Goal: Answer question/provide support: Answer question/provide support

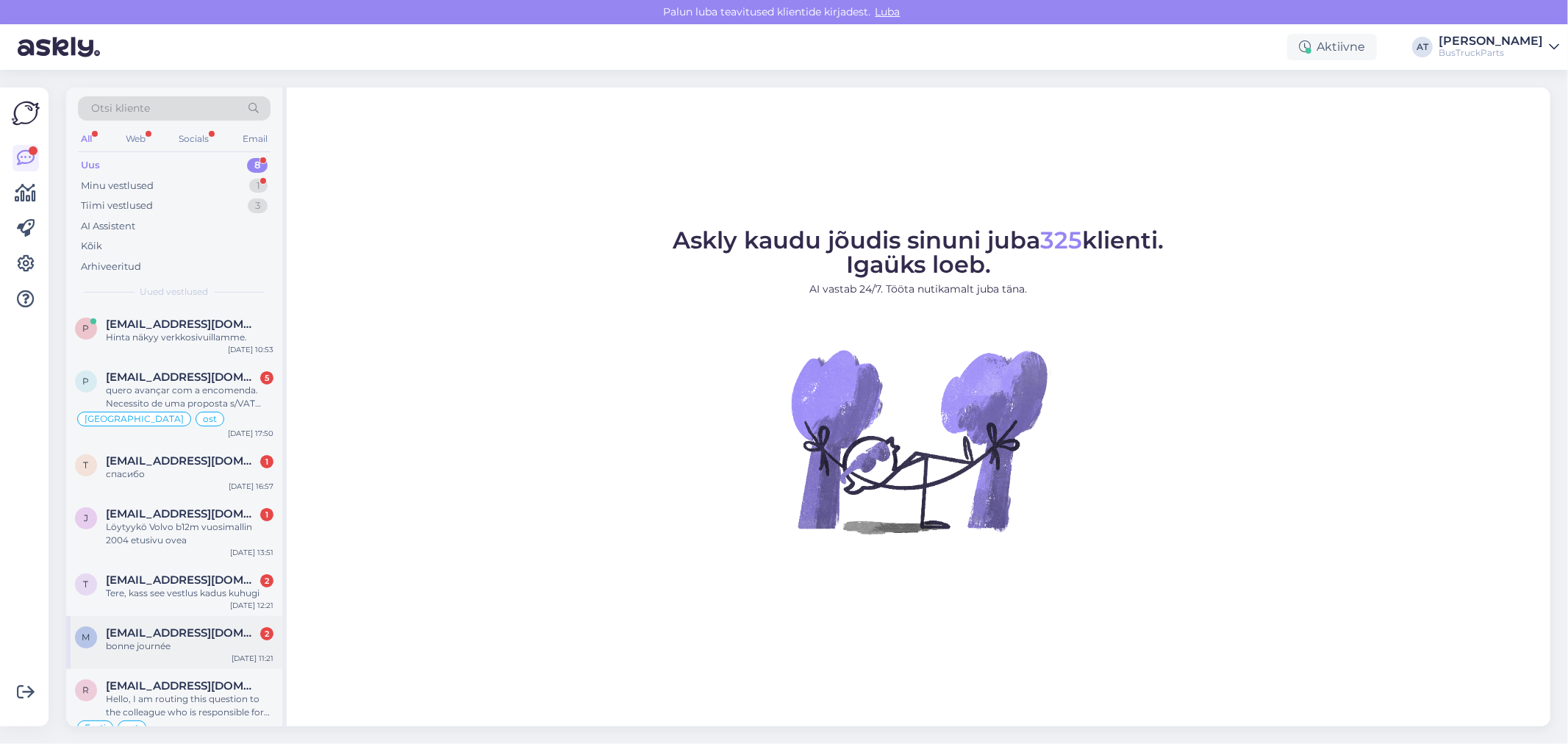
click at [183, 625] on div "m [EMAIL_ADDRESS][DOMAIN_NAME] 2 bonne journée [DATE] 11:21" at bounding box center [174, 643] width 216 height 53
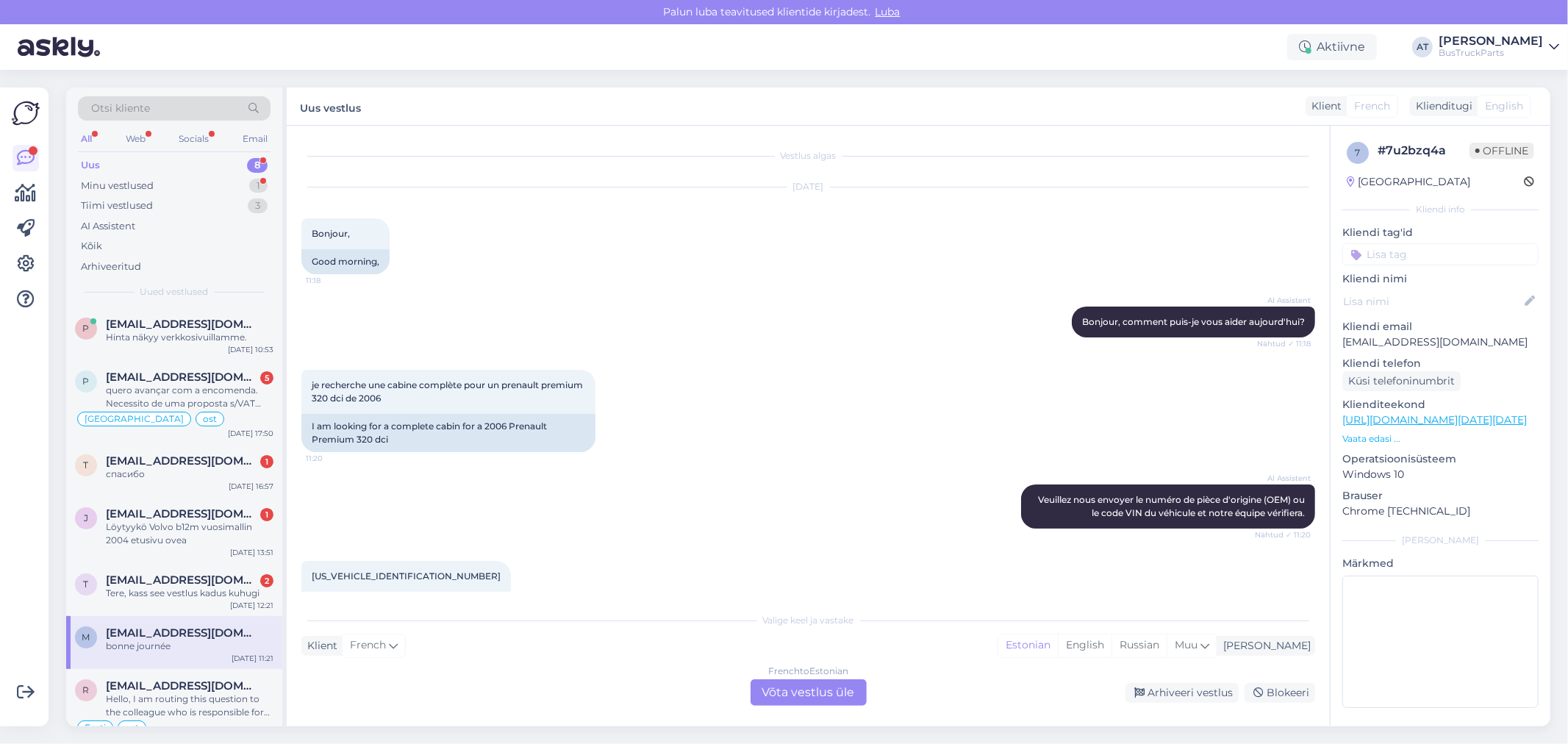
scroll to position [306, 0]
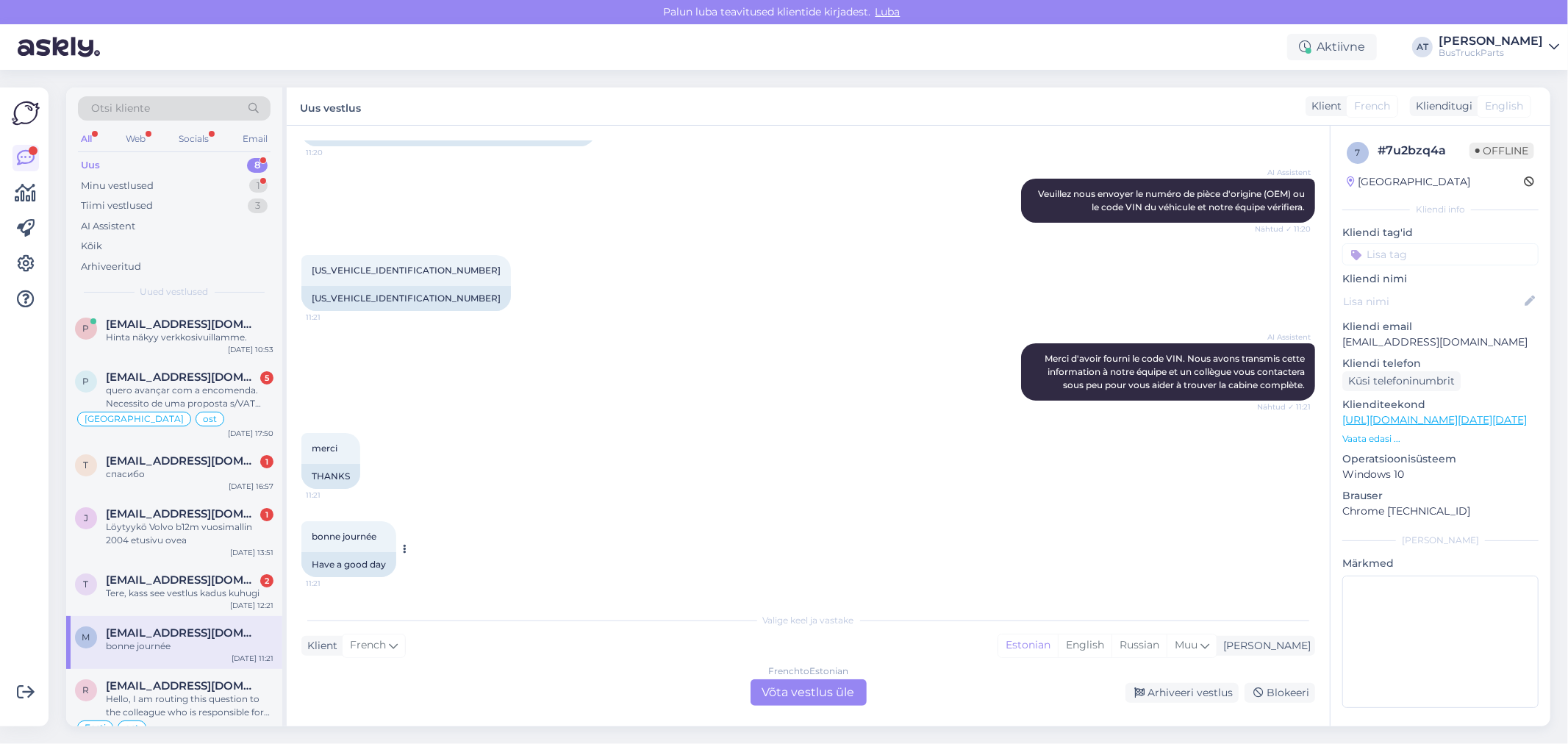
click at [357, 563] on div "Have a good day" at bounding box center [349, 565] width 95 height 25
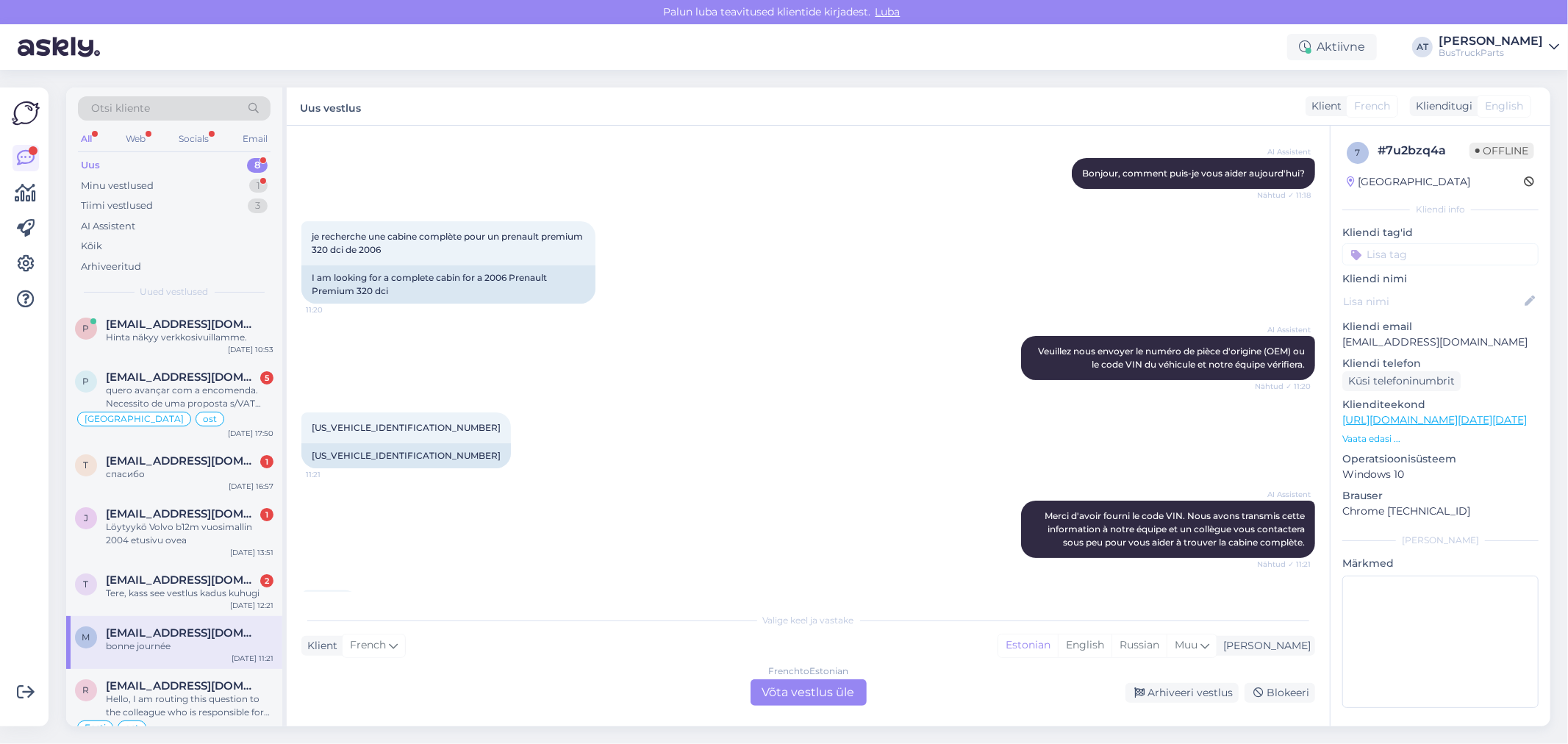
scroll to position [61, 0]
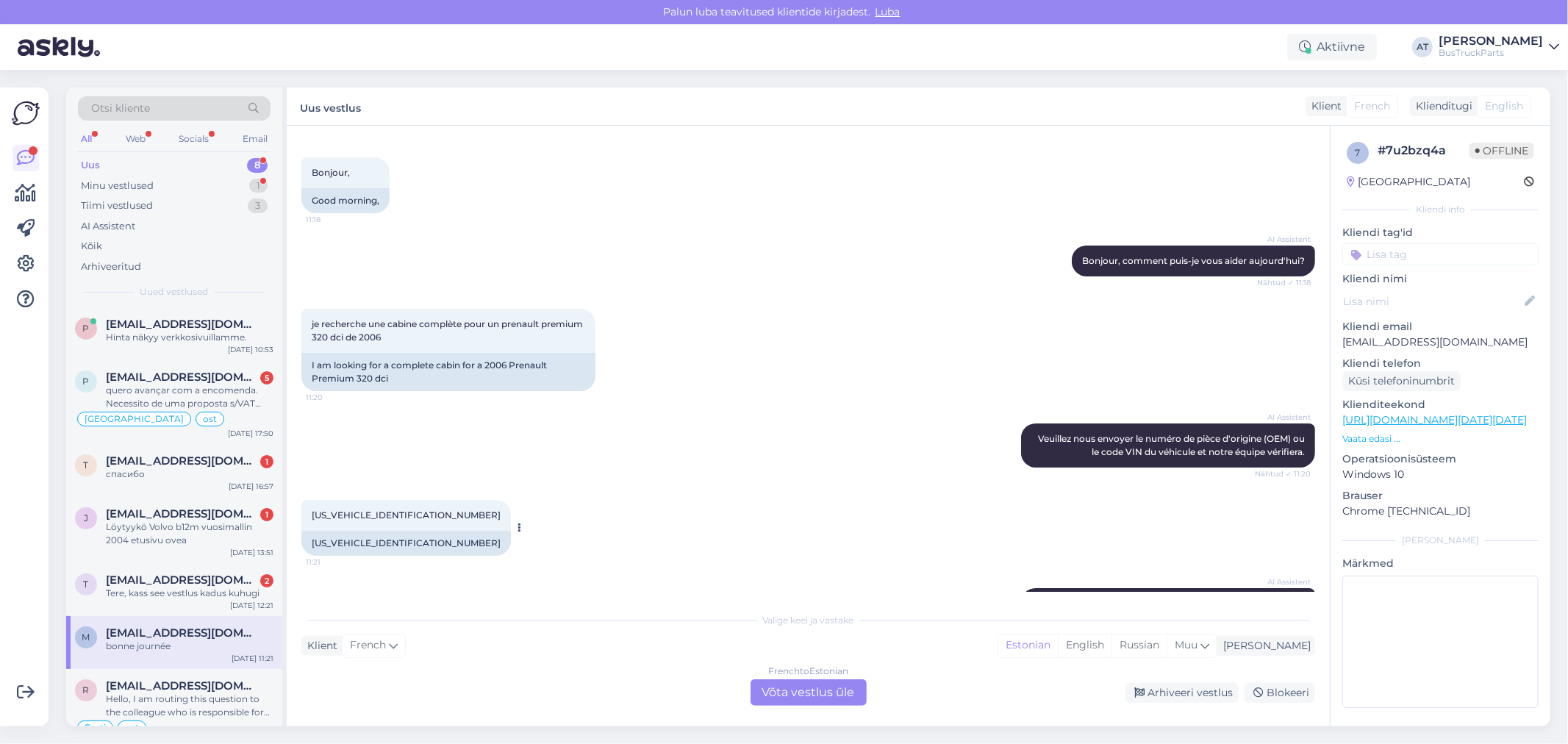
click at [386, 542] on div "[US_VEHICLE_IDENTIFICATION_NUMBER]" at bounding box center [407, 544] width 210 height 25
copy div "[US_VEHICLE_IDENTIFICATION_NUMBER]"
click at [833, 689] on div "French to Estonian Võta vestlus üle" at bounding box center [808, 692] width 116 height 26
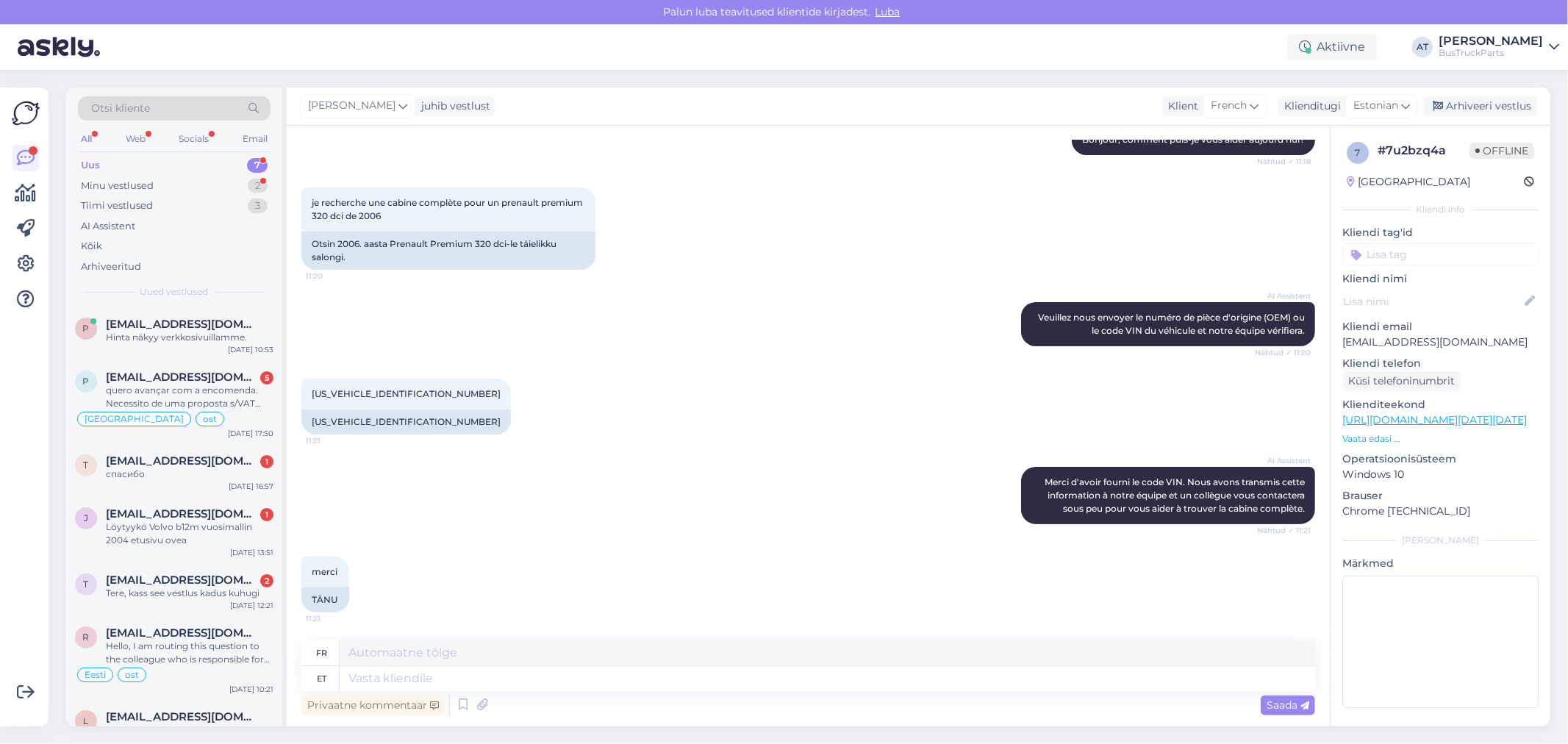
scroll to position [271, 0]
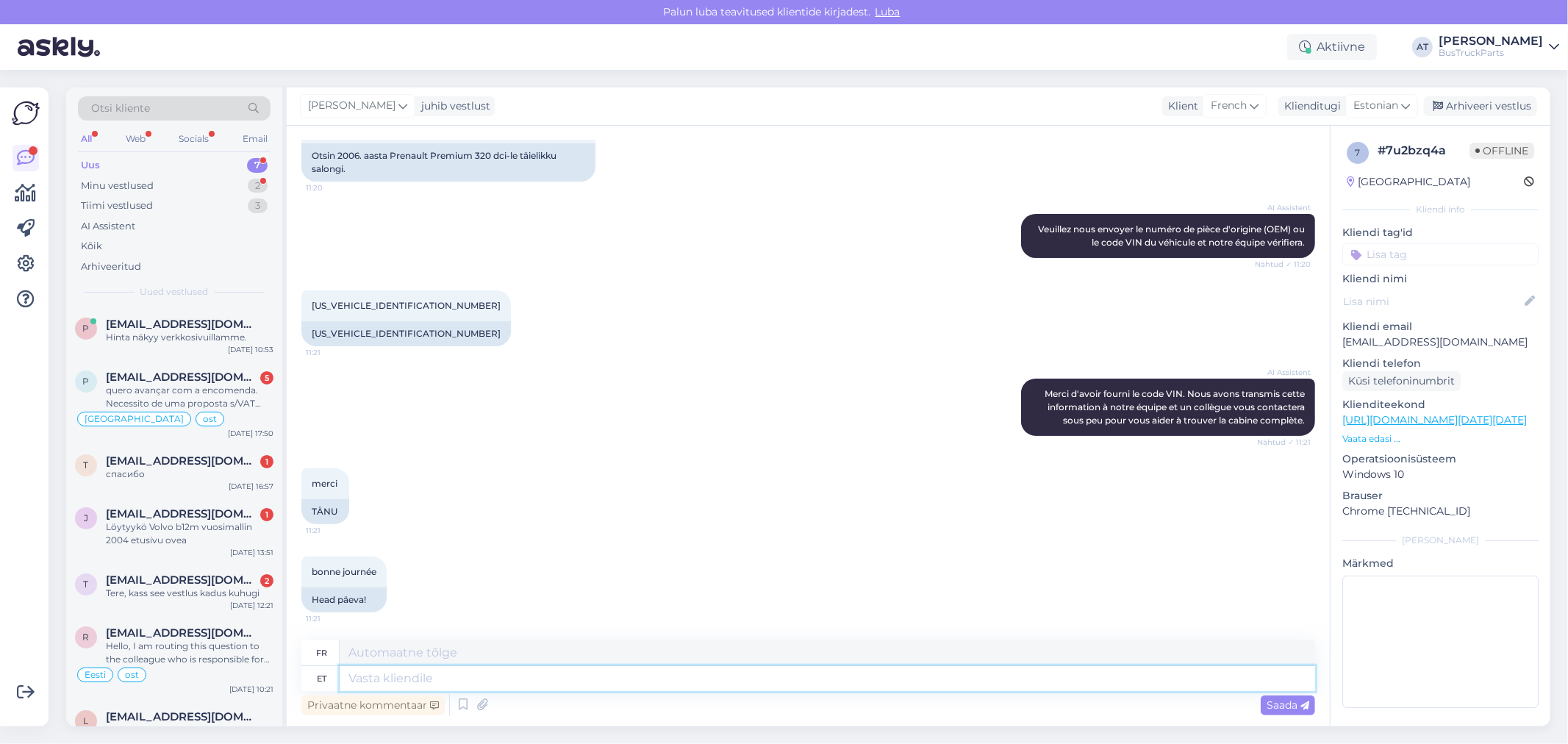
click at [770, 688] on textarea at bounding box center [828, 679] width 975 height 25
type textarea "Tere."
type textarea "Bonjour."
type textarea "Tere. Kahjuks, p"
type textarea "Bonjour. Malheureusement,"
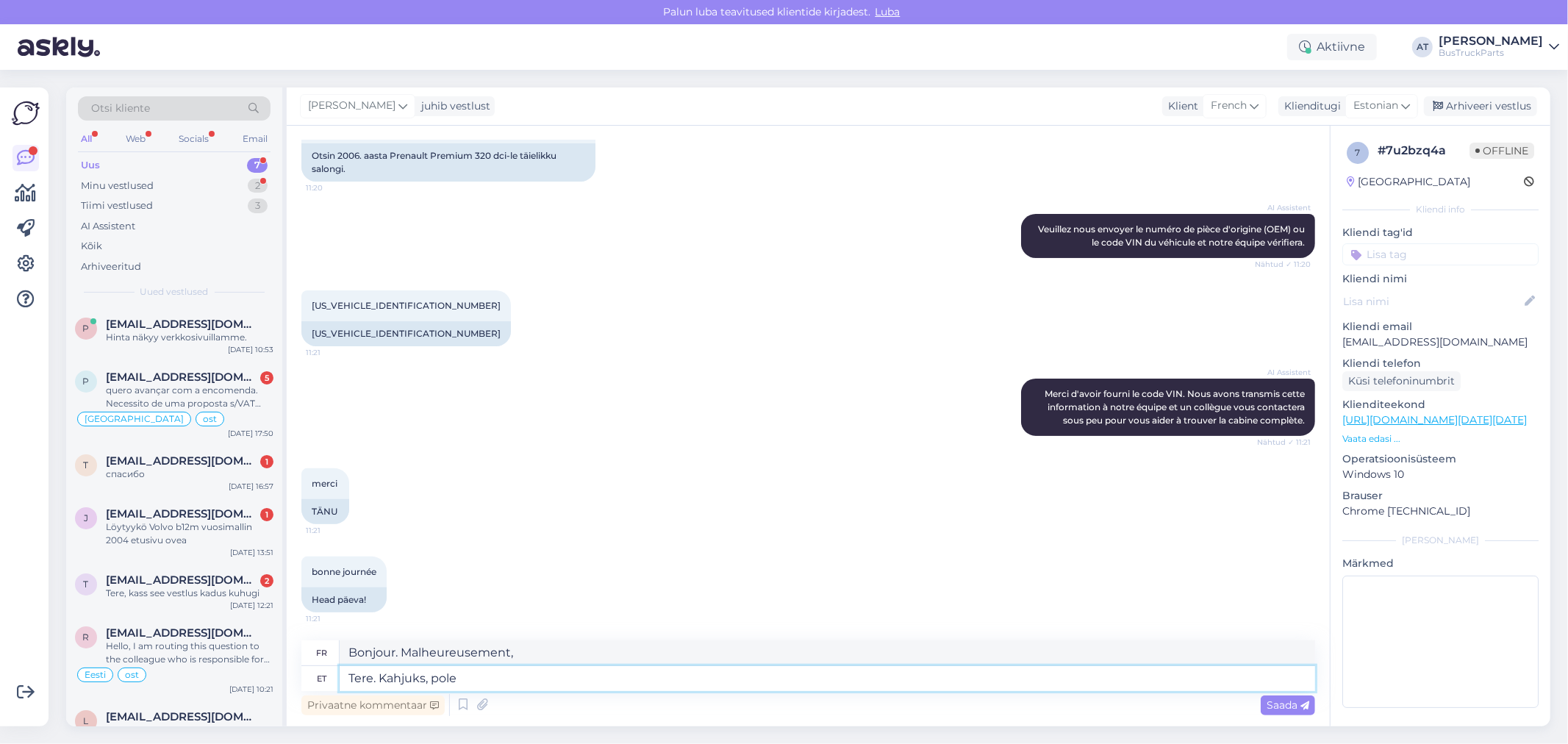
type textarea "Tere. Kahjuks, pole p"
type textarea "Bonjour. Malheureusement non."
type textarea "Tere. Kahjuks, pole pakkuda."
type textarea "Bonjour. Malheureusement, il n'y a pas d'offre."
type textarea "Tere. Kahjuks, pole pakkuda."
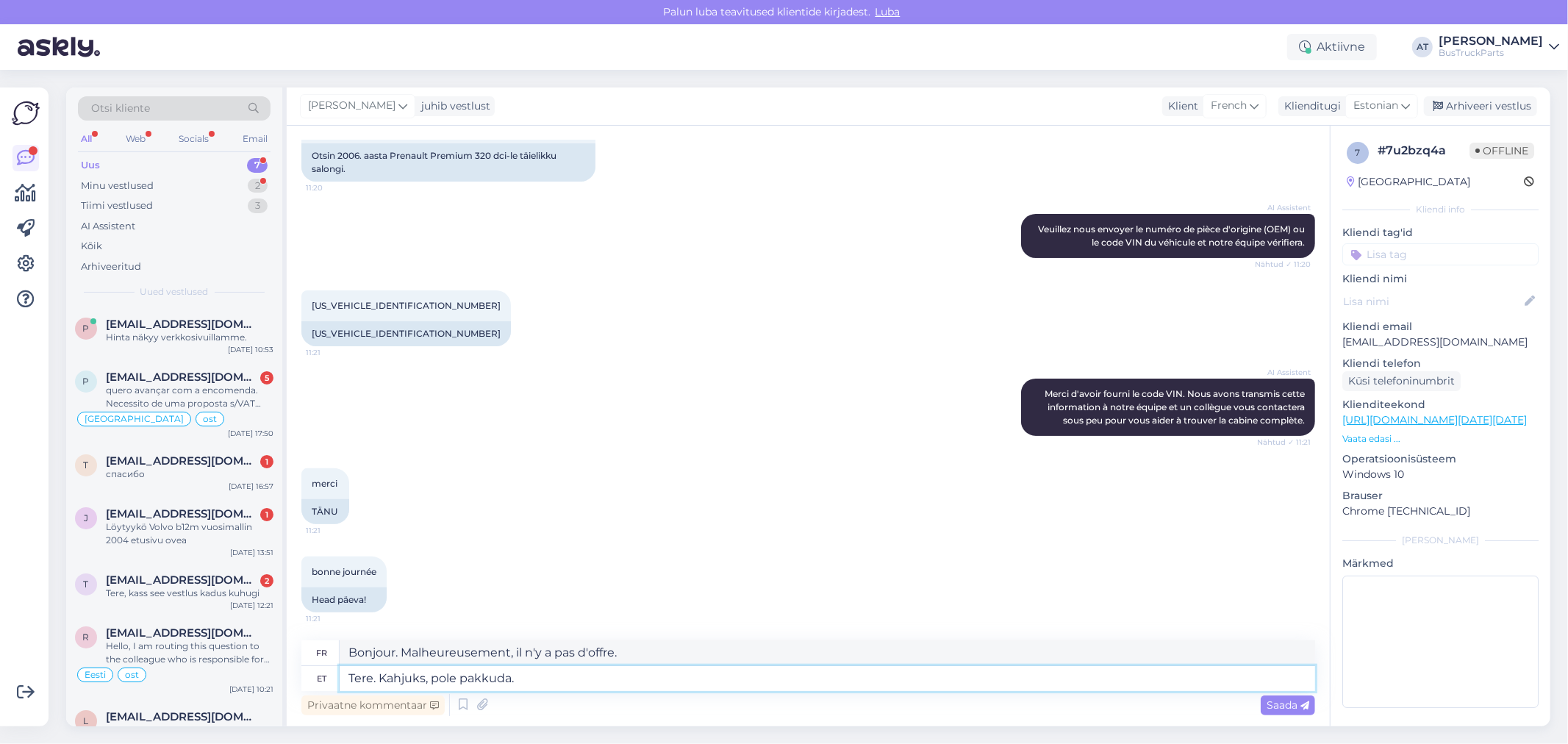
click at [549, 677] on textarea "Tere. Kahjuks, pole pakkuda." at bounding box center [828, 679] width 975 height 25
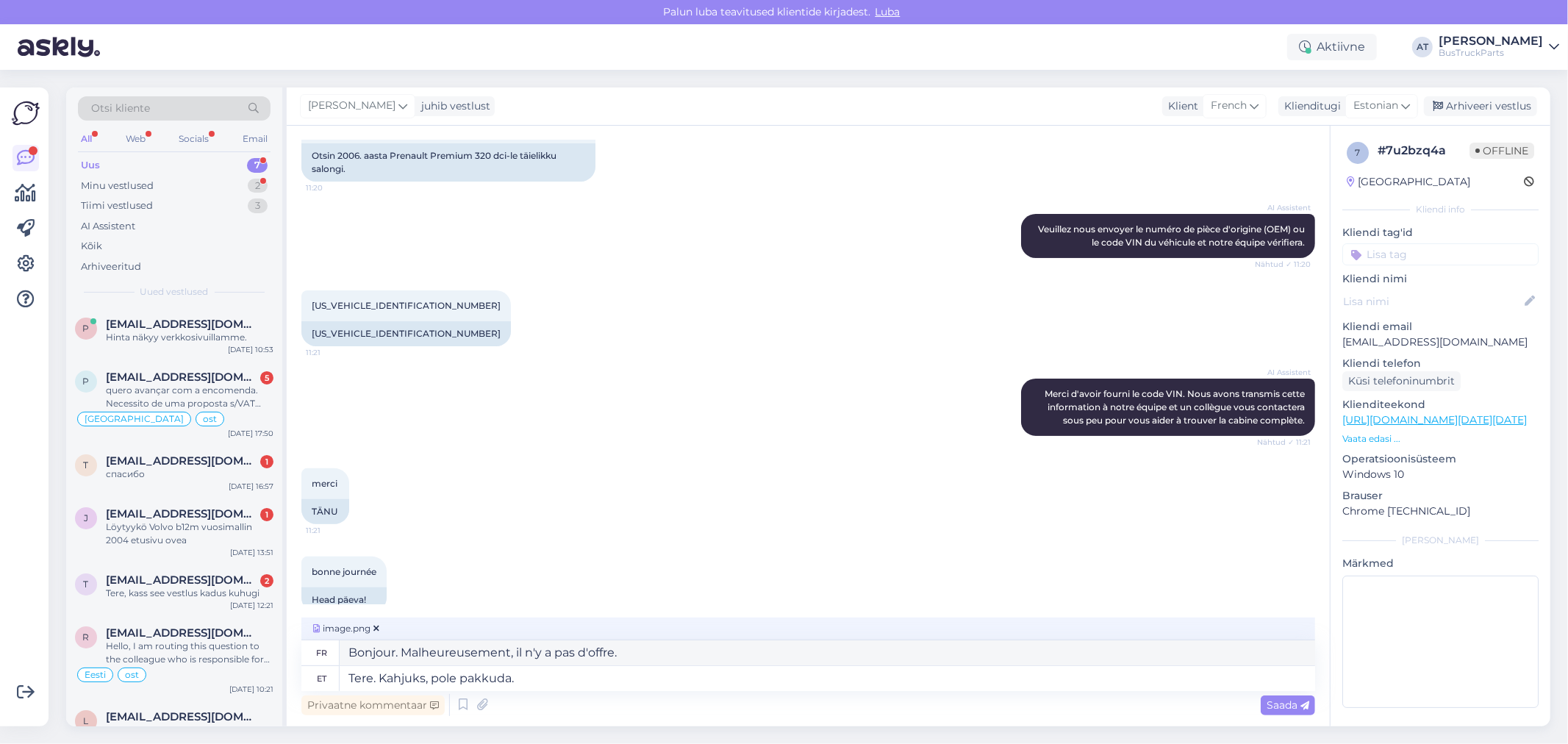
click at [1279, 702] on span "Saada" at bounding box center [1287, 705] width 42 height 14
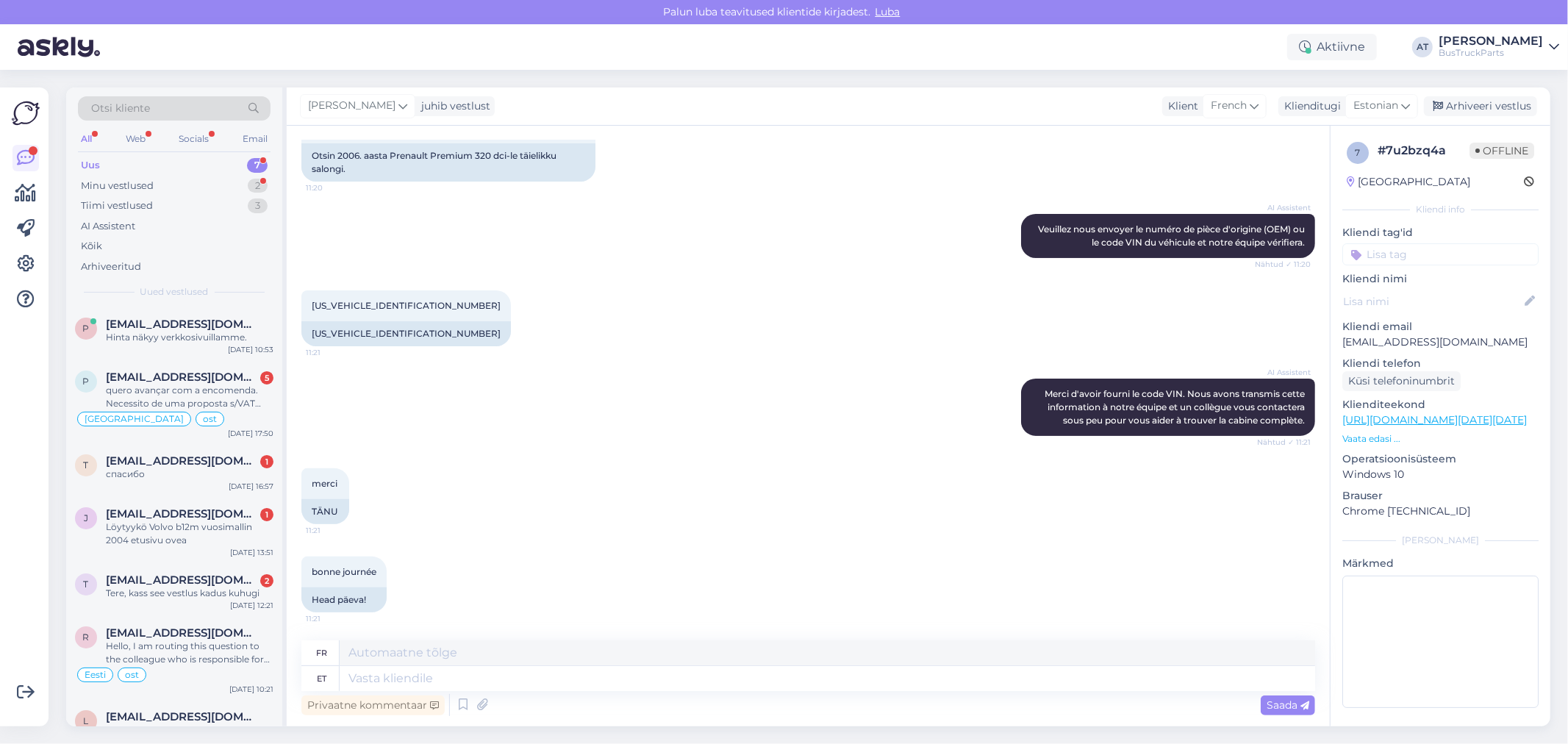
scroll to position [483, 0]
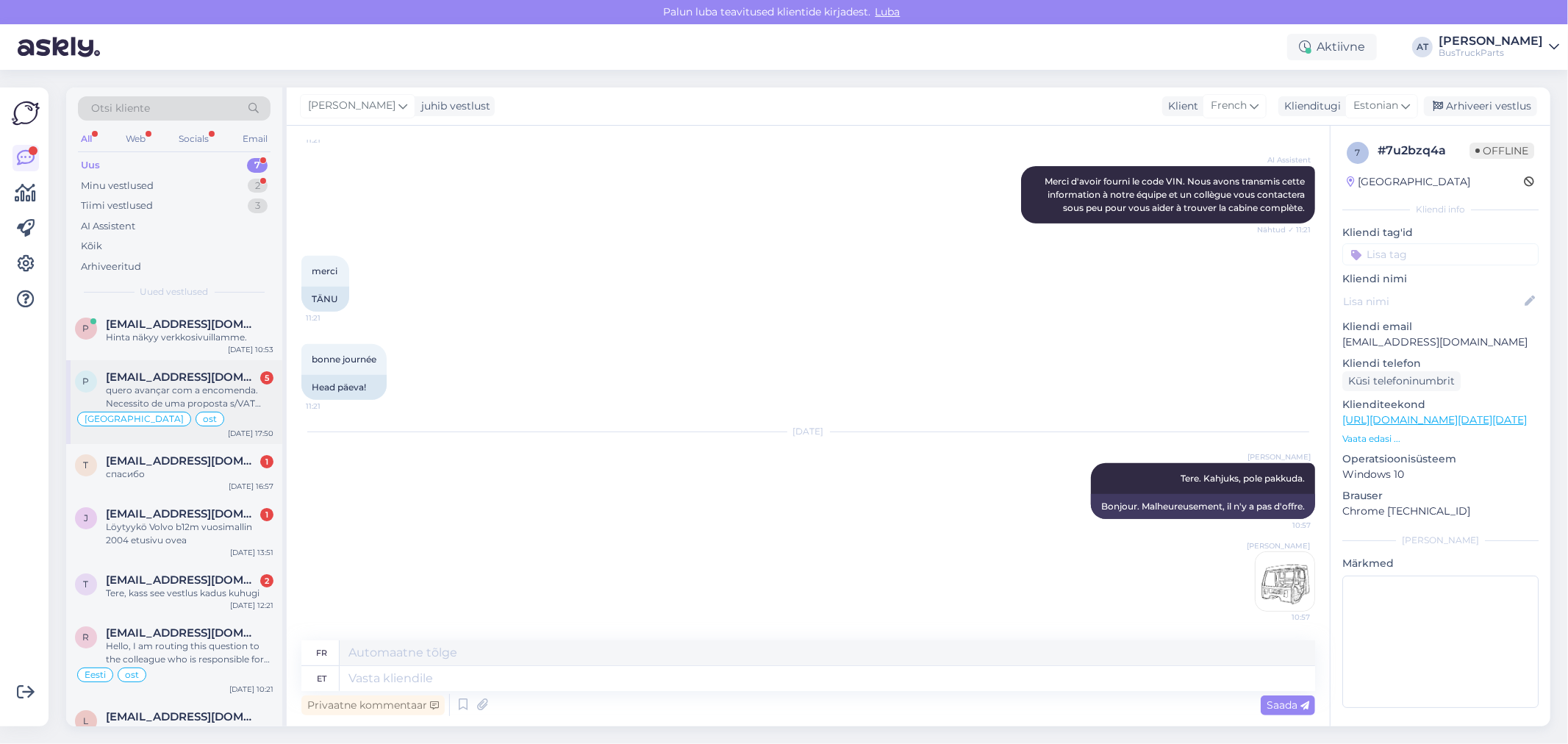
click at [222, 391] on div "quero avançar com a encomenda. Necessito de uma proposta s/VAT para pagamento" at bounding box center [189, 397] width 167 height 26
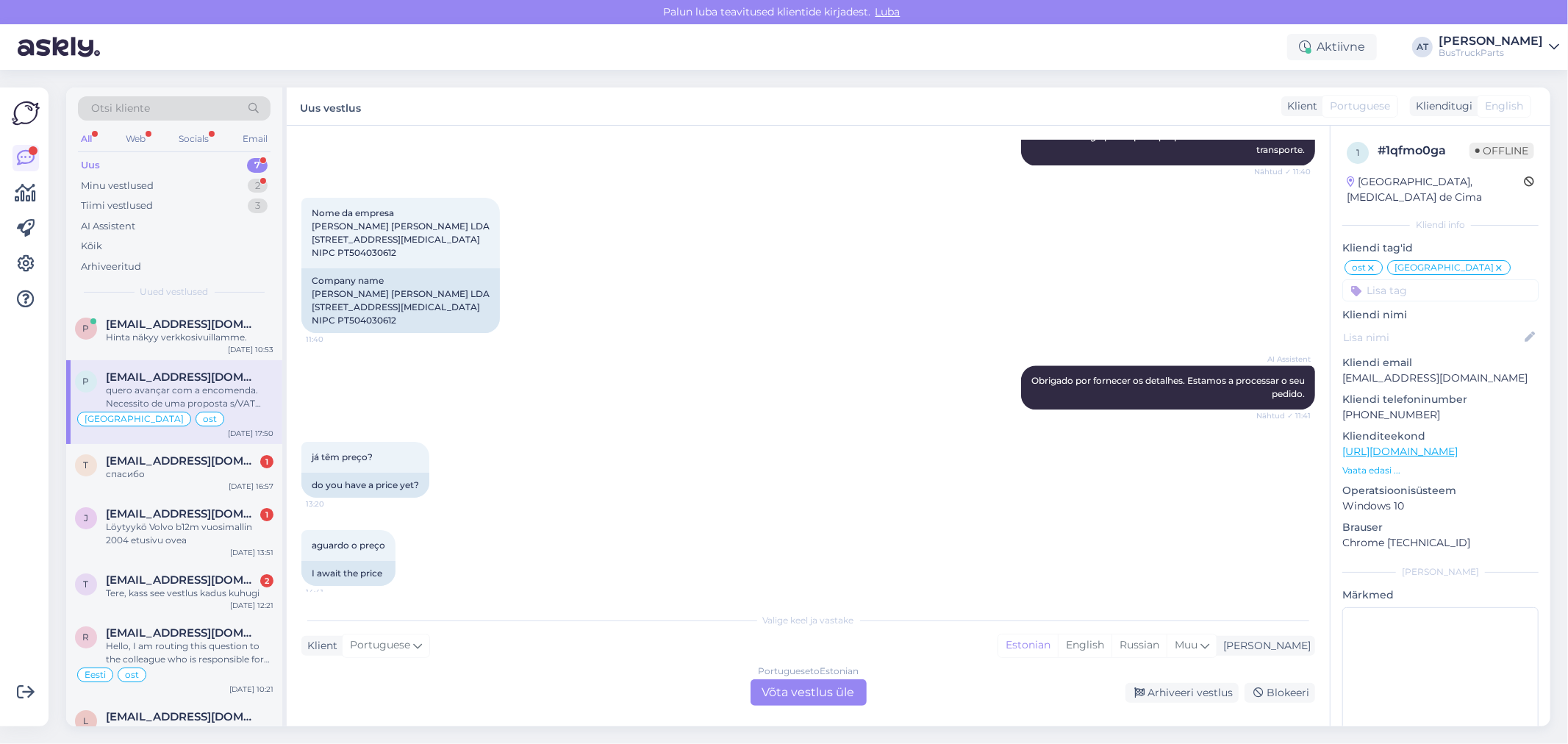
scroll to position [7525, 0]
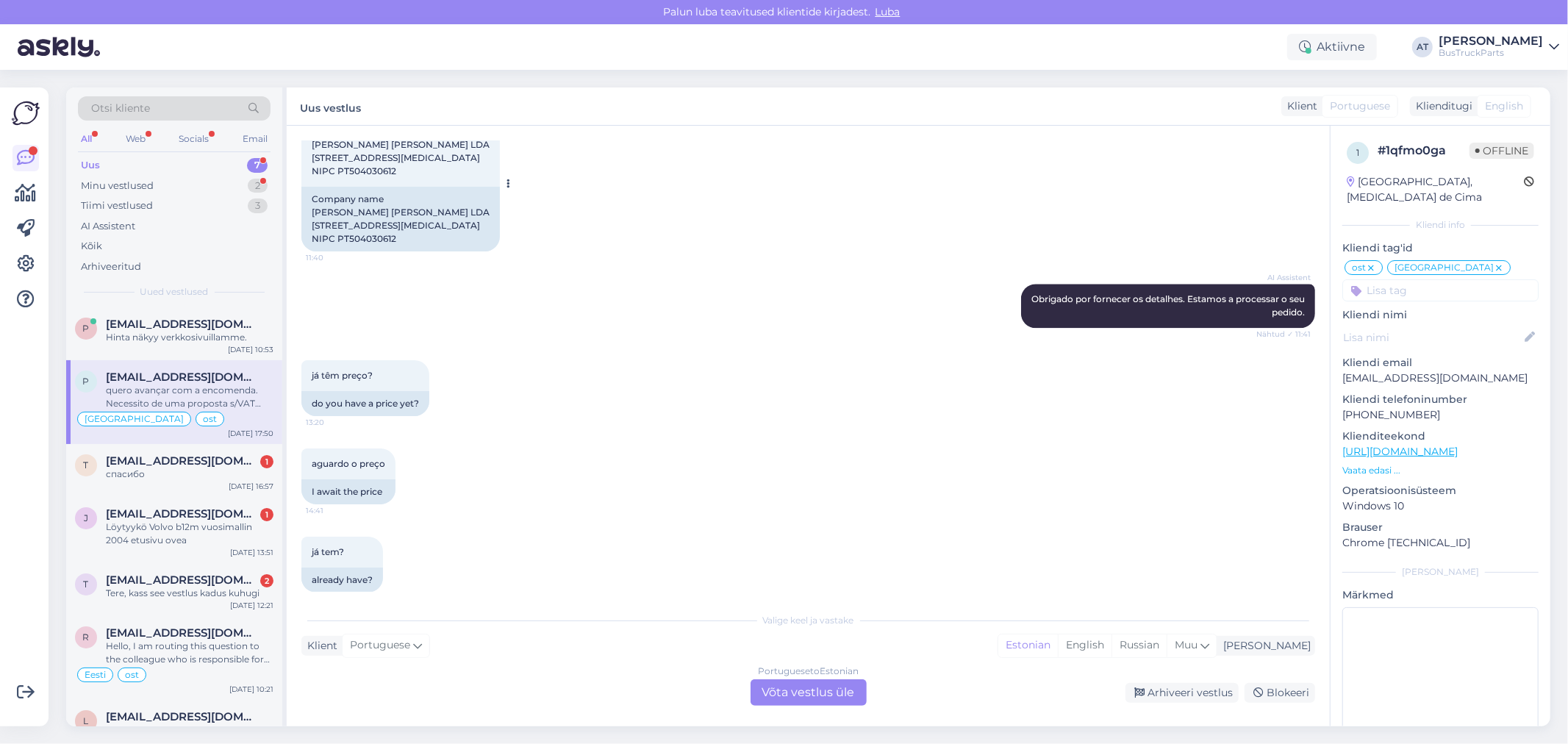
click at [360, 177] on span "Nome da empresa [PERSON_NAME] [PERSON_NAME] LDA [STREET_ADDRESS][MEDICAL_DATA] …" at bounding box center [401, 151] width 178 height 51
copy div "PT504030612 11:40"
drag, startPoint x: 314, startPoint y: 479, endPoint x: 399, endPoint y: 484, distance: 85.1
click at [399, 177] on span "Nome da empresa [PERSON_NAME] [PERSON_NAME] LDA [STREET_ADDRESS][MEDICAL_DATA] …" at bounding box center [401, 151] width 178 height 51
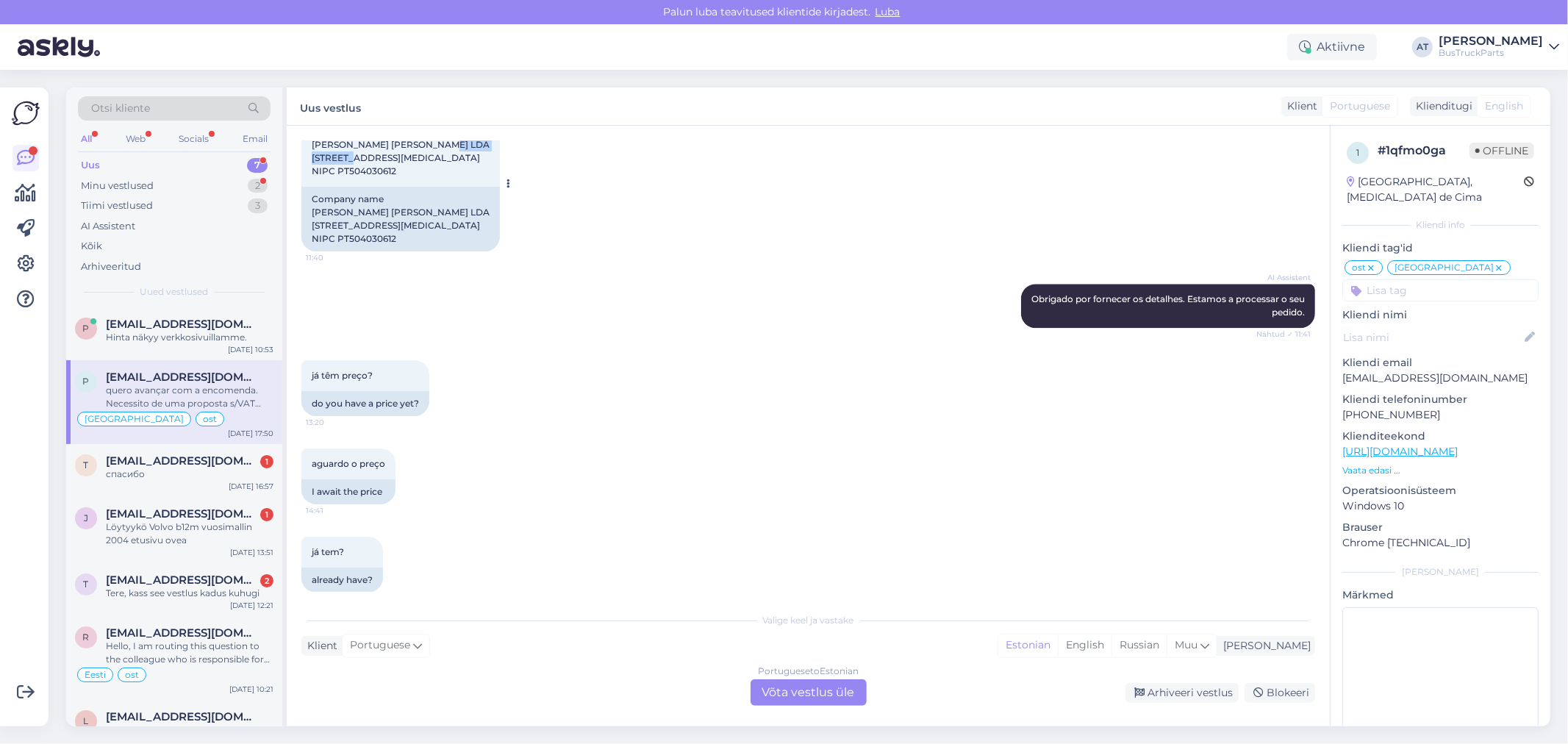
click at [391, 177] on span "Nome da empresa [PERSON_NAME] [PERSON_NAME] LDA [STREET_ADDRESS][MEDICAL_DATA] …" at bounding box center [401, 151] width 178 height 51
click at [313, 177] on span "Nome da empresa [PERSON_NAME] [PERSON_NAME] LDA [STREET_ADDRESS][MEDICAL_DATA] …" at bounding box center [401, 151] width 178 height 51
drag, startPoint x: 313, startPoint y: 482, endPoint x: 412, endPoint y: 482, distance: 99.0
click at [412, 177] on span "Nome da empresa [PERSON_NAME] [PERSON_NAME] LDA [STREET_ADDRESS][MEDICAL_DATA] …" at bounding box center [401, 151] width 178 height 51
copy span "[STREET_ADDRESS]"
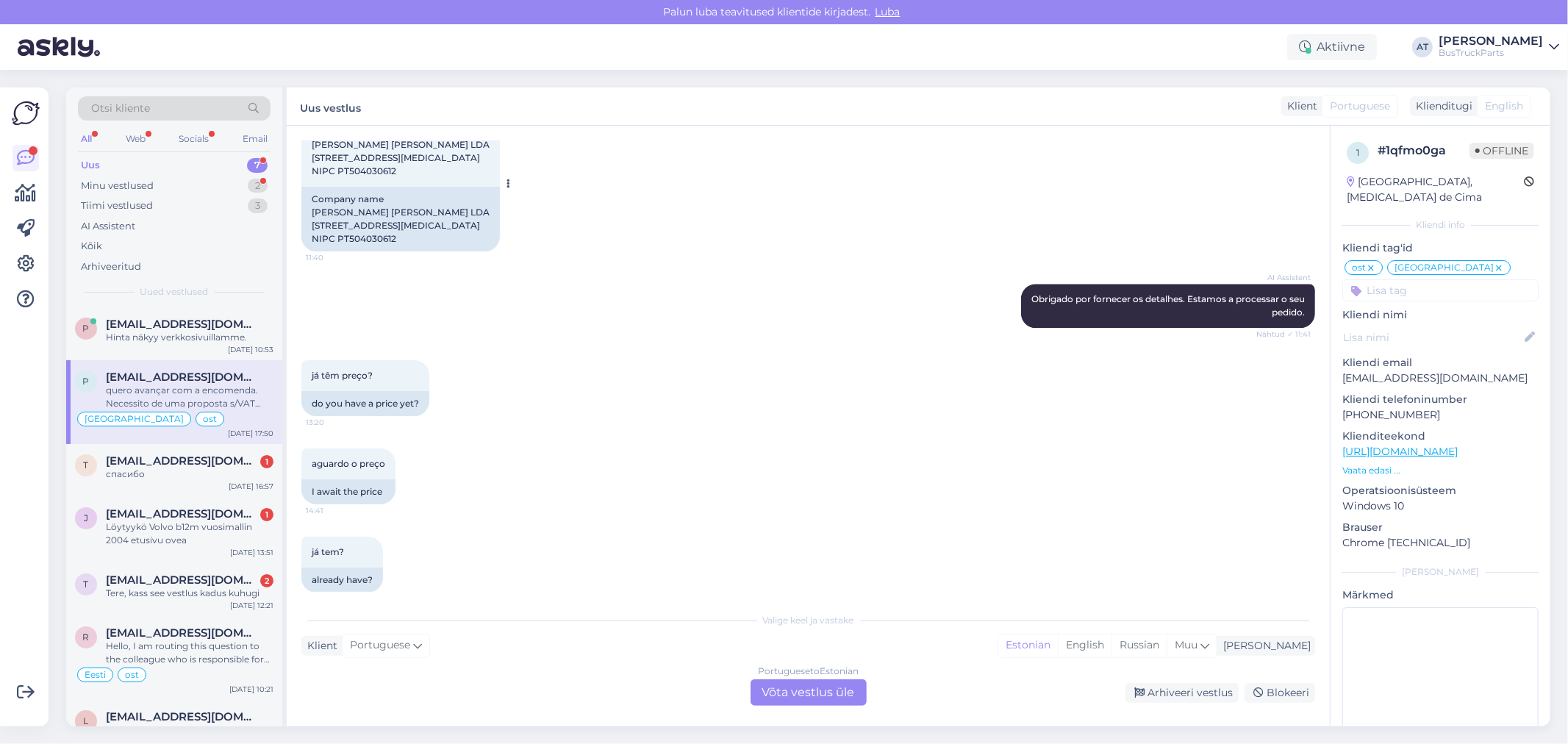
click at [432, 177] on span "Nome da empresa [PERSON_NAME] [PERSON_NAME] LDA [STREET_ADDRESS][MEDICAL_DATA] …" at bounding box center [401, 151] width 178 height 51
click at [436, 177] on span "Nome da empresa [PERSON_NAME] [PERSON_NAME] LDA [STREET_ADDRESS][MEDICAL_DATA] …" at bounding box center [401, 151] width 178 height 51
click at [429, 177] on span "Nome da empresa [PERSON_NAME] [PERSON_NAME] LDA [STREET_ADDRESS][MEDICAL_DATA] …" at bounding box center [401, 151] width 178 height 51
click at [428, 177] on span "Nome da empresa [PERSON_NAME] [PERSON_NAME] LDA [STREET_ADDRESS][MEDICAL_DATA] …" at bounding box center [401, 151] width 178 height 51
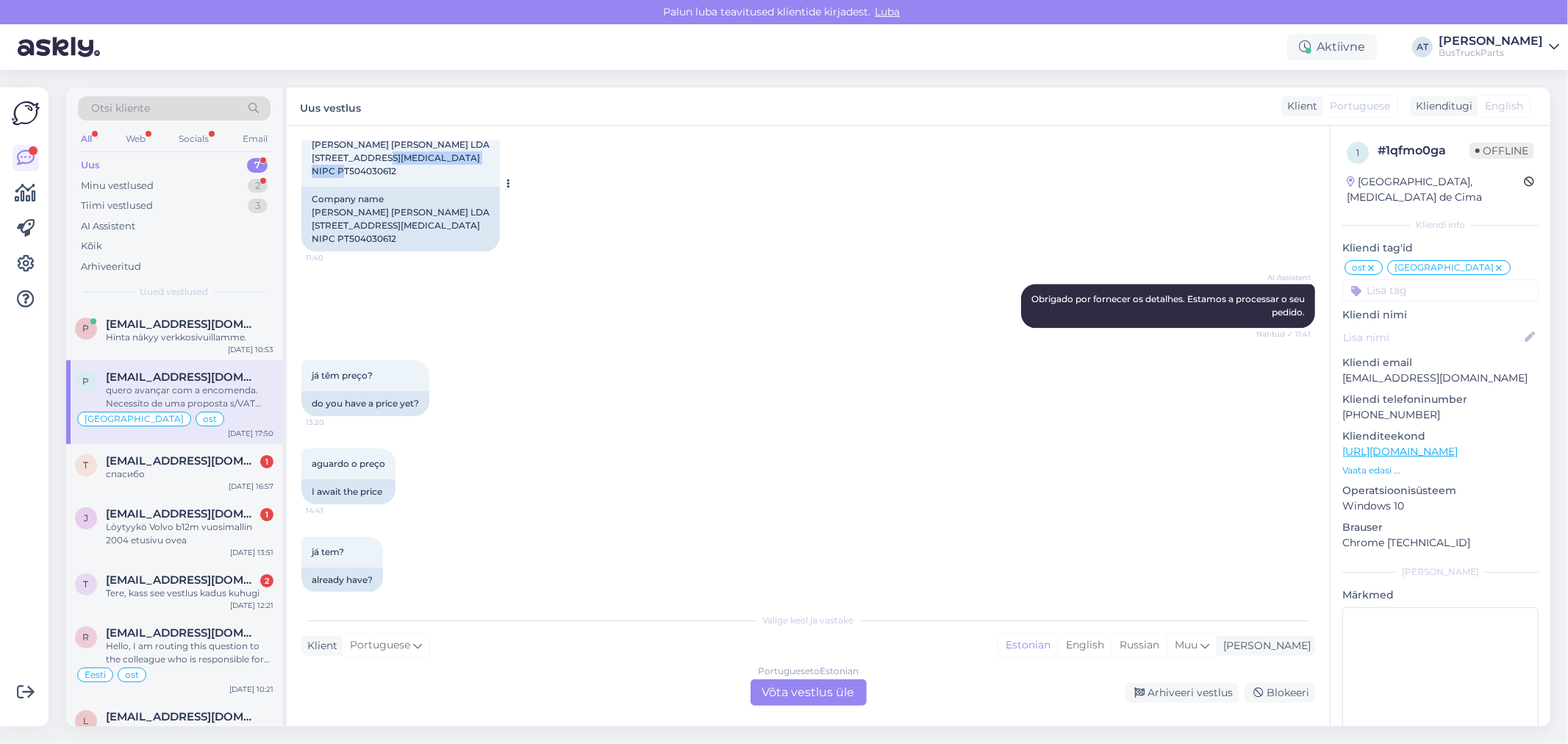
drag, startPoint x: 422, startPoint y: 484, endPoint x: 527, endPoint y: 480, distance: 105.1
click at [489, 177] on span "Nome da empresa [PERSON_NAME] [PERSON_NAME] LDA [STREET_ADDRESS][MEDICAL_DATA] …" at bounding box center [401, 151] width 178 height 51
copy span "Carqueijal, [GEOGRAPHIC_DATA]"
drag, startPoint x: 355, startPoint y: 498, endPoint x: 312, endPoint y: 500, distance: 43.0
click at [312, 177] on span "Nome da empresa [PERSON_NAME] [PERSON_NAME] LDA [STREET_ADDRESS][MEDICAL_DATA] …" at bounding box center [401, 151] width 178 height 51
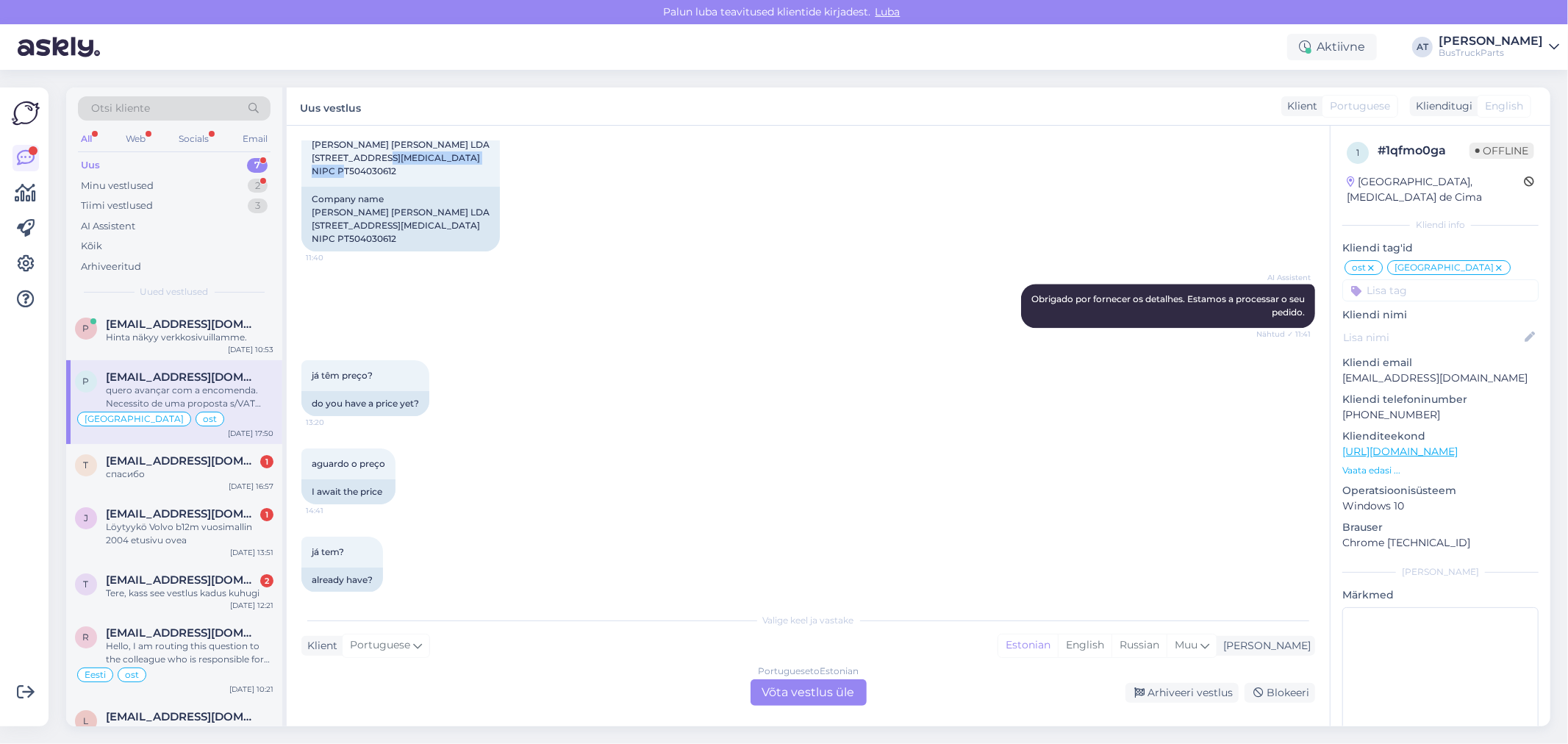
copy span "2480-056"
click at [379, 177] on span "Nome da empresa [PERSON_NAME] [PERSON_NAME] LDA [STREET_ADDRESS][MEDICAL_DATA] …" at bounding box center [401, 151] width 178 height 51
drag, startPoint x: 312, startPoint y: 479, endPoint x: 437, endPoint y: 491, distance: 125.6
click at [437, 187] on div "Nome da empresa [PERSON_NAME] [PERSON_NAME] LDA [STREET_ADDRESS][MEDICAL_DATA] …" at bounding box center [401, 150] width 199 height 70
copy span "[STREET_ADDRESS][MEDICAL_DATA]"
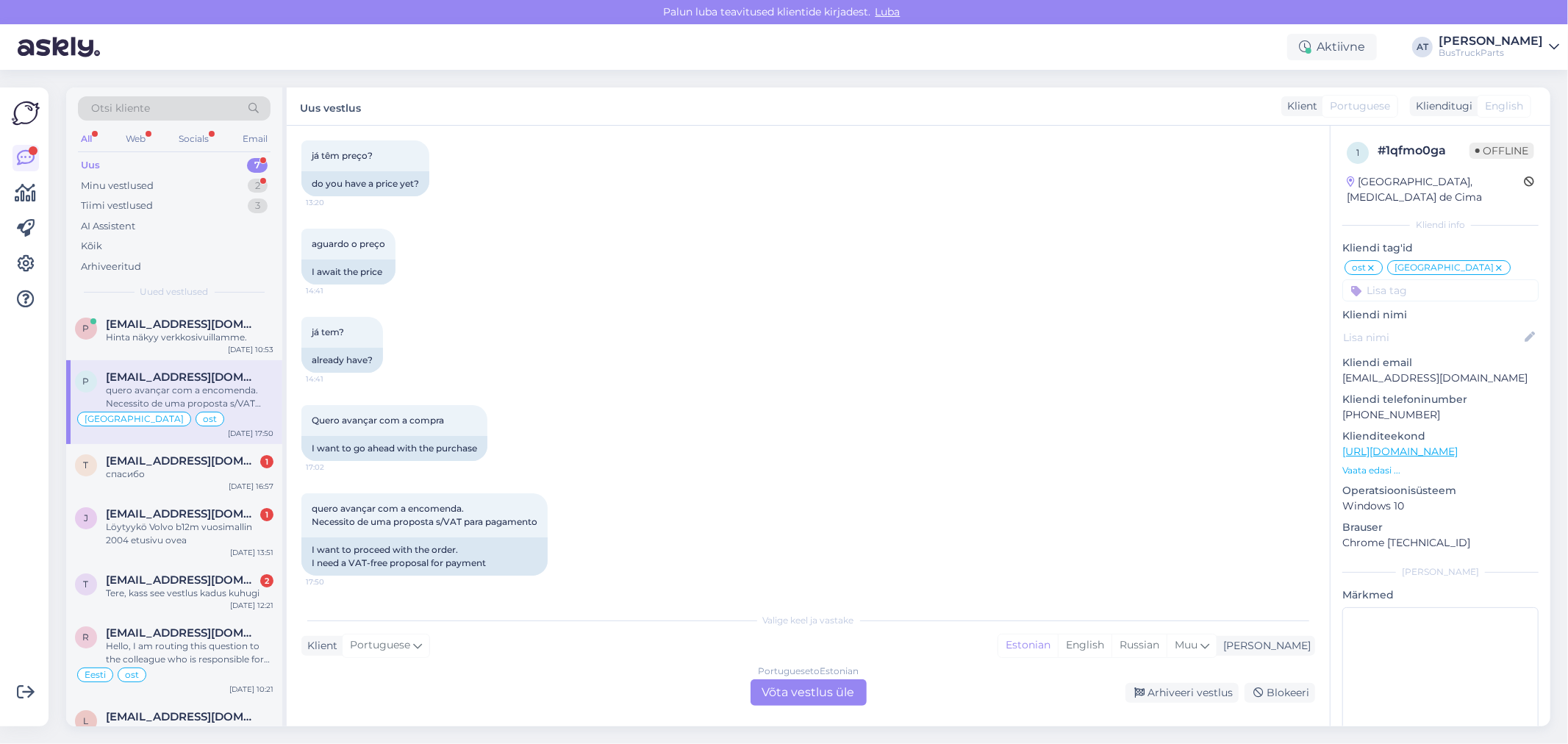
scroll to position [8097, 0]
click at [817, 692] on div "Portuguese to Estonian Võta vestlus üle" at bounding box center [808, 692] width 116 height 26
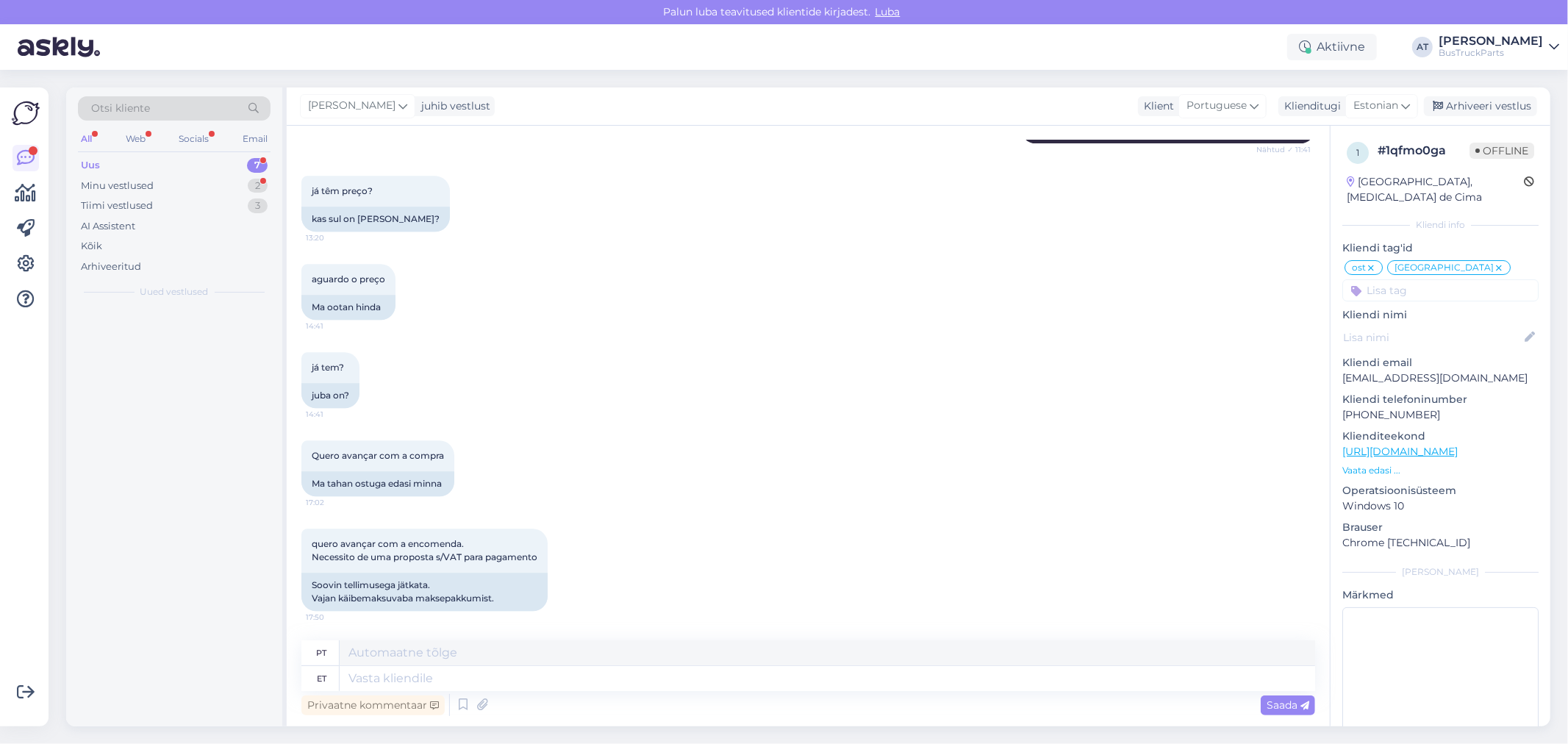
scroll to position [8062, 0]
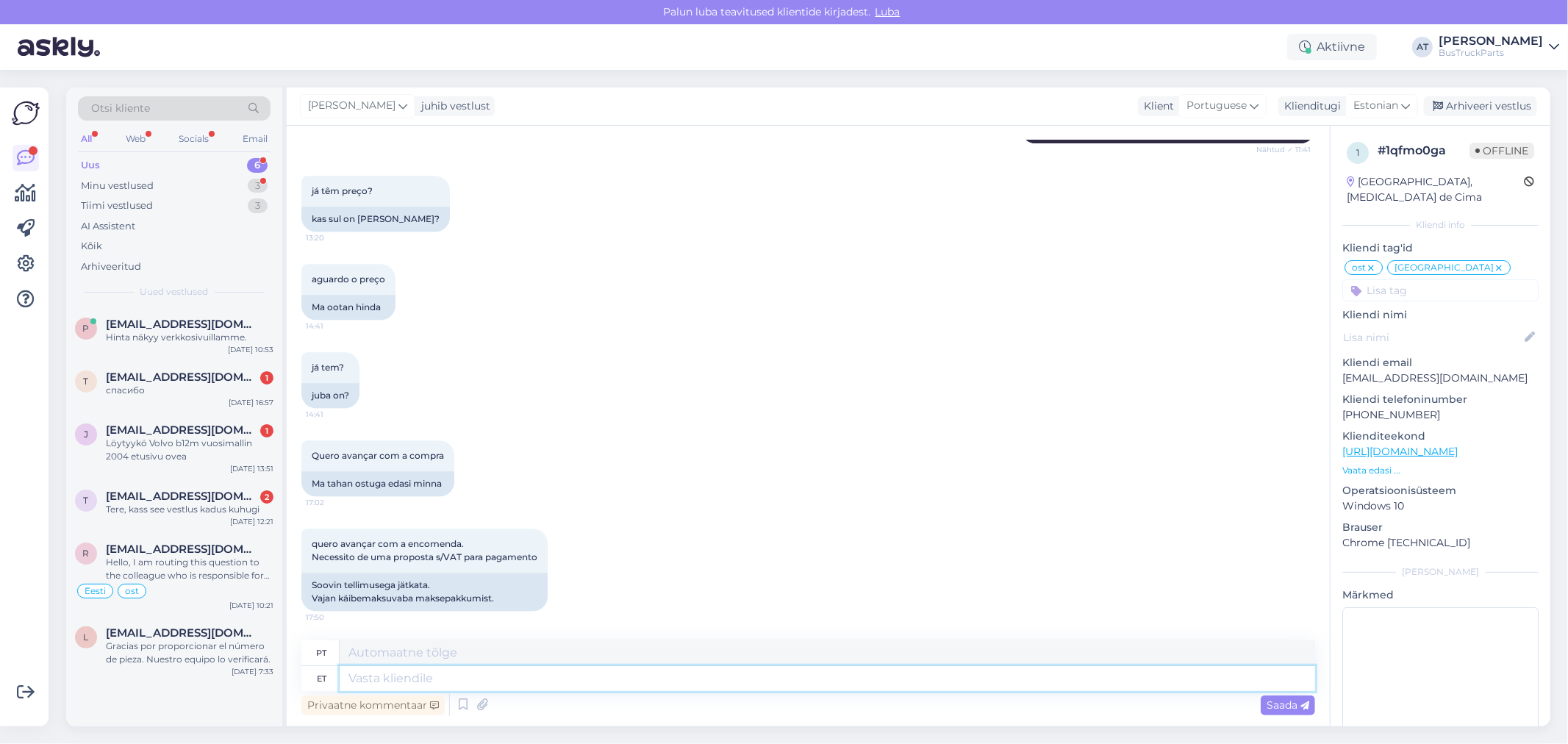
click at [806, 681] on textarea at bounding box center [828, 679] width 975 height 25
type textarea "Hello"
type textarea "Olá"
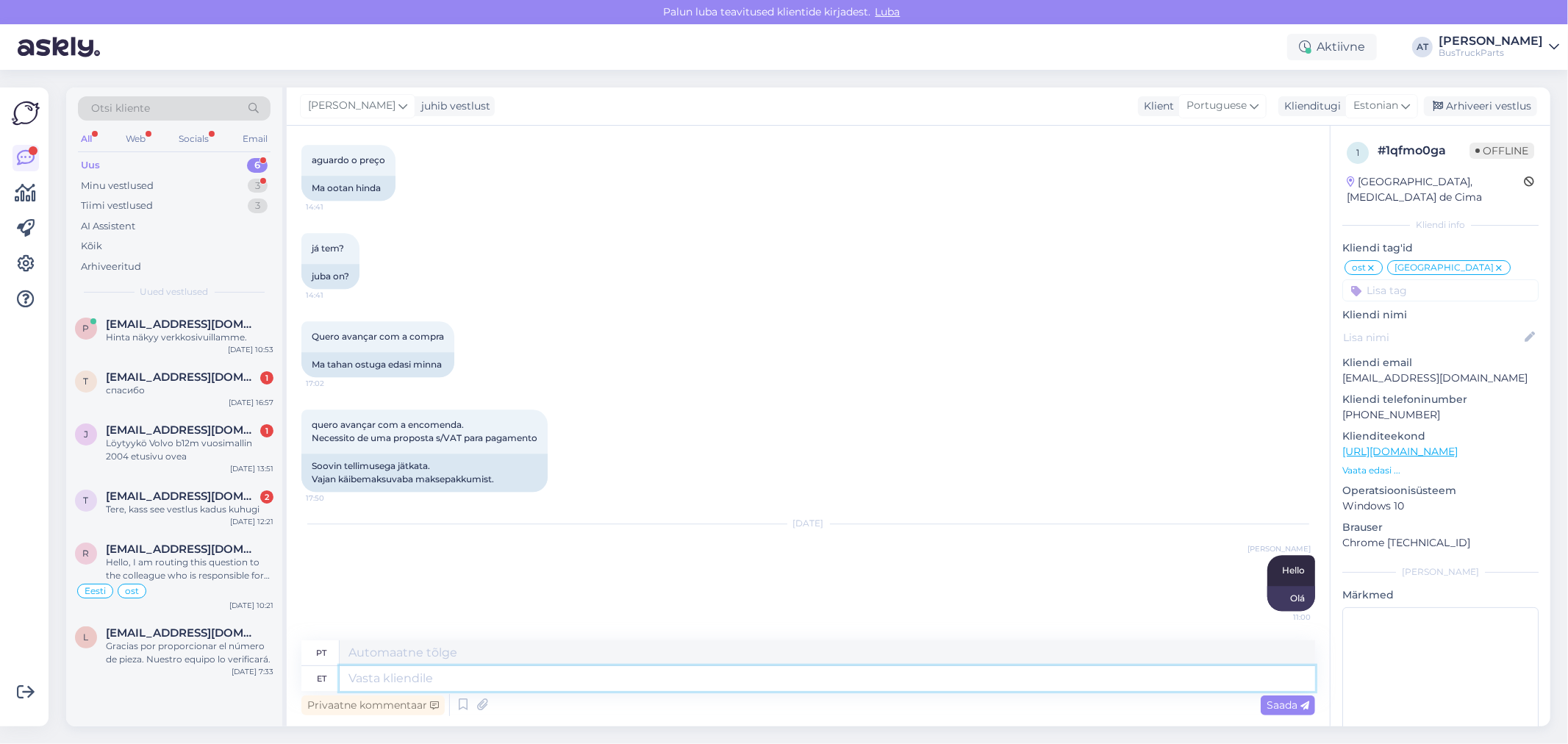
click at [717, 672] on textarea at bounding box center [828, 679] width 975 height 25
type textarea "Please, s"
type textarea "Por favor,"
type textarea "Please, see t"
type textarea "Por favor, isso"
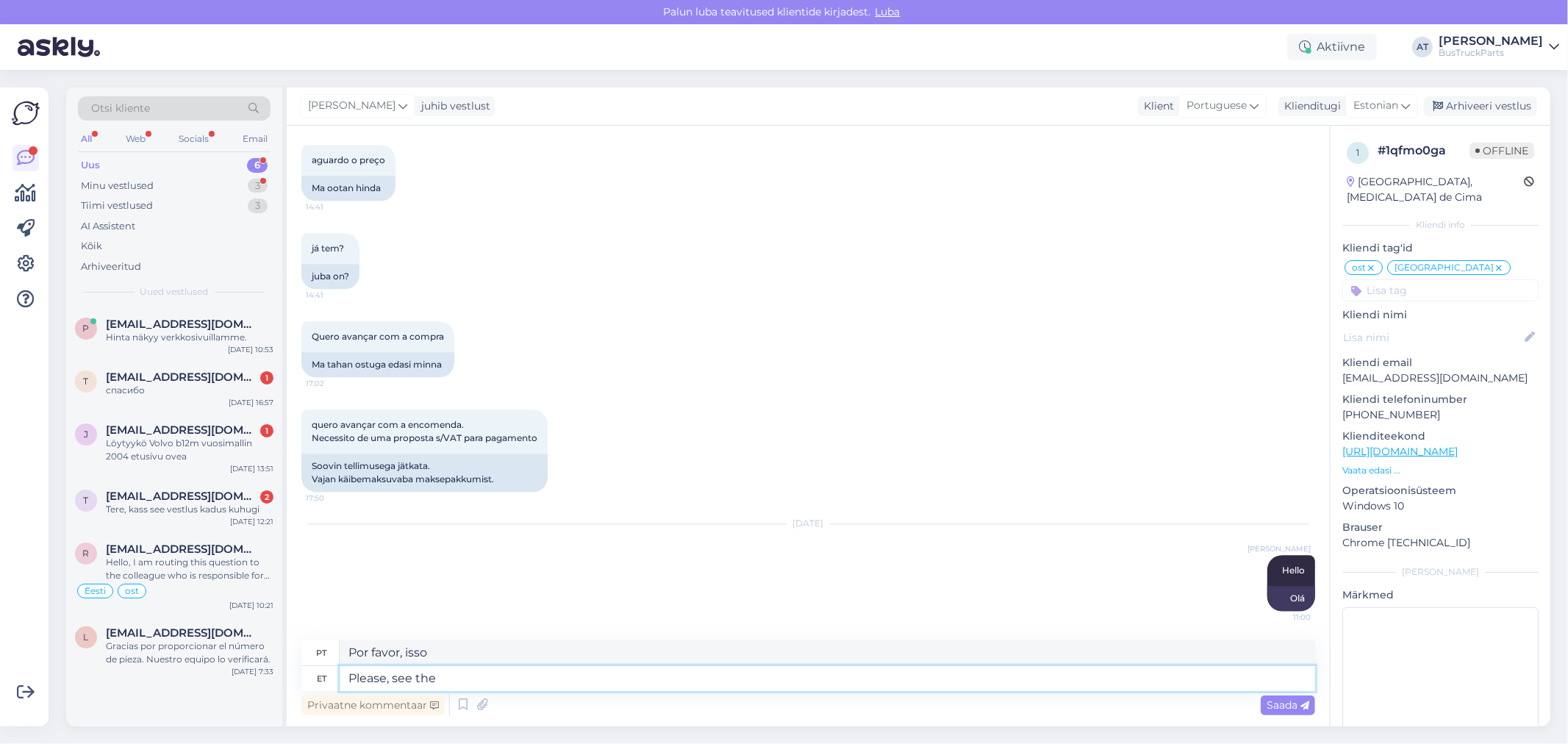
type textarea "Please, see the"
type textarea "Por favor, veja o"
type textarea "Please, see the offer"
type textarea "Por favor, veja a oferta"
type textarea "Please, see the offer below"
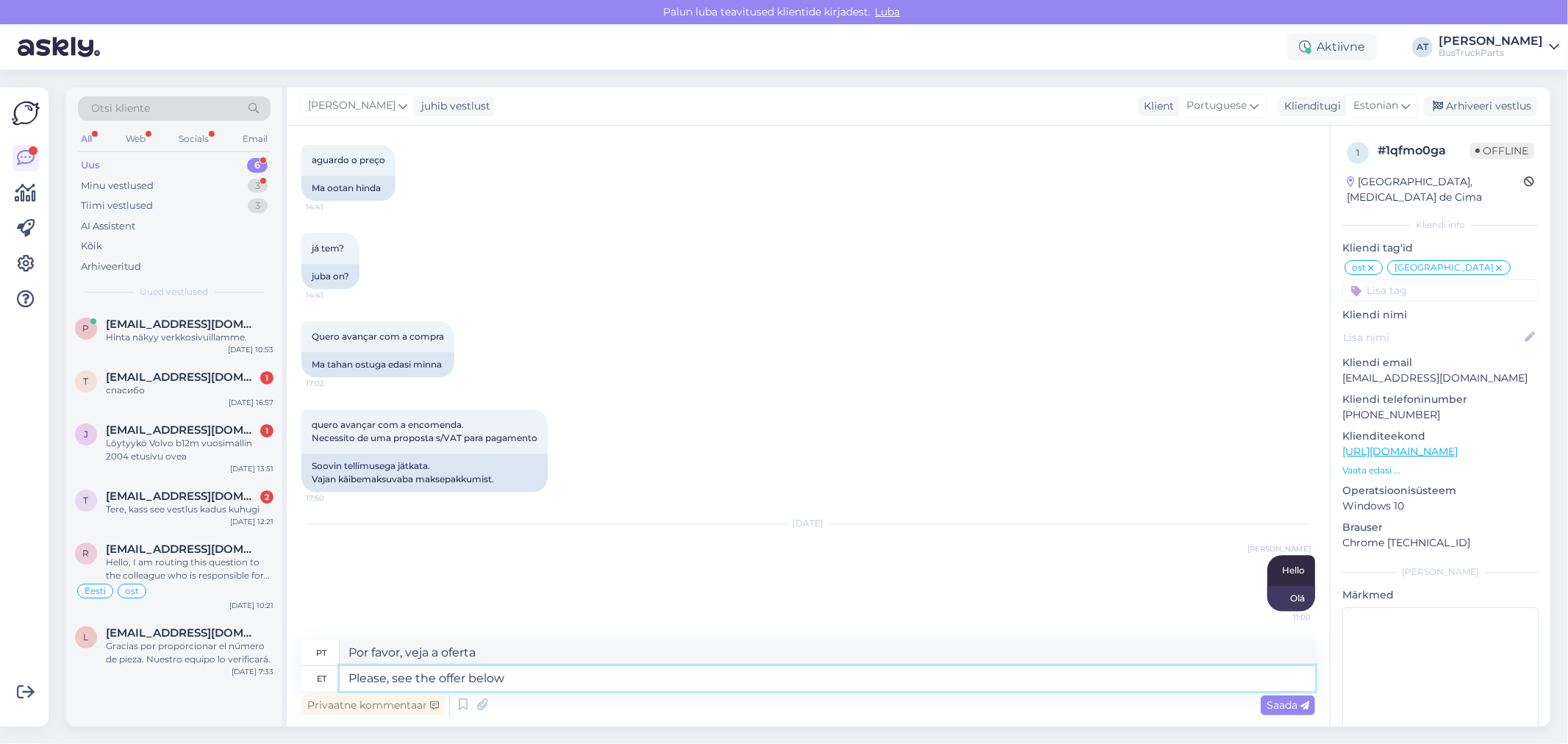
type textarea "Por favor, veja a oferta abaixo"
type textarea "Please, see the offer below"
click at [1299, 696] on div "Saada" at bounding box center [1287, 705] width 54 height 19
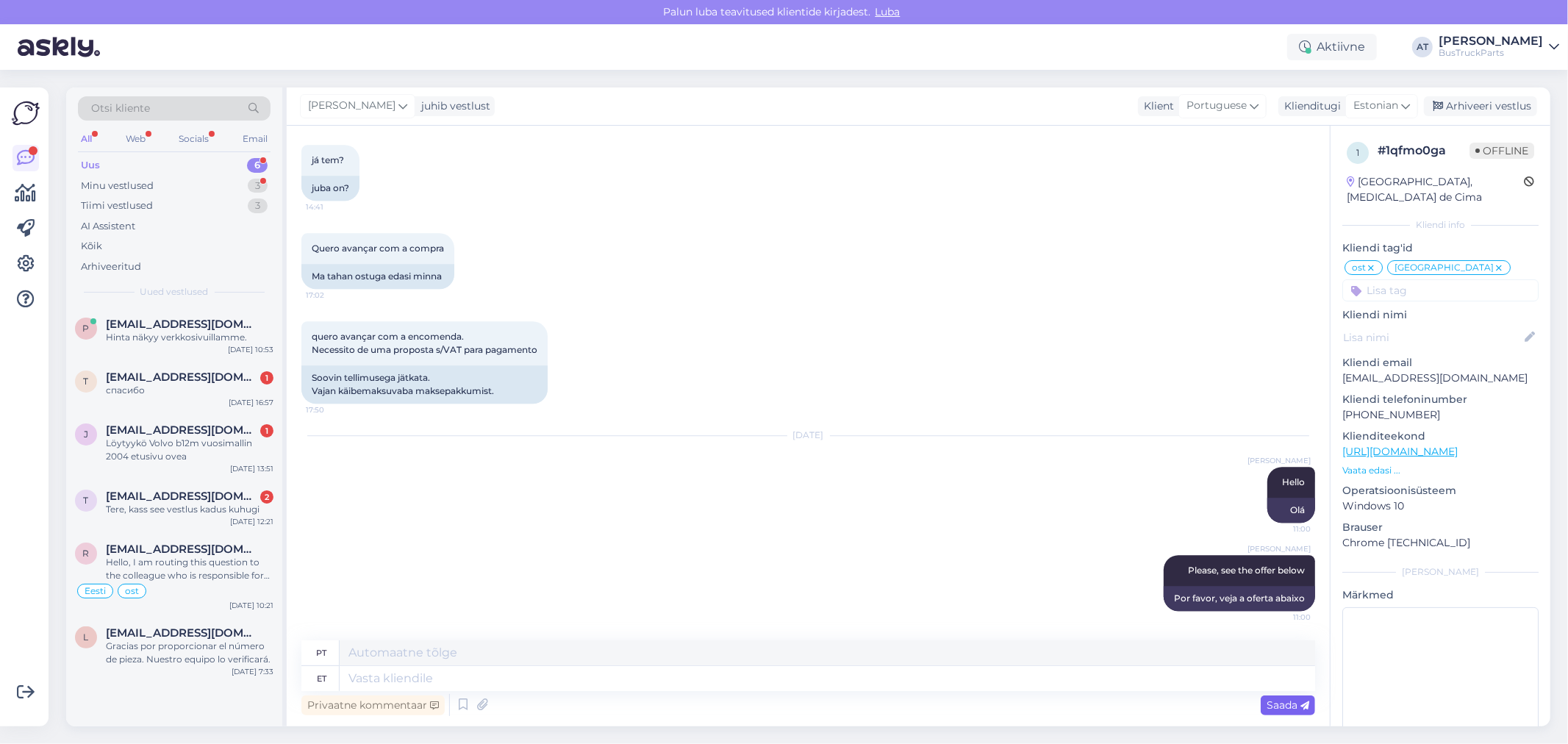
scroll to position [8269, 0]
click at [483, 708] on icon at bounding box center [482, 705] width 20 height 22
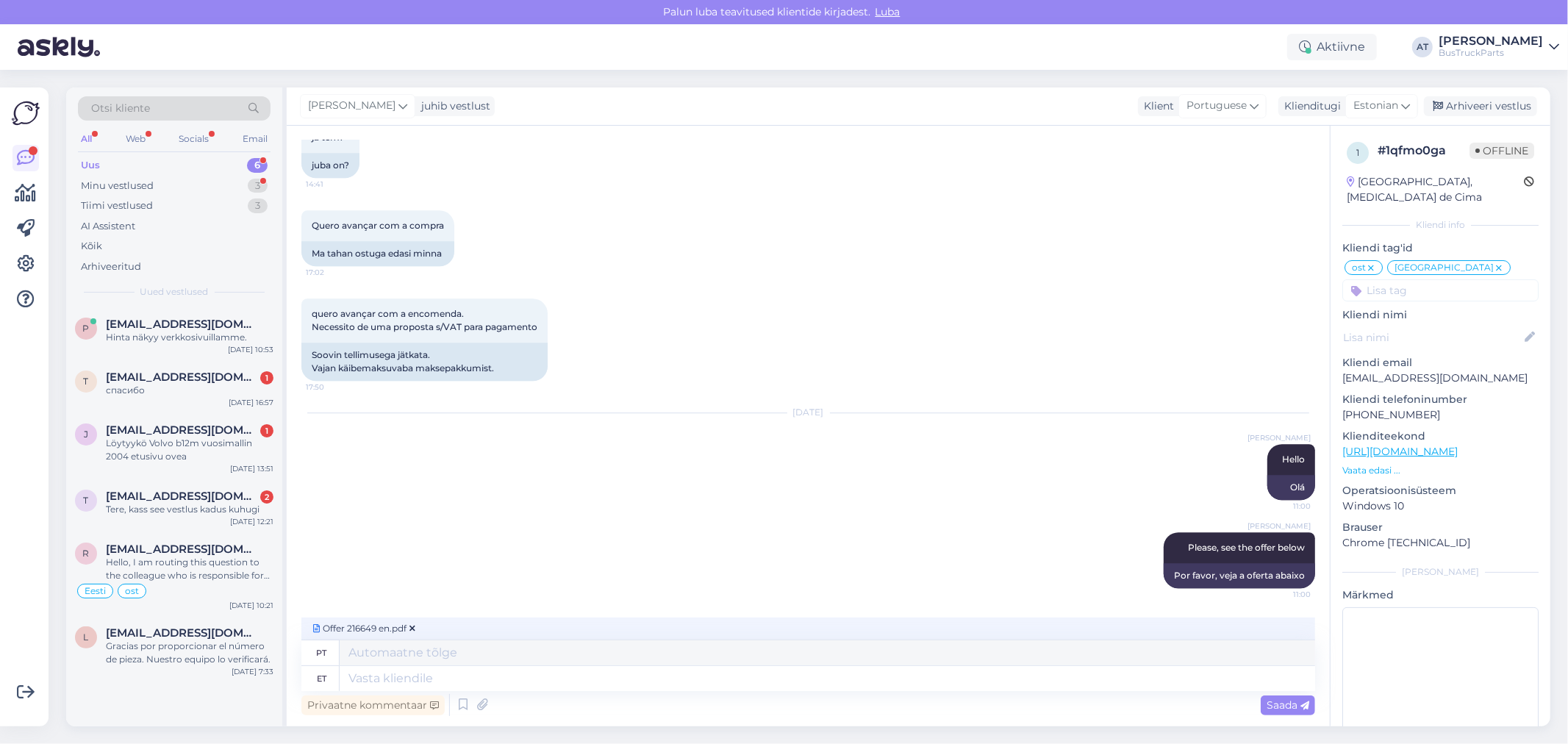
click at [1314, 699] on div "Saada" at bounding box center [1287, 705] width 54 height 19
click at [1303, 703] on icon at bounding box center [1304, 706] width 8 height 8
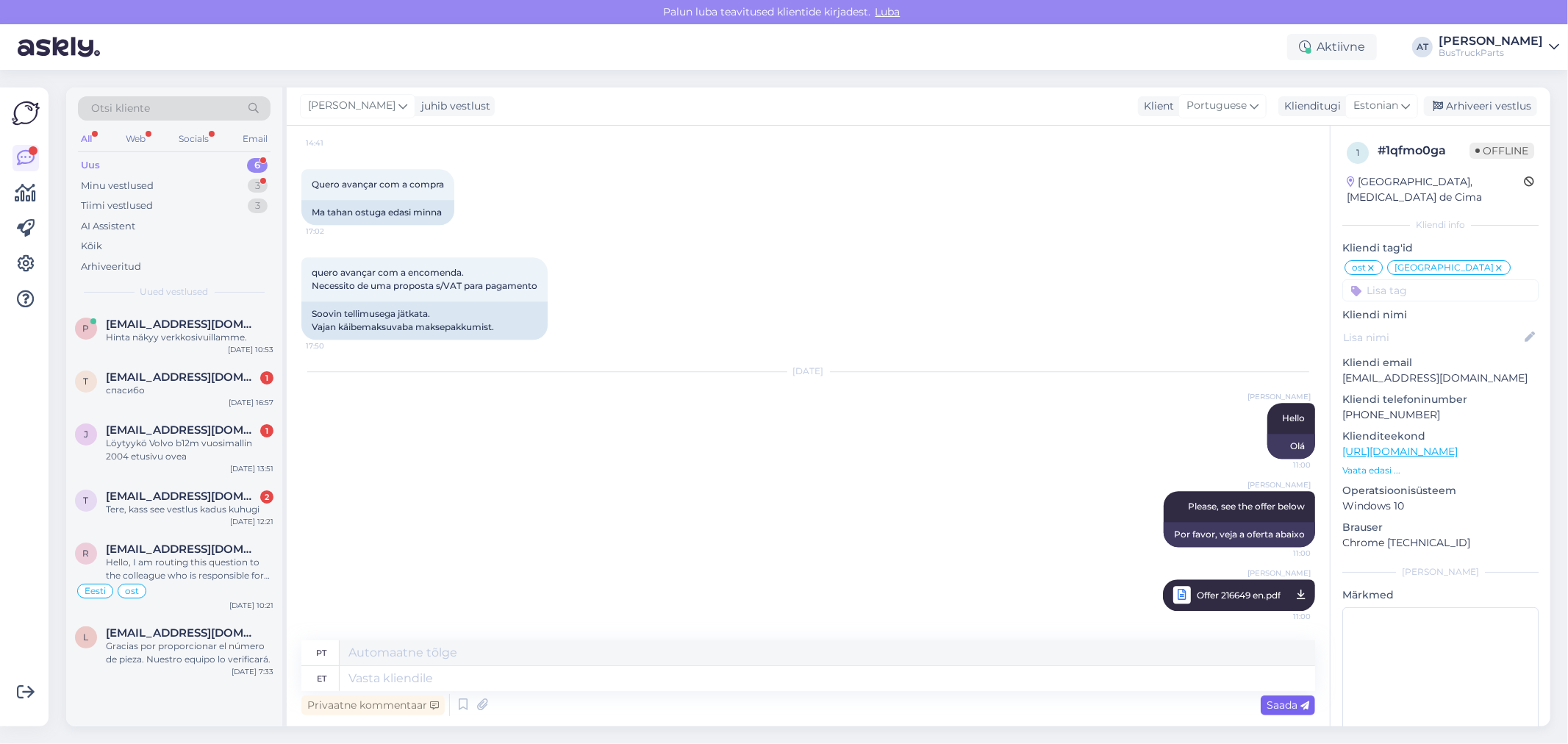
scroll to position [8333, 0]
click at [210, 378] on span "[EMAIL_ADDRESS][DOMAIN_NAME]" at bounding box center [182, 377] width 153 height 14
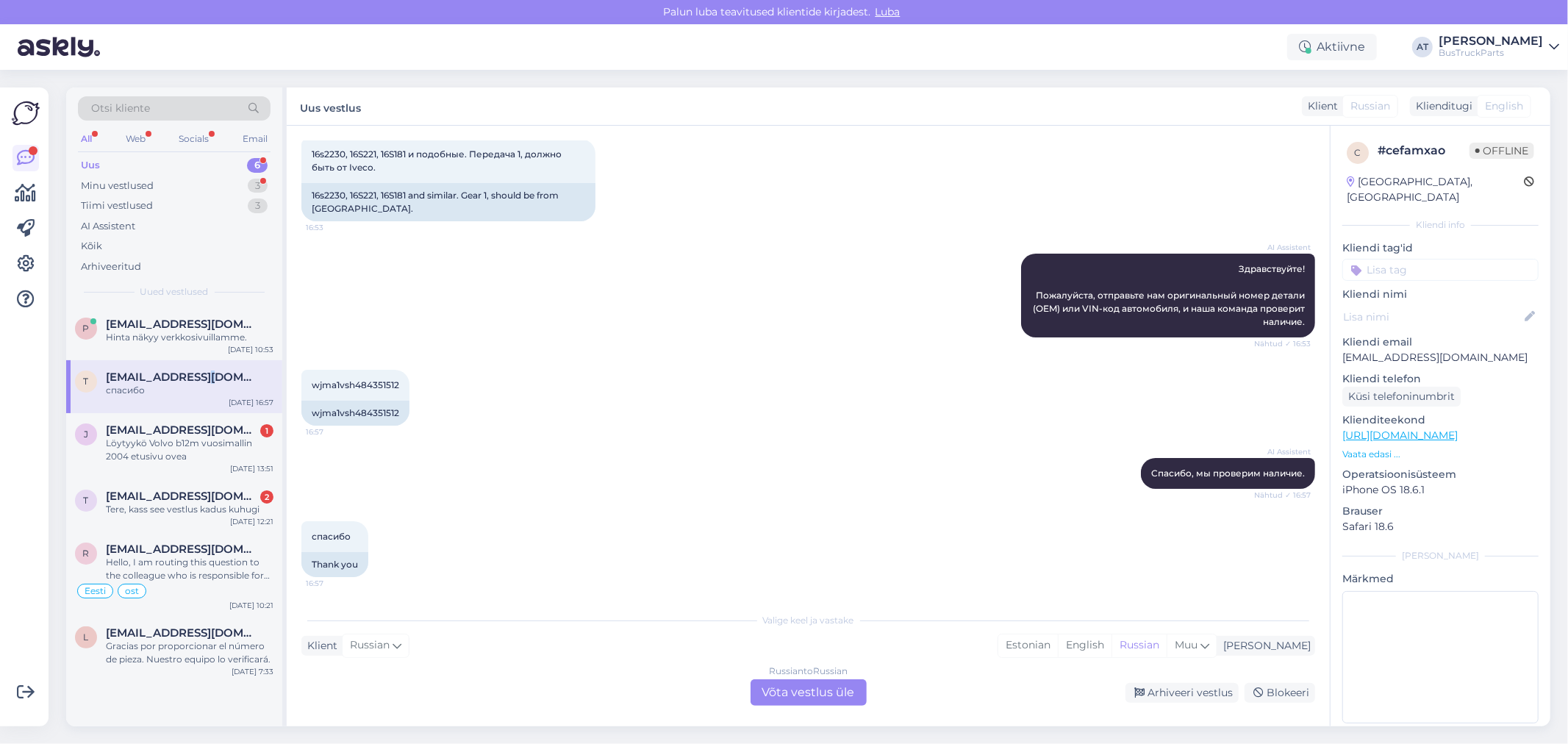
scroll to position [0, 0]
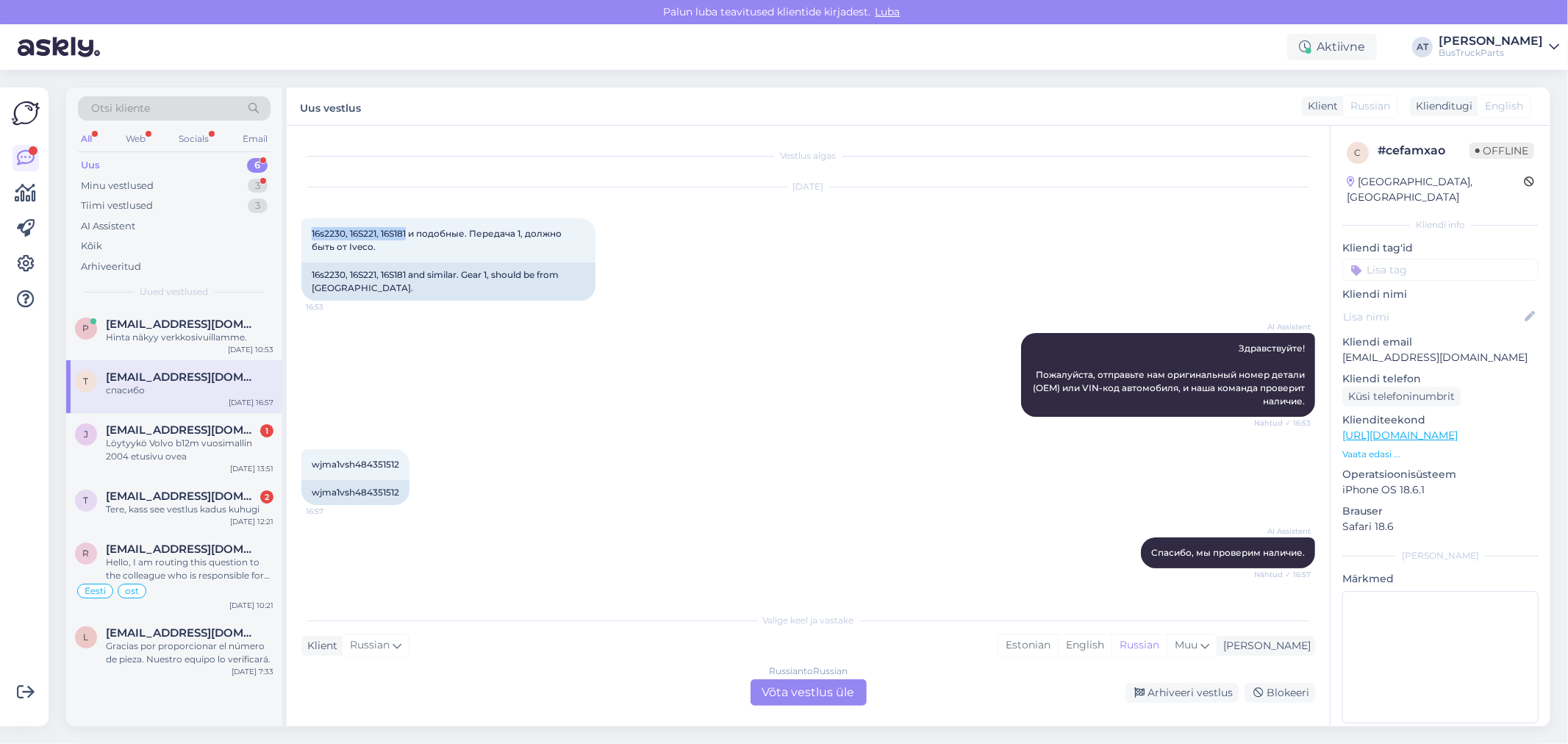
drag, startPoint x: 407, startPoint y: 232, endPoint x: 298, endPoint y: 232, distance: 109.0
click at [298, 232] on div "Vestlus algas [DATE] 16s2230, 16S221, 16S181 и подобные. Передача 1, должно быт…" at bounding box center [808, 426] width 1043 height 601
copy span "16s2230, 16S221, 16S181"
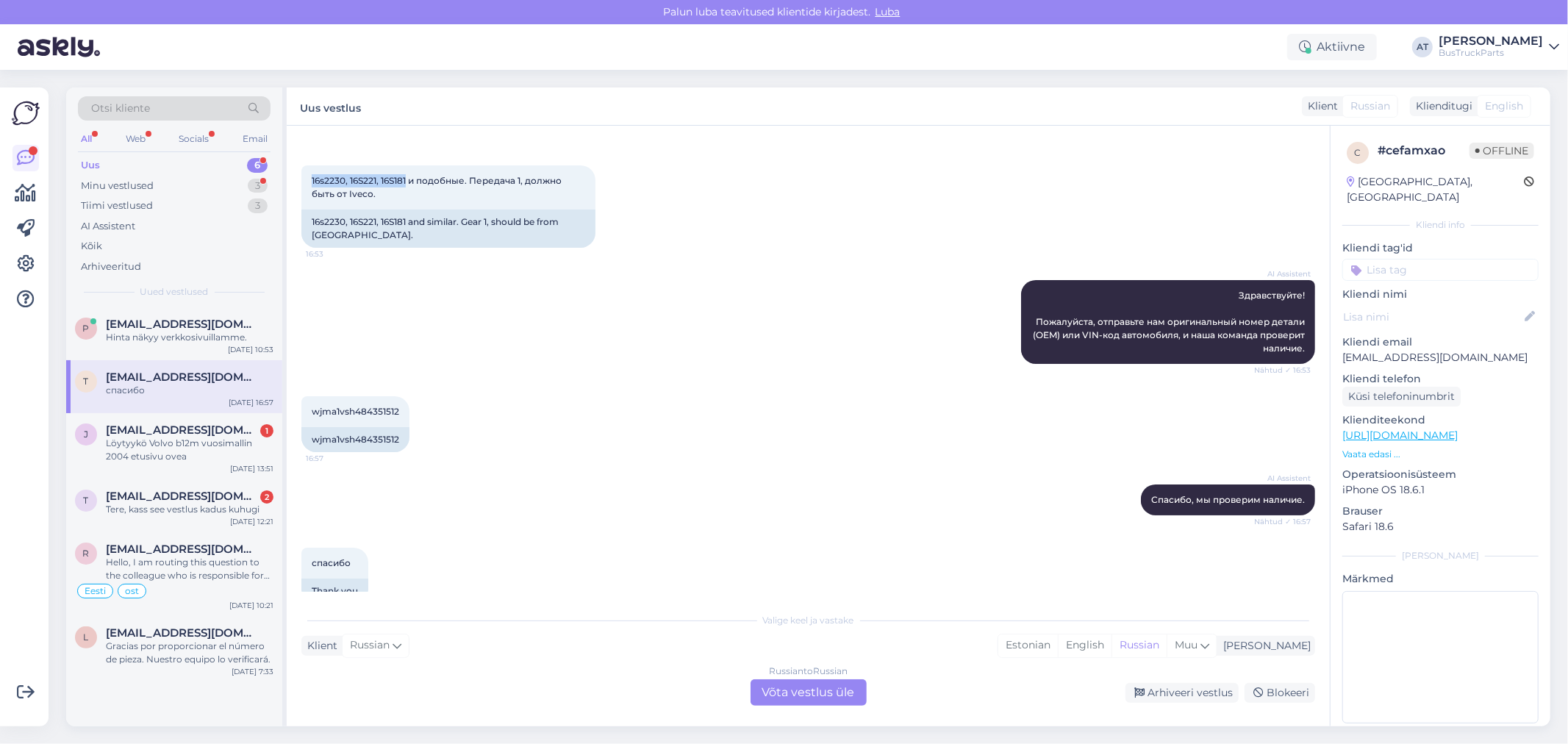
scroll to position [79, 0]
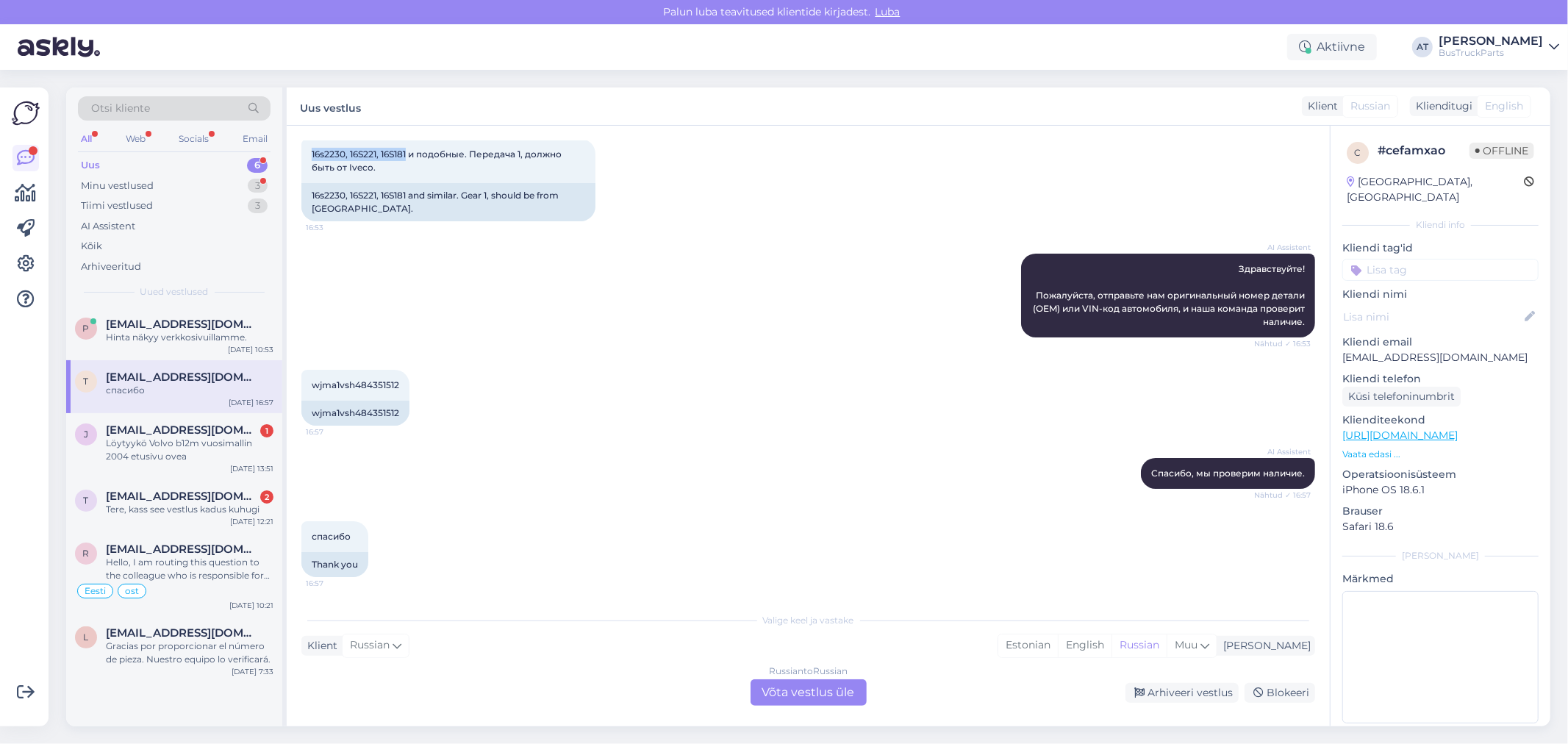
click at [804, 690] on div "Russian to Russian Võta vestlus üle" at bounding box center [808, 692] width 116 height 26
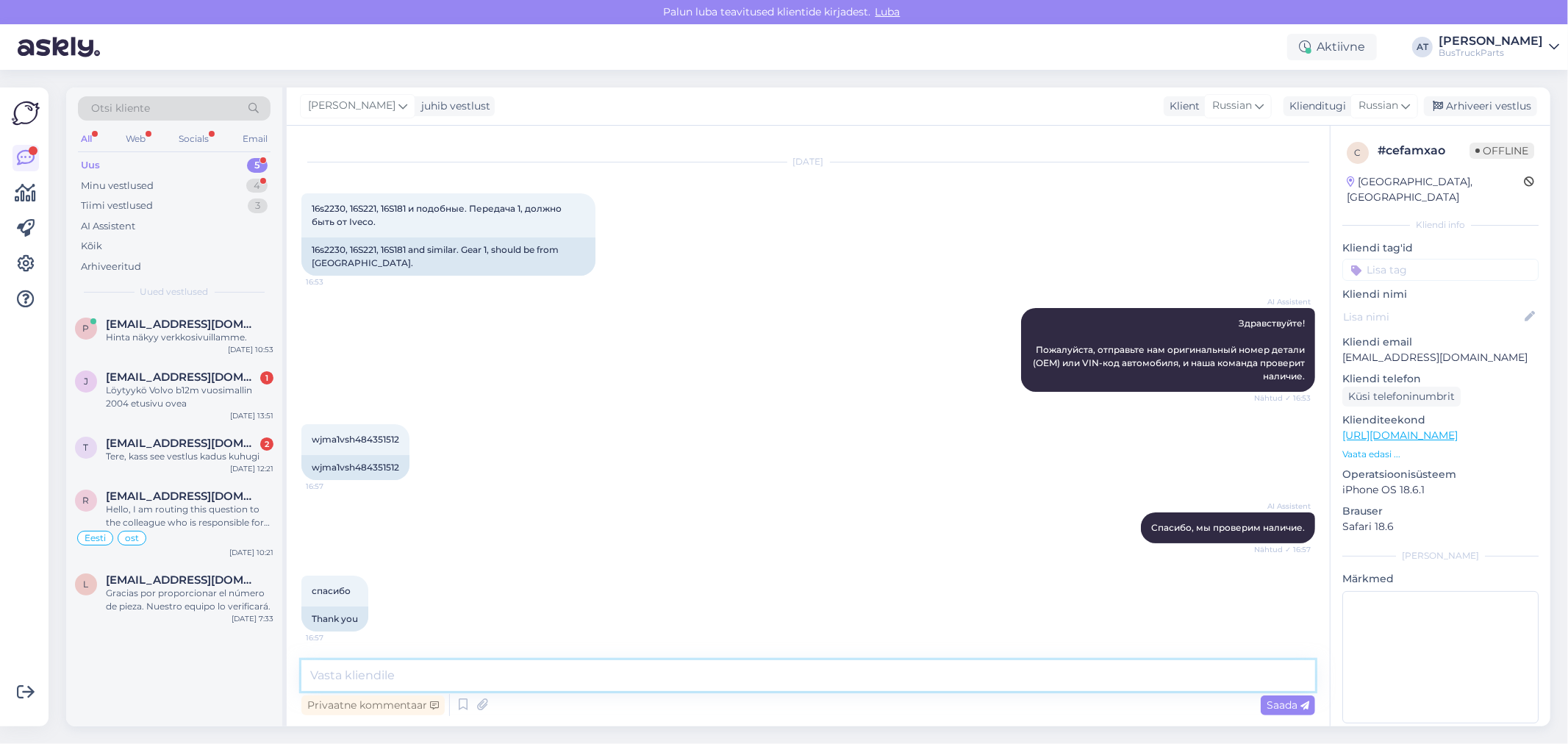
click at [792, 671] on textarea at bounding box center [808, 676] width 1013 height 31
type textarea "Здравствуйте. К сожалению, у нас нечего предложить"
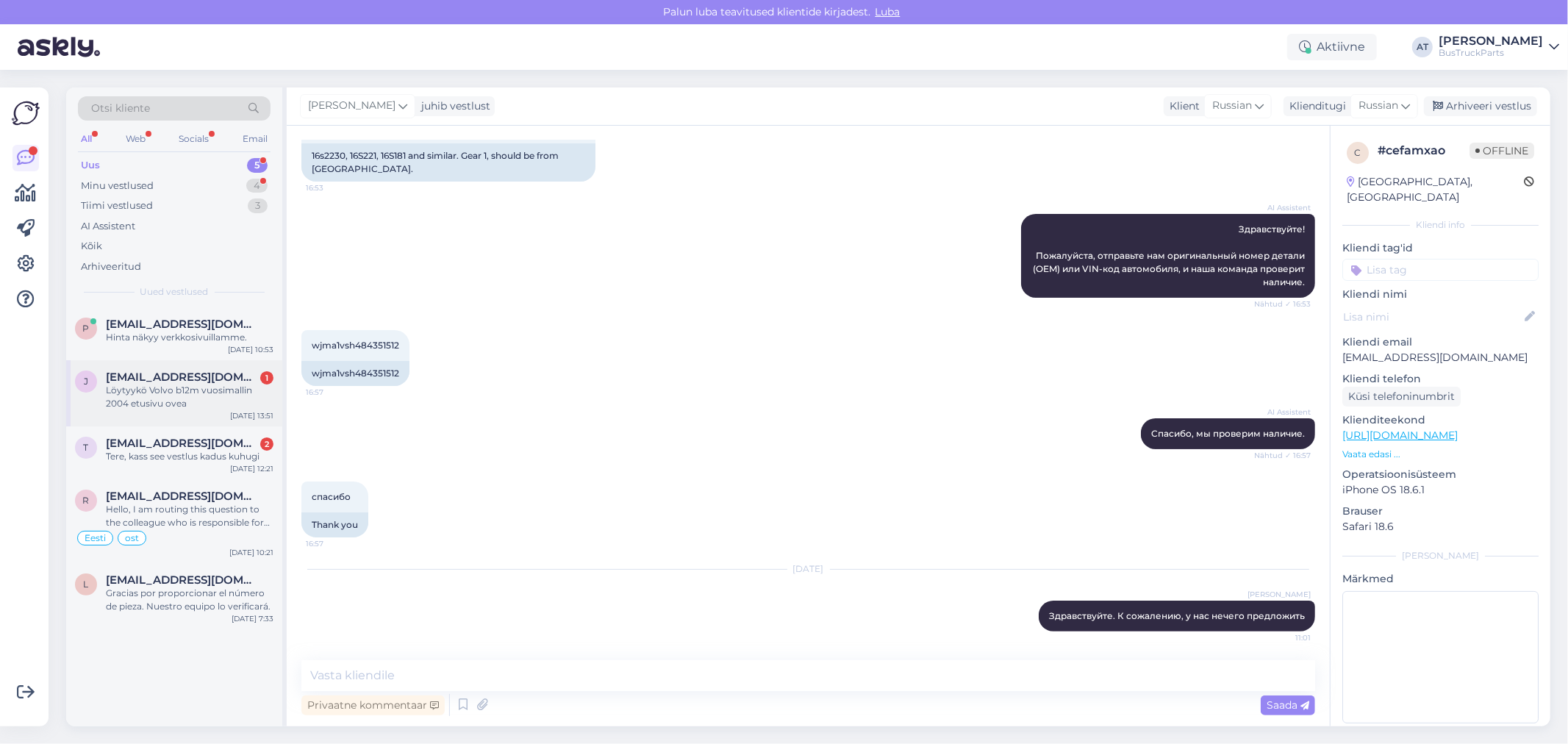
click at [205, 391] on div "Löytyykö Volvo b12m vuosimallin 2004 etusivu ovea" at bounding box center [189, 397] width 167 height 26
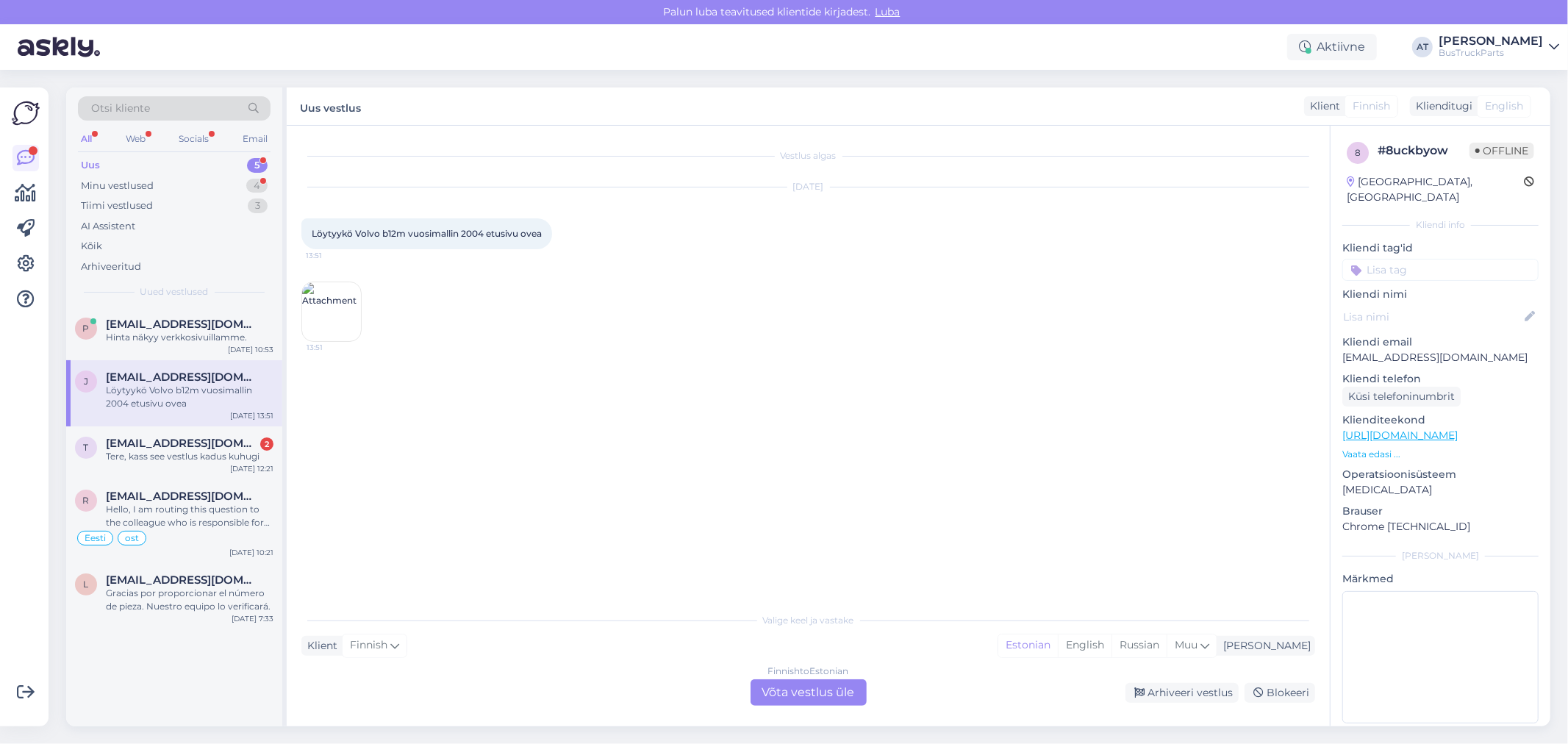
click at [432, 238] on span "Löytyykö Volvo b12m vuosimallin 2004 etusivu ovea" at bounding box center [427, 233] width 230 height 11
copy div "Löytyykö Volvo b12m vuosimallin 2004 etusivu ovea 13:51"
click at [806, 701] on div "Finnish to Estonian Võta vestlus üle" at bounding box center [808, 692] width 116 height 26
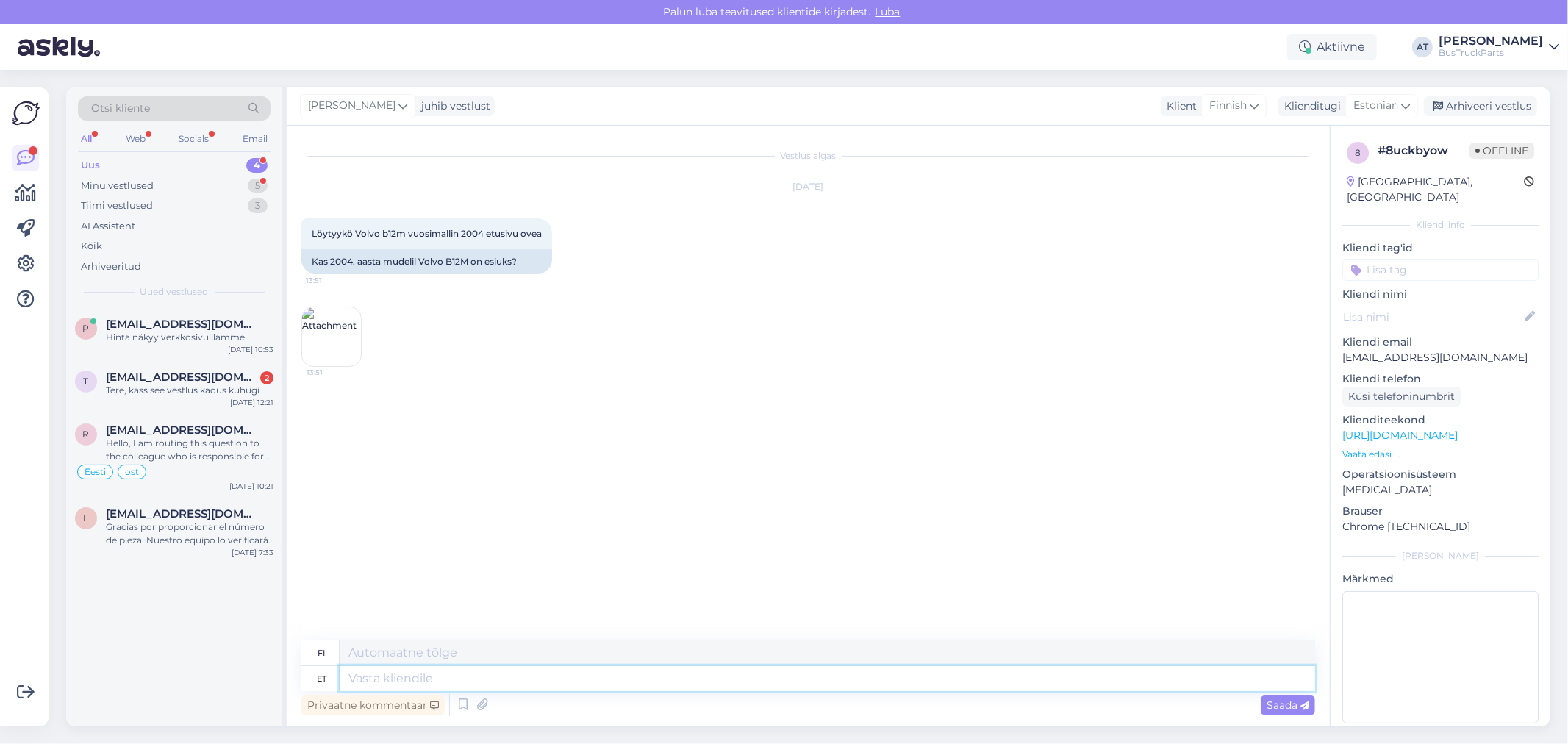
click at [752, 670] on textarea at bounding box center [828, 679] width 975 height 25
type textarea "Tere!"
type textarea "Hei!"
type textarea "Tere! [GEOGRAPHIC_DATA]"
type textarea "Hei! Ole hyvä"
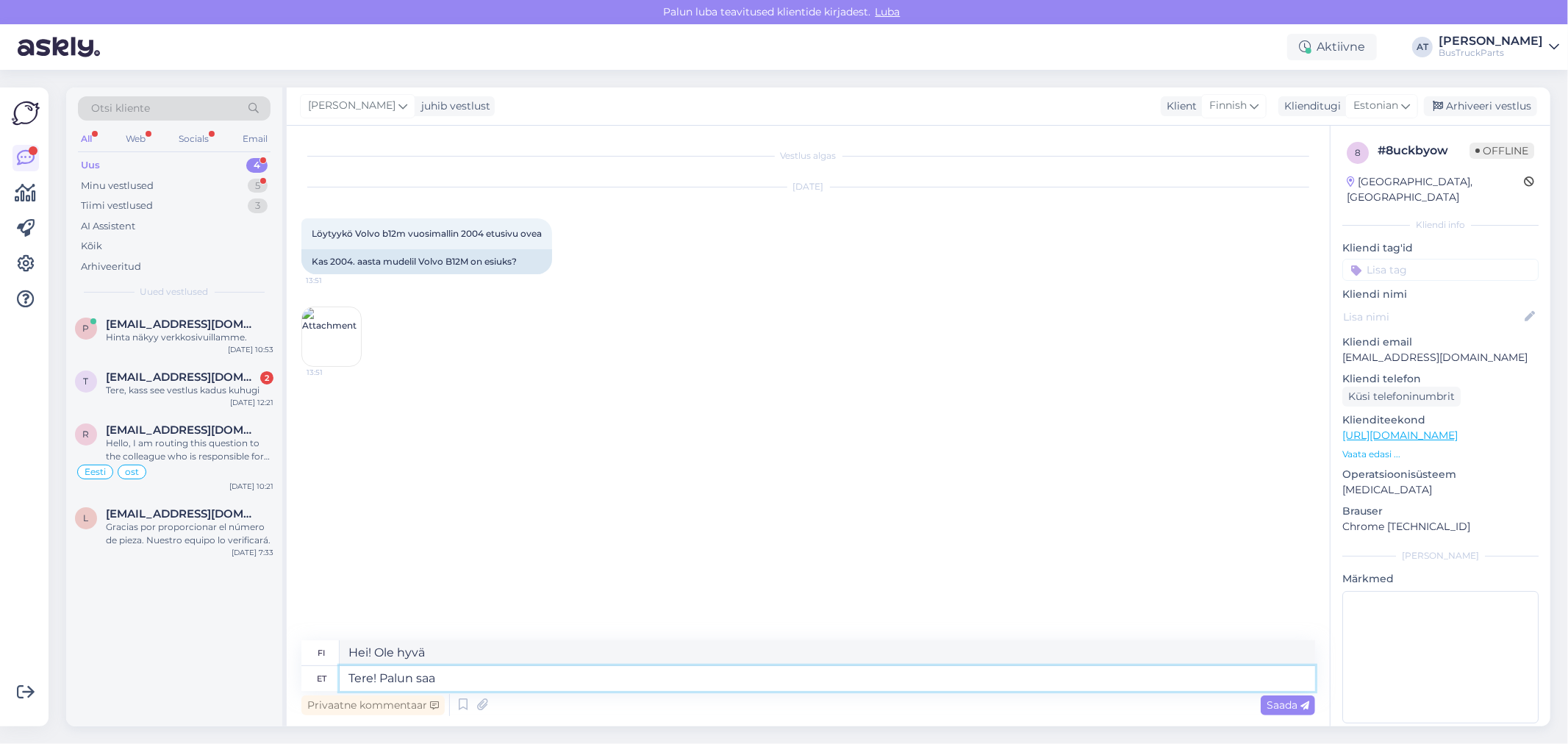
type textarea "Tere! Palun saat"
type textarea "Hei! Lähettäkää"
type textarea "Tere! Palun saatke VIN"
type textarea "Hei! Lähettäkää VIN-koodi."
type textarea "Tere! Palun saatke VIN kood v"
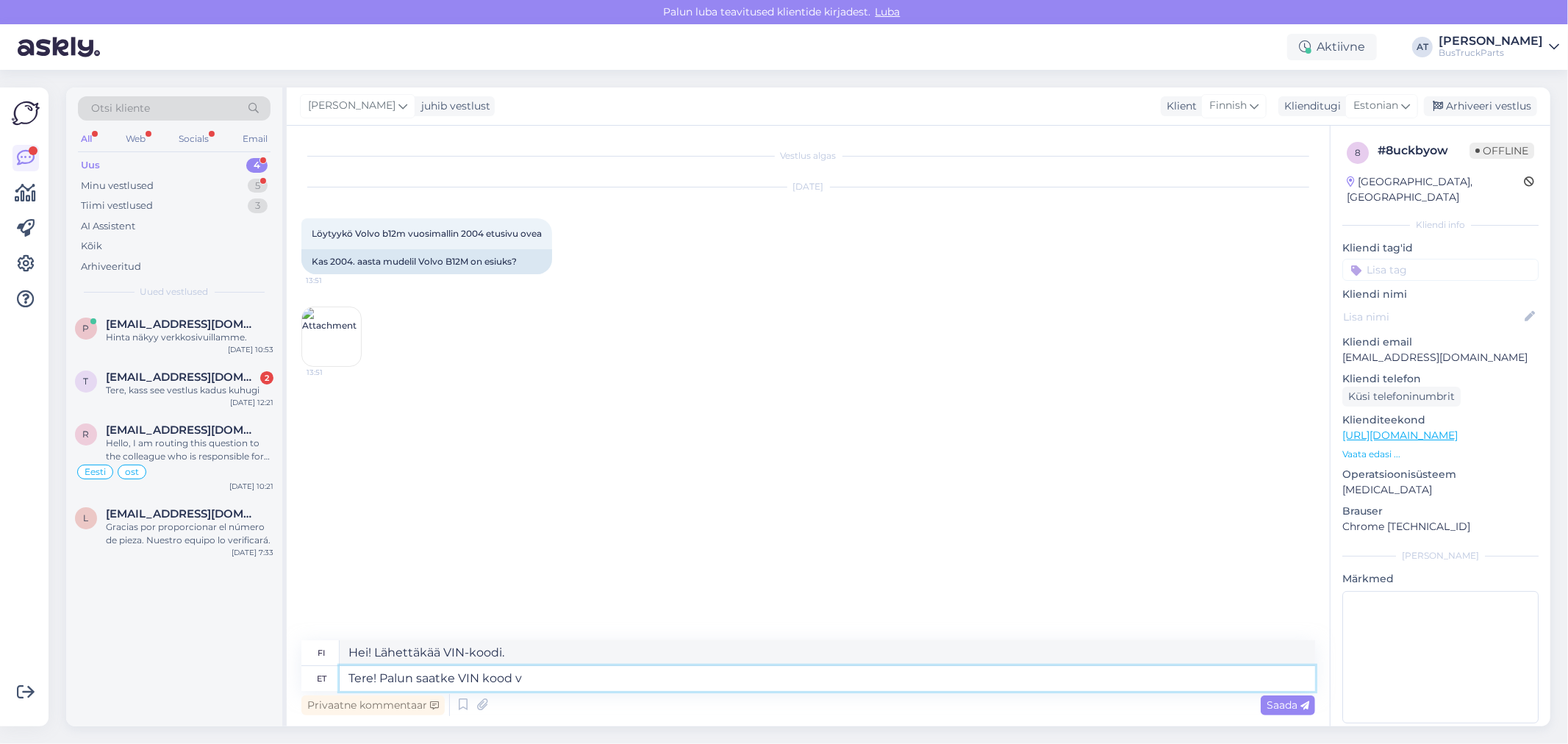
type textarea "Hei! Lähettäkää VIN-koodi"
type textarea "Tere! Palun saatke VIN kood või"
type textarea "Hei! Lähettäkää VIN-koodi tai"
type textarea "Tere! Palun saatke VIN kood või original"
type textarea "Hei! Lähettäkää VIN-koodi tai alkuperäinen"
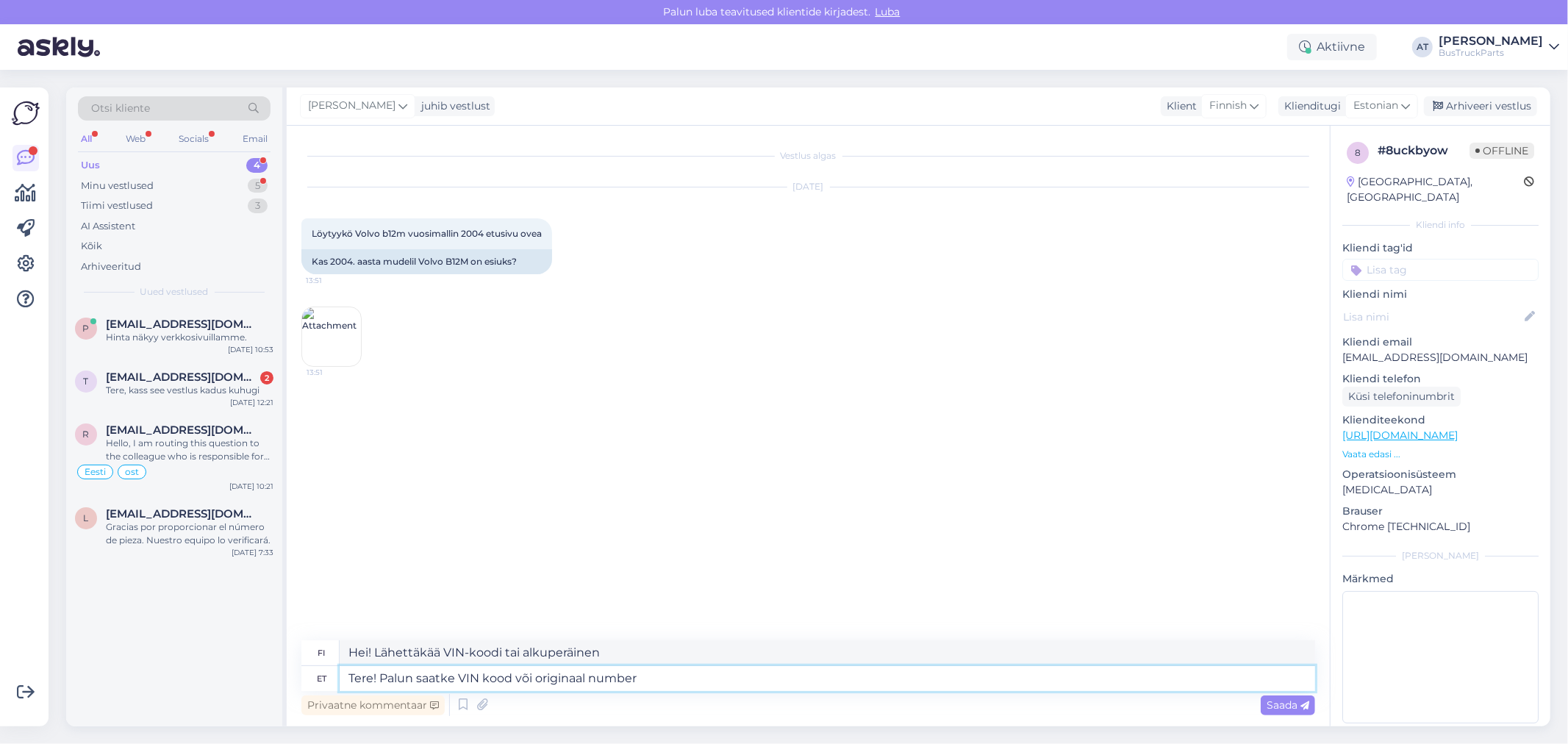
type textarea "Tere! Palun saatke VIN kood või originaal number."
type textarea "Hei! Lähettäkää VIN-koodi tai alkuperäinen numero."
click at [538, 678] on textarea "Tere! Palun saatke VIN kood või originaal number." at bounding box center [828, 679] width 975 height 25
type textarea "Tere! Palun saatke VIN kood või ukse originaal number."
type textarea "Hei! Lähettäkää VIN-koodi tai alkuperäinen ovinumero."
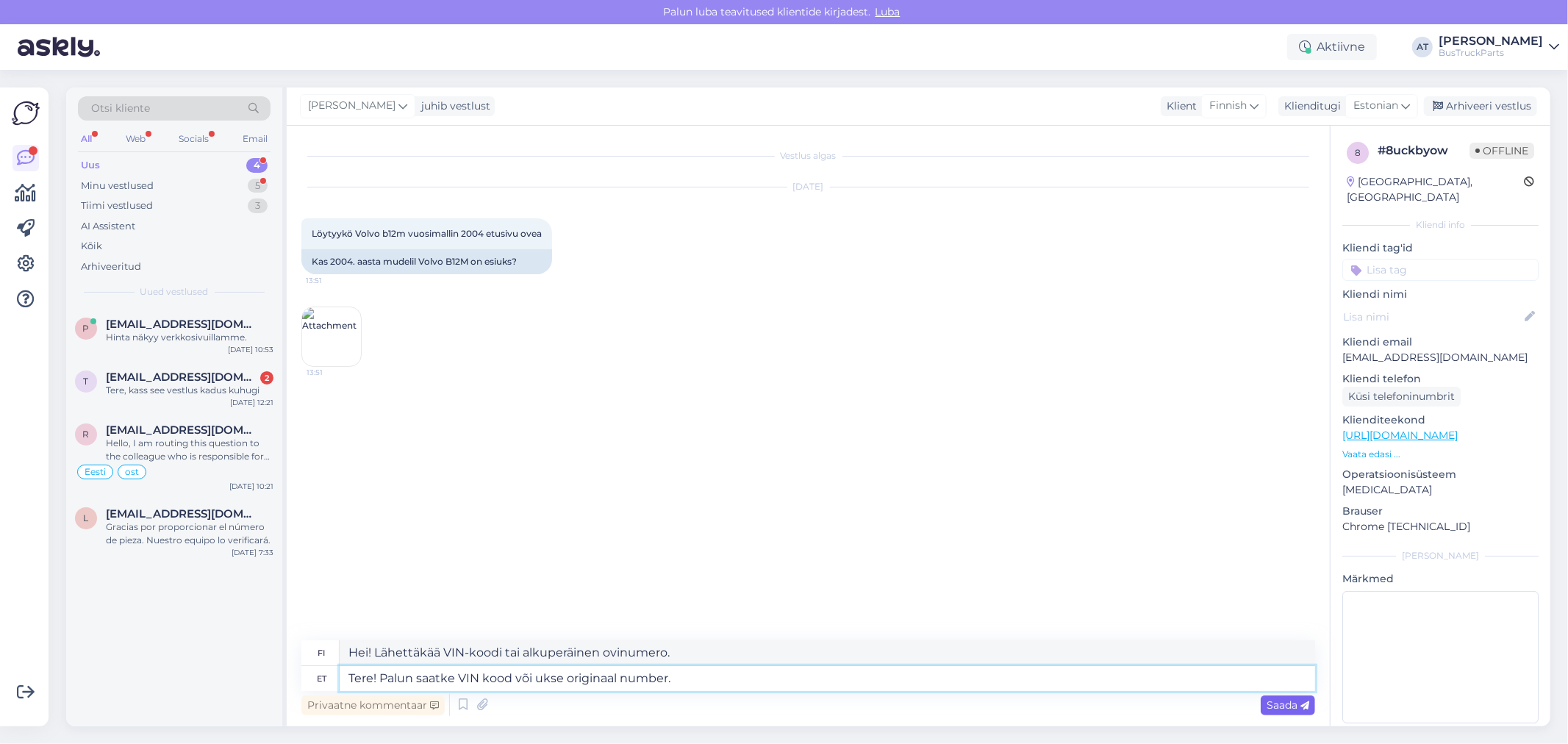
type textarea "Tere! Palun saatke VIN kood või ukse originaal number."
click at [1283, 703] on span "Saada" at bounding box center [1287, 705] width 42 height 14
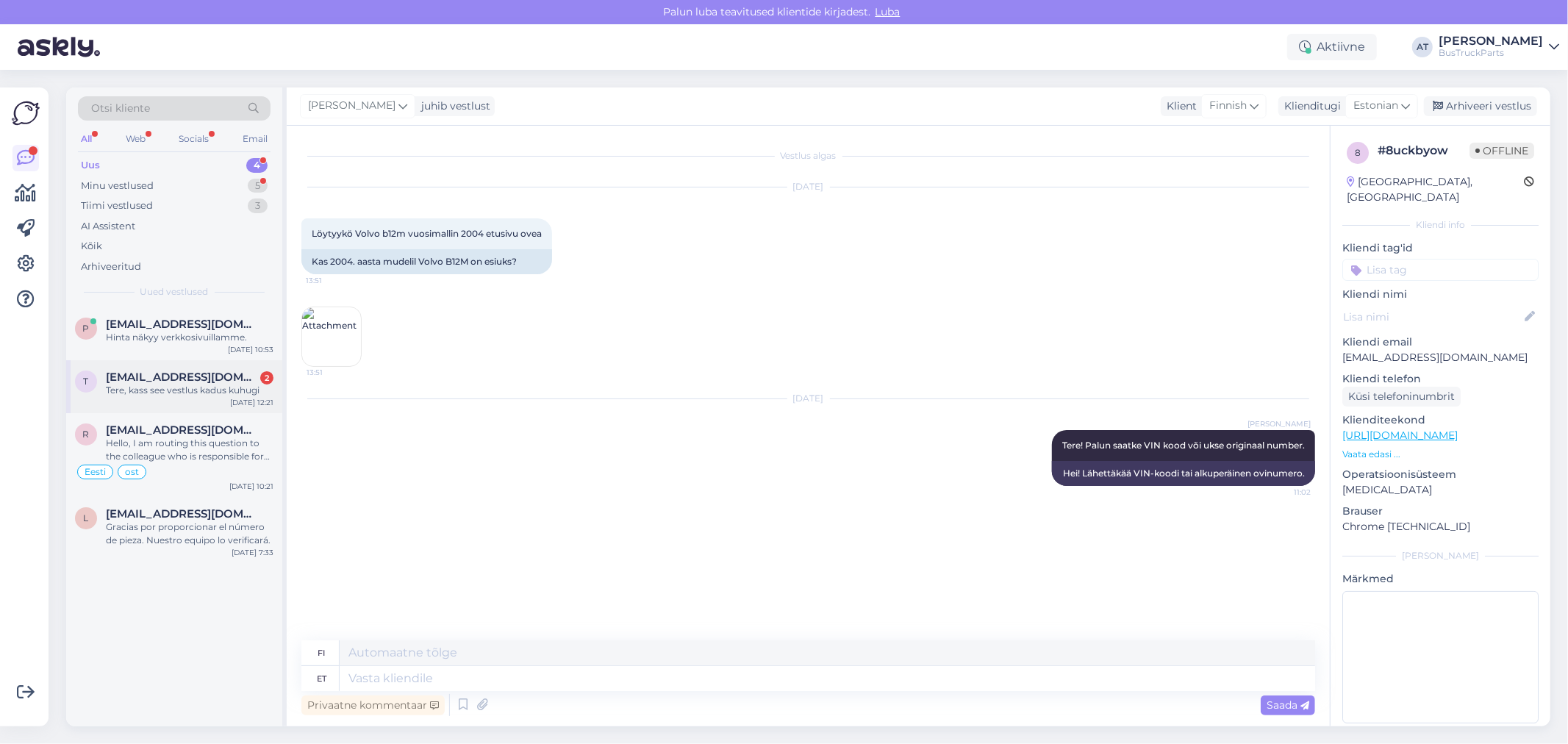
click at [172, 368] on div "t [EMAIL_ADDRESS][DOMAIN_NAME] 2 Tere, kass see vestlus kadus kuhugi [DATE] 12:…" at bounding box center [174, 386] width 216 height 53
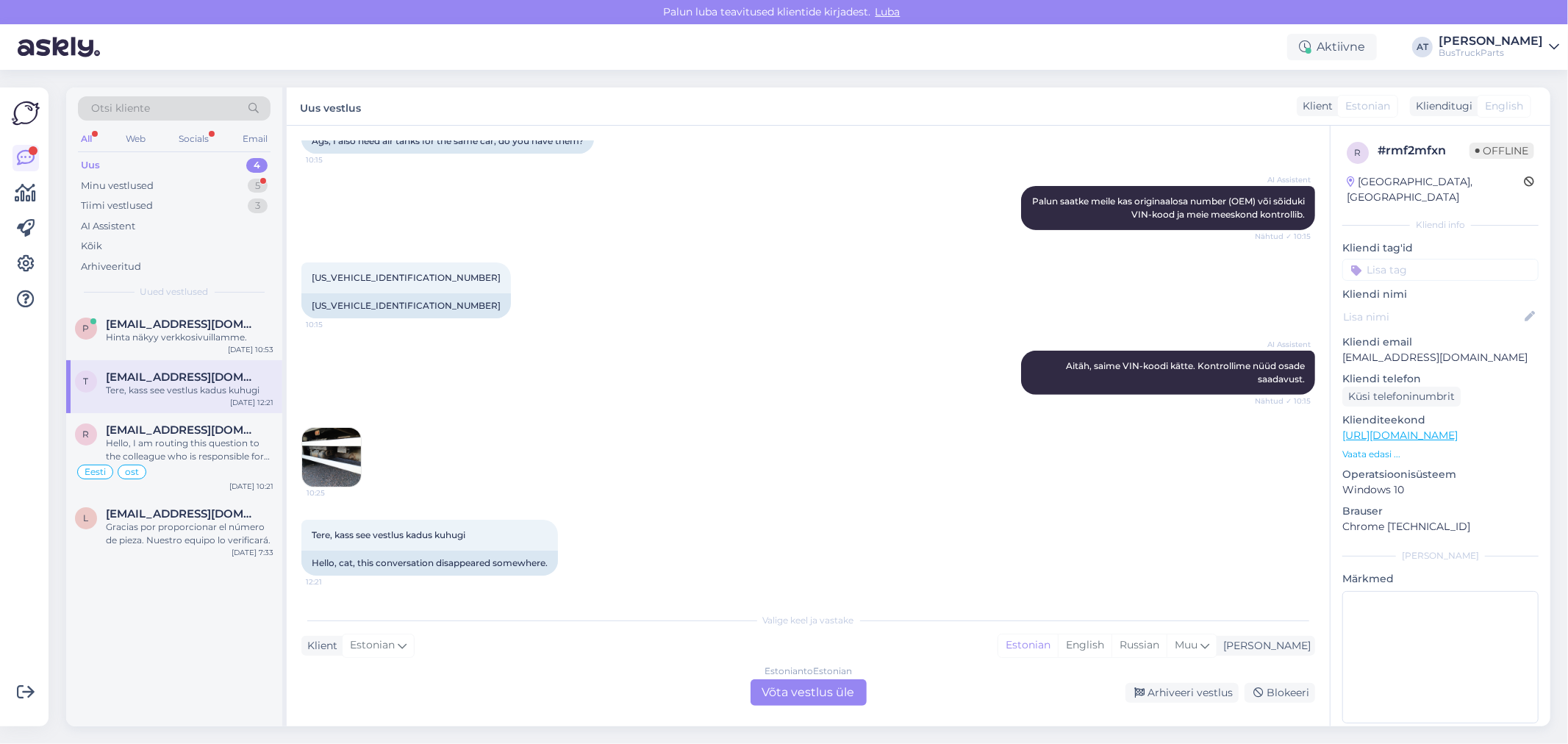
click at [405, 582] on div "Tere, kass see vestlus kadus kuhugi 12:21 Hello, cat, this conversation disappe…" at bounding box center [808, 548] width 1013 height 88
click at [391, 564] on div "Hello, cat, this conversation disappeared somewhere." at bounding box center [430, 563] width 257 height 25
click at [652, 551] on div "Tere, kass see vestlus kadus kuhugi 12:21 Hello, cat, this conversation disappe…" at bounding box center [808, 548] width 1013 height 88
click at [1380, 259] on input at bounding box center [1440, 270] width 196 height 22
type input "WhatsApp"
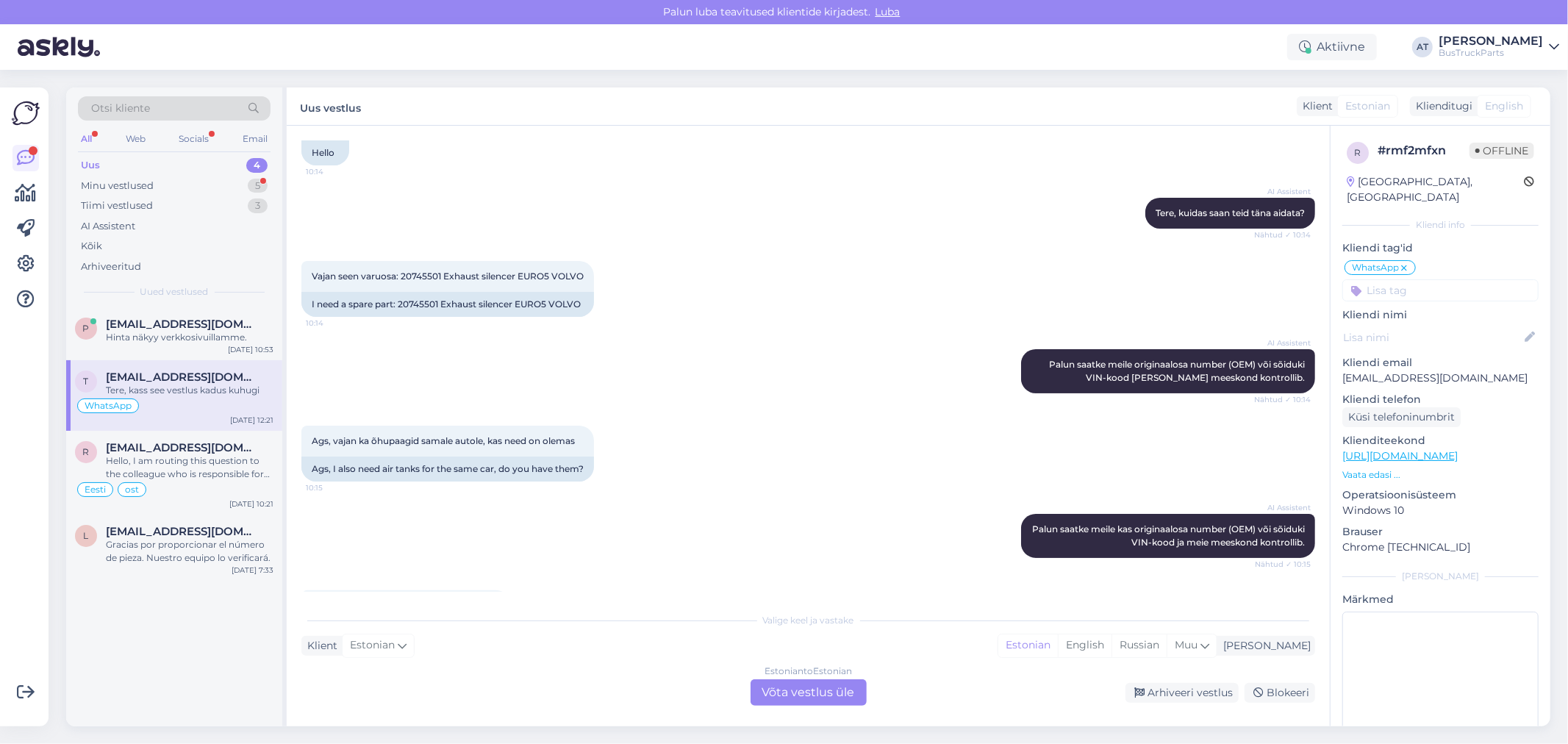
scroll to position [67, 0]
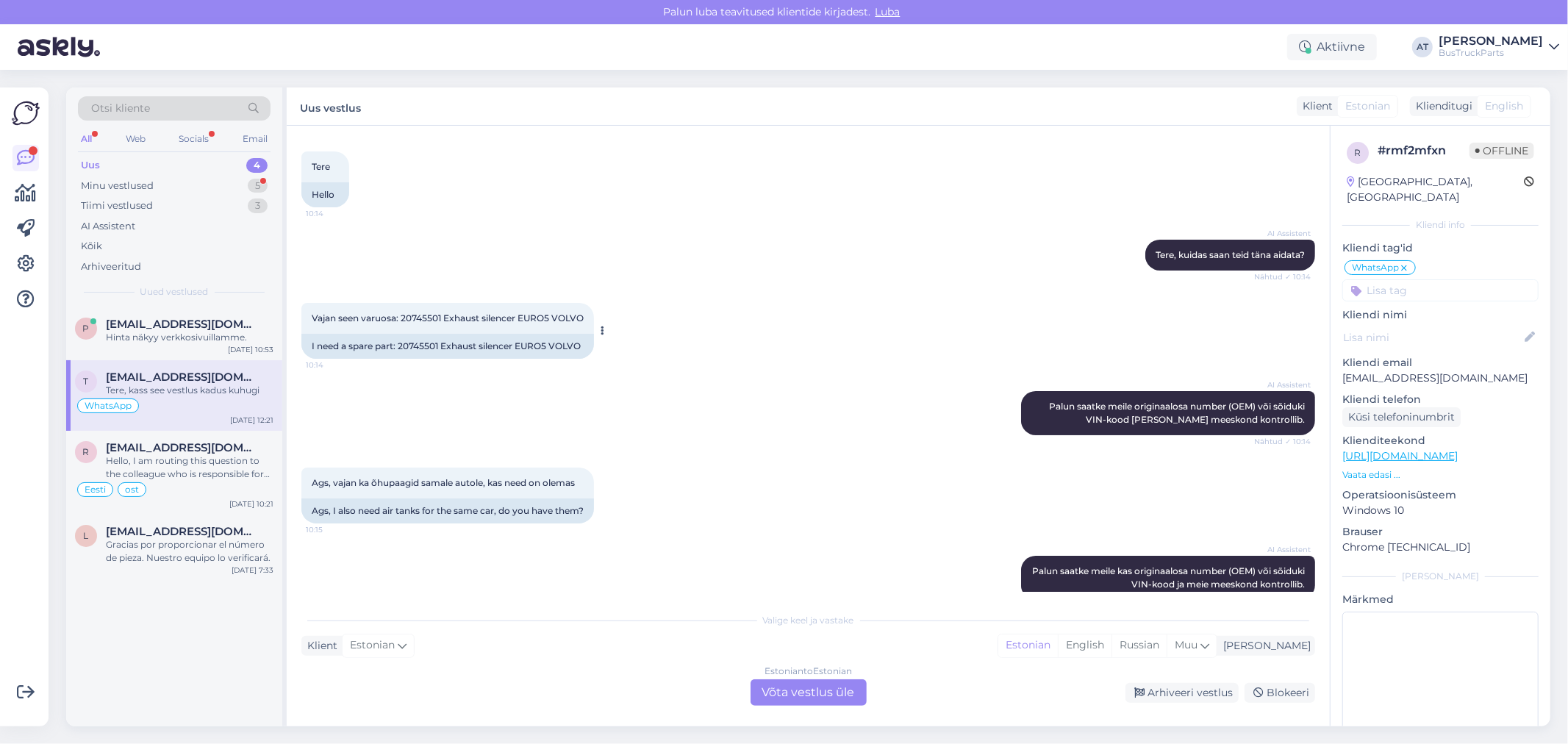
click at [407, 358] on div "I need a spare part: 20745501 Exhaust silencer EURO5 VOLVO" at bounding box center [448, 347] width 292 height 25
copy div "20745501"
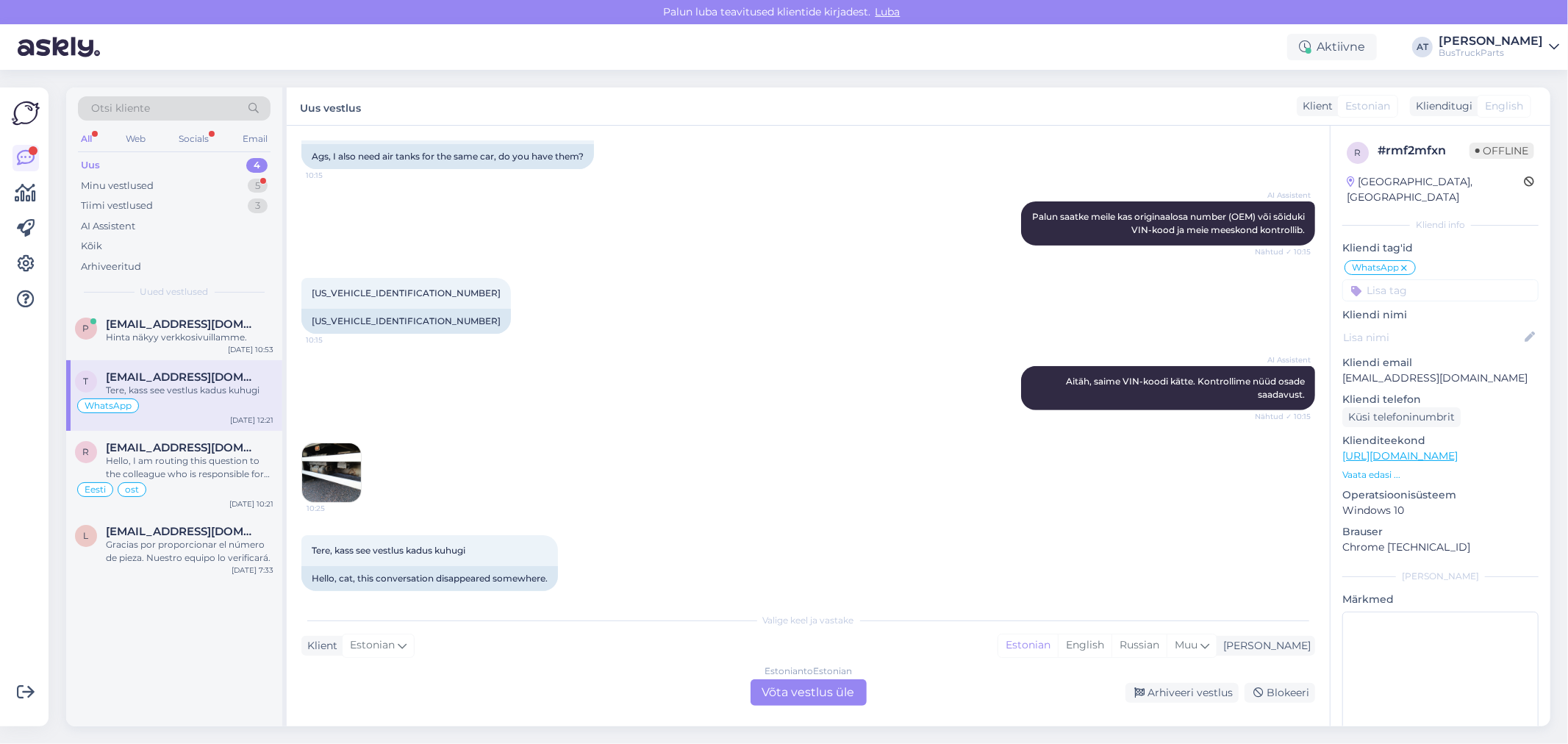
scroll to position [475, 0]
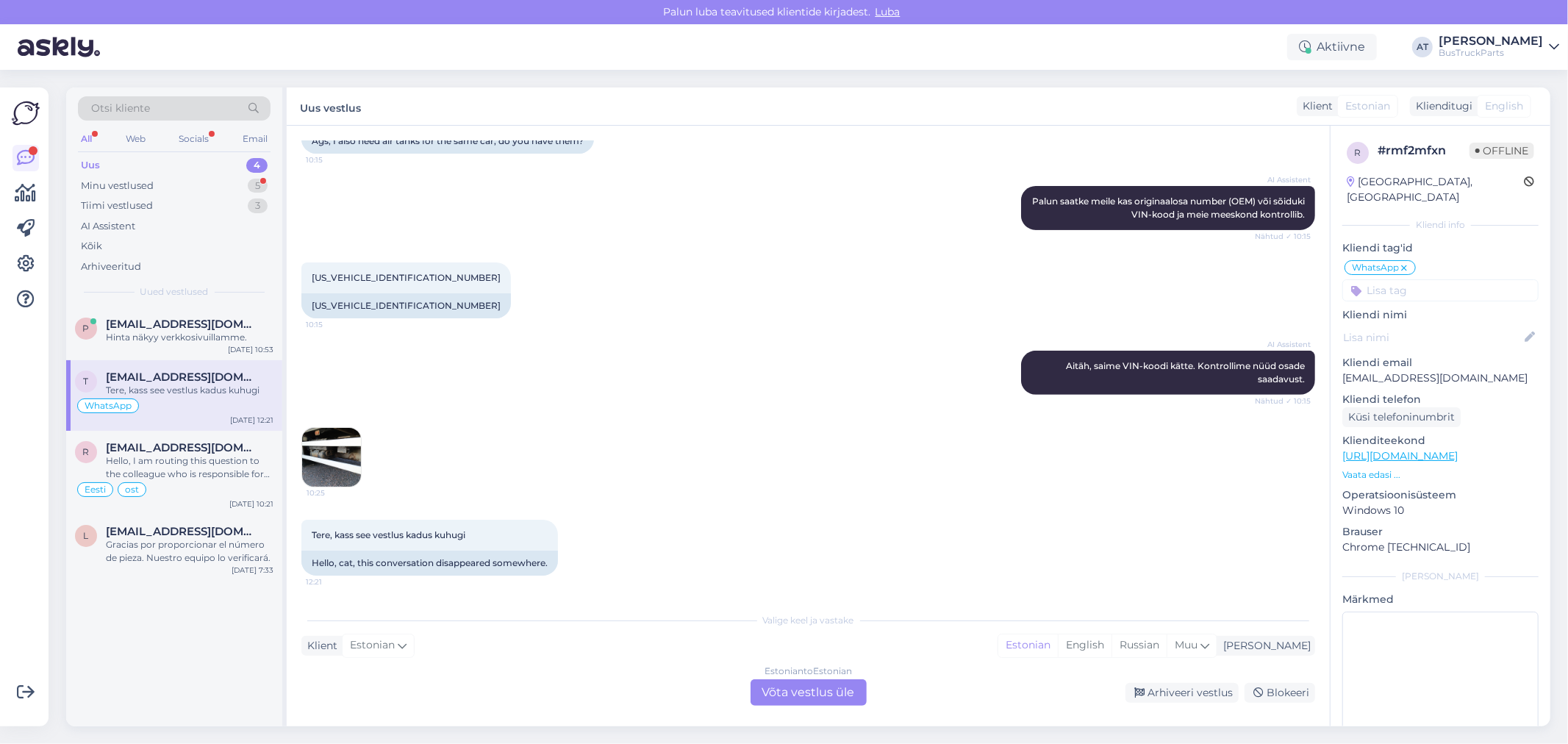
click at [1407, 262] on icon at bounding box center [1404, 268] width 8 height 12
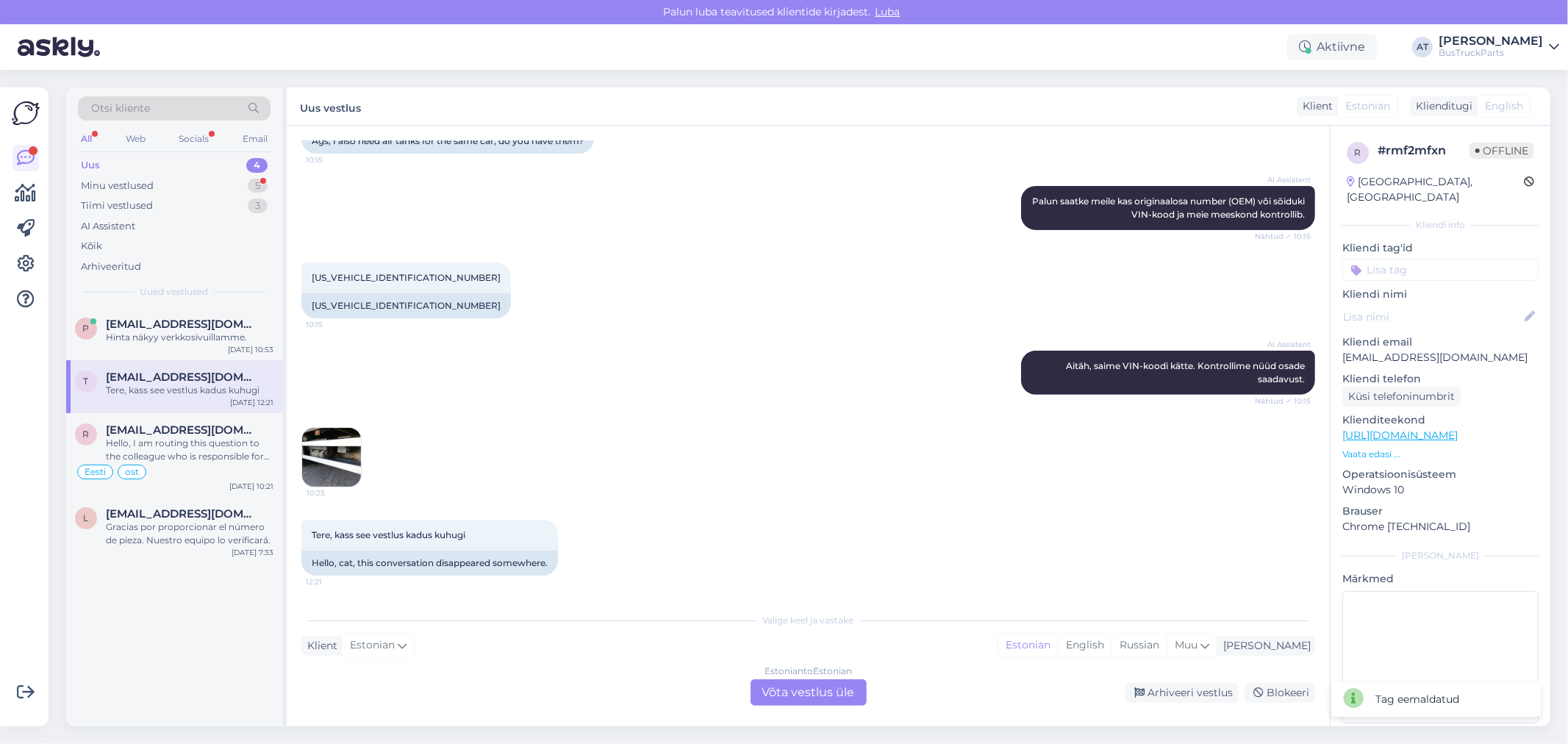
click at [1410, 260] on input at bounding box center [1440, 270] width 196 height 22
type input "e-po"
click at [1412, 304] on span "e-post (Alina)" at bounding box center [1441, 309] width 59 height 8
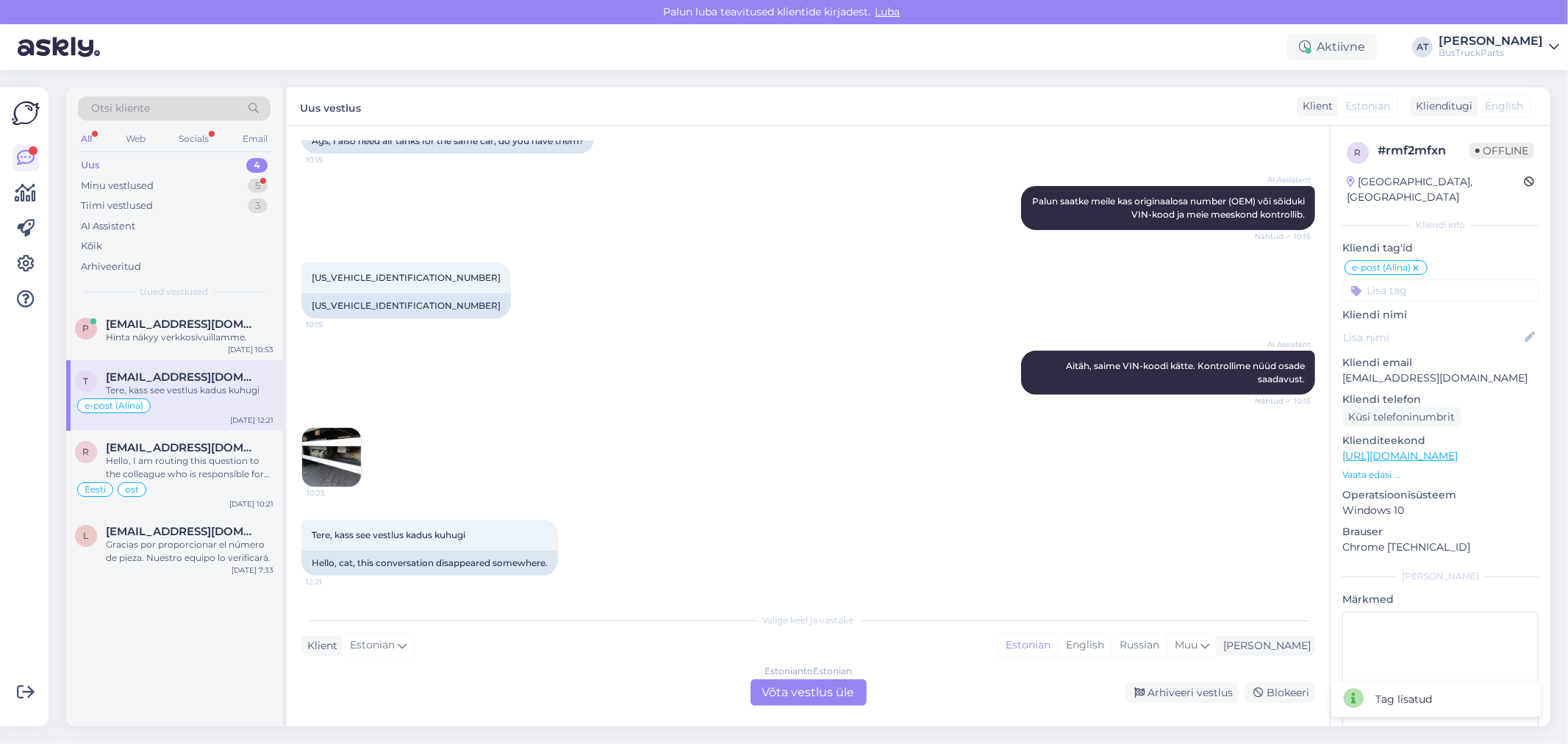
click at [854, 418] on div "10:25" at bounding box center [808, 457] width 1013 height 93
click at [803, 676] on div "Estonian to Estonian" at bounding box center [807, 671] width 87 height 14
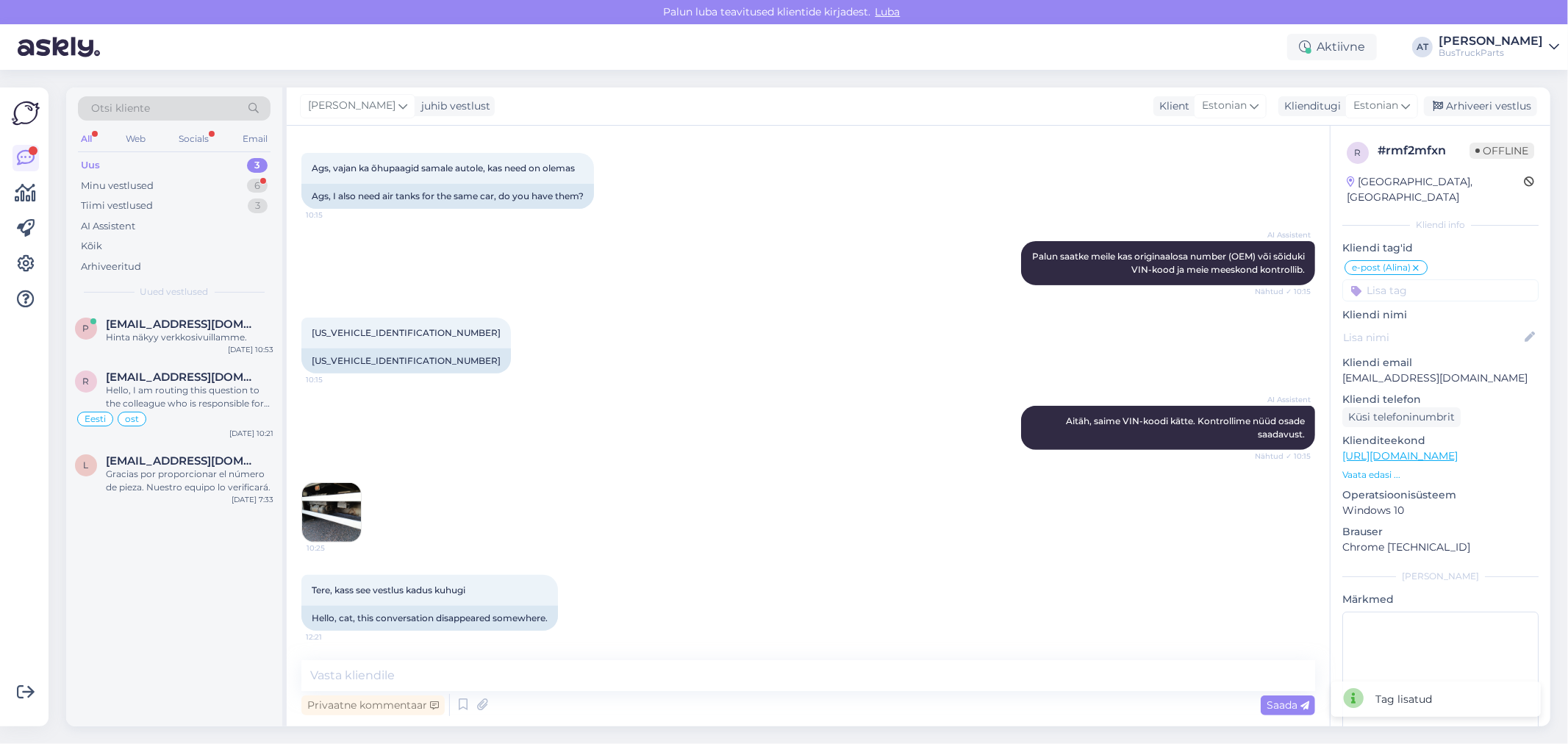
scroll to position [420, 0]
click at [963, 353] on div "[US_VEHICLE_IDENTIFICATION_NUMBER] 10:15 [US_VEHICLE_IDENTIFICATION_NUMBER]" at bounding box center [808, 346] width 1013 height 88
click at [1530, 101] on div "Arhiveeri vestlus" at bounding box center [1481, 106] width 113 height 19
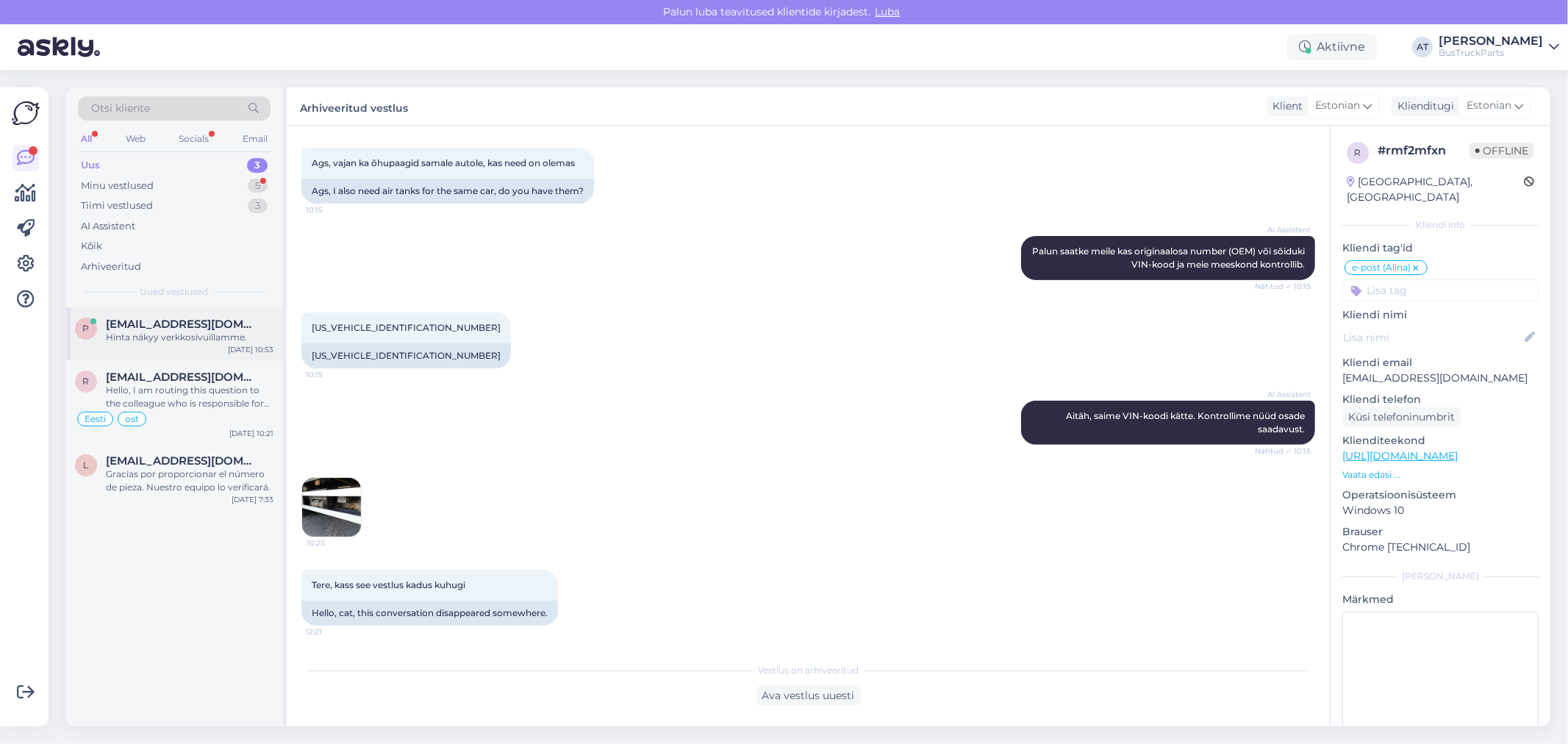
drag, startPoint x: 189, startPoint y: 326, endPoint x: 178, endPoint y: 326, distance: 11.0
click at [191, 327] on span "[EMAIL_ADDRESS][DOMAIN_NAME]" at bounding box center [182, 325] width 153 height 14
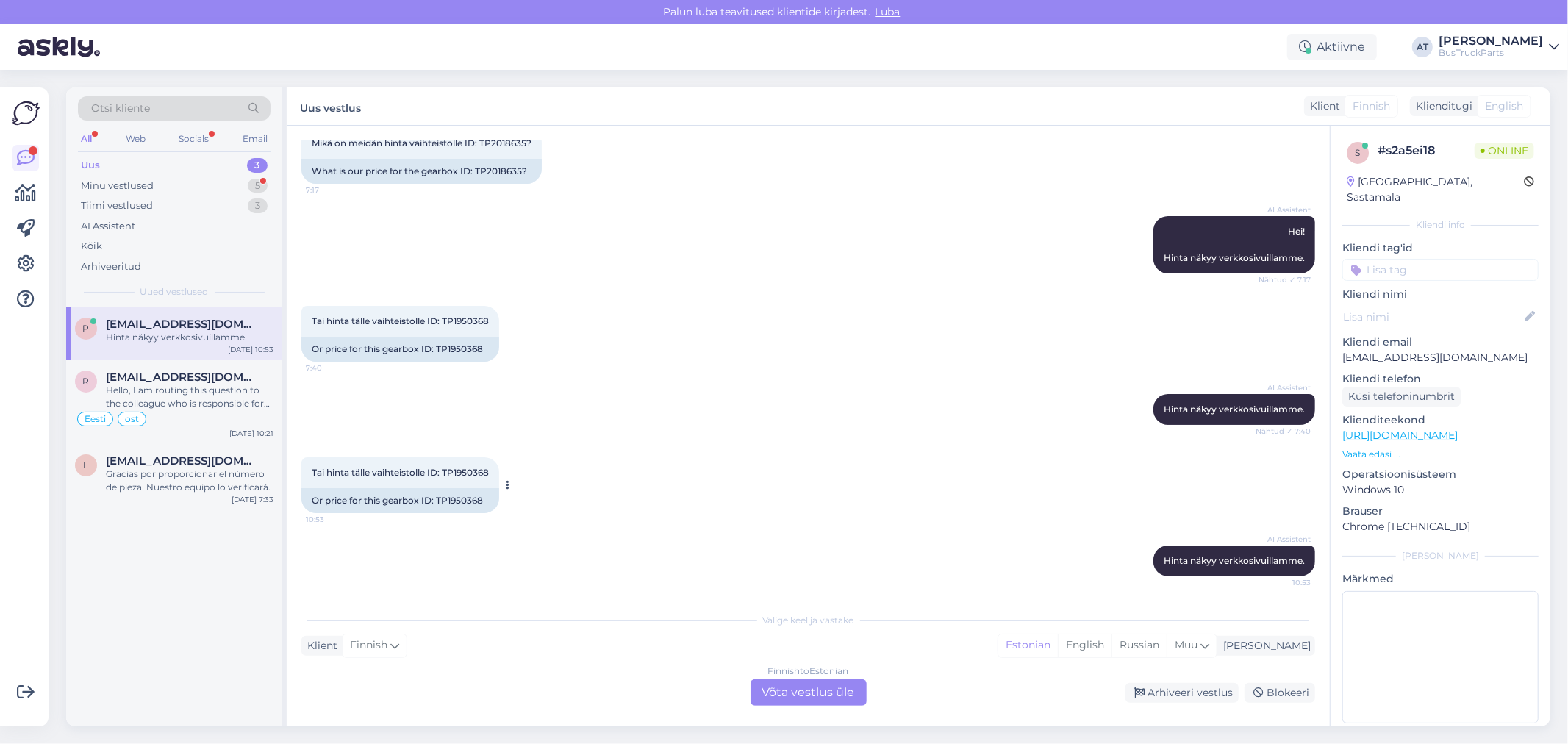
click at [466, 499] on div "Or price for this gearbox ID: TP1950368" at bounding box center [401, 501] width 198 height 25
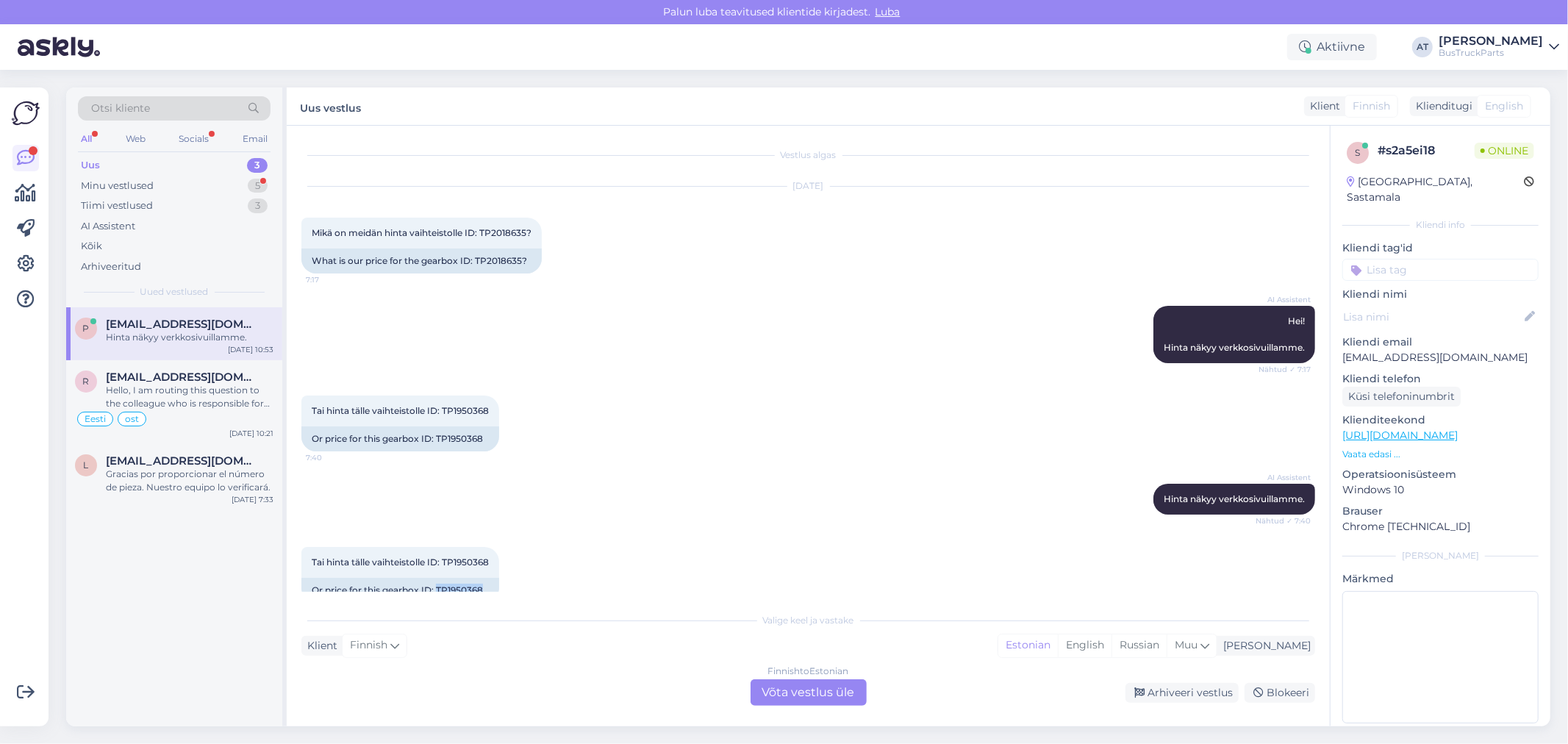
scroll to position [0, 0]
click at [509, 259] on div "What is our price for the gearbox ID: TP2018635?" at bounding box center [422, 262] width 240 height 25
copy div "TP2018635"
drag, startPoint x: 1480, startPoint y: 346, endPoint x: 1391, endPoint y: 347, distance: 89.0
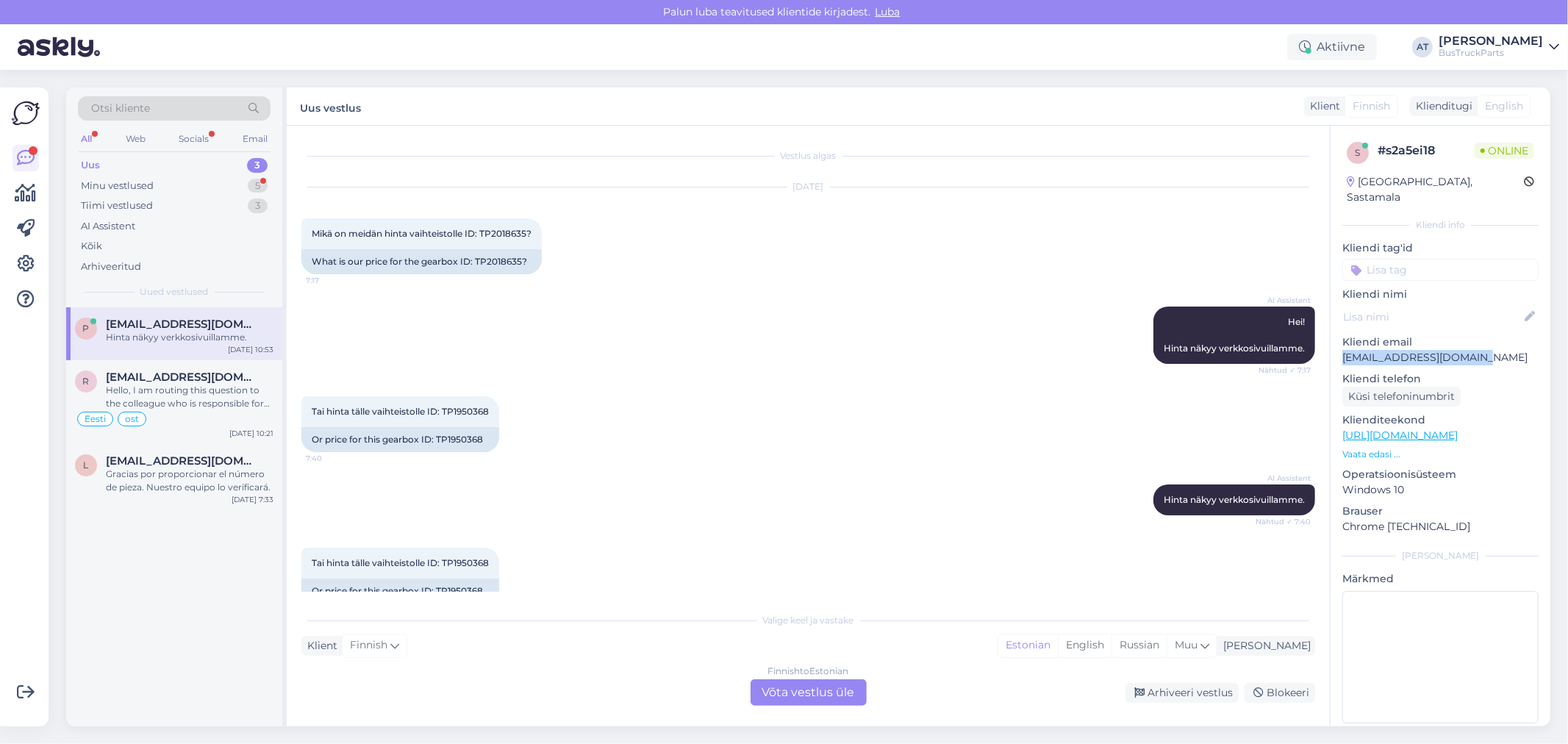
click at [1346, 350] on p "[EMAIL_ADDRESS][DOMAIN_NAME]" at bounding box center [1440, 358] width 196 height 15
click at [826, 689] on div "Finnish to Estonian Võta vestlus üle" at bounding box center [808, 692] width 116 height 26
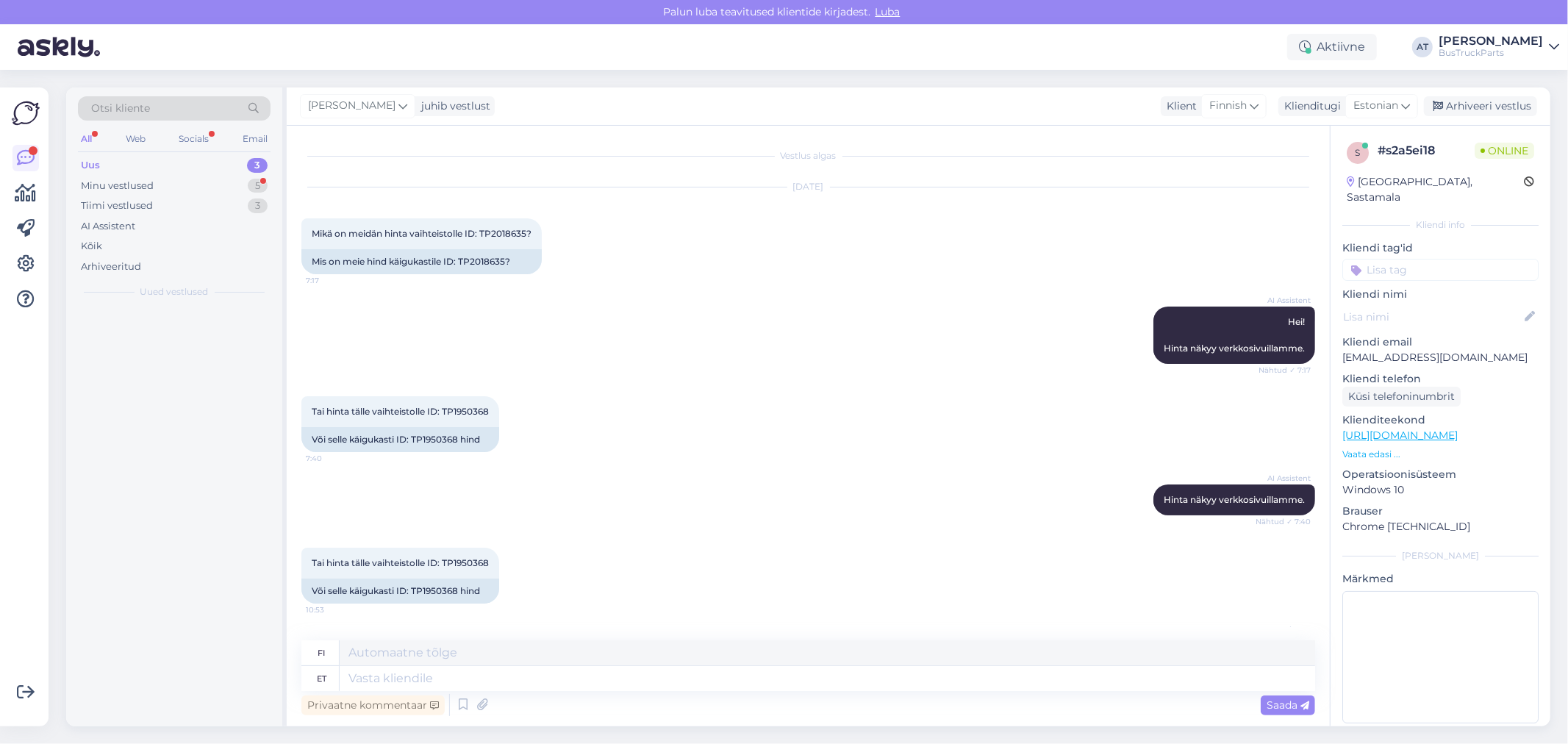
scroll to position [55, 0]
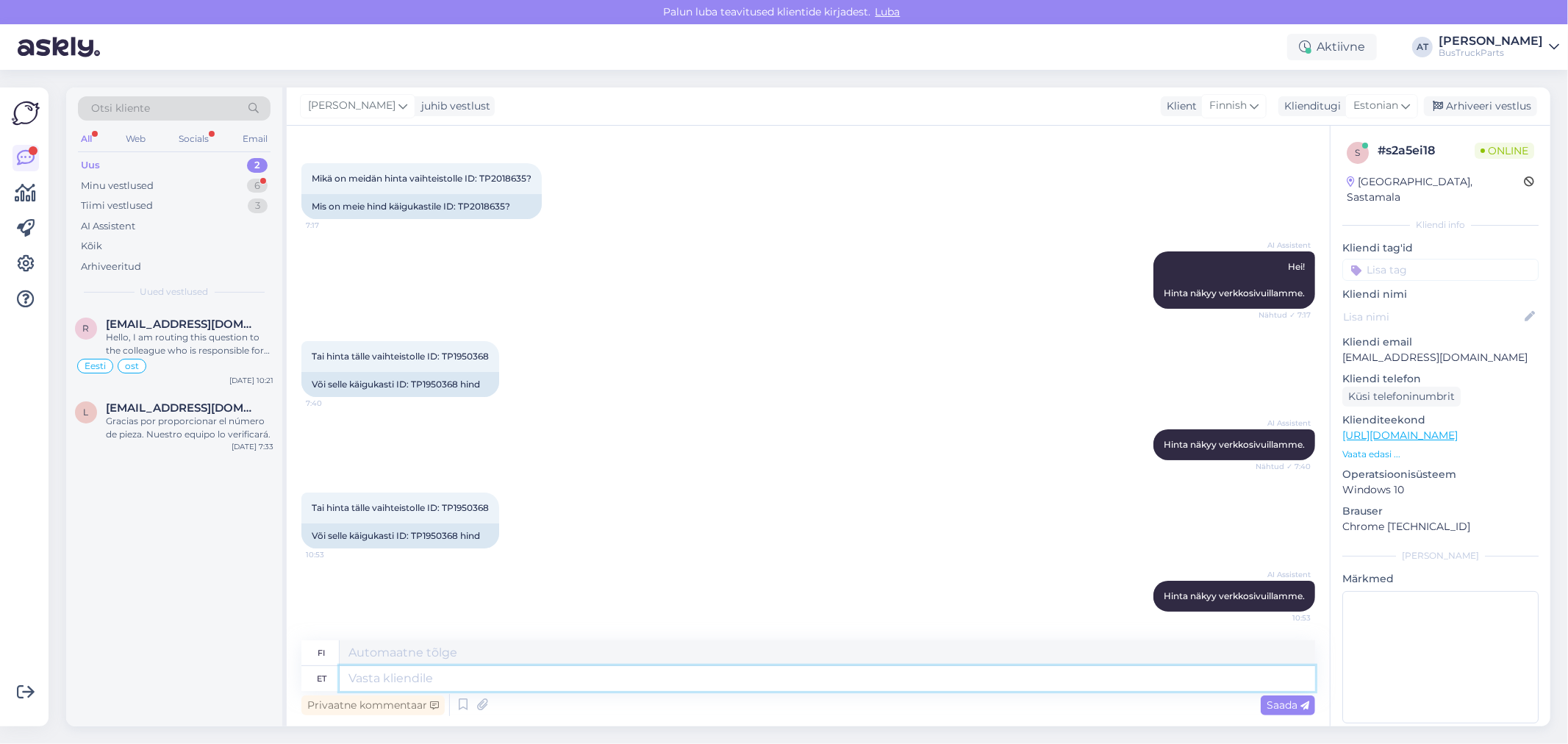
click at [634, 674] on textarea at bounding box center [828, 679] width 975 height 25
type textarea "Hello! :"
type textarea "Hei!"
type textarea "Hello! :)"
type textarea "Hei! :)"
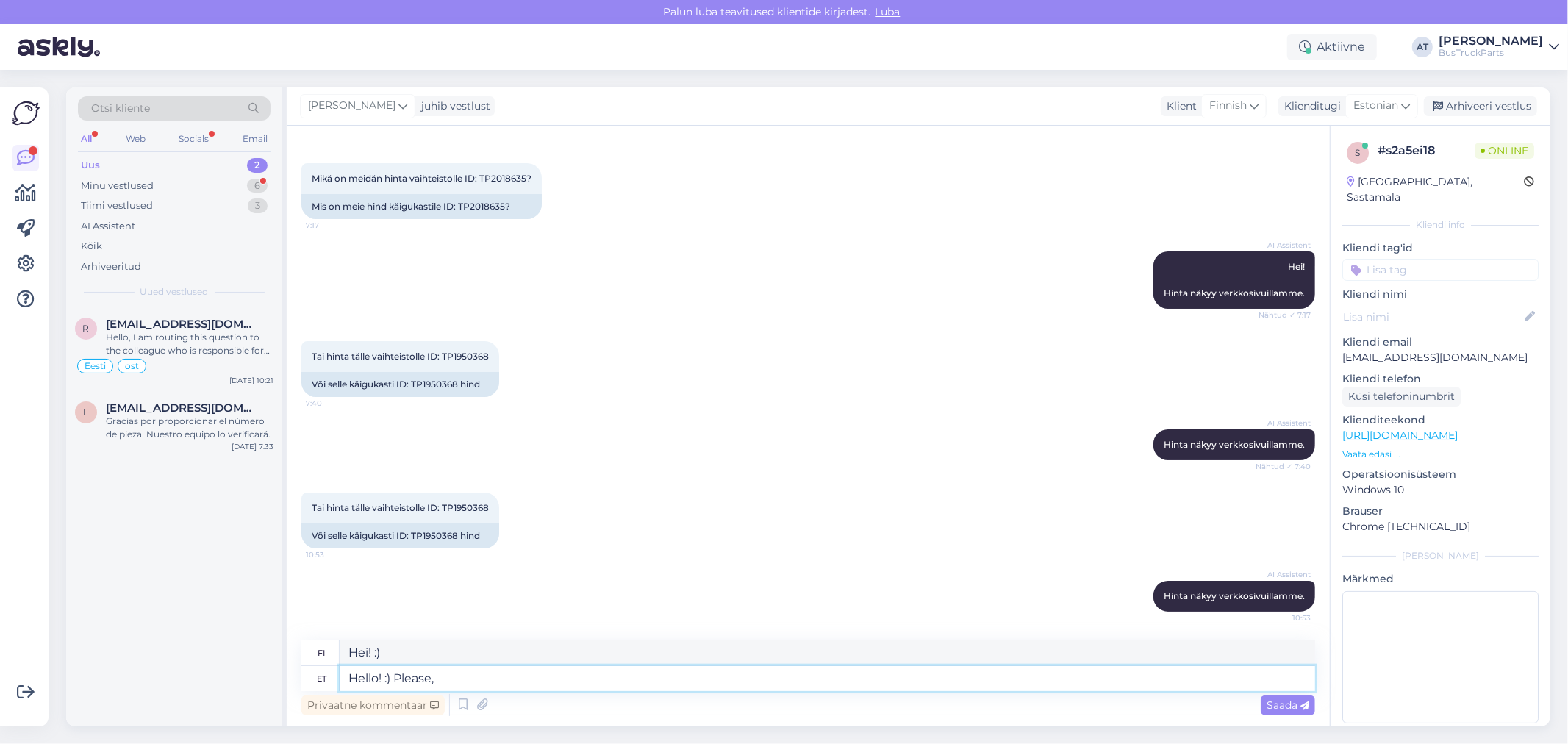
type textarea "Hello! :) Please, s"
type textarea "Hei! :) [PERSON_NAME] hyvä,"
type textarea "Hello! :) Please, see"
type textarea "Hei! :) [PERSON_NAME] hyvä ja katso"
type textarea "Hello! :) Please, see the offer att"
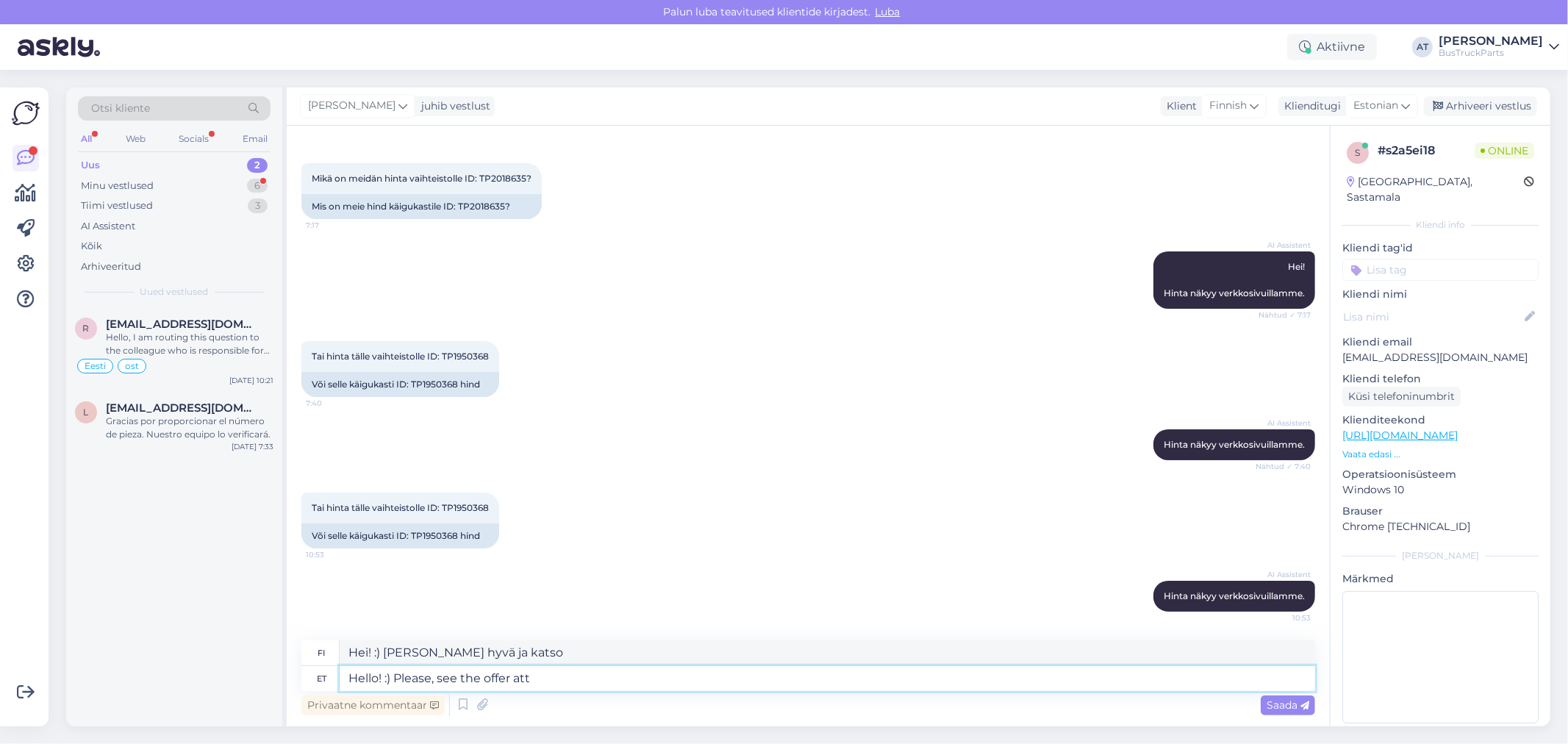
type textarea "Hei! :) Katso tarjous"
type textarea "Hello! :) Please, see the offer attached-"
type textarea "Hei! :) Katso liitteenä oleva tarjous-"
type textarea "Hello! :) Please, see the offer attached."
type textarea "Hei! :) Katso liitteenä oleva tarjous."
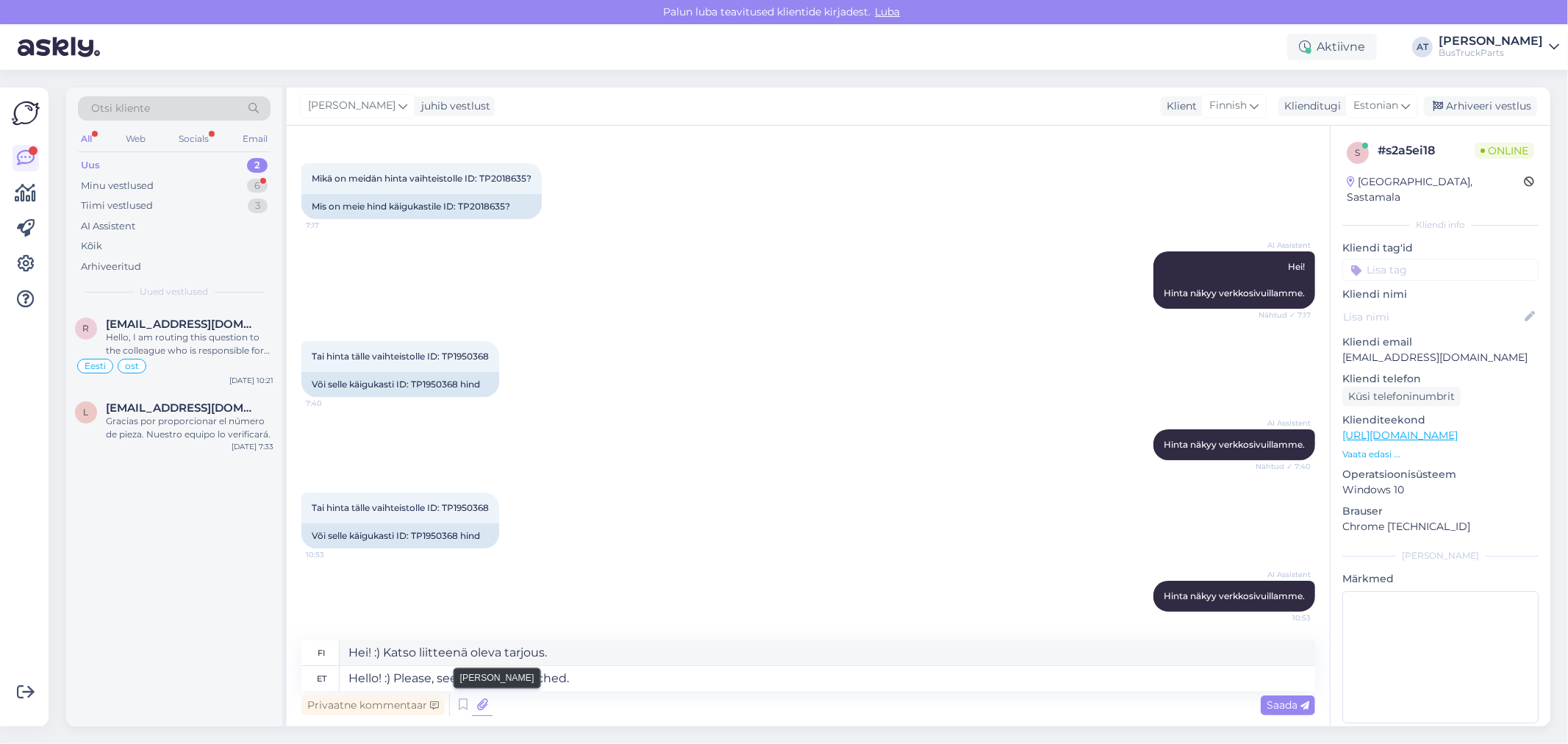
click at [480, 711] on icon at bounding box center [482, 705] width 20 height 22
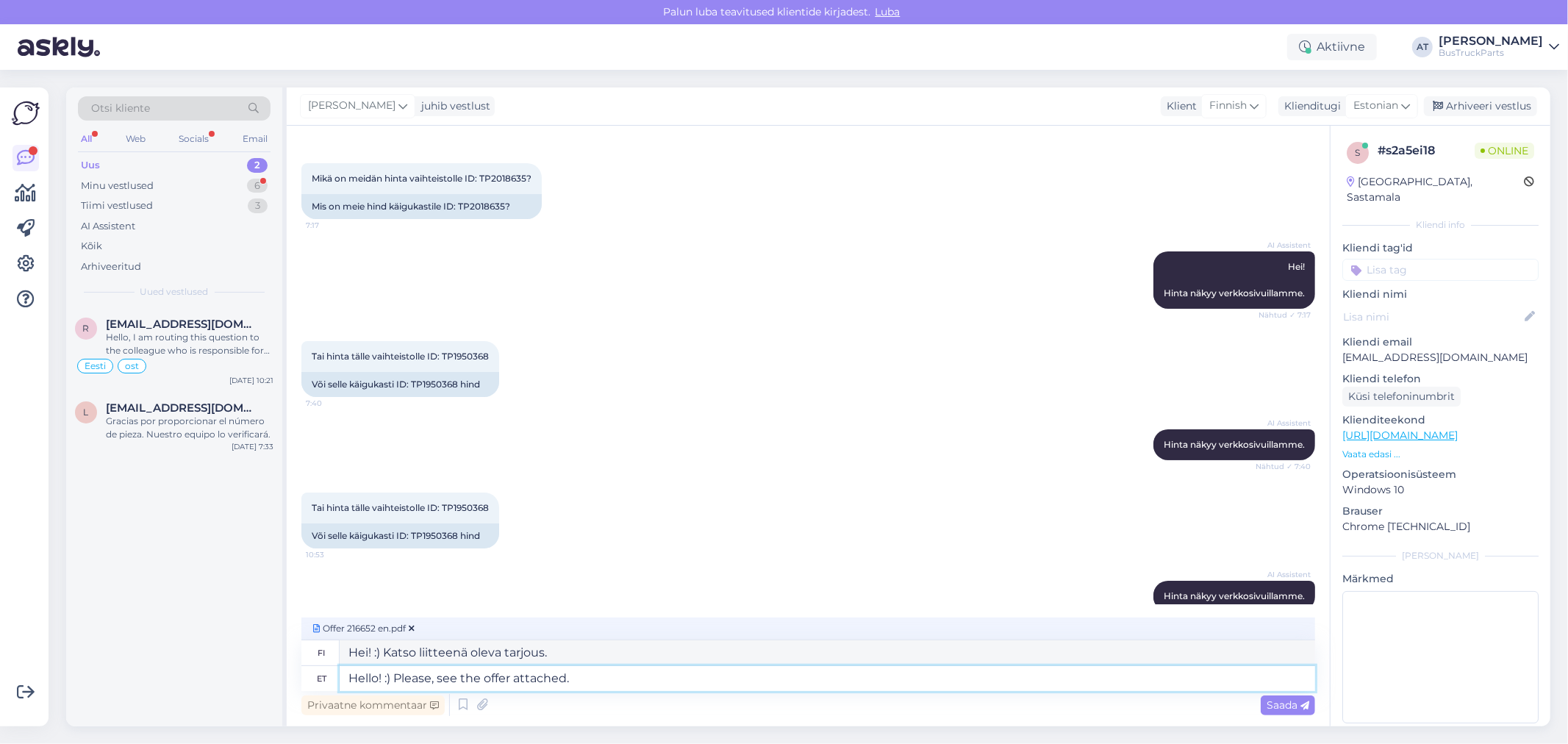
click at [628, 675] on textarea "Hello! :) Please, see the offer attached." at bounding box center [828, 679] width 975 height 25
type textarea "Hello! :) Please, see the offer attached. Delivery a"
type textarea "Hei! :) Katso liitteenä oleva tarjous. Toimitus"
type textarea "Hello! :) Please, see the offer attached. Delivery address i"
type textarea "Hei! :) Katso liitteenä oleva tarjous. Toimitusosoite"
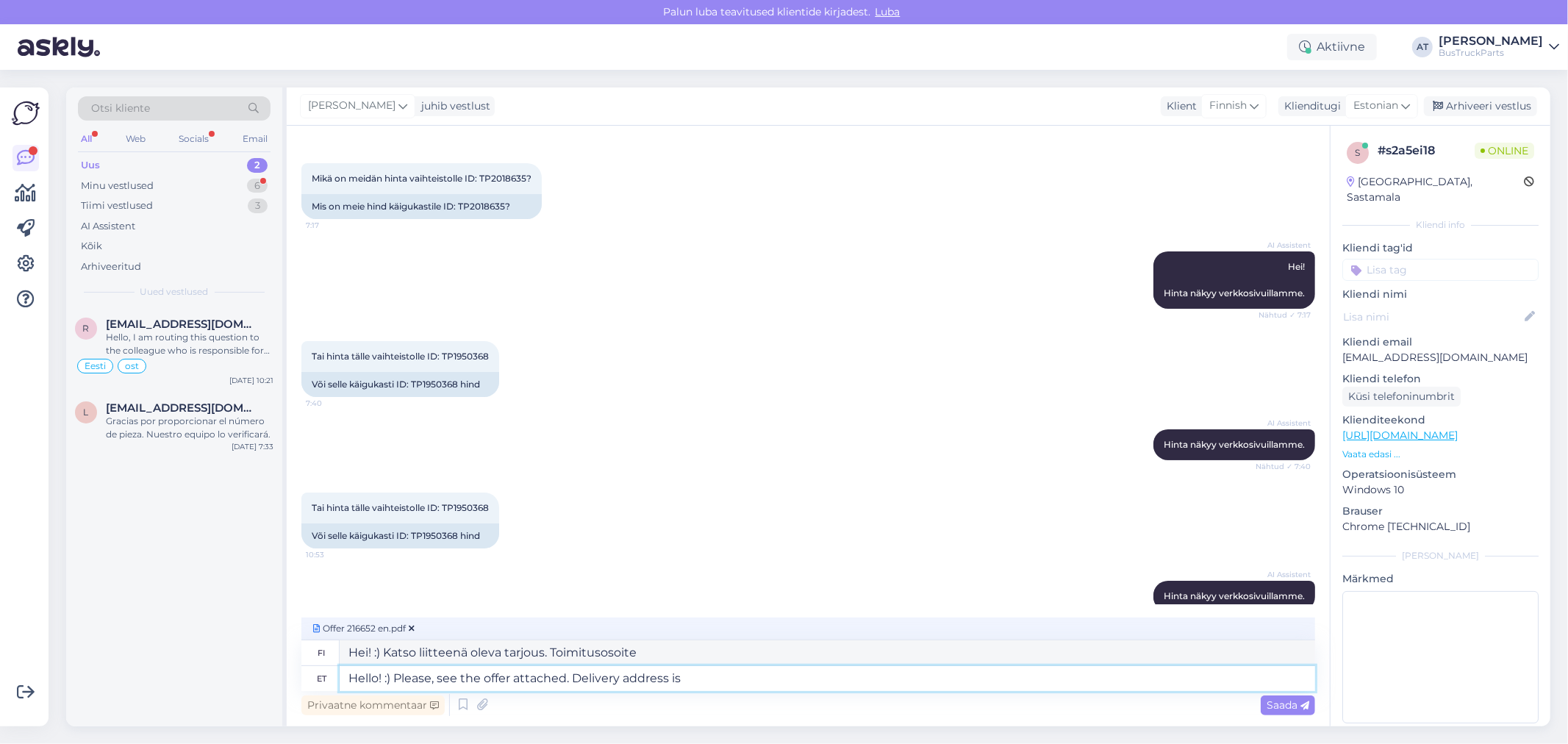
type textarea "Hello! :) Please, see the offer attached. Delivery address is"
type textarea "Hei! :) Katso liitteenä oleva tarjous. Toimitusosoite on"
click at [828, 676] on textarea "Hello! :) Please, see the offer attached. Delivery address is" at bounding box center [828, 679] width 975 height 25
paste textarea "Scania Suomi Oy Terminaalitie 2"
type textarea "Hello! :) Please, see the offer attached. Delivery address is Scania Suomi Oy T…"
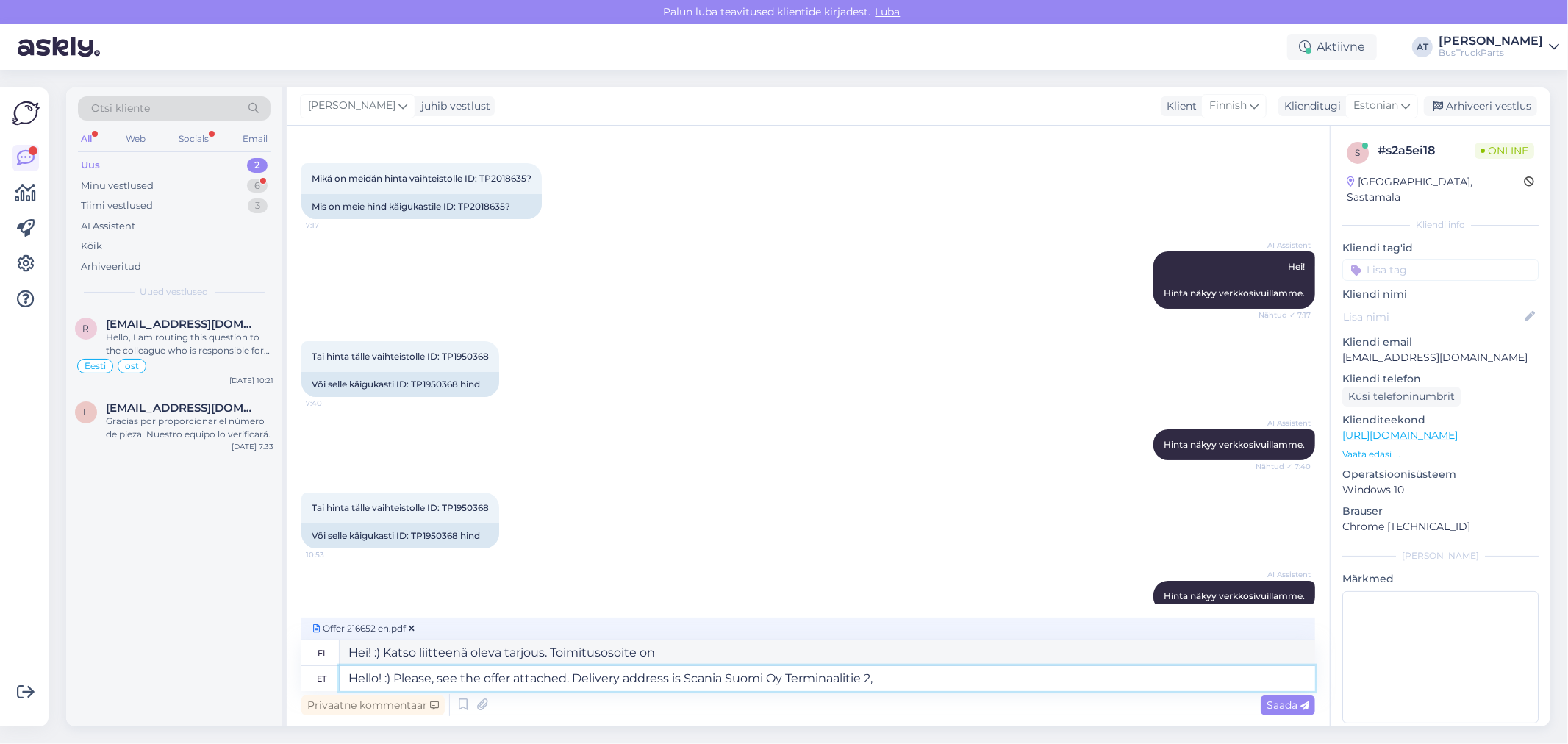
type textarea "Hei! :) Katso liitteenä oleva tarjous. Toimitusosoite on Scania Suomi Oy Termin…"
type textarea "Hello! :) Please, see the offer attached. Delivery address is Scania Suomi Oy T…"
type textarea "Hei! :) Katso liitteenä oleva tarjous. Toimitusosoite on Scania Suomi Oy Termin…"
type textarea "Hello! :) Please, see the offer attached. Delivery address is Scania Suomi Oy T…"
type textarea "Hei! :) Katso liitteenä oleva tarjous. Toimitusosoite on Scania Suomi Oy Termin…"
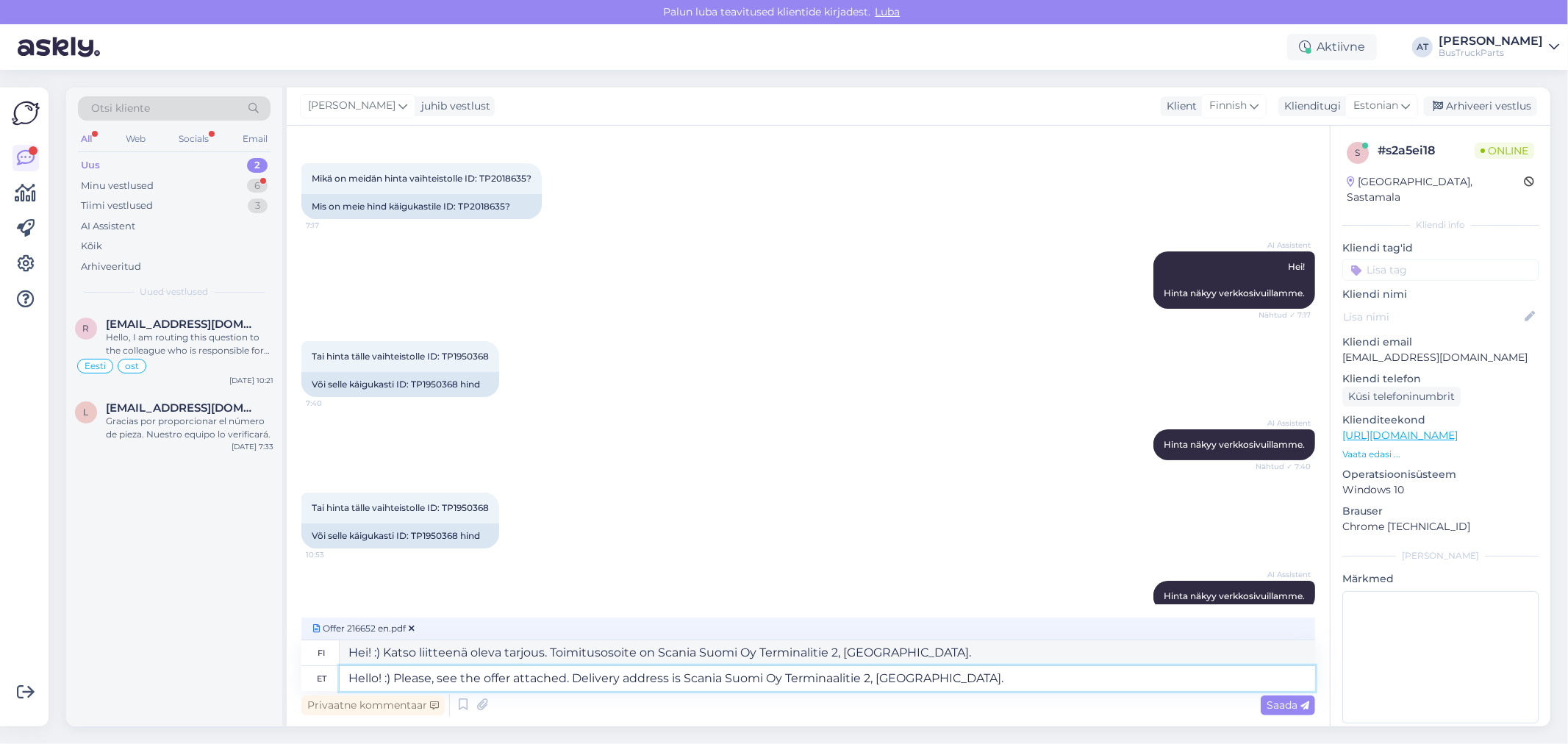
type textarea "Hello! :) Please, see the offer attached. Delivery address is Scania Suomi Oy T…"
type textarea "Hei! :) Katso liitteenä oleva tarjous. Toimitusosoite on Scania Suomi Oy Termin…"
type textarea "Hello! :) Please, see the offer attached. Delivery address is Scania Suomi Oy T…"
type textarea "Hei! :) Katso liitteenä oleva tarjous. Toimitusosoite on Scania Suomi Oy Termin…"
type textarea "Hello! :) Please, see the offer attached. Delivery address is Scania Suomi Oy T…"
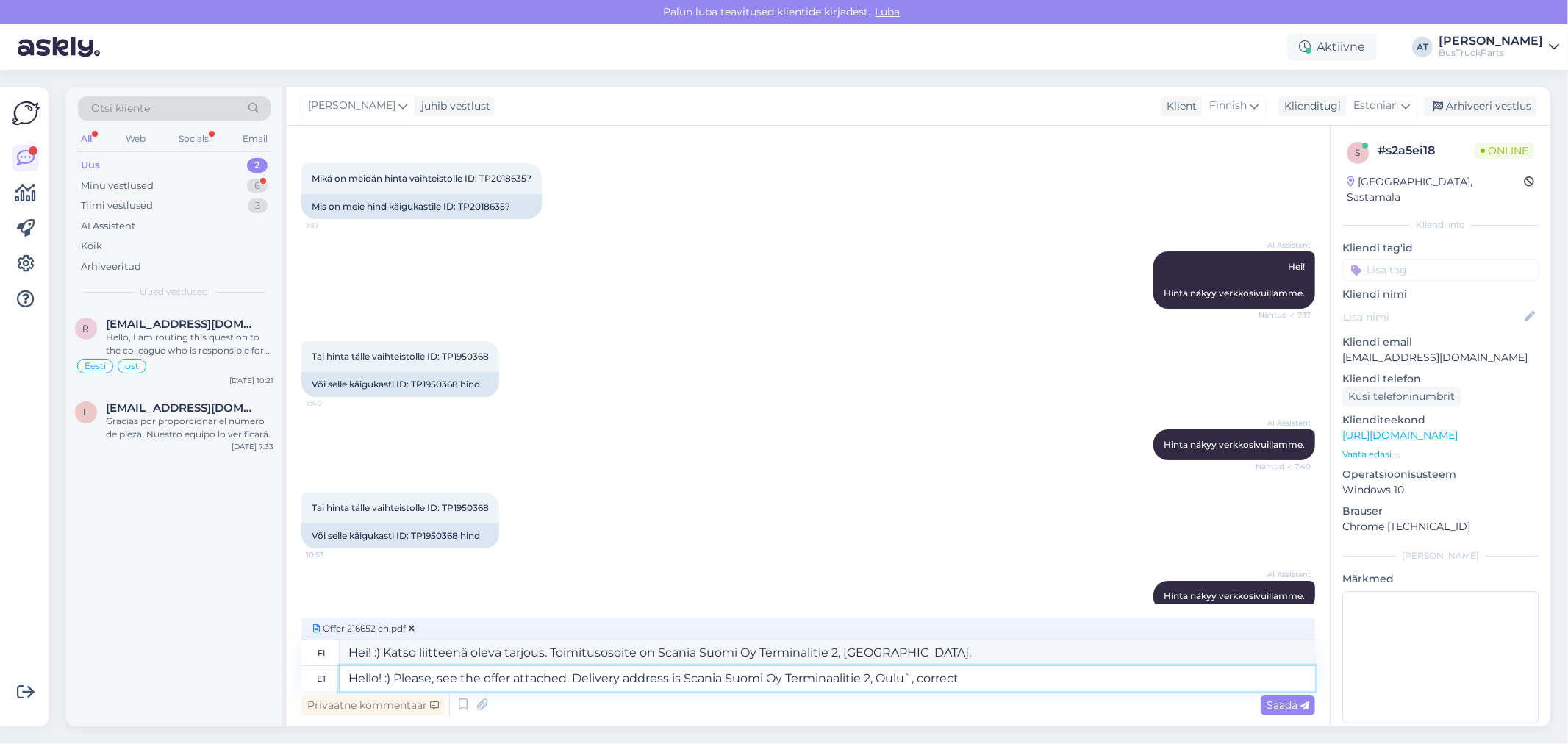
type textarea "Hei! :) Katso liitteenä oleva tarjous. Toimitusosoite on Scania Suomi Oy Termin…"
type textarea "Hello! :) Please, see the offer attached. Delivery address is Scania Suomi Oy T…"
type textarea "Hei! :) Katso liitteenä oleva tarjous. Toimitusosoite on Scania Suomi Oy Termin…"
click at [912, 674] on textarea "Hello! :) Please, see the offer attached. Delivery address is Scania Suomi Oy T…" at bounding box center [828, 679] width 975 height 25
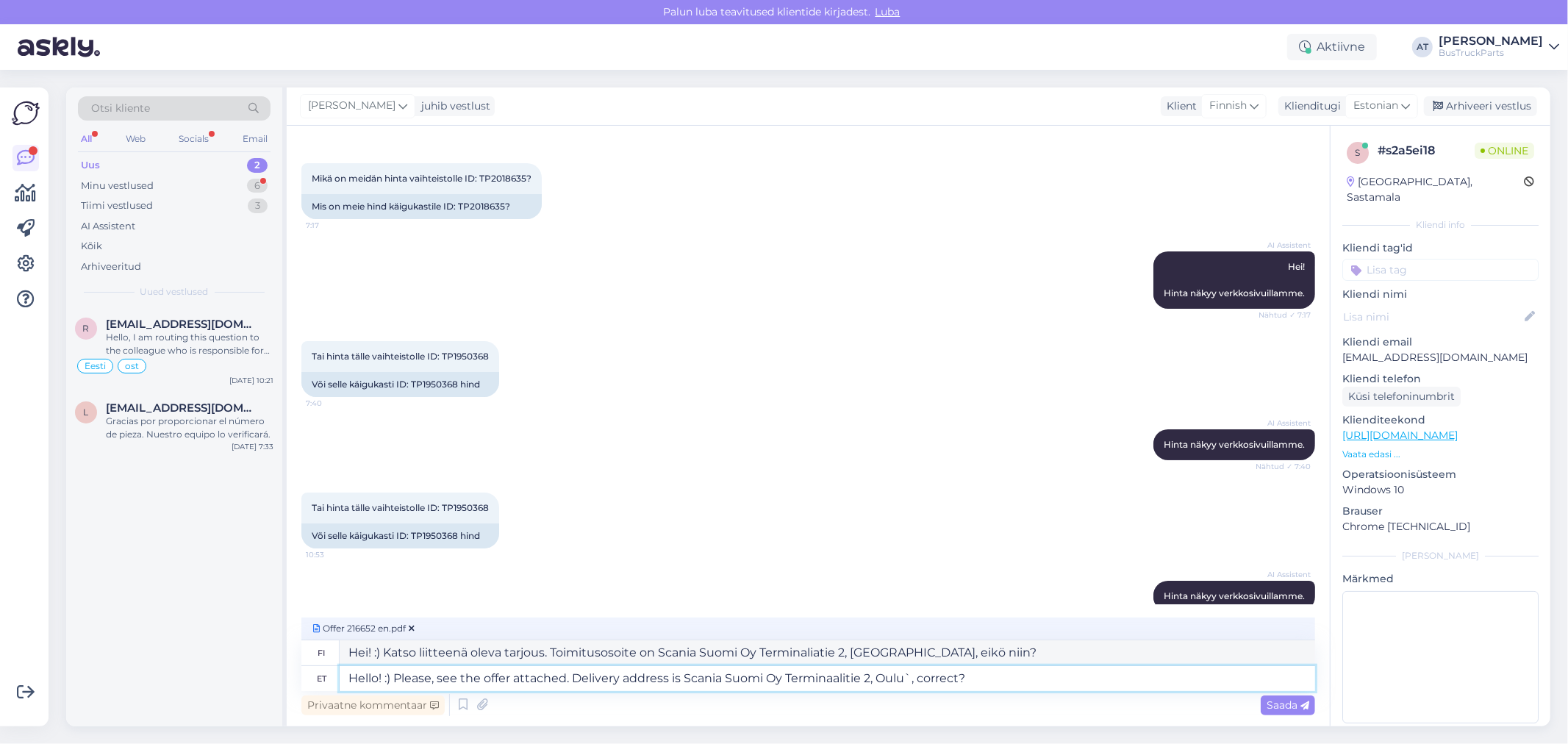
type textarea "Hello! :) Please, see the offer attached. Delivery address is Scania Suomi Oy T…"
type textarea "Hei! :) Katso liitteenä oleva tarjous. Toimitusosoite on Scania Suomi Oy Termin…"
type textarea "Hello! :) Please, see the offer attached. Delivery address is Scania Suomi Oy T…"
click at [1276, 703] on span "Saada" at bounding box center [1287, 705] width 42 height 14
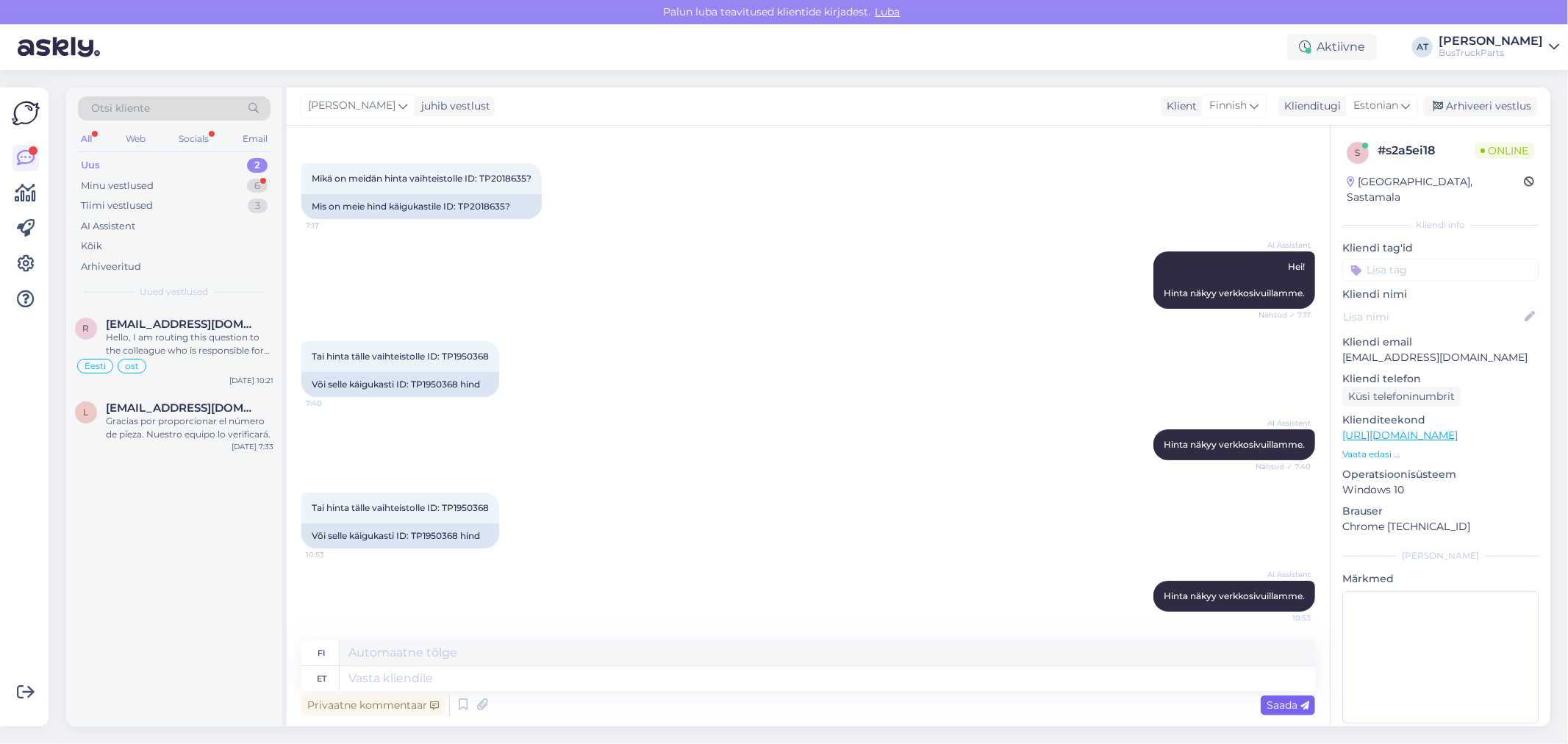
scroll to position [233, 0]
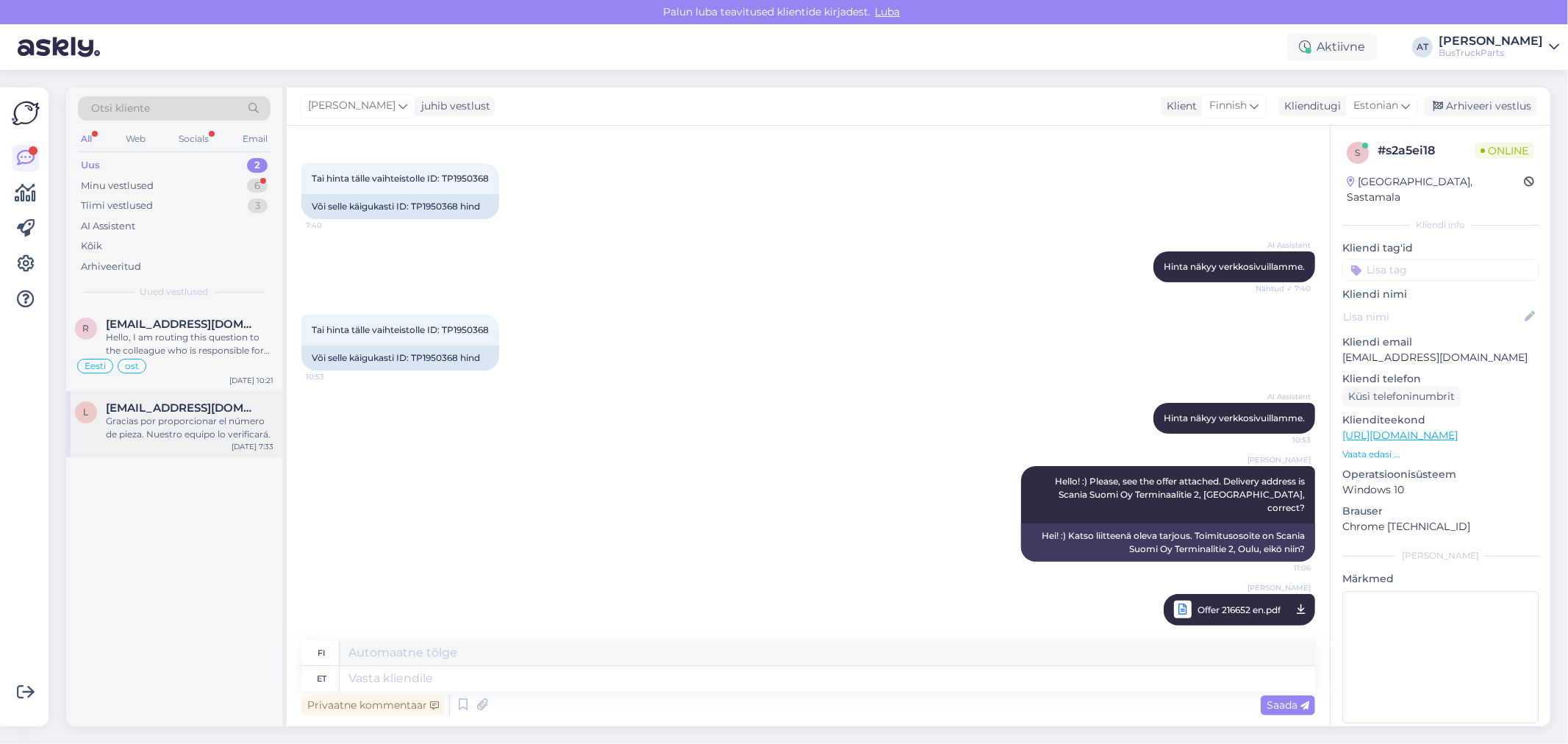
click at [189, 427] on div "Gracias por proporcionar el número de pieza. Nuestro equipo lo verificará." at bounding box center [189, 427] width 167 height 26
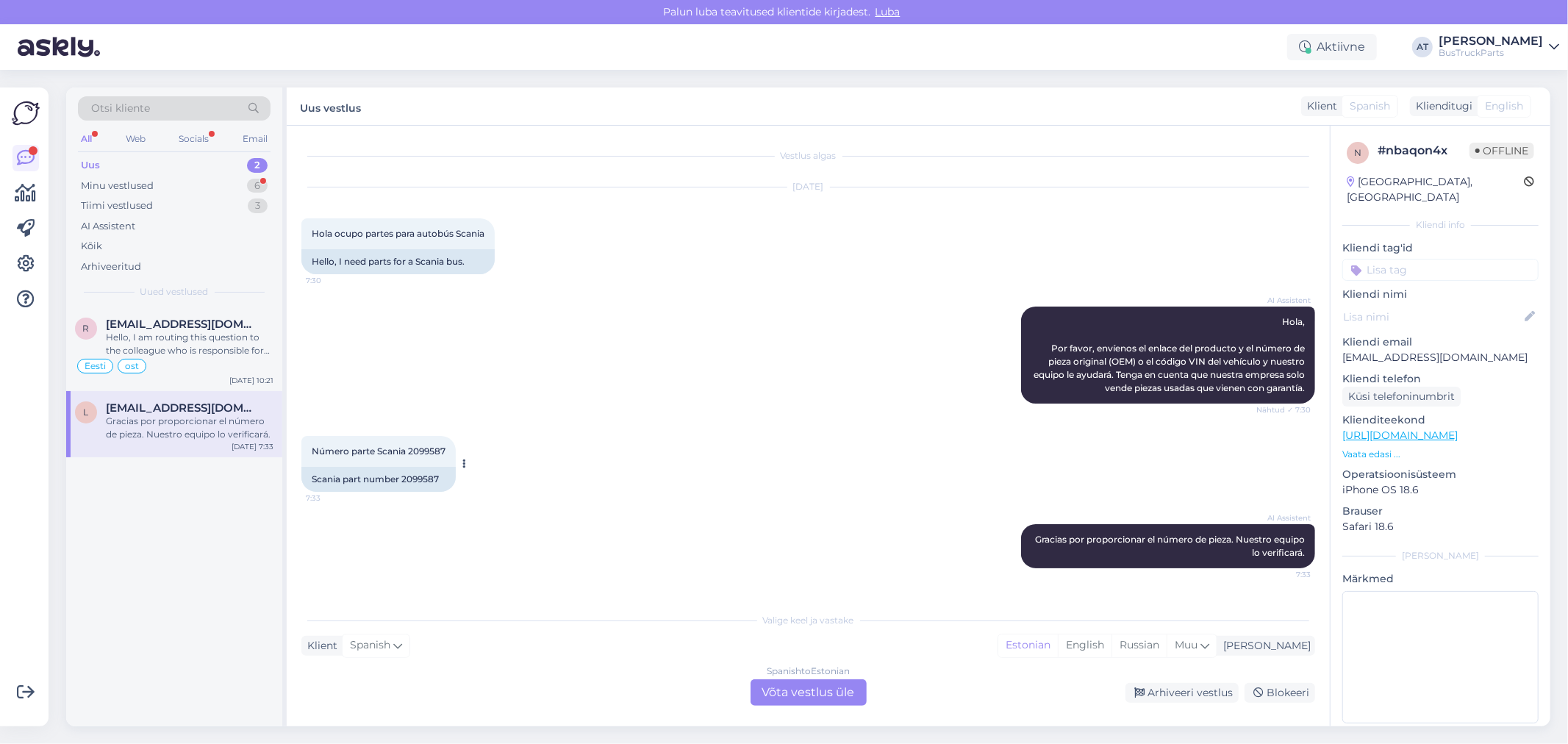
click at [428, 478] on div "Scania part number 2099587" at bounding box center [379, 479] width 155 height 25
drag, startPoint x: 358, startPoint y: 478, endPoint x: 449, endPoint y: 478, distance: 91.0
click at [358, 478] on div "Scania part number 2099587" at bounding box center [379, 479] width 155 height 25
click at [810, 694] on div "Spanish to Estonian Võta vestlus üle" at bounding box center [808, 692] width 116 height 26
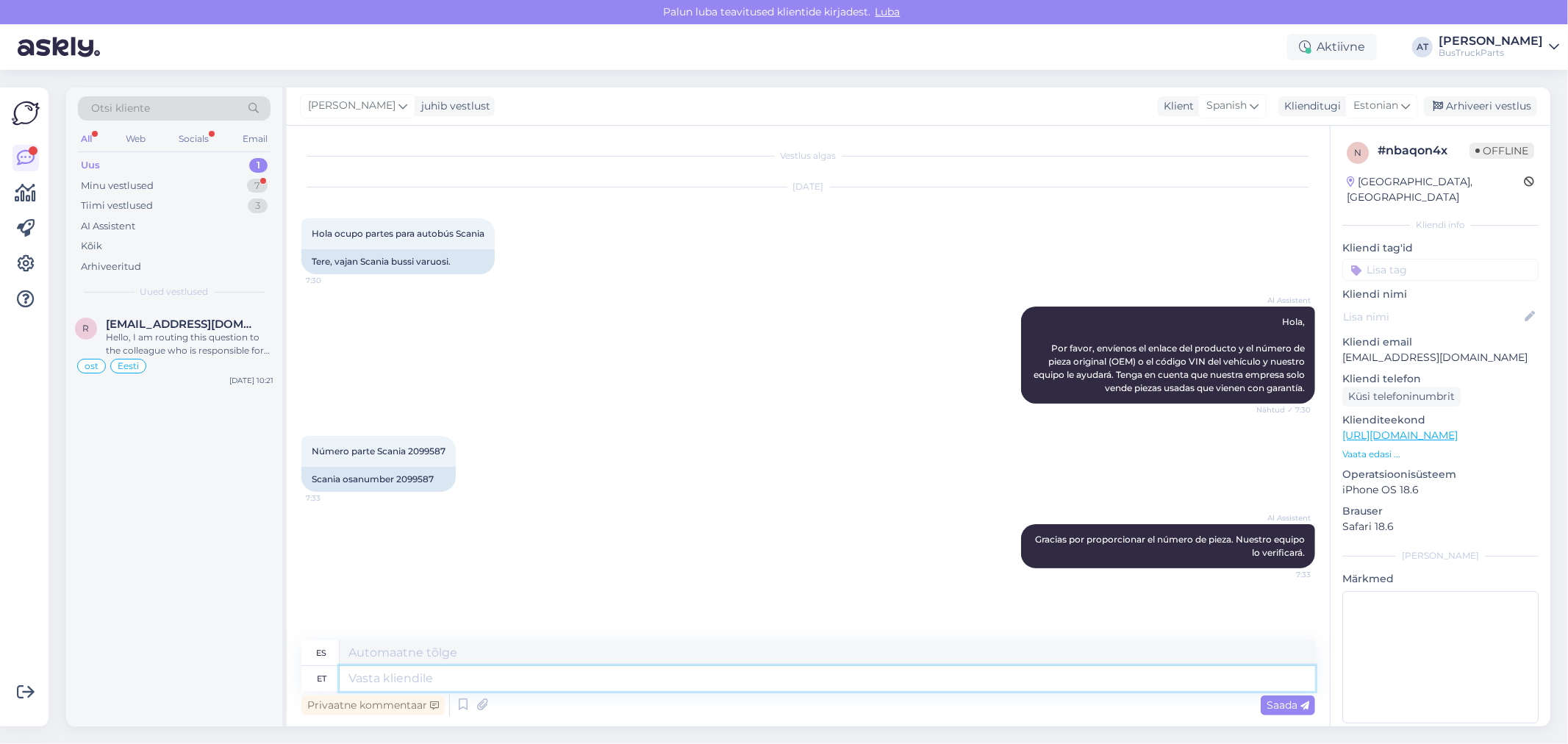
click at [733, 686] on textarea at bounding box center [828, 679] width 975 height 25
type textarea "Hello"
type textarea "Hola"
type textarea "Hello,"
type textarea "Hola,"
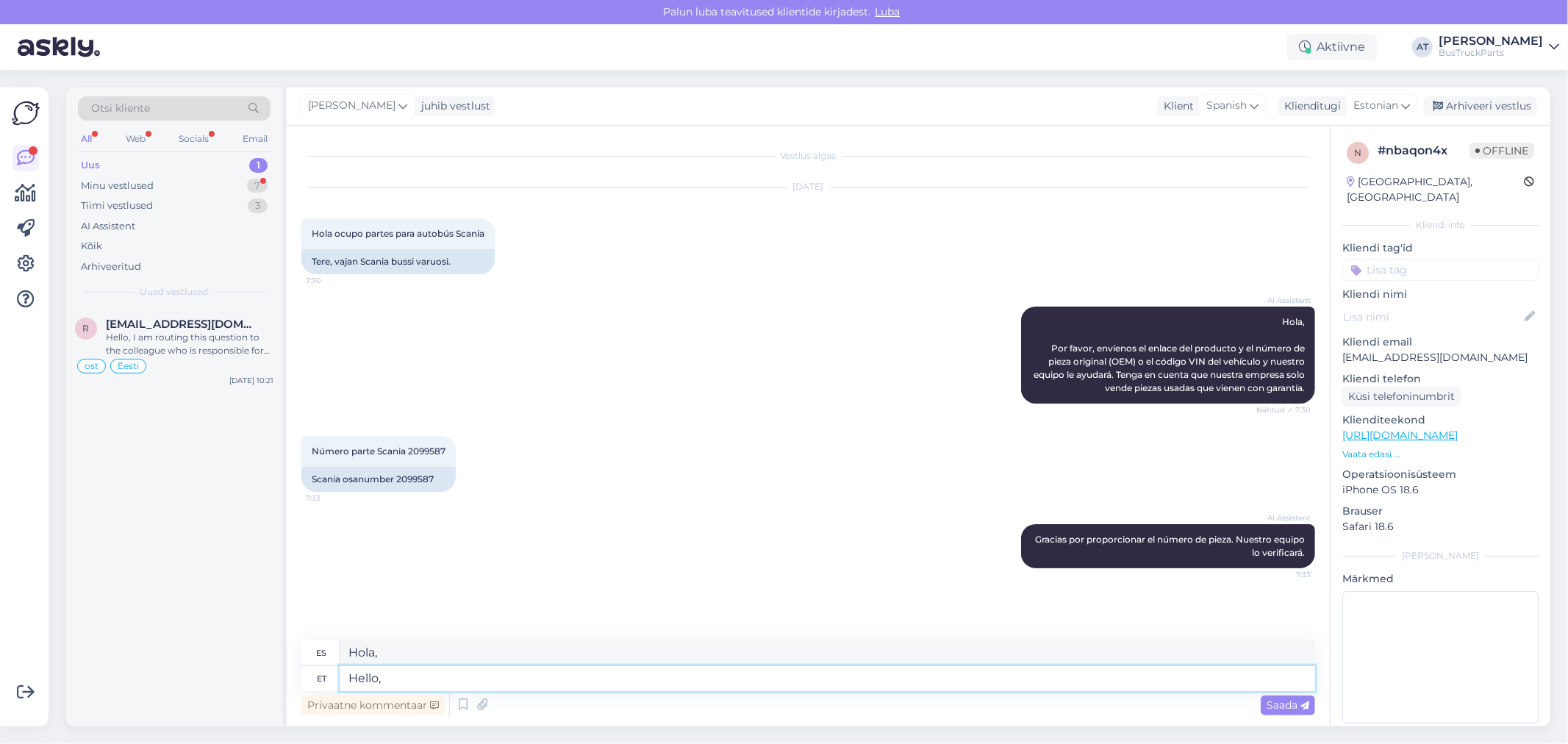
click at [458, 690] on textarea "Hello," at bounding box center [828, 679] width 975 height 25
click at [472, 674] on textarea "Hello," at bounding box center [828, 679] width 975 height 25
type textarea "Hello, we ha"
type textarea "Hola, nosotros"
type textarea "Hello, we have"
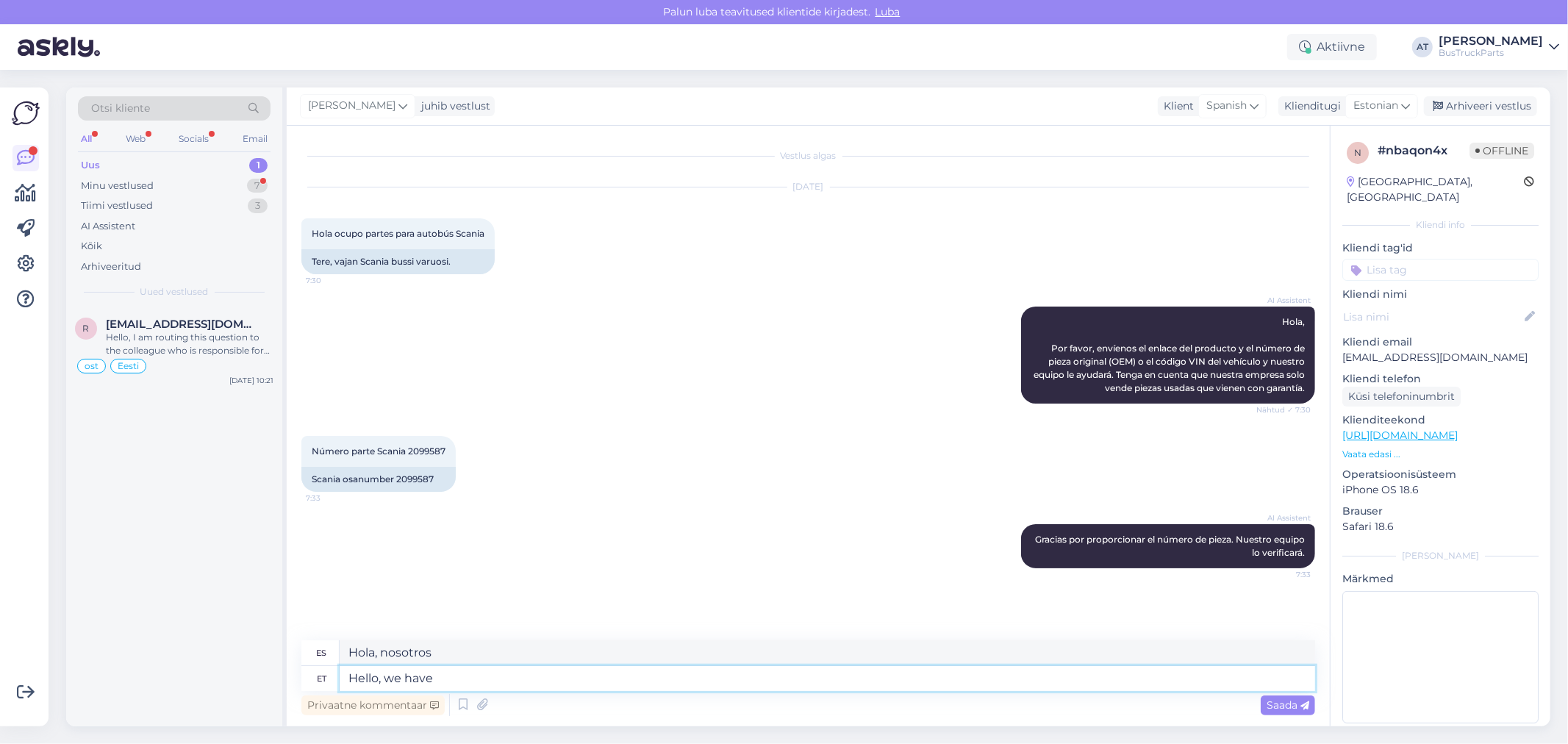
type textarea "Hola, tenemos"
type textarea "Hello, we have to o"
type textarea "Hola, tenemos que"
type textarea "Hello, we have to offer"
type textarea "Hola, tenemos algo que ofrecer."
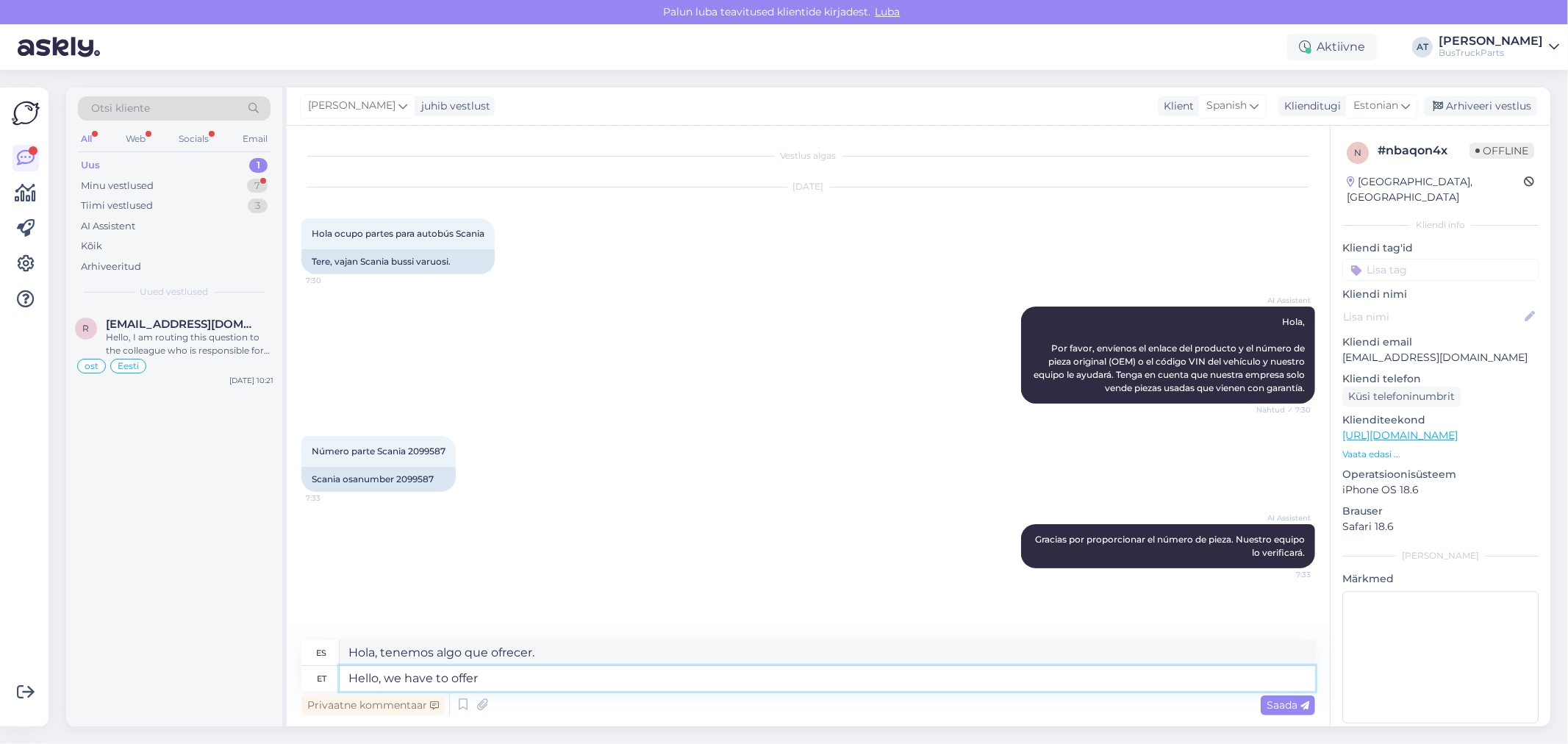
paste textarea "2099587"
type textarea "Hello, we have to offer 2099587"
type textarea "Hola, tenemos para ofrecer 2099587"
drag, startPoint x: 473, startPoint y: 674, endPoint x: 481, endPoint y: 674, distance: 8.0
click at [474, 674] on textarea "Hello, we have to offer 2099587" at bounding box center [828, 679] width 975 height 25
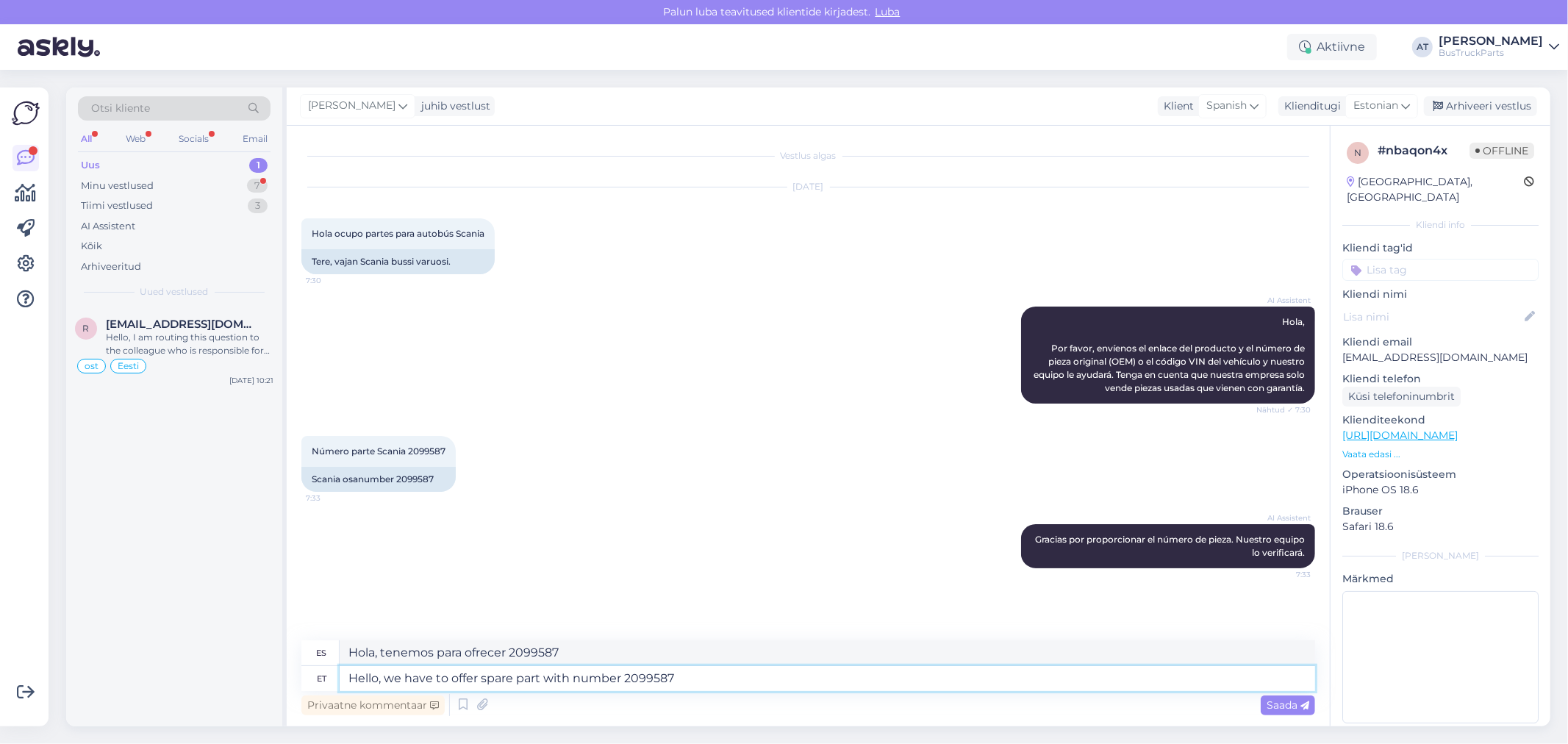
type textarea "Hello, we have to offer spare part with number 2099587"
click at [724, 679] on textarea "Hello, we have to offer spare part with number 2099587" at bounding box center [828, 679] width 975 height 25
type textarea "Hola, tenemos para ofrecer repuesto con número 2099587"
type textarea "Hello, we have to offer spare part with number 2099587. P"
type textarea "Hola, tenemos para ofrecer repuesto con número 2099587."
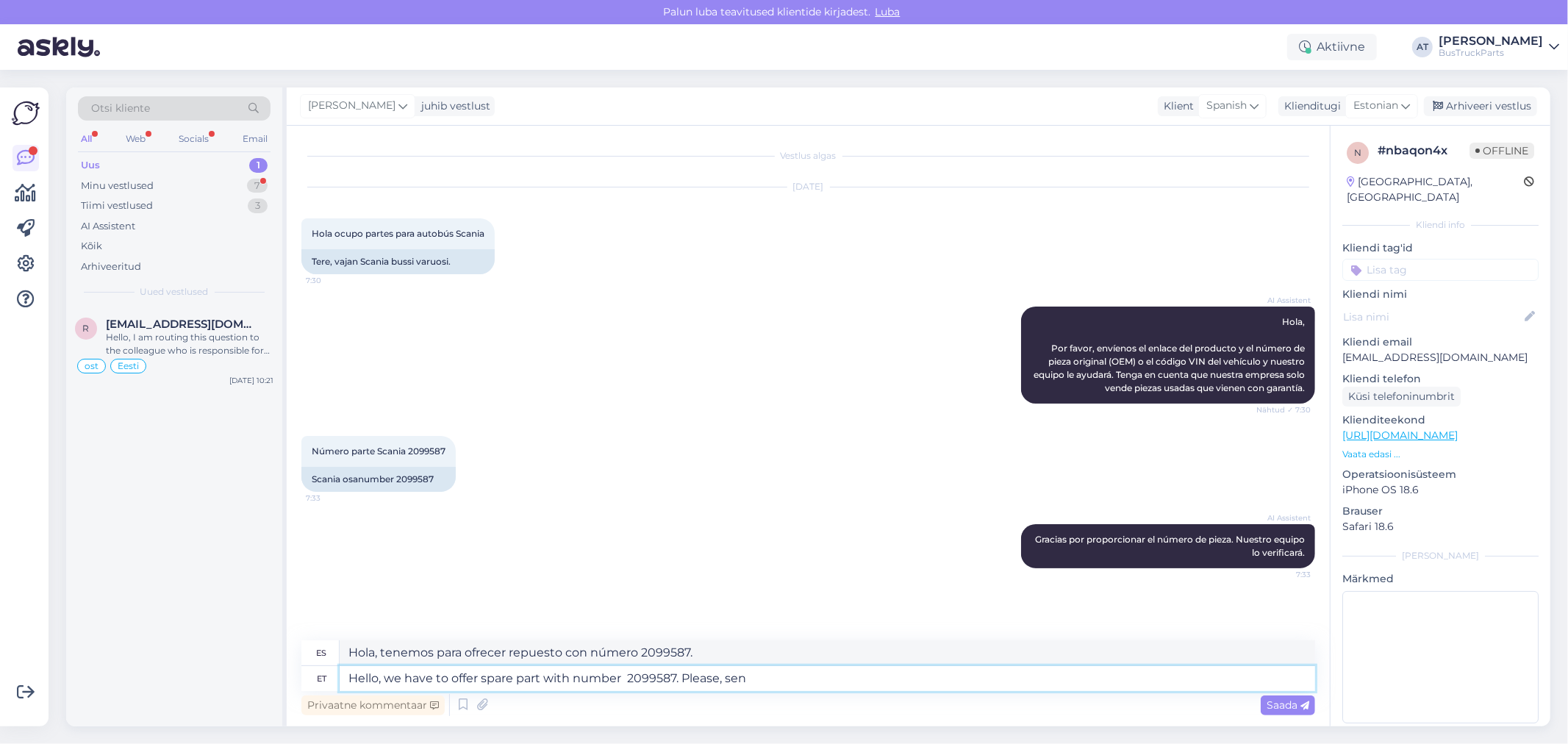
type textarea "Hello, we have to offer spare part with number 2099587. Please, send"
type textarea "Hola, tenemos para ofrecerle el repuesto con el número 2099587. Por favor,"
type textarea "Hello, we have to offer spare part with number 2099587. Please, send"
type textarea "Hola, tenemos para ofrecer la pieza de repuesto con el número 2099587. Por favo…"
type textarea "Hello, we have to offer spare part with number 2099587. Please, send full de"
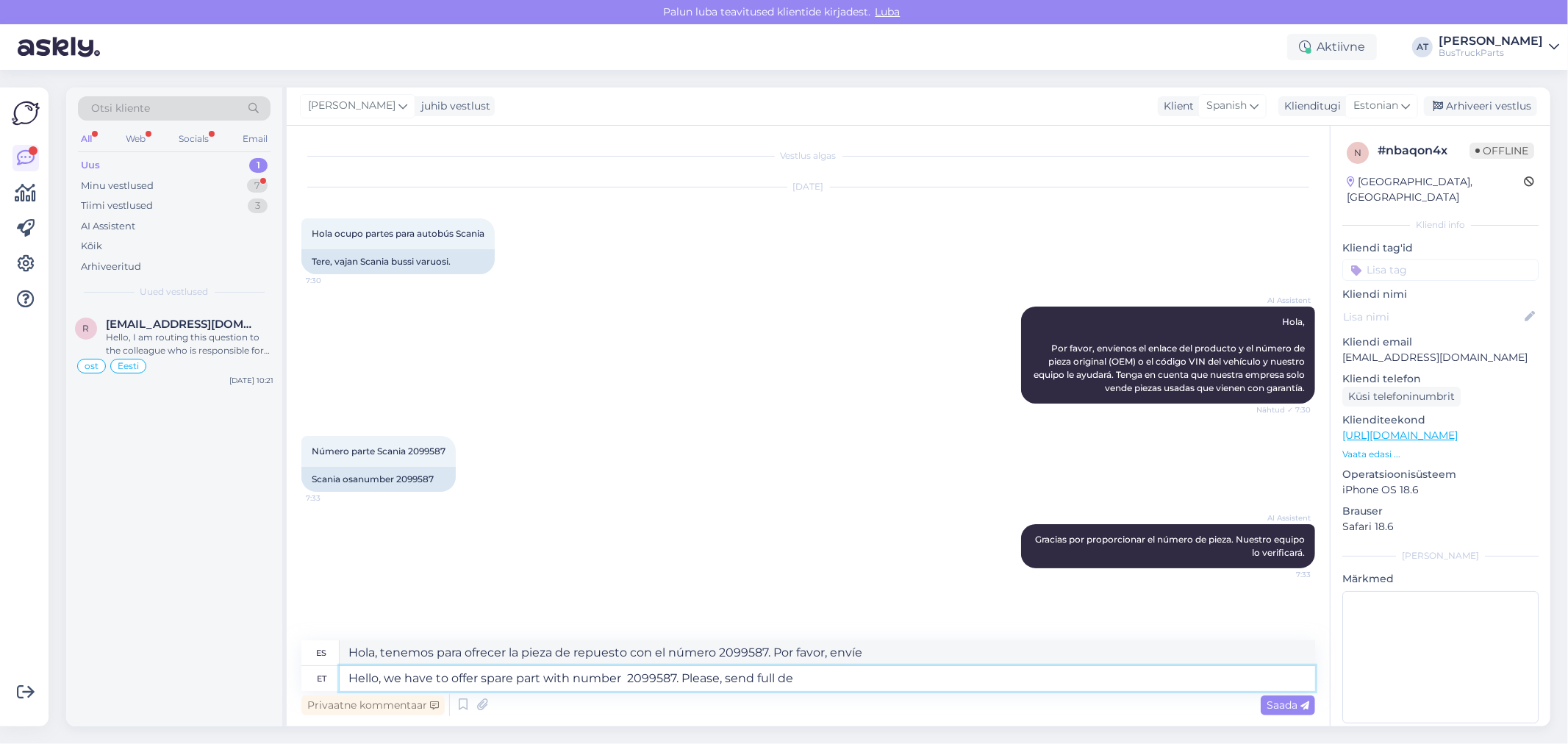
type textarea "Hola, tenemos para ofrecer la pieza de repuesto con el número 2099587. Por favo…"
type textarea "Hello, we have to offer spare part with number 2099587. Please, send full deliv…"
type textarea "Hola, tenemos disponible el repuesto con número 2099587. Por favor, envíenme el…"
type textarea "Hello, we have to offer spare part with number 2099587. Please, send full deliv…"
type textarea "Hola, tenemos para ofrecer repuesto con número 2099587. Por favor, envíe la dir…"
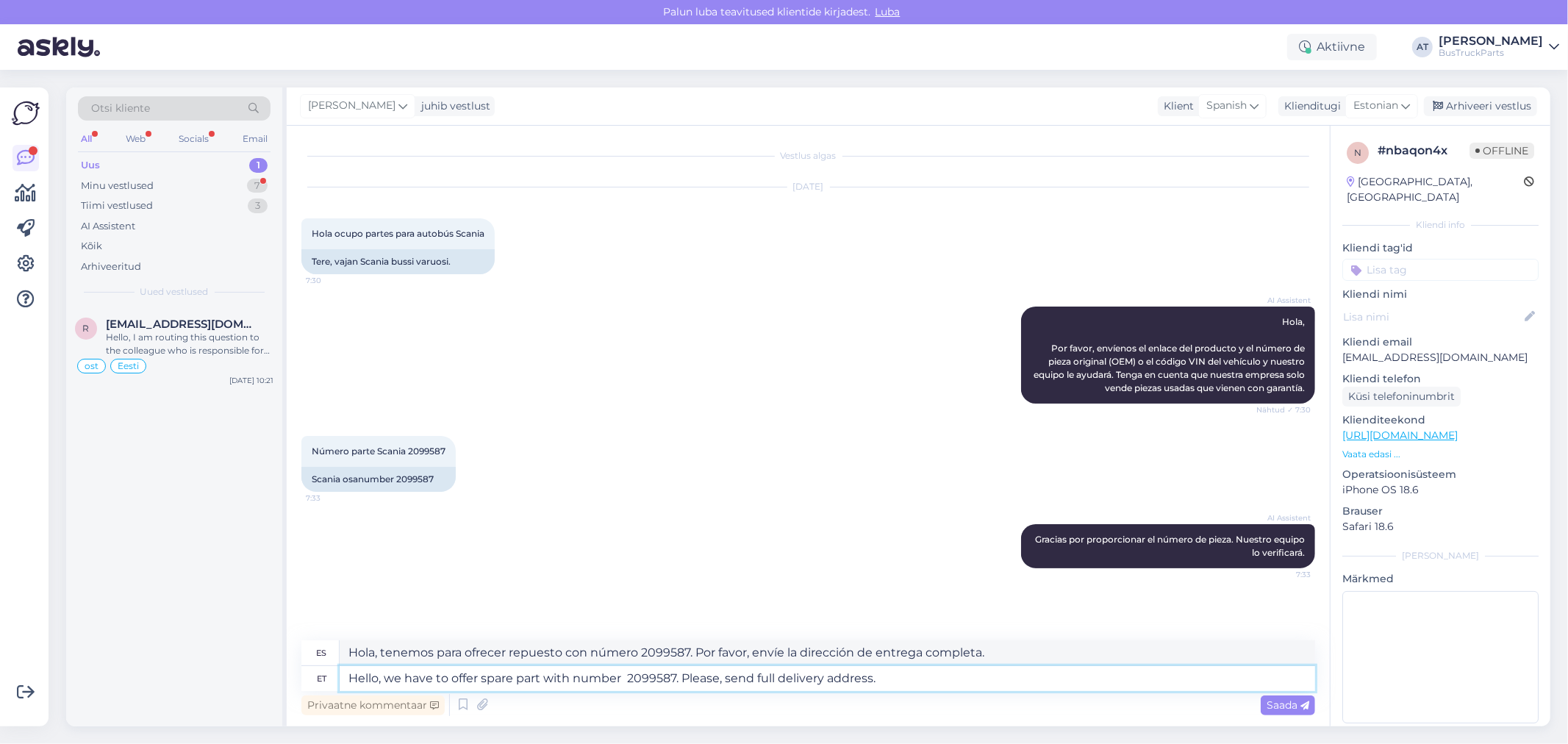
drag, startPoint x: 1033, startPoint y: 681, endPoint x: 1159, endPoint y: 703, distance: 127.9
click at [1032, 681] on textarea "Hello, we have to offer spare part with number 2099587. Please, send full deliv…" at bounding box center [828, 679] width 975 height 25
type textarea "Hello, we have to offer spare part with number 2099587. Please, send full deliv…"
click at [1282, 710] on div "Saada" at bounding box center [1287, 705] width 54 height 19
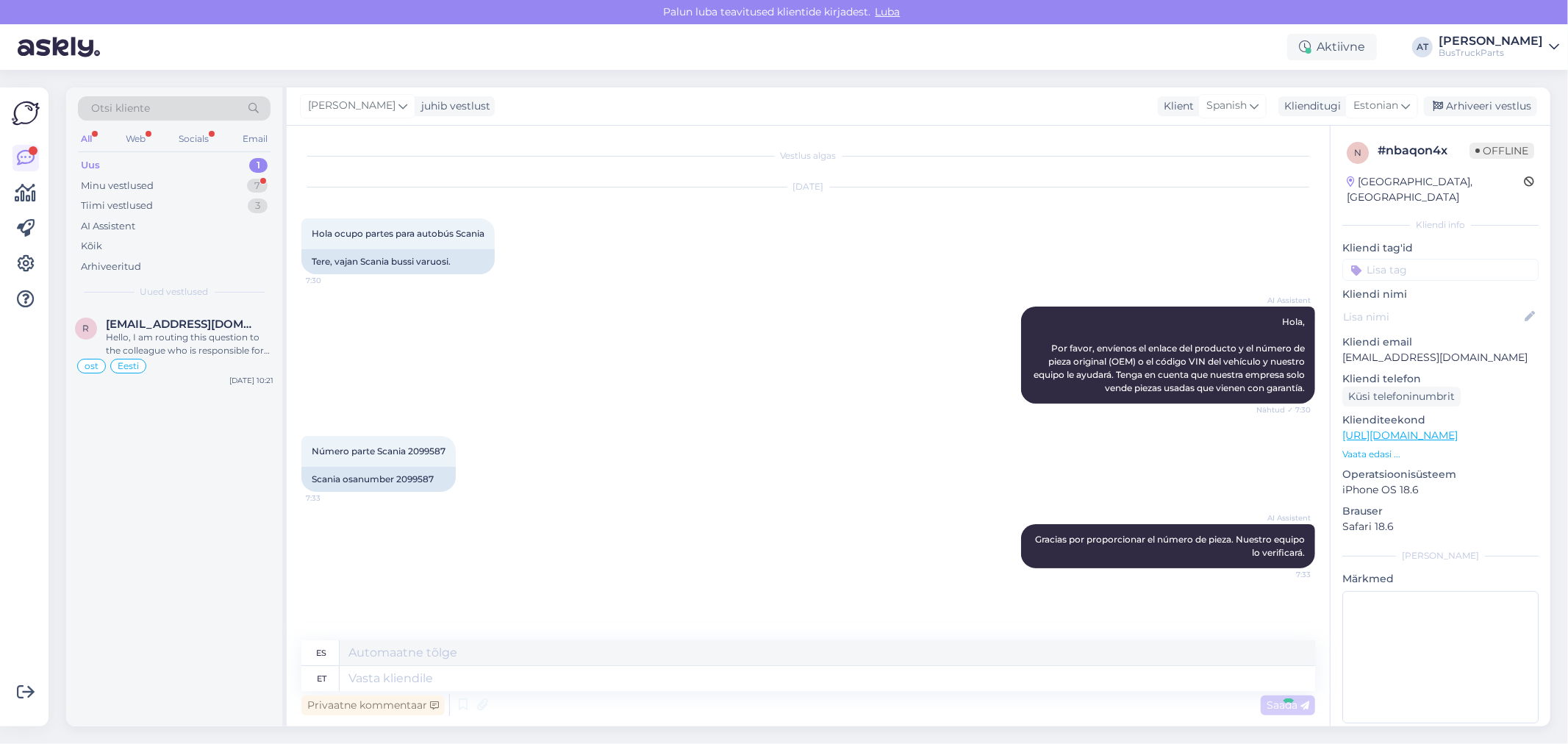
scroll to position [101, 0]
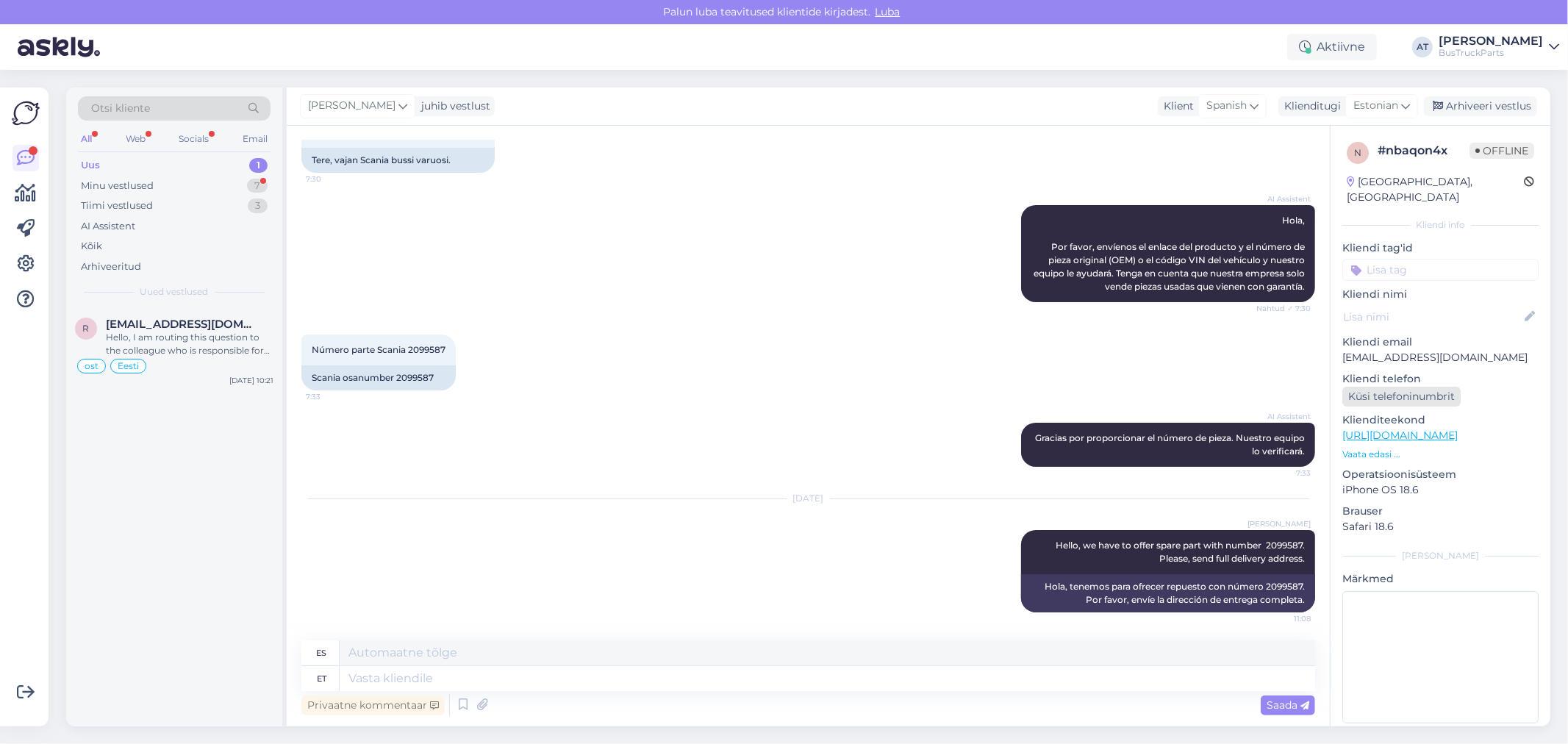
click at [1393, 386] on div "Küsi telefoninumbrit" at bounding box center [1401, 396] width 118 height 19
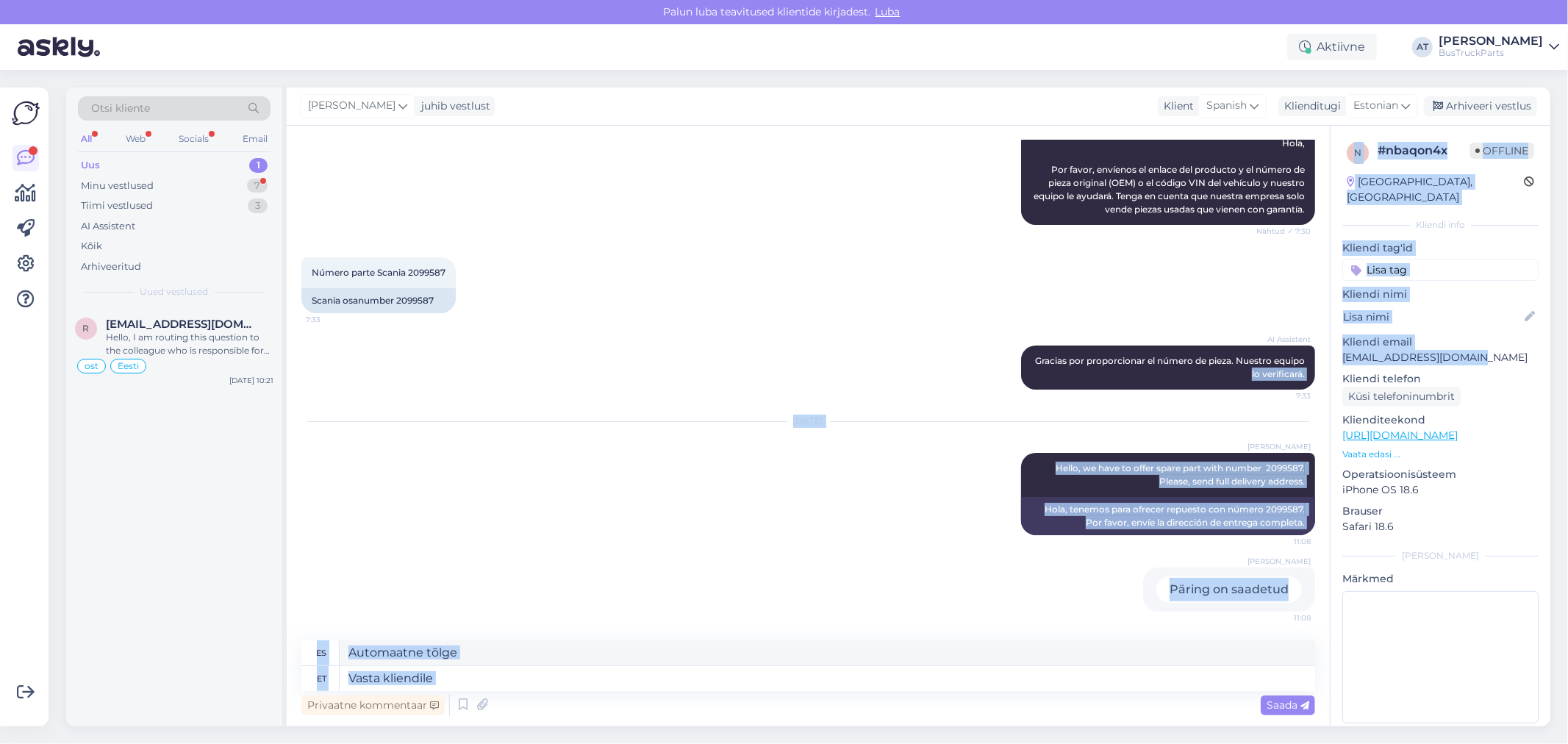
drag, startPoint x: 1481, startPoint y: 340, endPoint x: 1319, endPoint y: 341, distance: 162.0
click at [1319, 341] on div "Vestlus algas [DATE] Hola ocupo partes para autobús Scania 7:30 Tere, vajan Sca…" at bounding box center [918, 426] width 1264 height 601
click at [1402, 350] on p "[EMAIL_ADDRESS][DOMAIN_NAME]" at bounding box center [1440, 358] width 196 height 15
click at [1408, 350] on p "[EMAIL_ADDRESS][DOMAIN_NAME]" at bounding box center [1440, 358] width 196 height 15
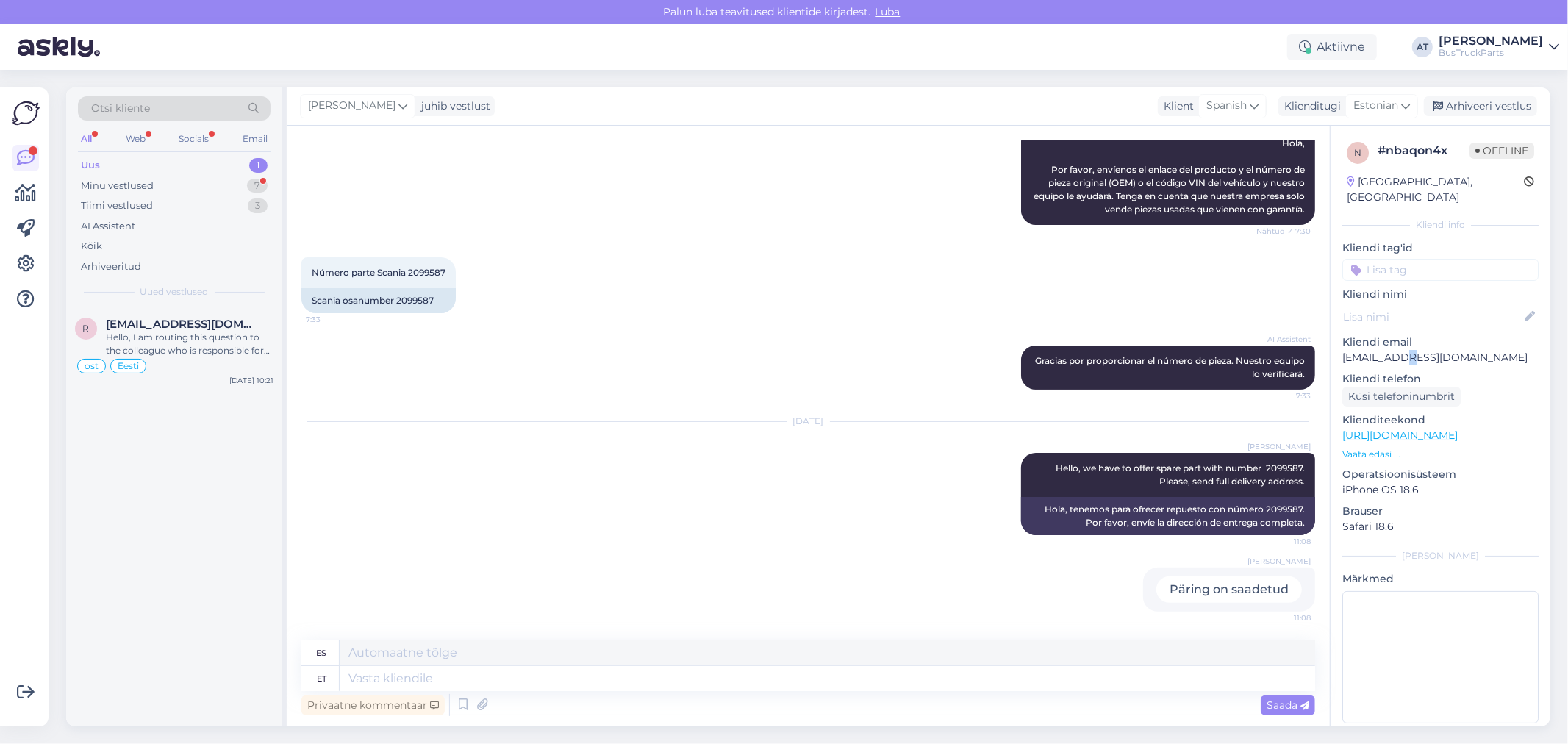
click at [1408, 350] on p "[EMAIL_ADDRESS][DOMAIN_NAME]" at bounding box center [1440, 358] width 196 height 15
click at [1428, 187] on div "[GEOGRAPHIC_DATA], [GEOGRAPHIC_DATA]" at bounding box center [1435, 189] width 178 height 31
click at [157, 185] on div "Minu vestlused 7" at bounding box center [174, 186] width 193 height 20
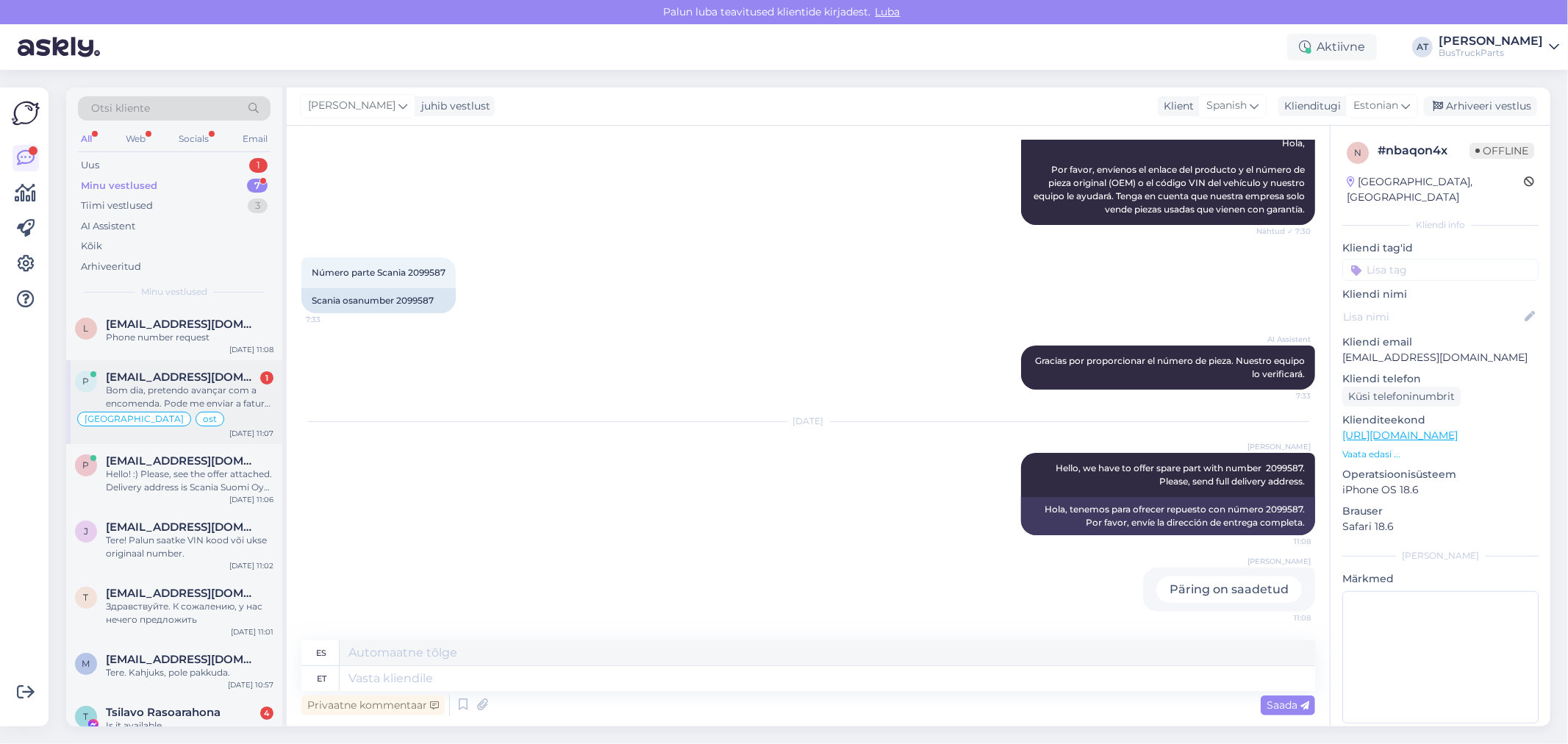
click at [161, 390] on div "Bom dia, pretendo avançar com a encomenda. Pode me enviar a fatura para pagamen…" at bounding box center [189, 397] width 167 height 26
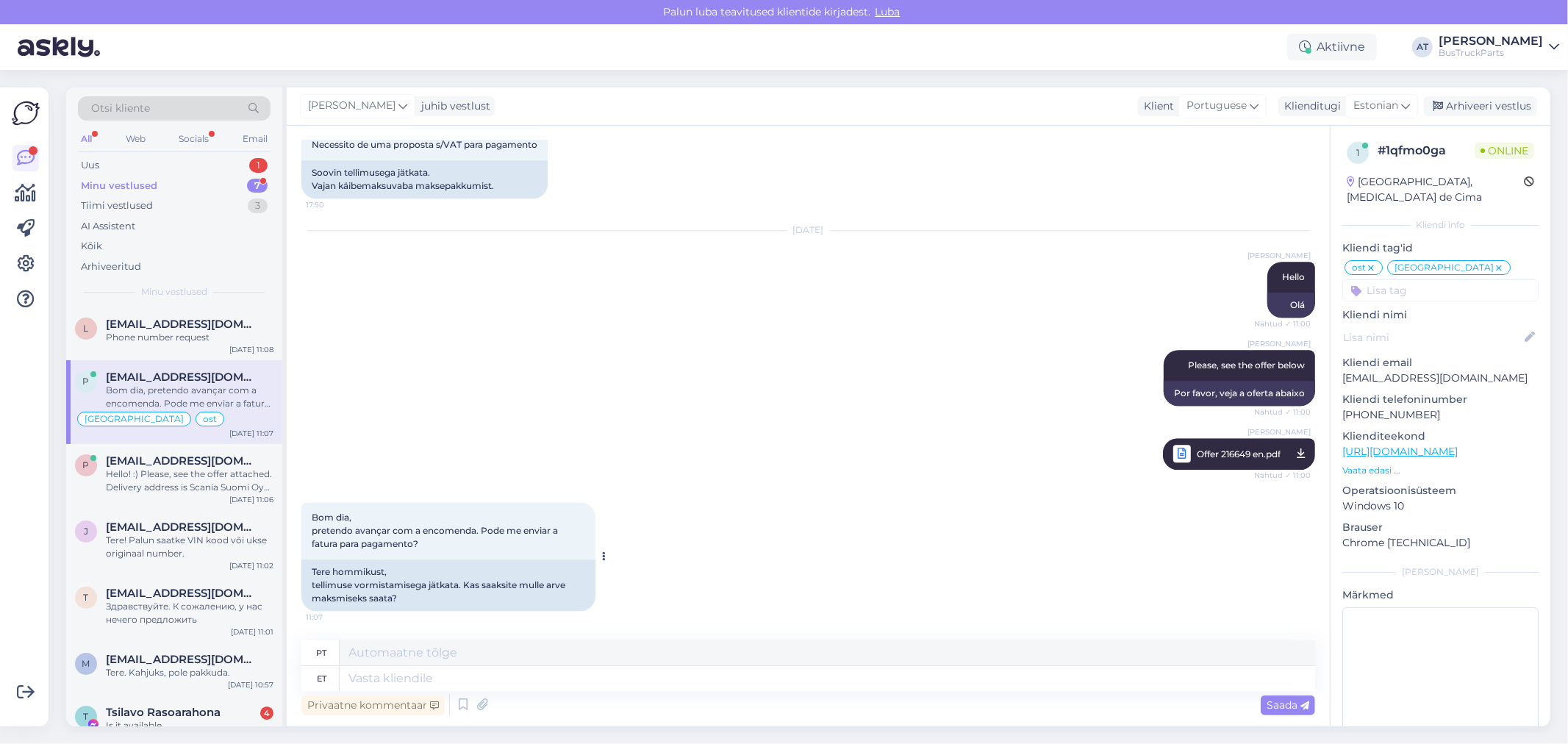
click at [504, 569] on div "Tere hommikust, tellimuse vormistamisega jätkata. Kas saaksite mulle arve maksm…" at bounding box center [449, 585] width 294 height 52
click at [482, 676] on textarea at bounding box center [828, 679] width 975 height 25
type textarea "Please, s"
type textarea "Por favor,"
type textarea "Please, see t"
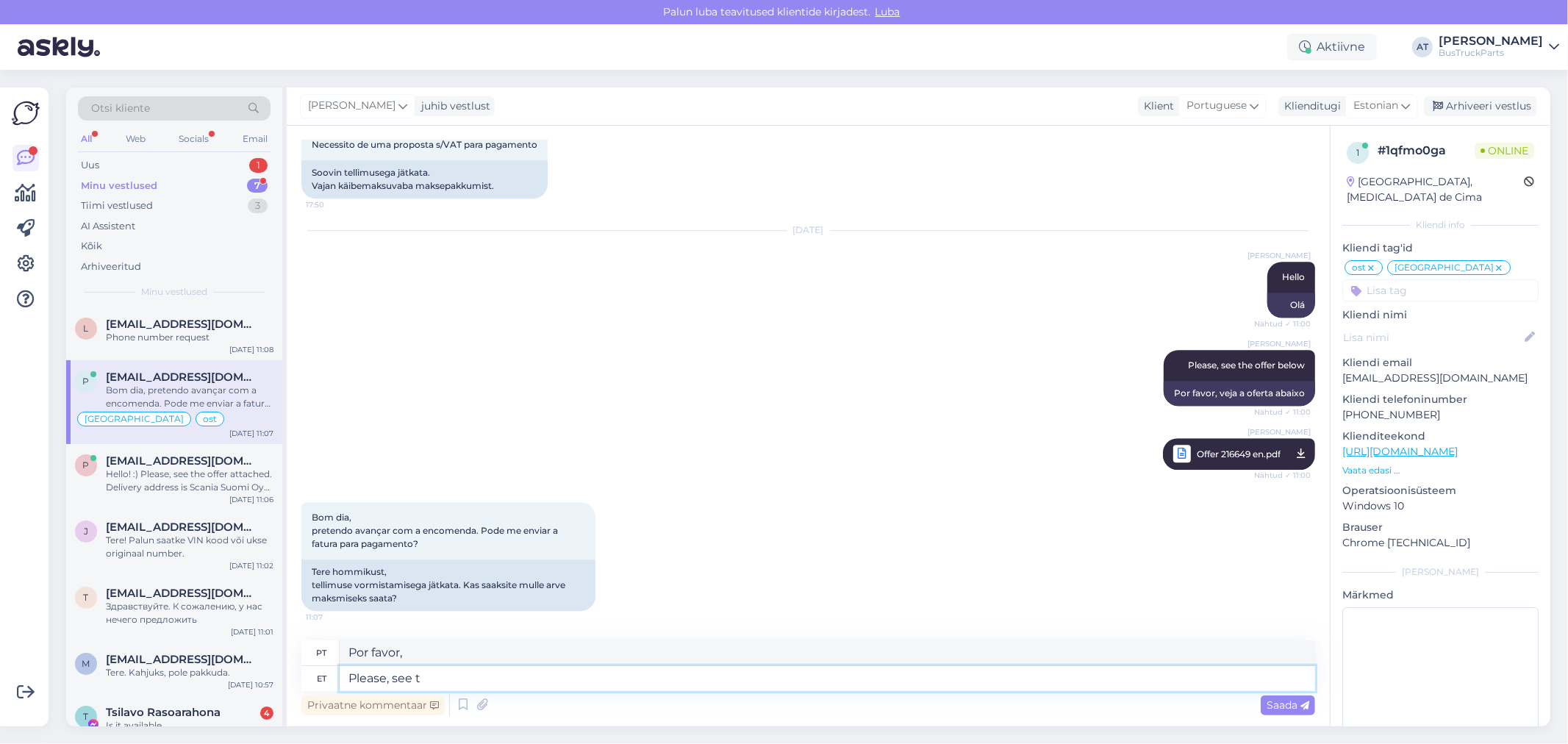
type textarea "Por favor, isso"
type textarea "Please, see the"
type textarea "Por favor, veja o"
type textarea "Please, see the prepayment in"
type textarea "Por favor, veja o pré-pagamento"
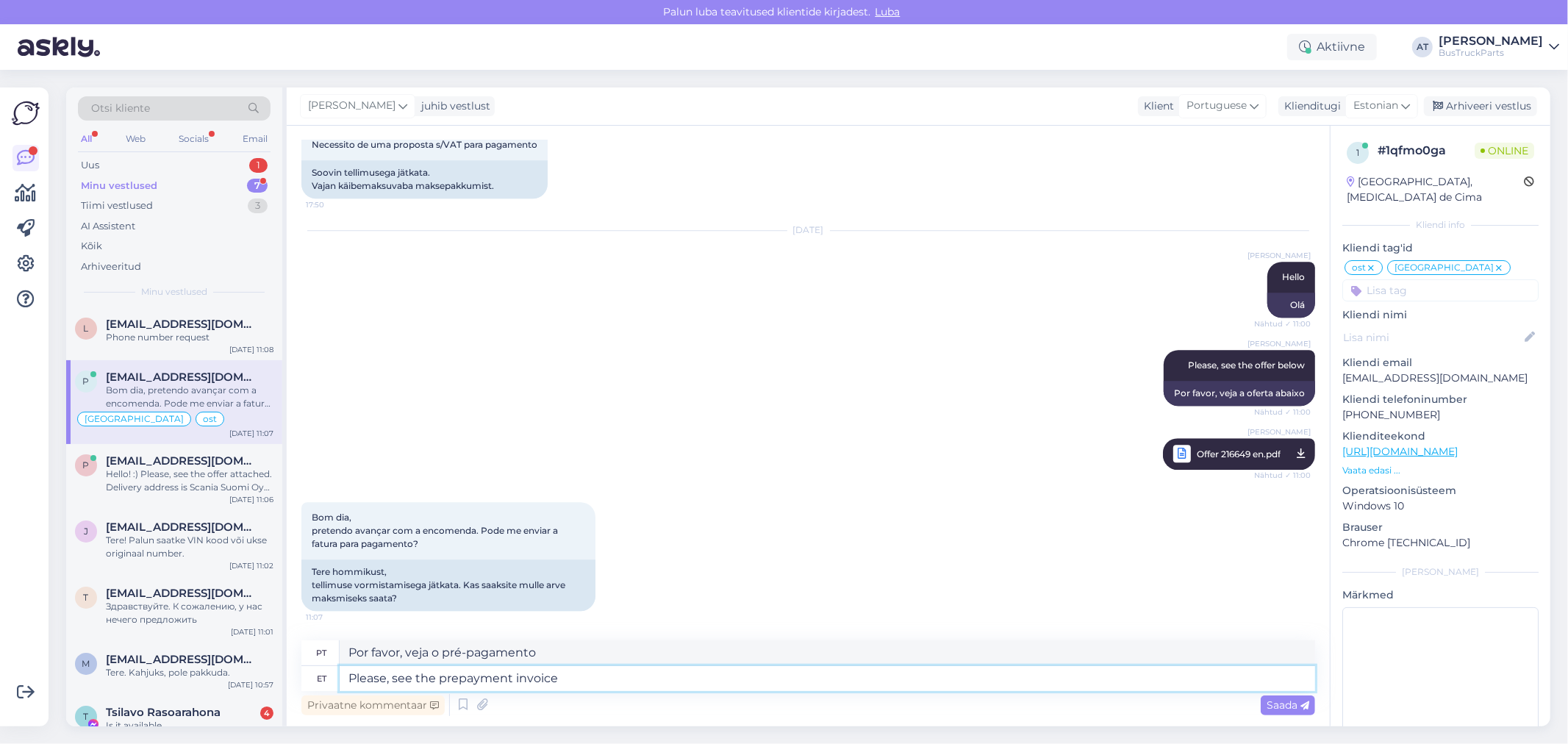
type textarea "Please, see the prepayment invoice"
type textarea "Por favor, veja a fatura de pré-pagamento"
type textarea "Please, see the prepayment invoice below"
type textarea "Por favor, veja a fatura de pré-pagamento abaixo"
type textarea "Please, see the prepayment invoice below"
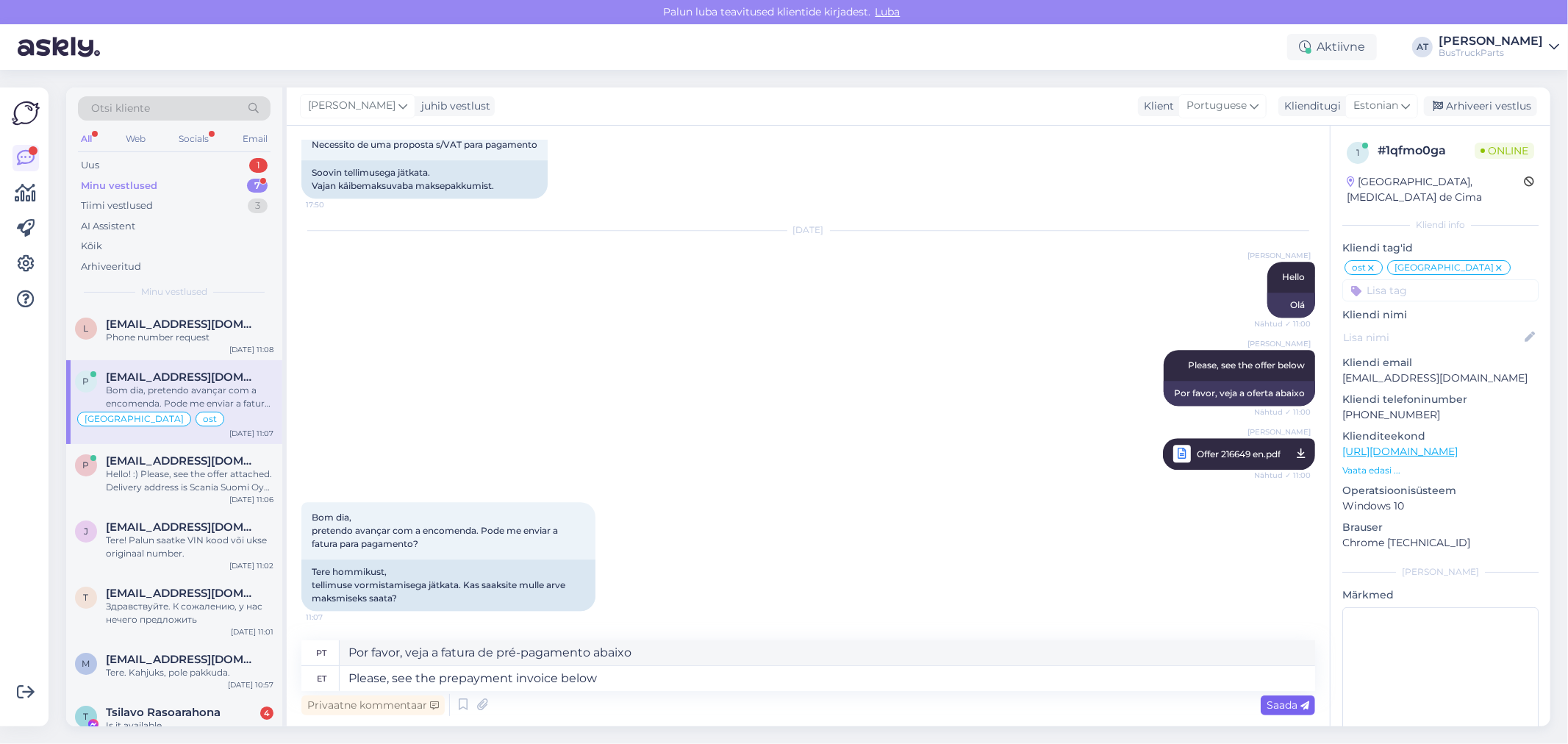
click at [1283, 708] on span "Saada" at bounding box center [1287, 705] width 42 height 14
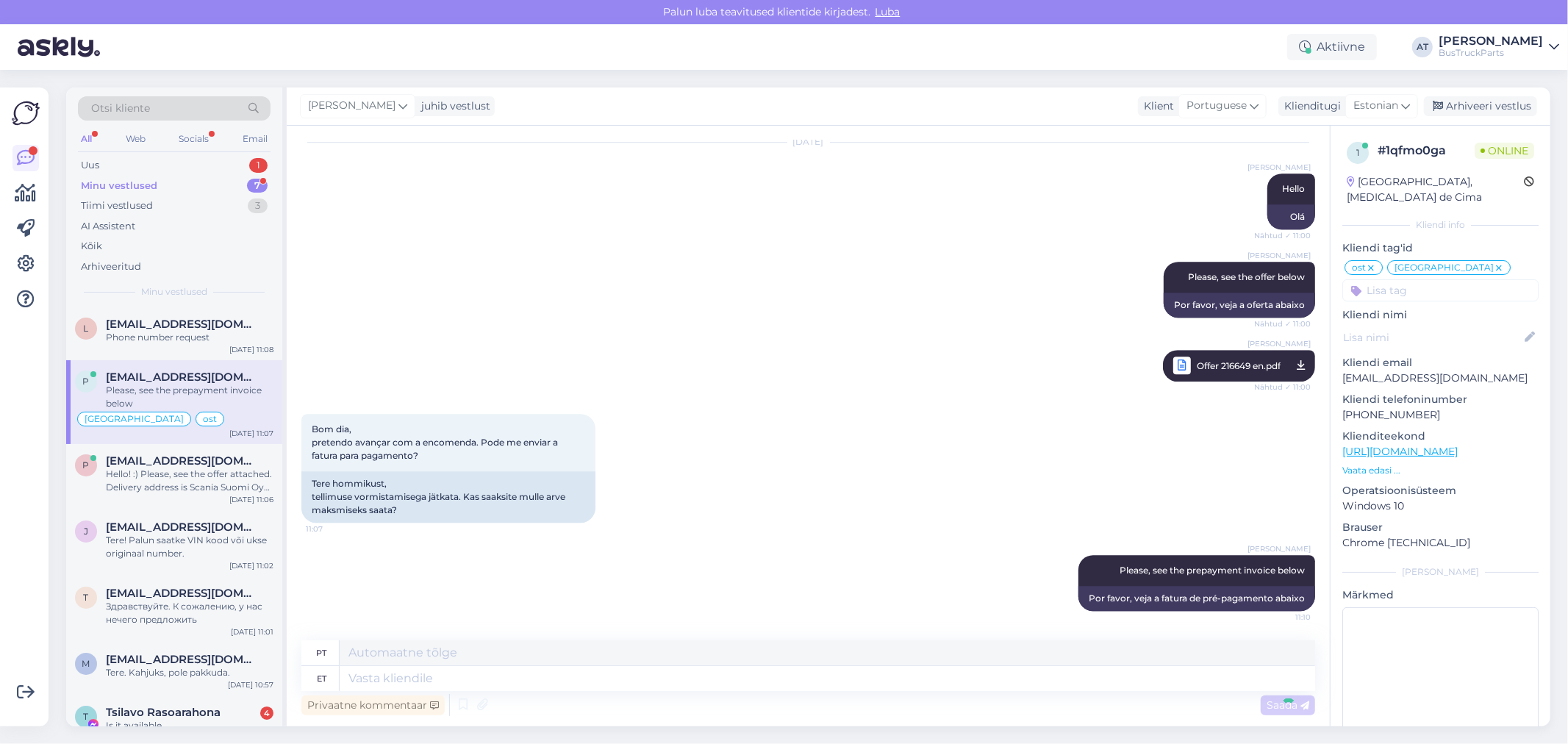
scroll to position [8562, 0]
click at [483, 714] on icon at bounding box center [482, 705] width 20 height 22
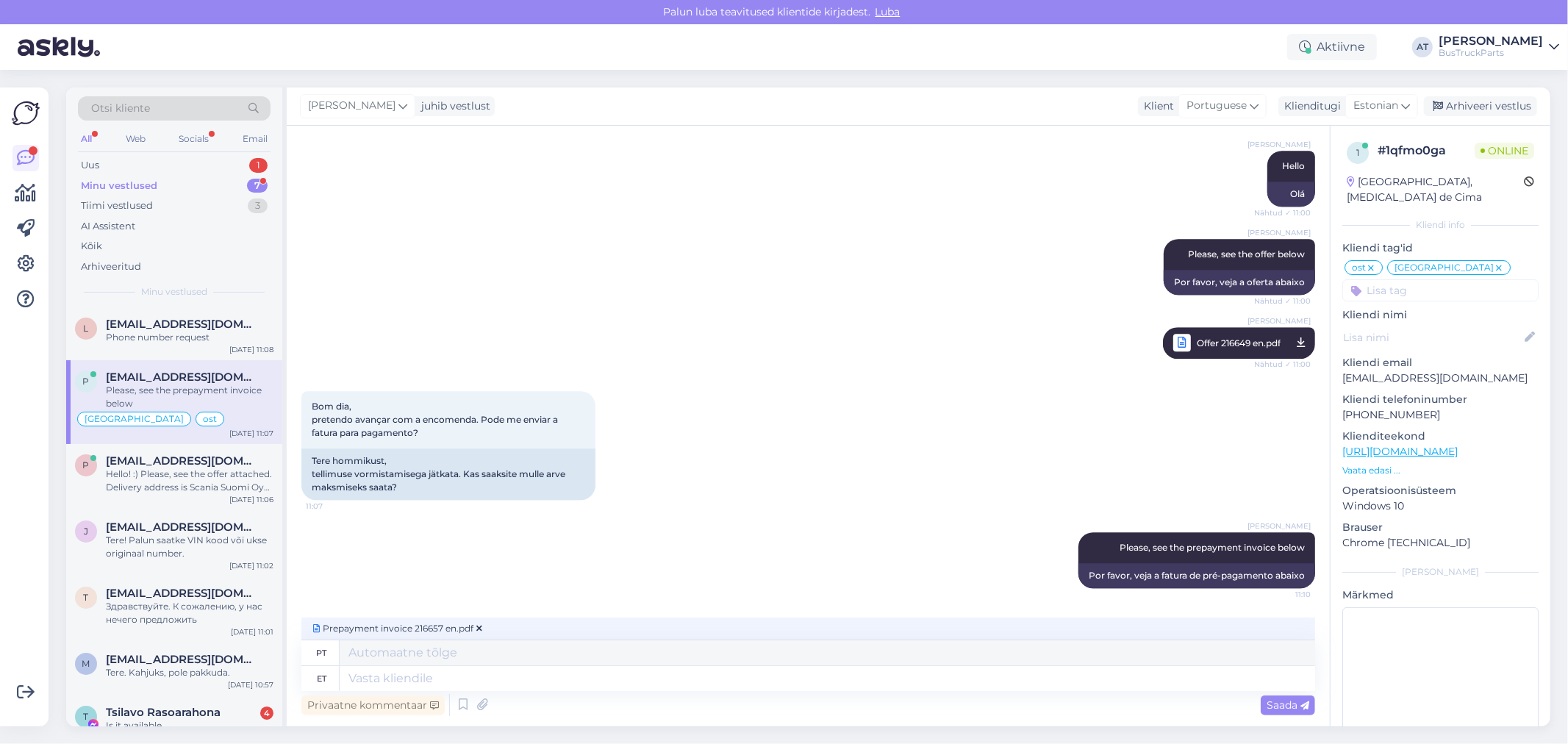
click at [1292, 703] on span "Saada" at bounding box center [1287, 705] width 42 height 14
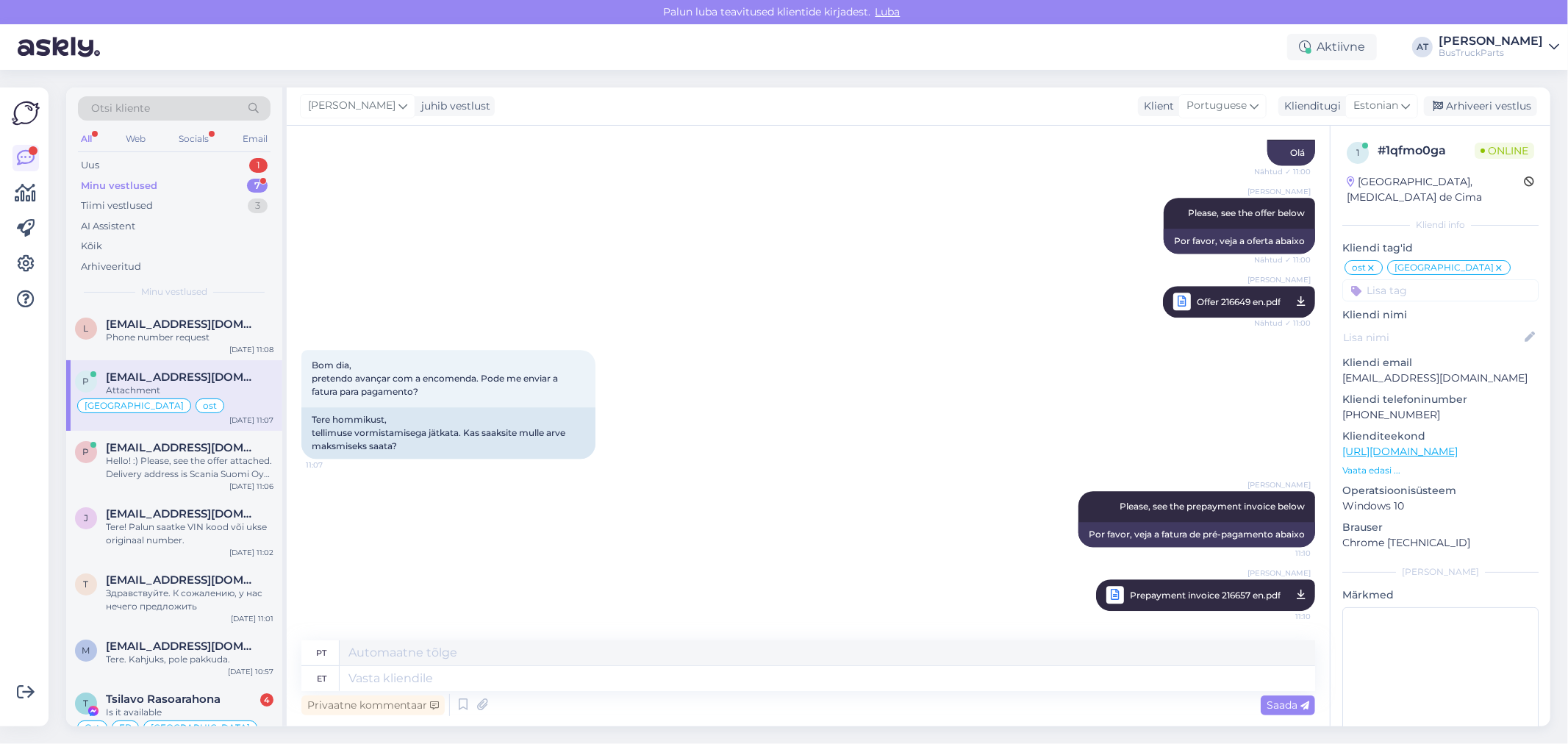
scroll to position [8626, 0]
click at [167, 185] on div "Minu vestlused 7" at bounding box center [174, 186] width 193 height 20
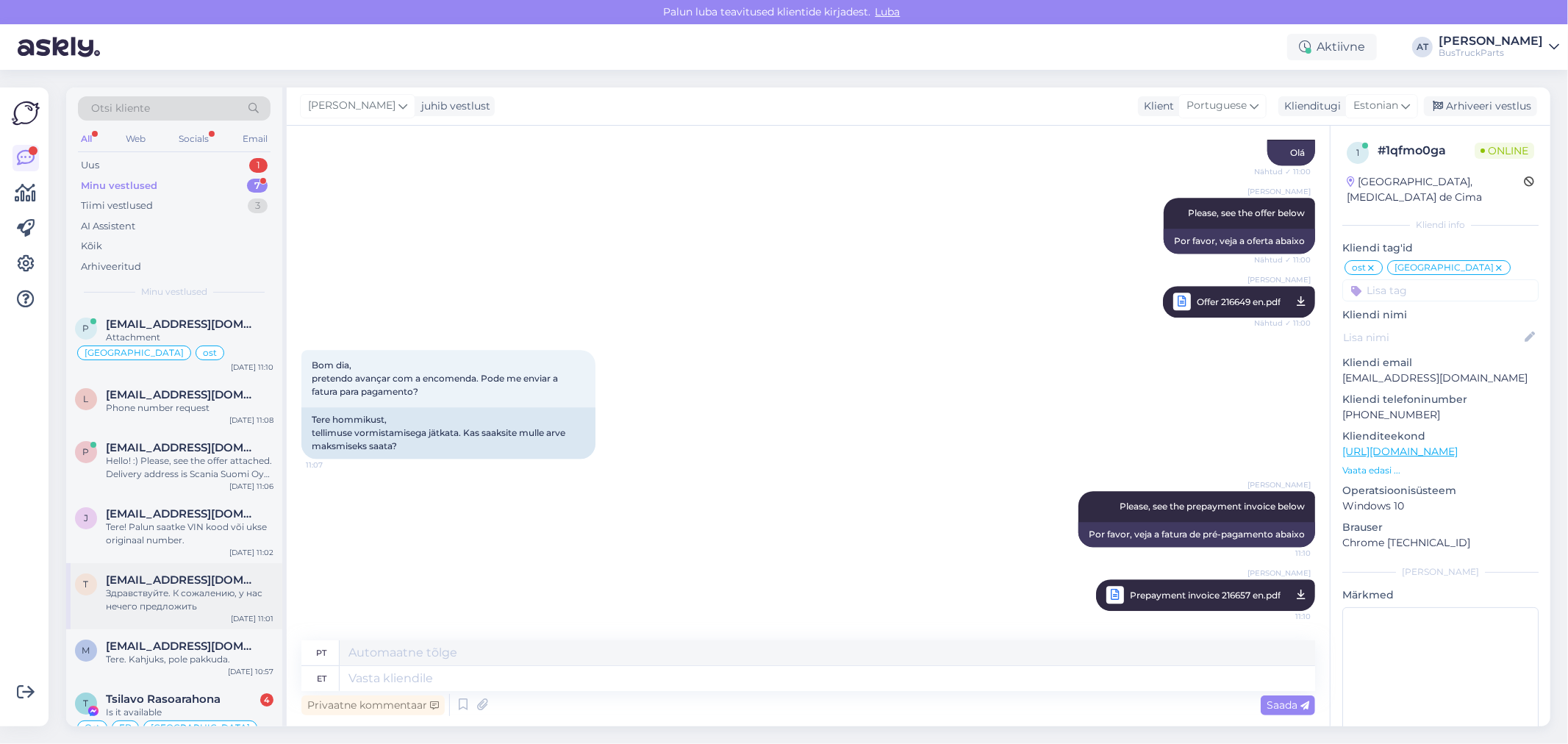
scroll to position [44, 0]
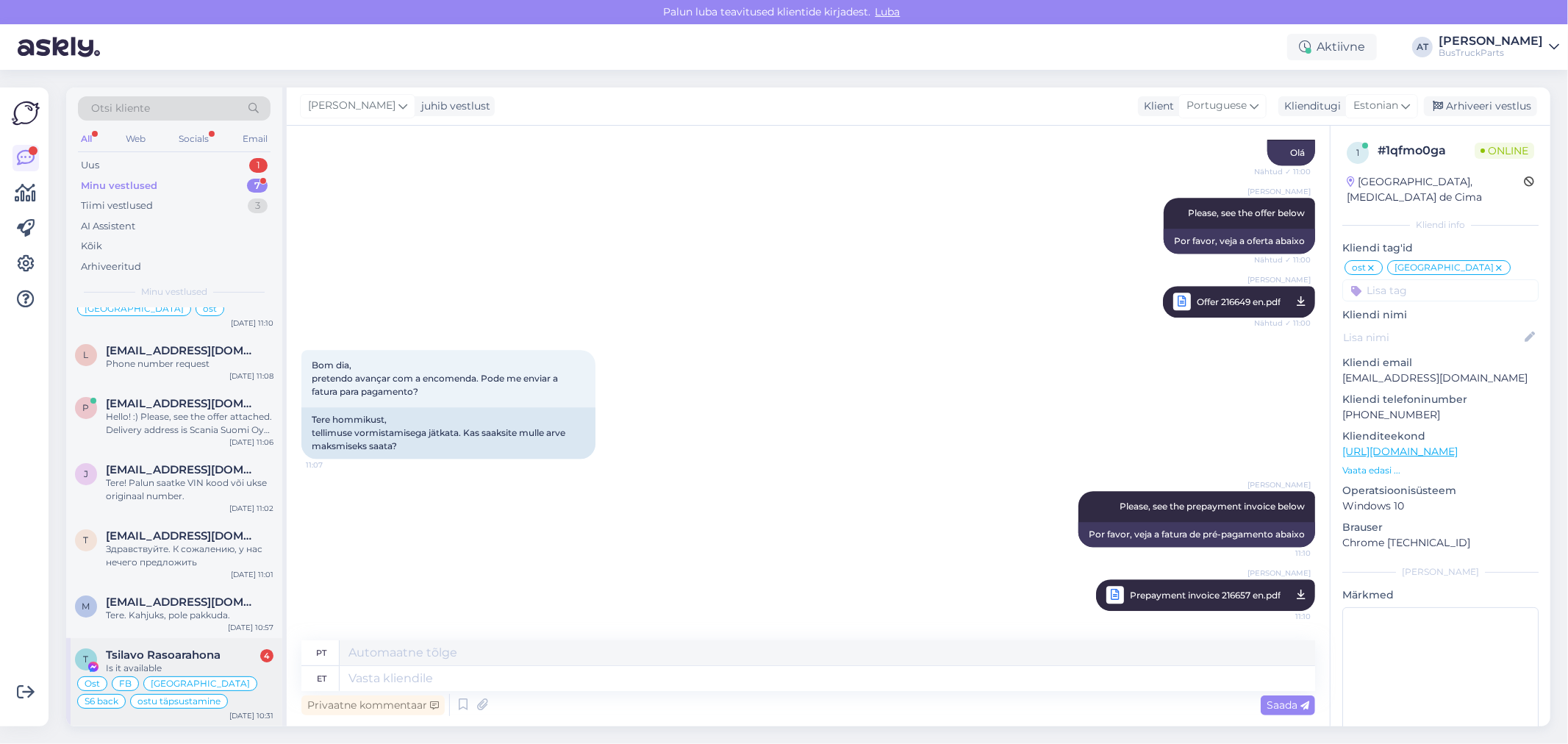
click at [206, 645] on div "T Tsilavo Rasoarahona 4 Is it available Ost FB [GEOGRAPHIC_DATA] S6 back ostu t…" at bounding box center [174, 682] width 216 height 88
type textarea "Assistenti ei saa panna virtuaalse osa kohta teisiti vastama. Kuna juhtumeid on…"
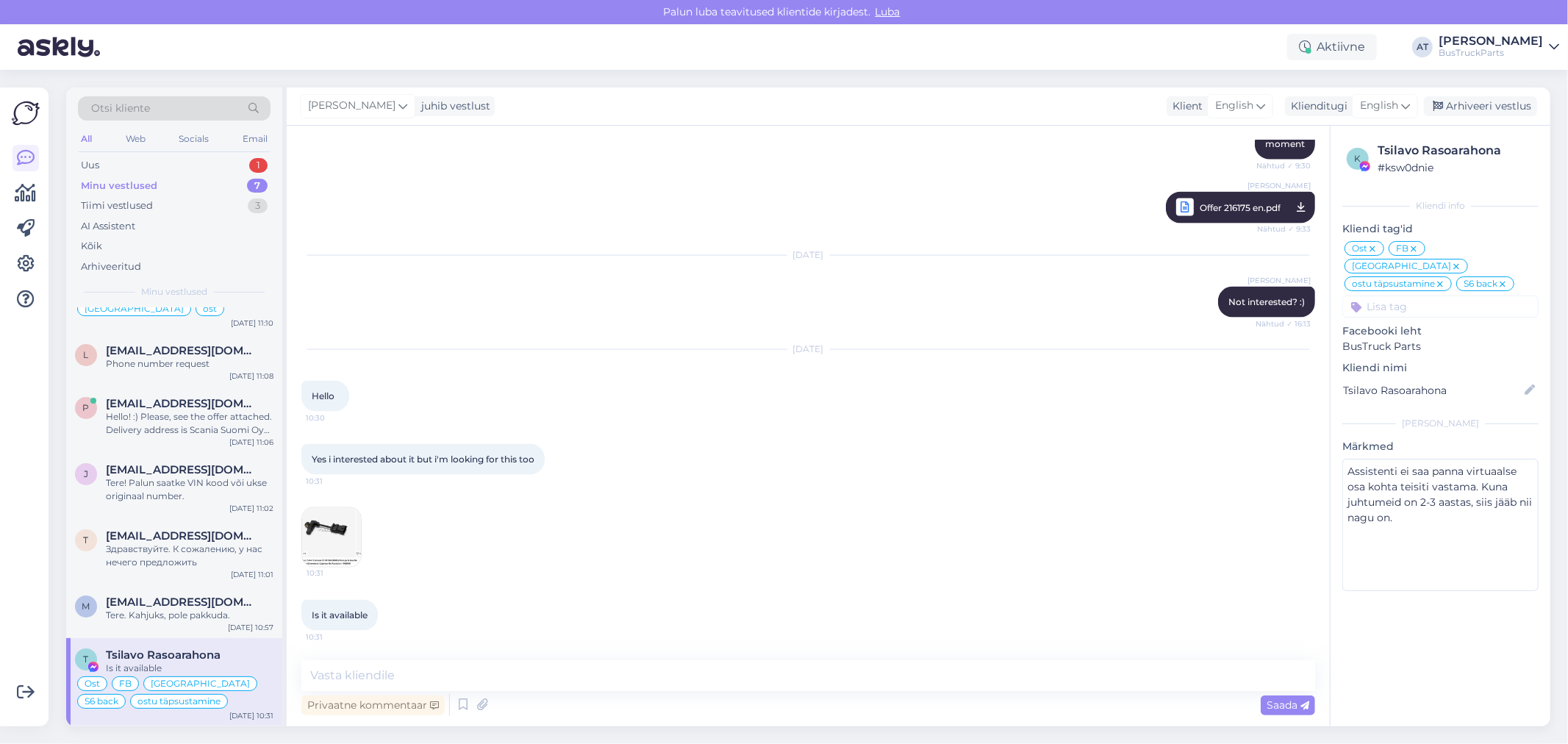
scroll to position [6563, 0]
click at [334, 528] on img at bounding box center [331, 538] width 59 height 59
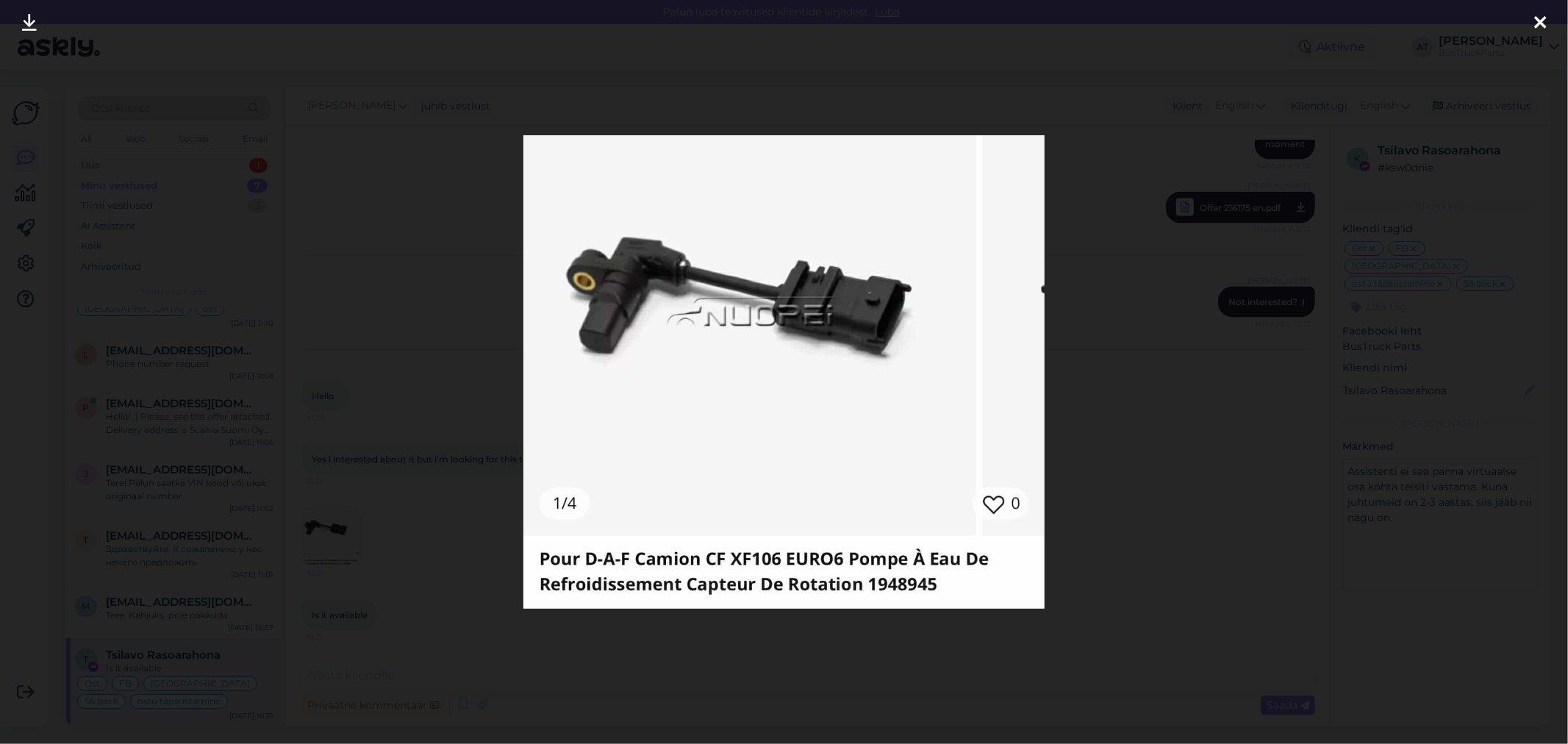
drag, startPoint x: 1067, startPoint y: 643, endPoint x: 1053, endPoint y: 640, distance: 14.3
click at [1068, 643] on div at bounding box center [784, 372] width 1568 height 744
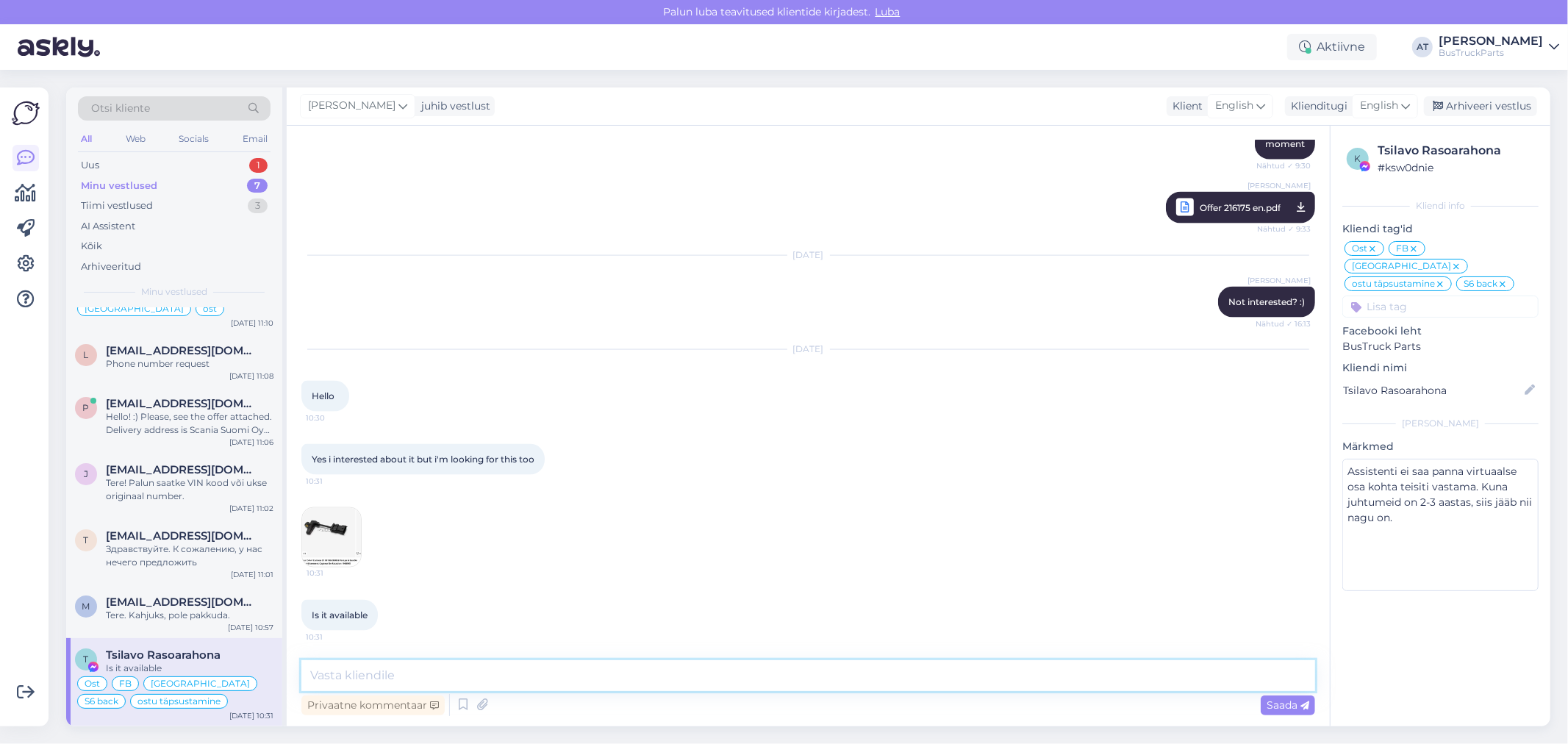
click at [670, 673] on textarea at bounding box center [808, 676] width 1013 height 31
type textarea "We don´t have such part (and never had)"
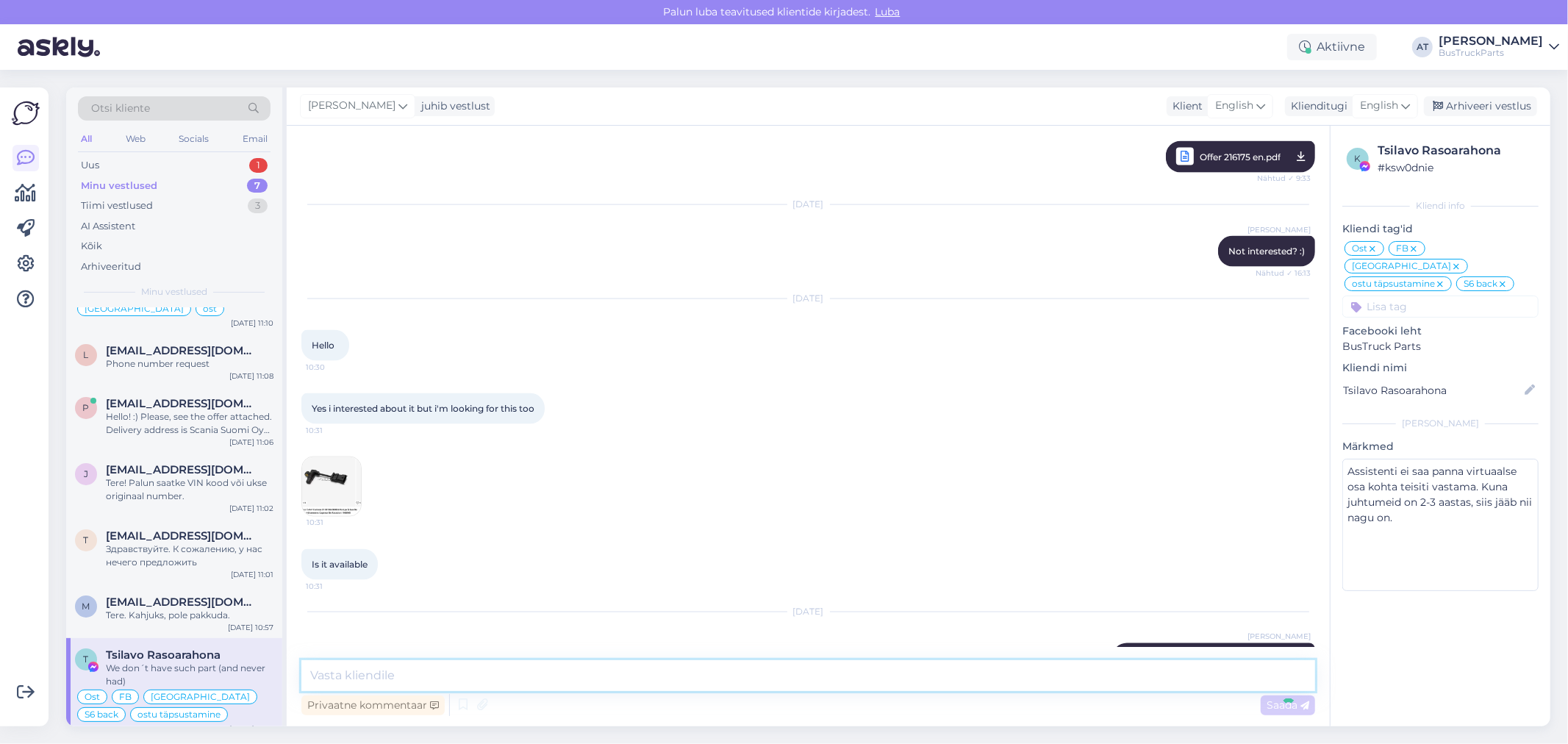
scroll to position [6658, 0]
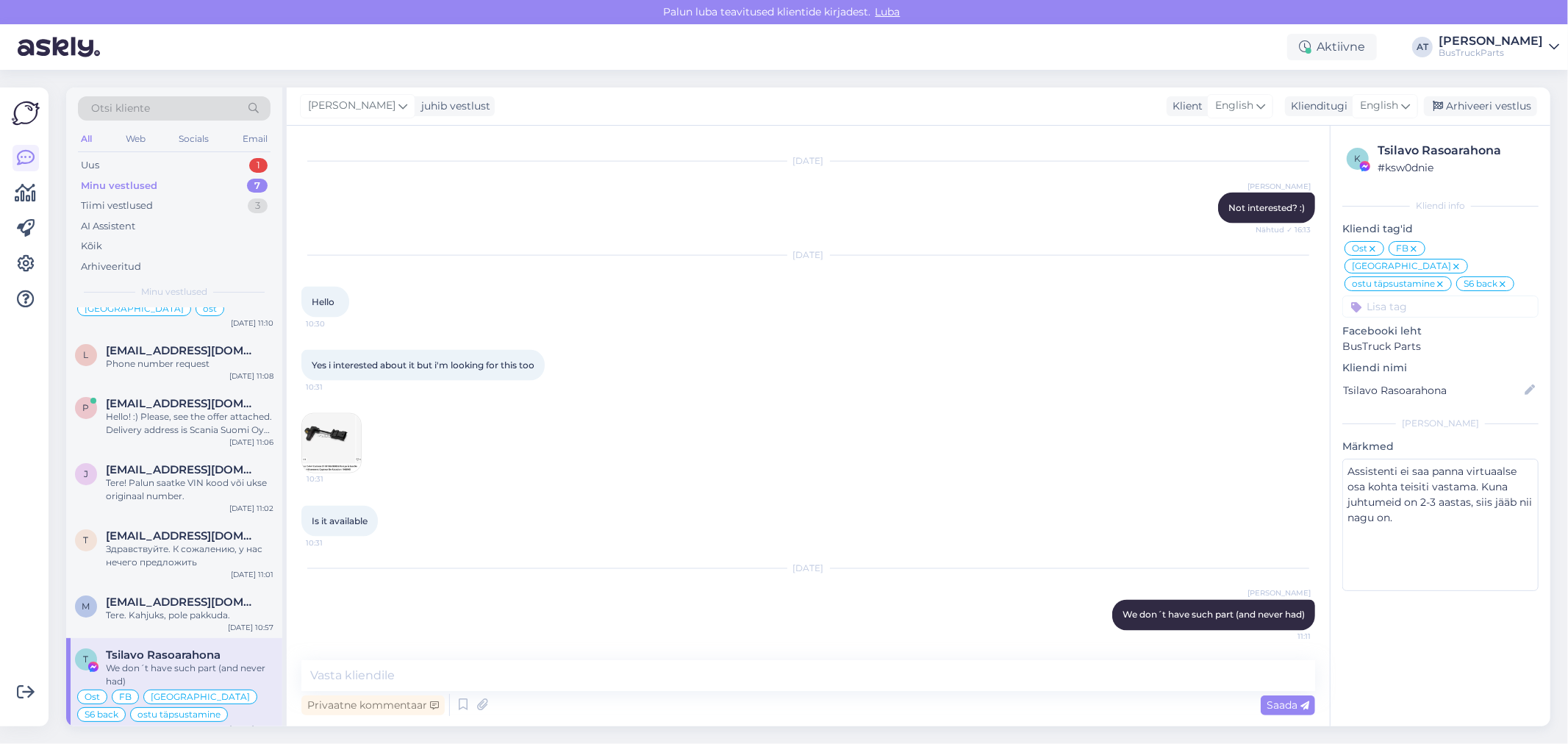
click at [118, 177] on div "Minu vestlused 7" at bounding box center [174, 186] width 193 height 20
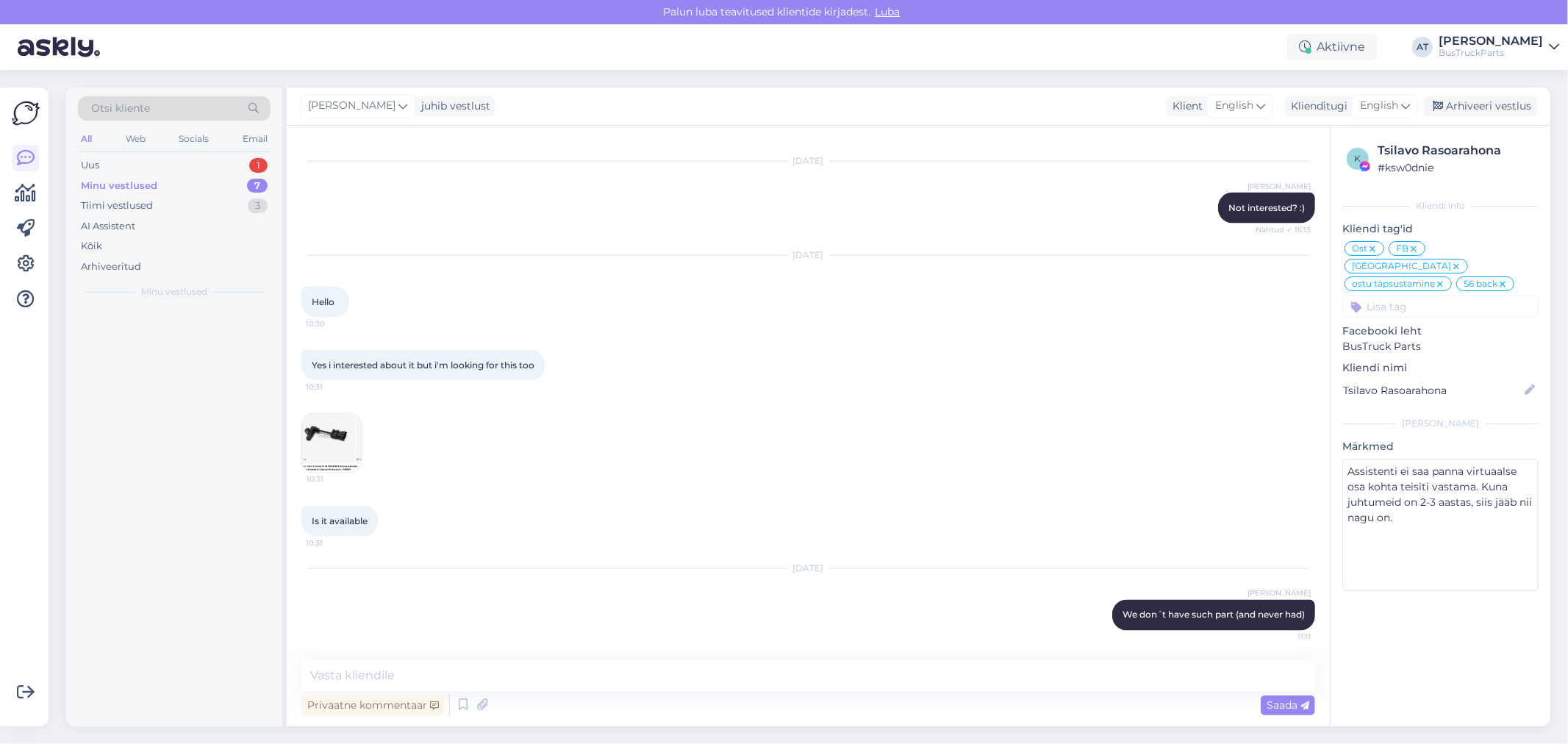
scroll to position [0, 0]
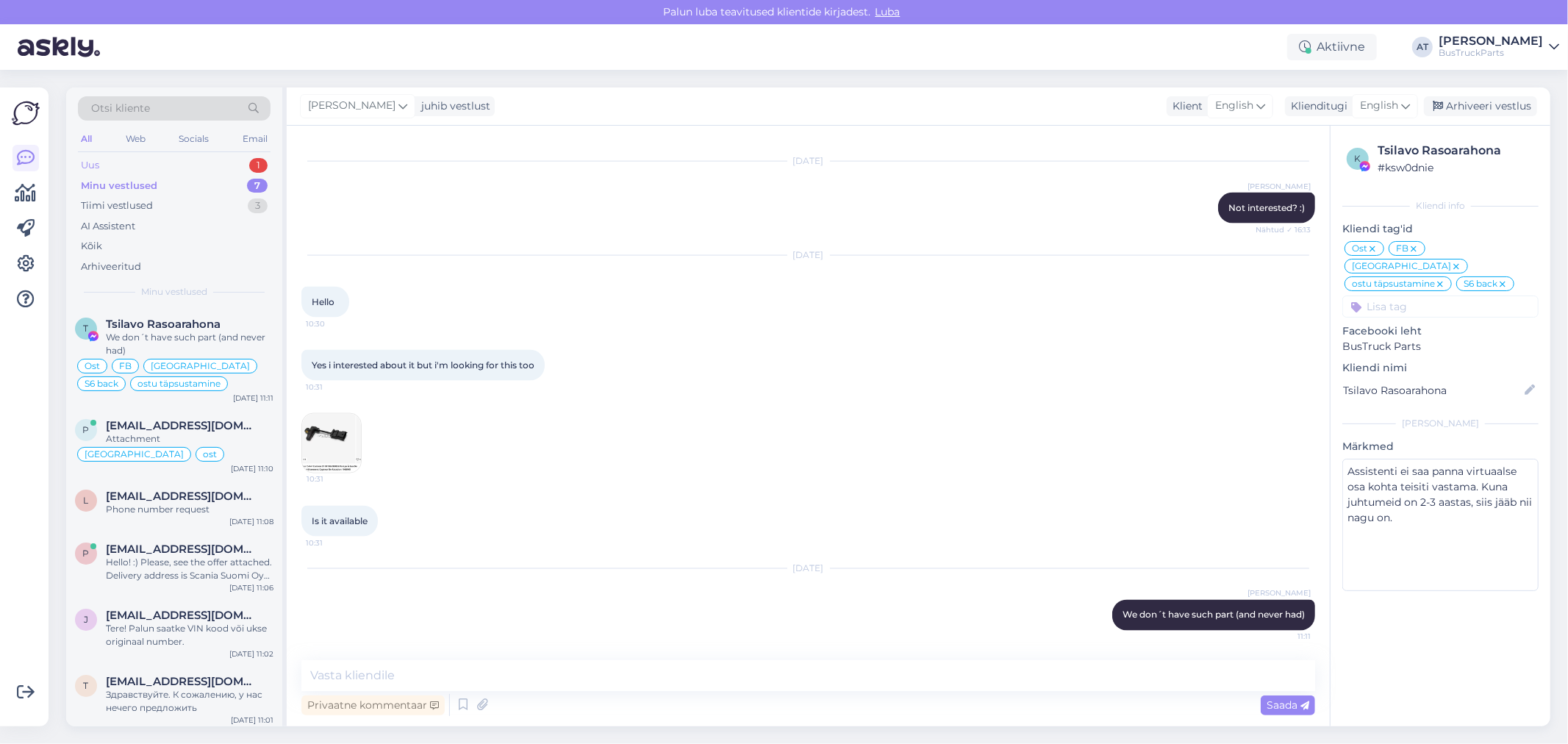
click at [111, 155] on div "Uus 1" at bounding box center [174, 165] width 193 height 20
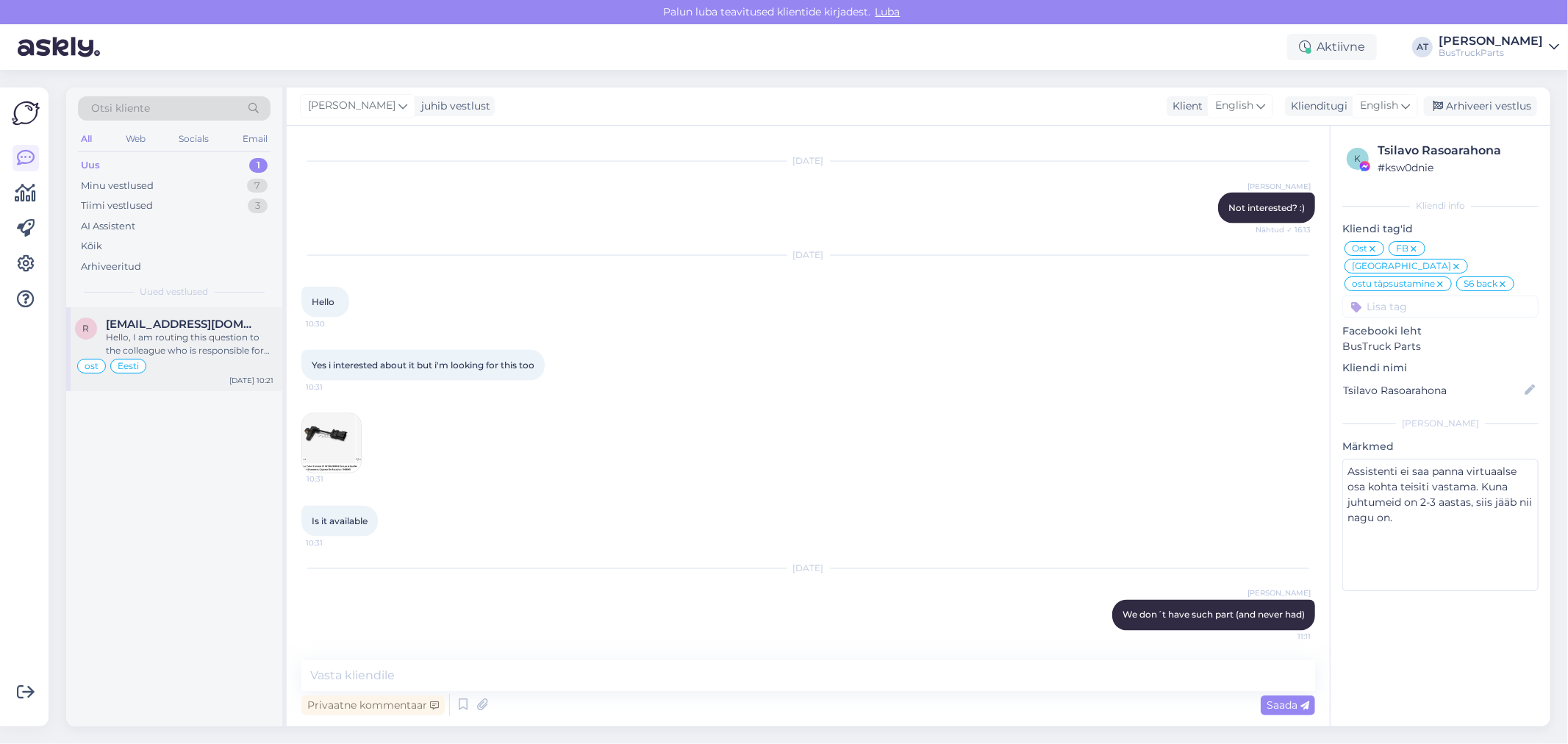
click at [150, 347] on div "Hello, I am routing this question to the colleague who is responsible for this …" at bounding box center [189, 343] width 167 height 26
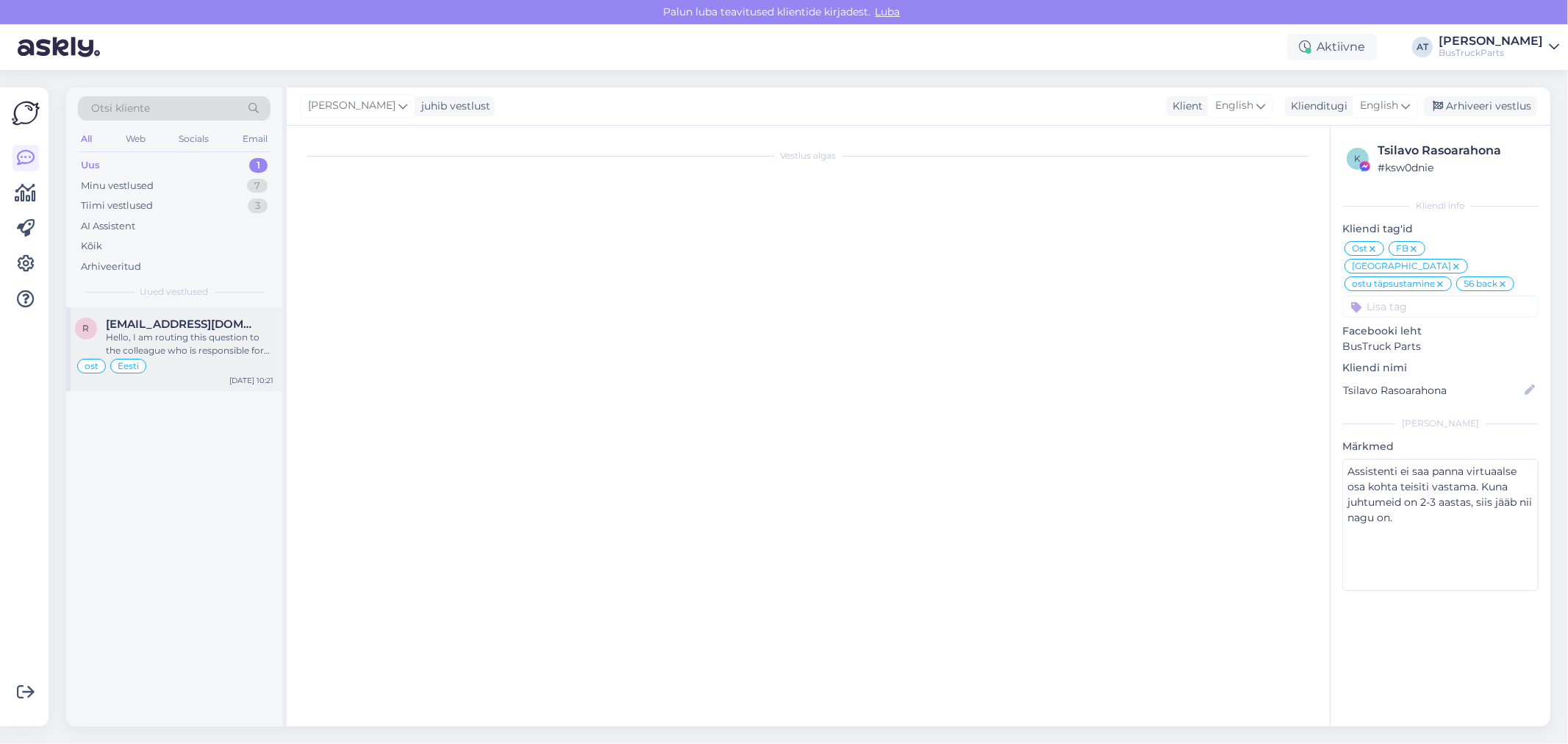
scroll to position [1176, 0]
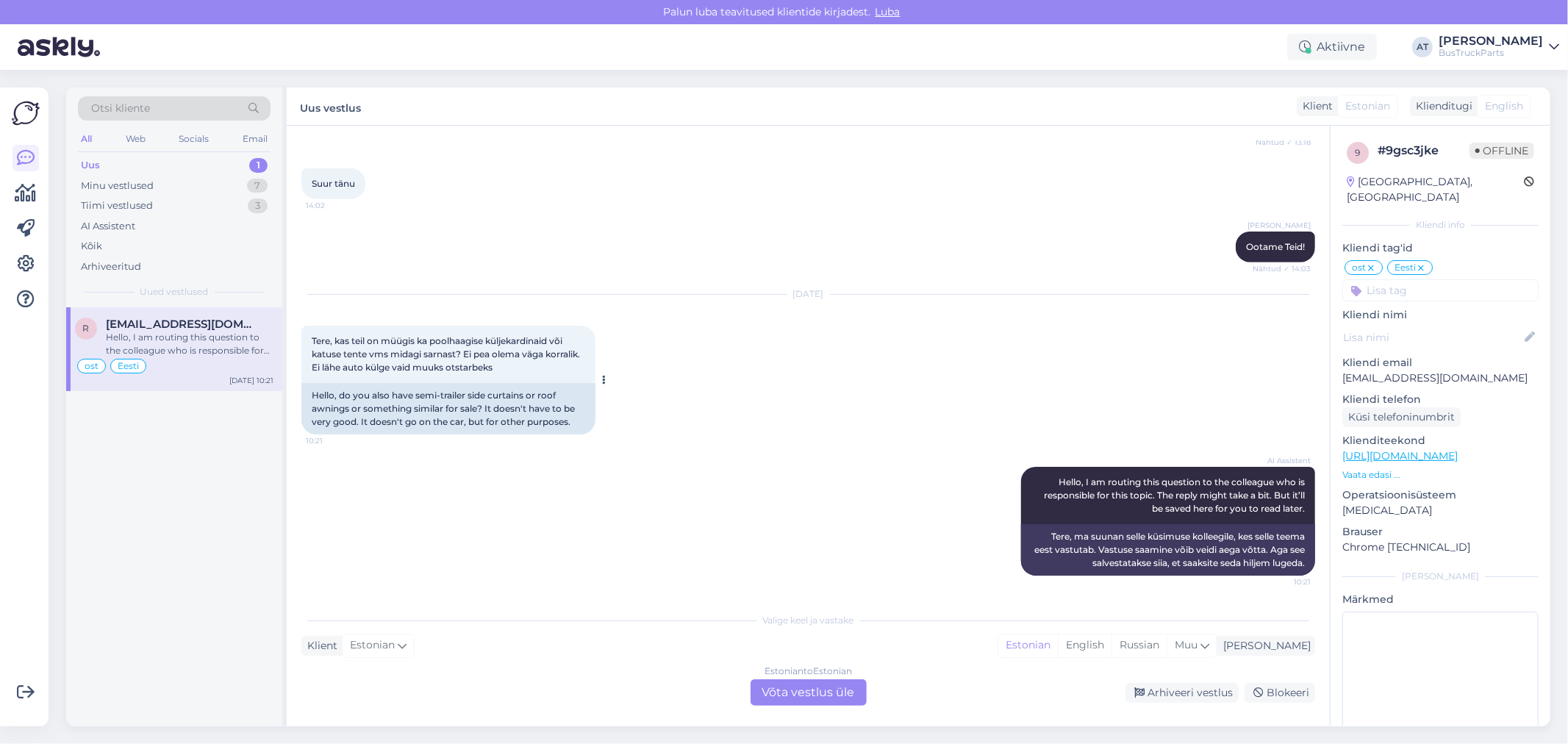
click at [537, 351] on span "Tere, kas teil on müügis ka poolhaagise küljekardinaid või katuse tente vms mid…" at bounding box center [447, 354] width 270 height 37
click at [538, 346] on span "Tere, kas teil on müügis ka poolhaagise küljekardinaid või katuse tente vms mid…" at bounding box center [447, 354] width 270 height 37
drag, startPoint x: 343, startPoint y: 356, endPoint x: 393, endPoint y: 351, distance: 50.2
click at [393, 351] on span "Tere, kas teil on müügis ka poolhaagise küljekardinaid või katuse tente vms mid…" at bounding box center [447, 354] width 270 height 37
click at [428, 353] on span "Tere, kas teil on müügis ka poolhaagise küljekardinaid või katuse tente vms mid…" at bounding box center [447, 354] width 270 height 37
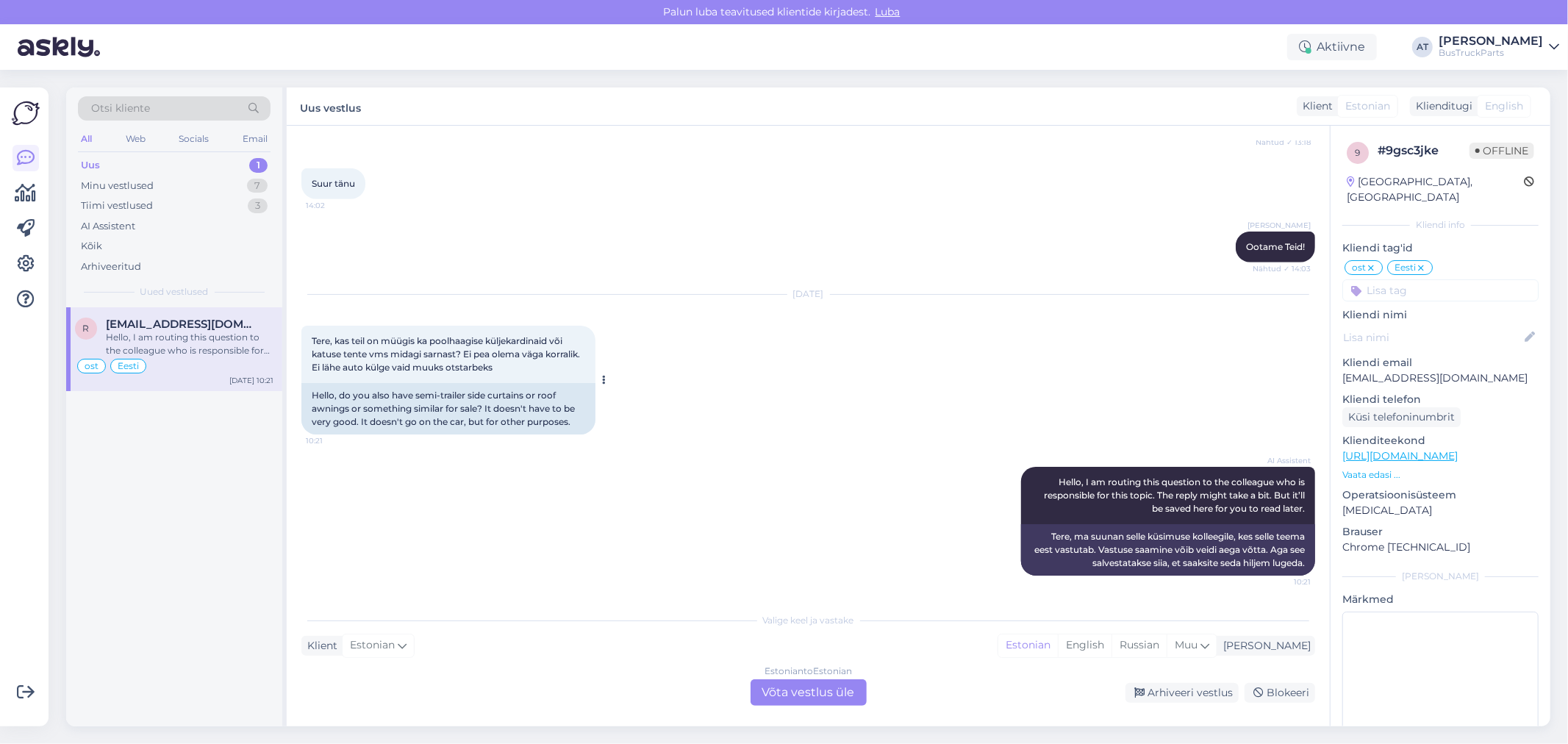
click at [379, 357] on span "Tere, kas teil on müügis ka poolhaagise küljekardinaid või katuse tente vms mid…" at bounding box center [447, 354] width 270 height 37
drag, startPoint x: 517, startPoint y: 364, endPoint x: 304, endPoint y: 342, distance: 214.1
click at [304, 342] on div "Tere, kas teil on müügis ka poolhaagise küljekardinaid või [PERSON_NAME] vms mi…" at bounding box center [449, 354] width 294 height 57
click at [856, 681] on div "Estonian to Estonian Võta vestlus üle" at bounding box center [808, 692] width 116 height 26
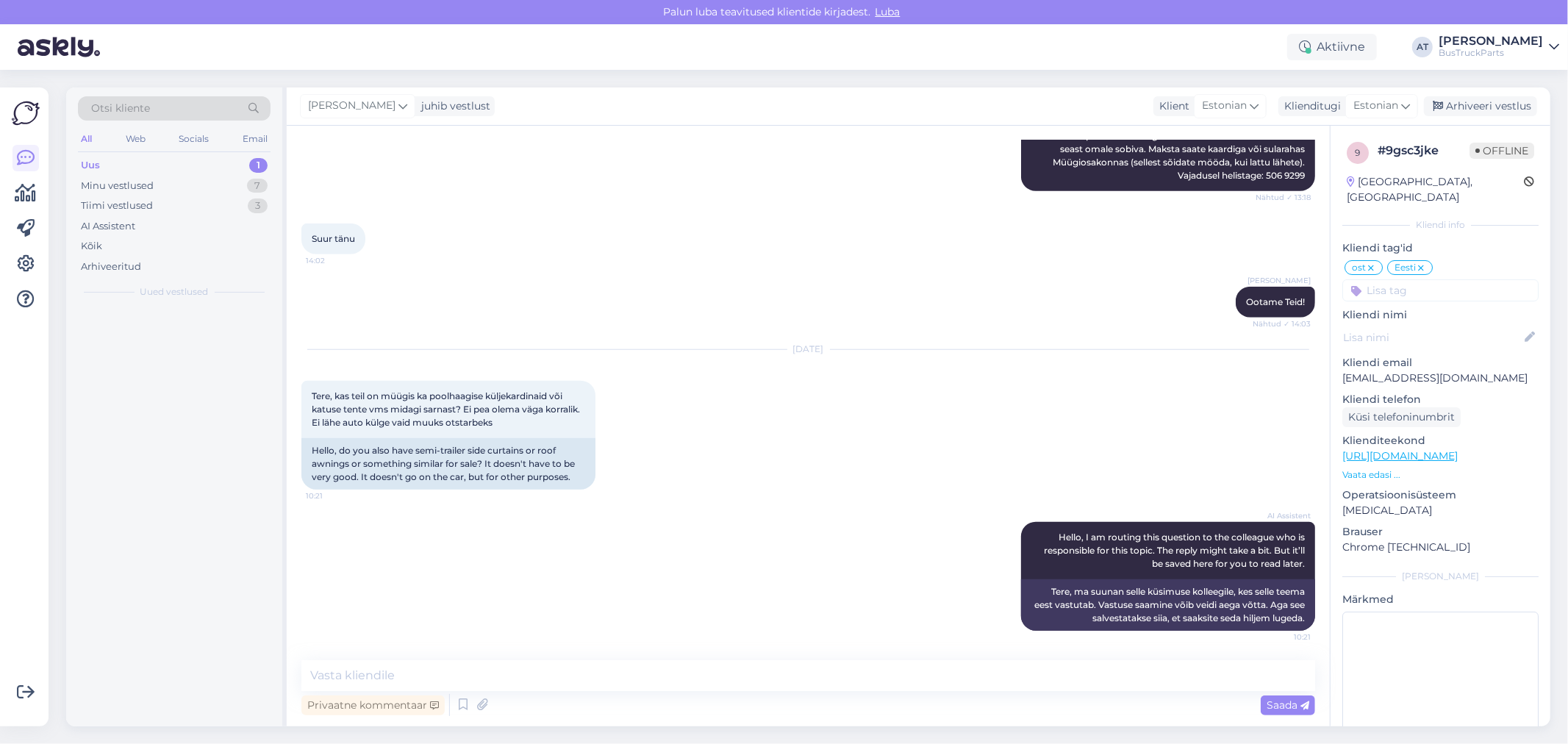
scroll to position [1121, 0]
click at [848, 668] on textarea at bounding box center [808, 676] width 1013 height 31
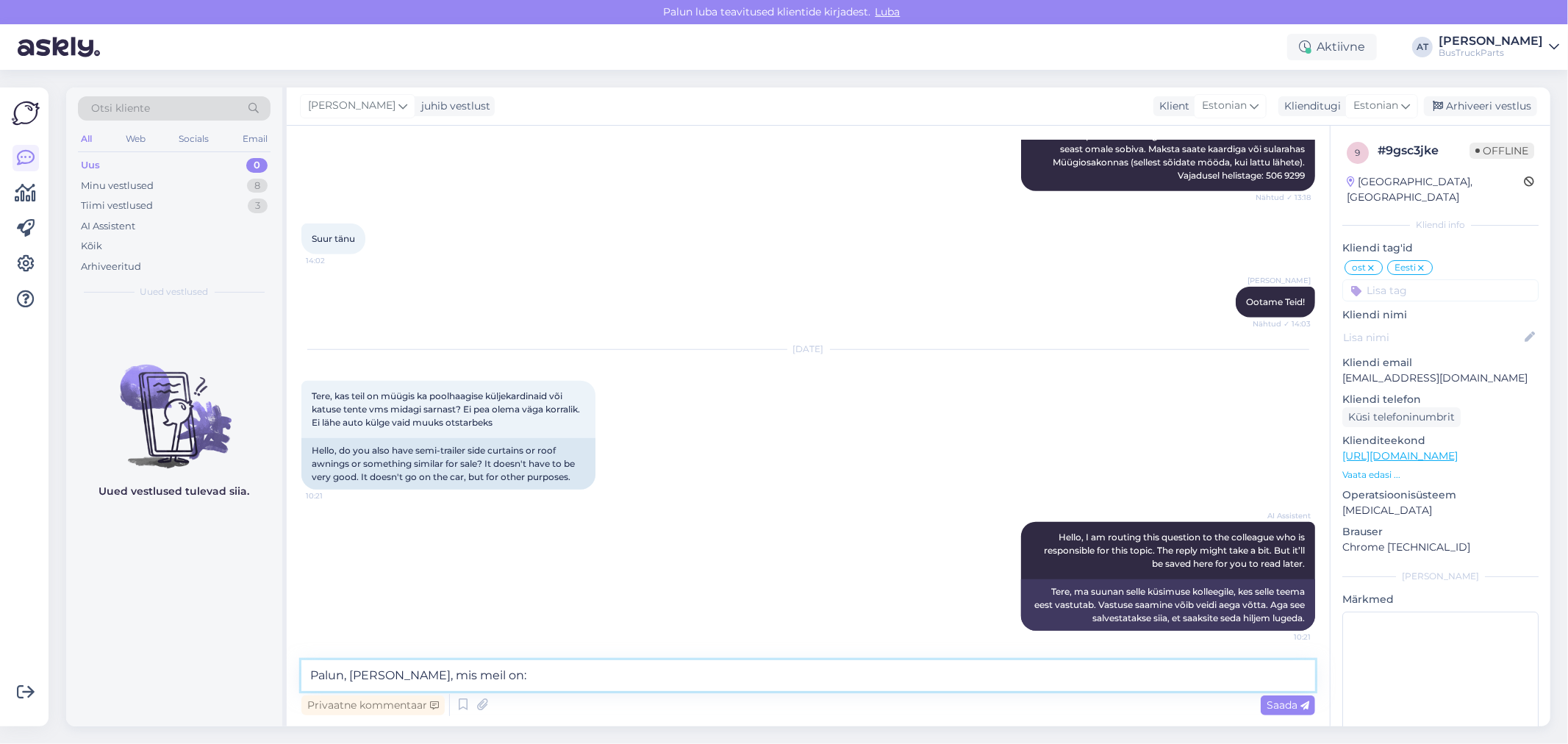
paste textarea "[URL][DOMAIN_NAME]"
type textarea "Palun, vaadake lingil, mis meil on: [URL][DOMAIN_NAME]"
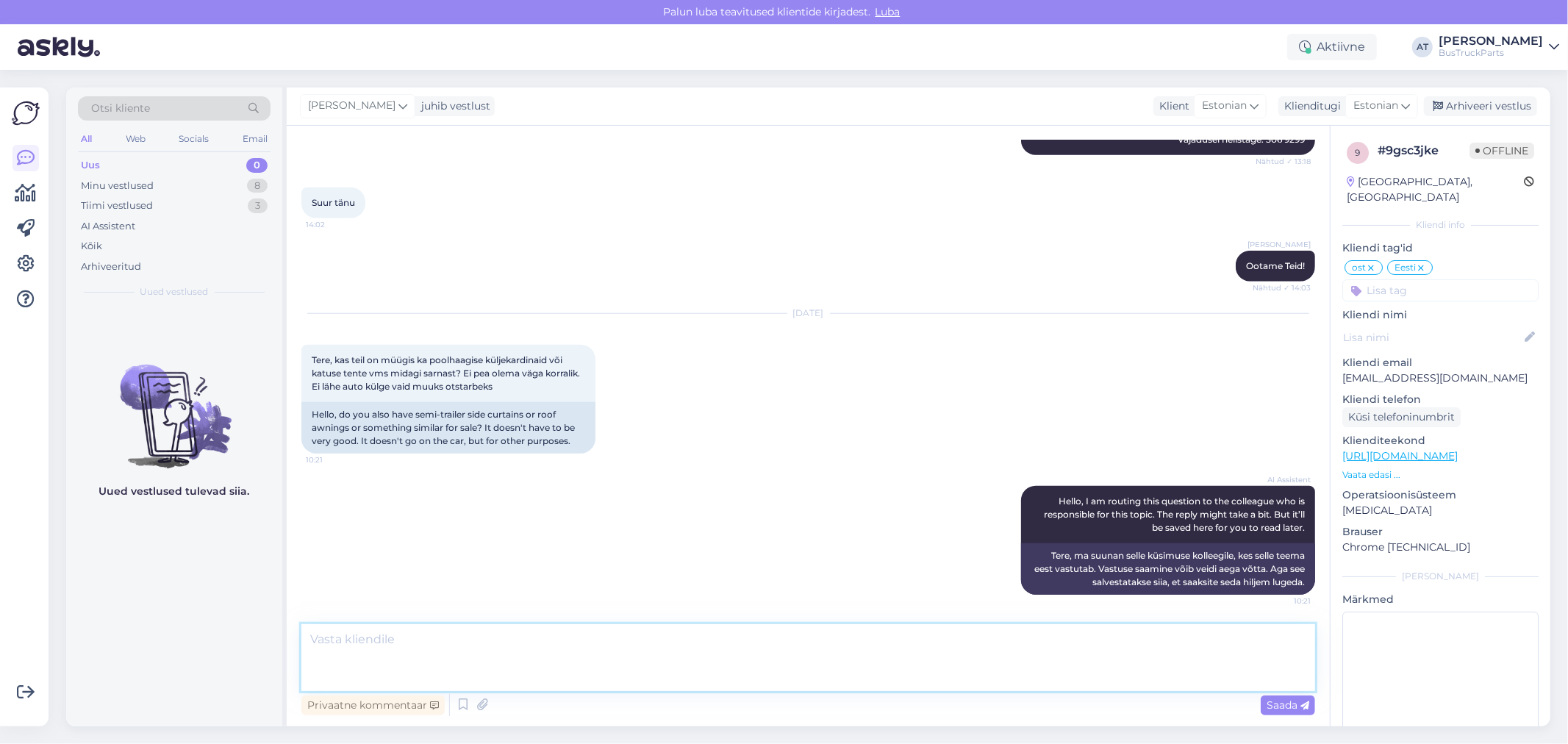
scroll to position [1309, 0]
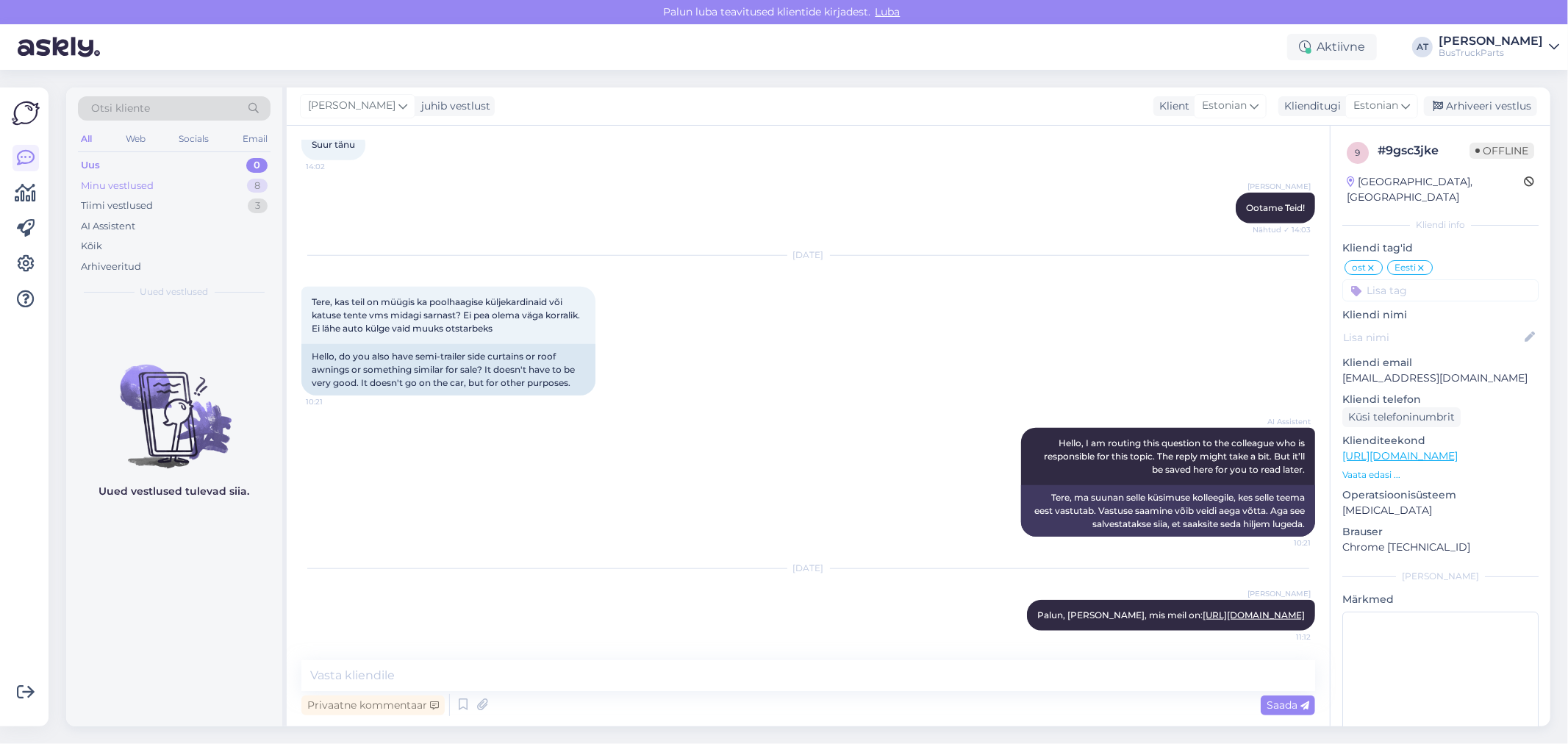
click at [140, 189] on div "Minu vestlused" at bounding box center [117, 185] width 73 height 14
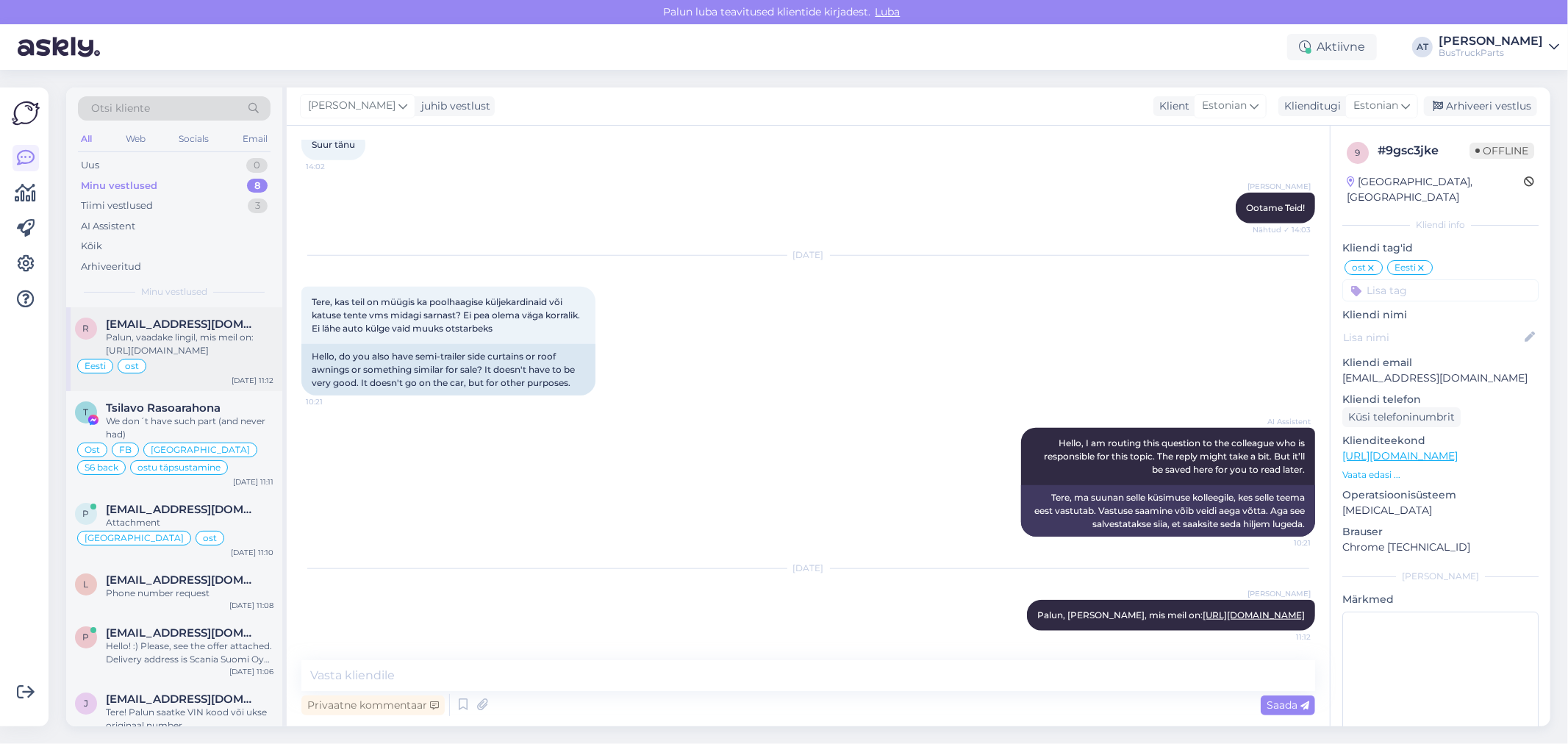
click at [156, 336] on div "Palun, vaadake lingil, mis meil on: [URL][DOMAIN_NAME]" at bounding box center [189, 343] width 167 height 26
click at [180, 402] on span "Tsilavo Rasoarahona" at bounding box center [163, 408] width 115 height 14
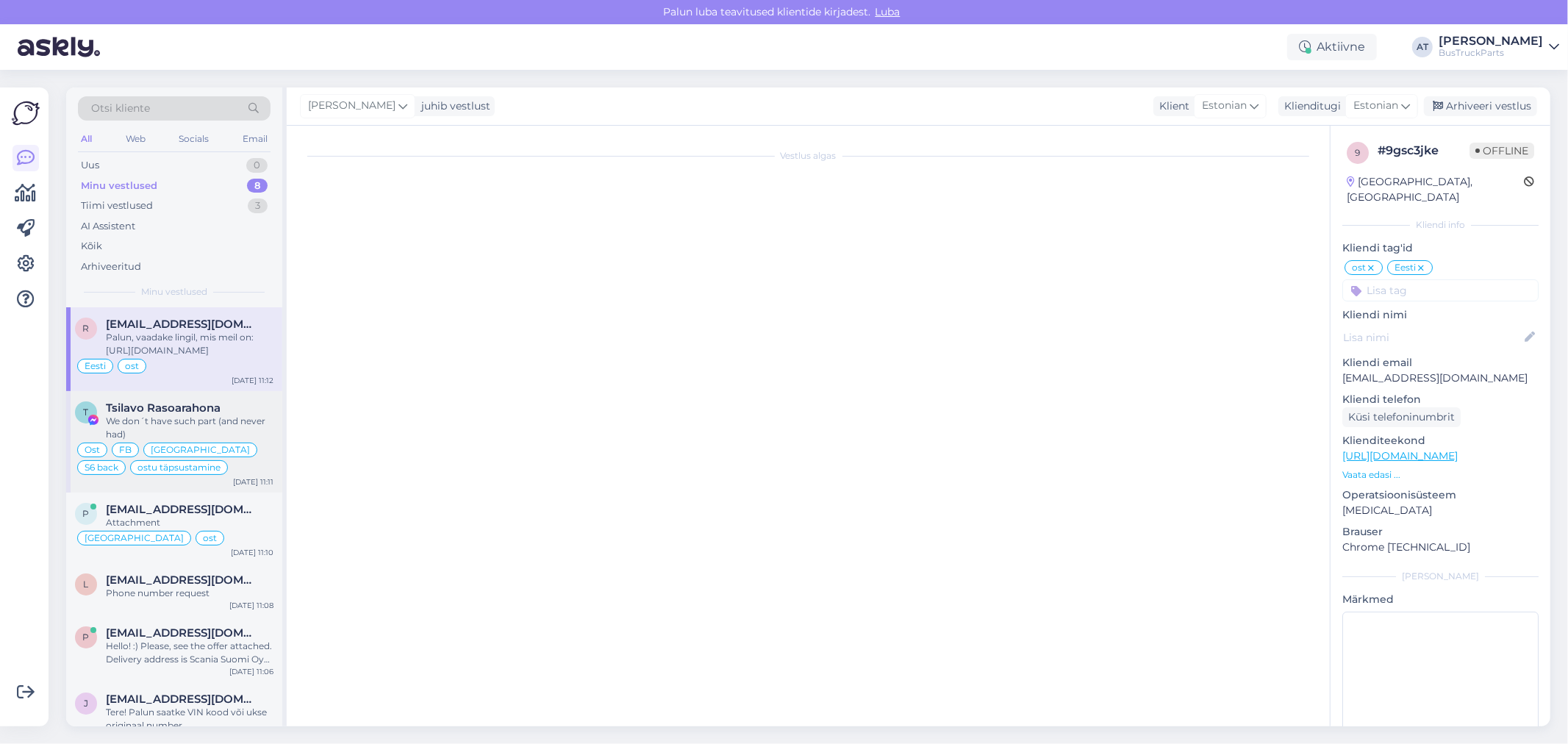
type textarea "Assistenti ei saa panna virtuaalse osa kohta teisiti vastama. Kuna juhtumeid on…"
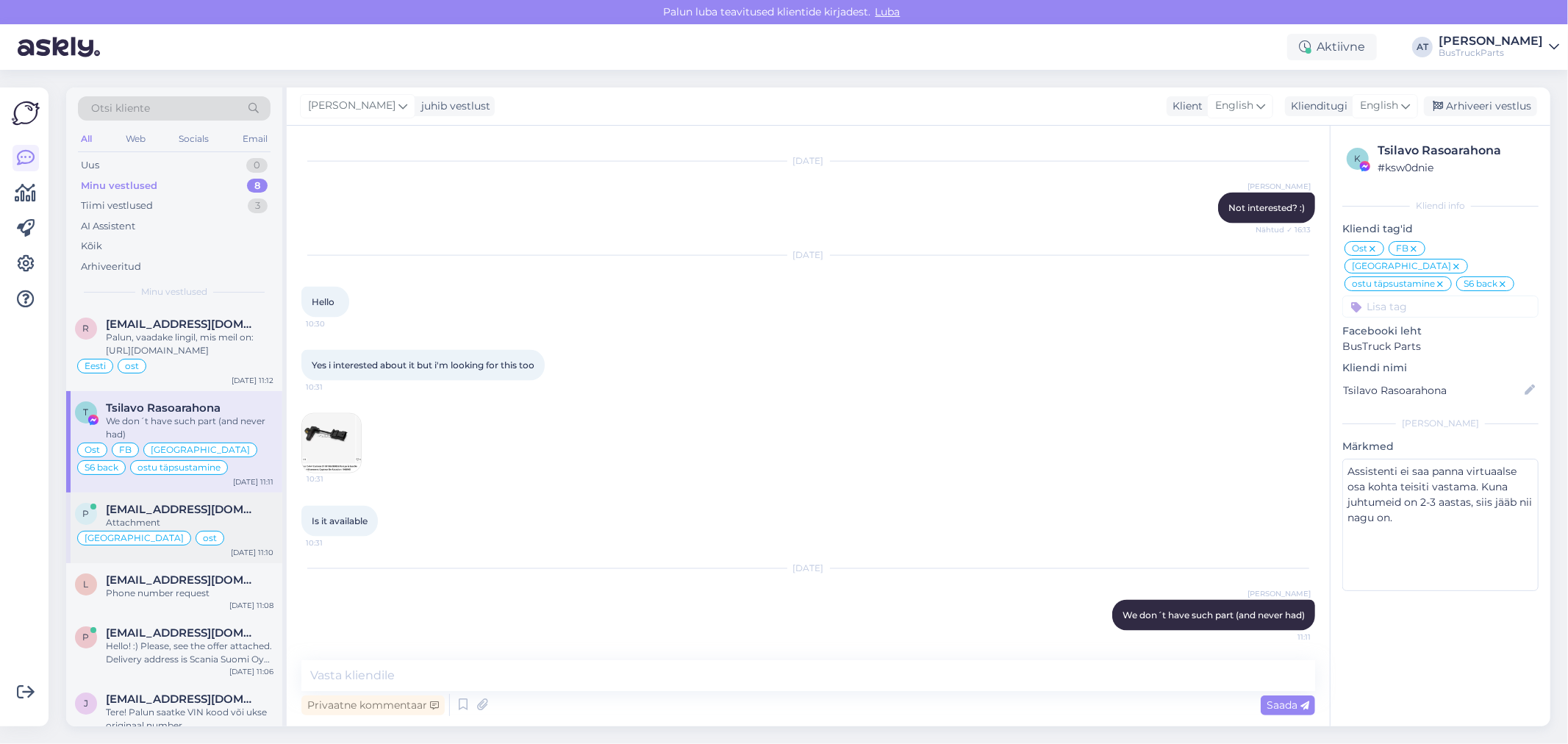
click at [181, 519] on div "Attachment" at bounding box center [189, 523] width 167 height 14
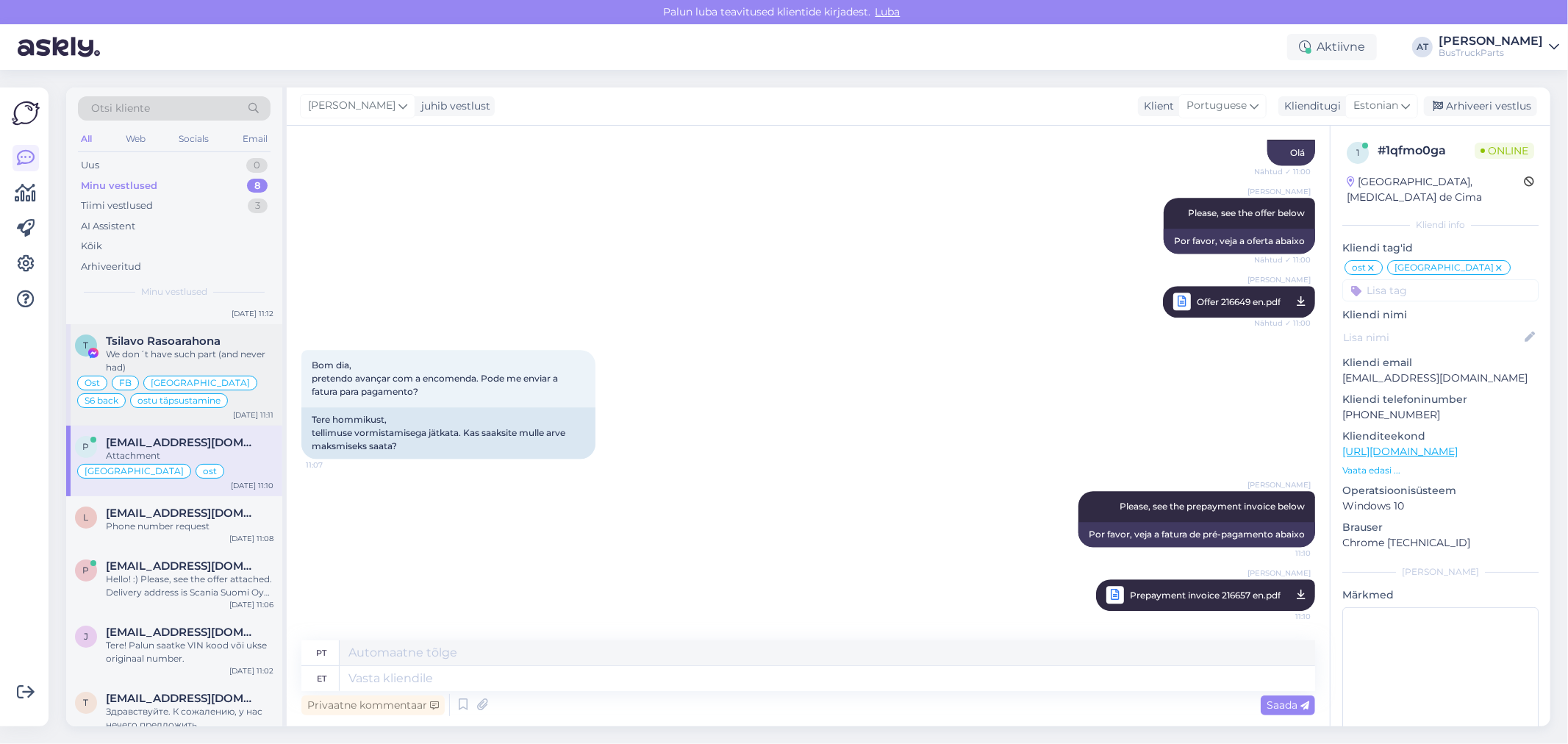
scroll to position [141, 0]
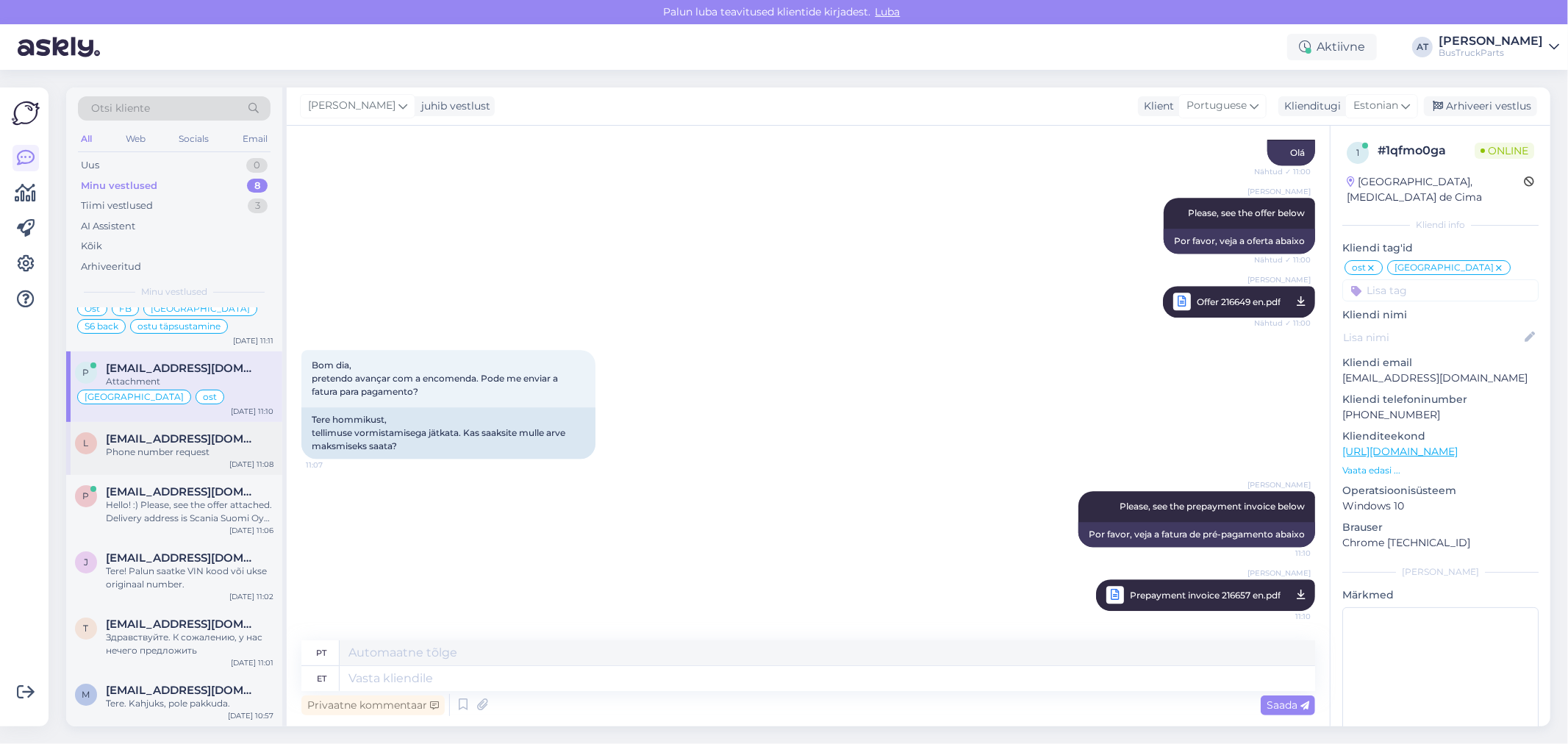
click at [194, 457] on div "Phone number request" at bounding box center [189, 452] width 167 height 14
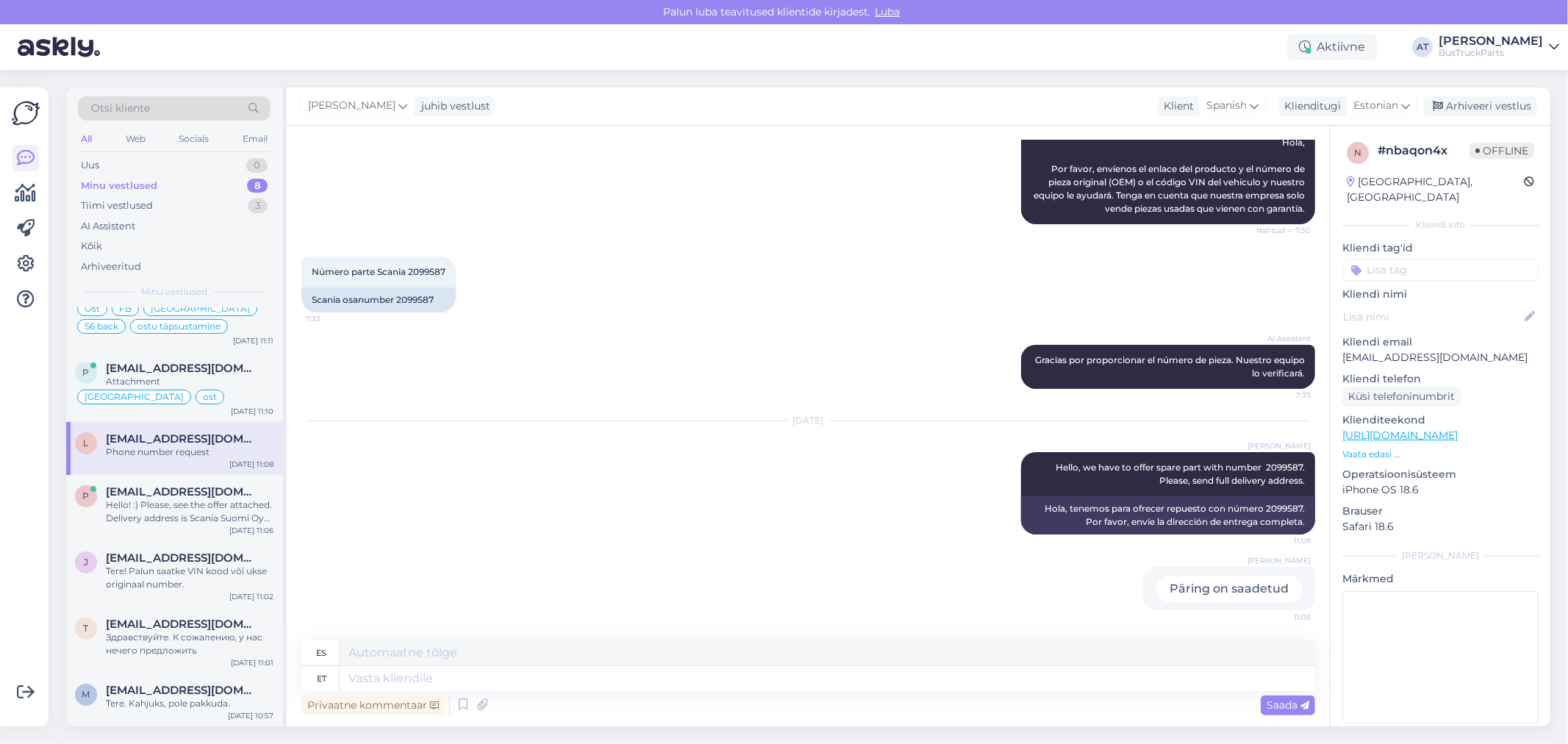
scroll to position [178, 0]
click at [193, 488] on span "[EMAIL_ADDRESS][DOMAIN_NAME]" at bounding box center [182, 492] width 153 height 14
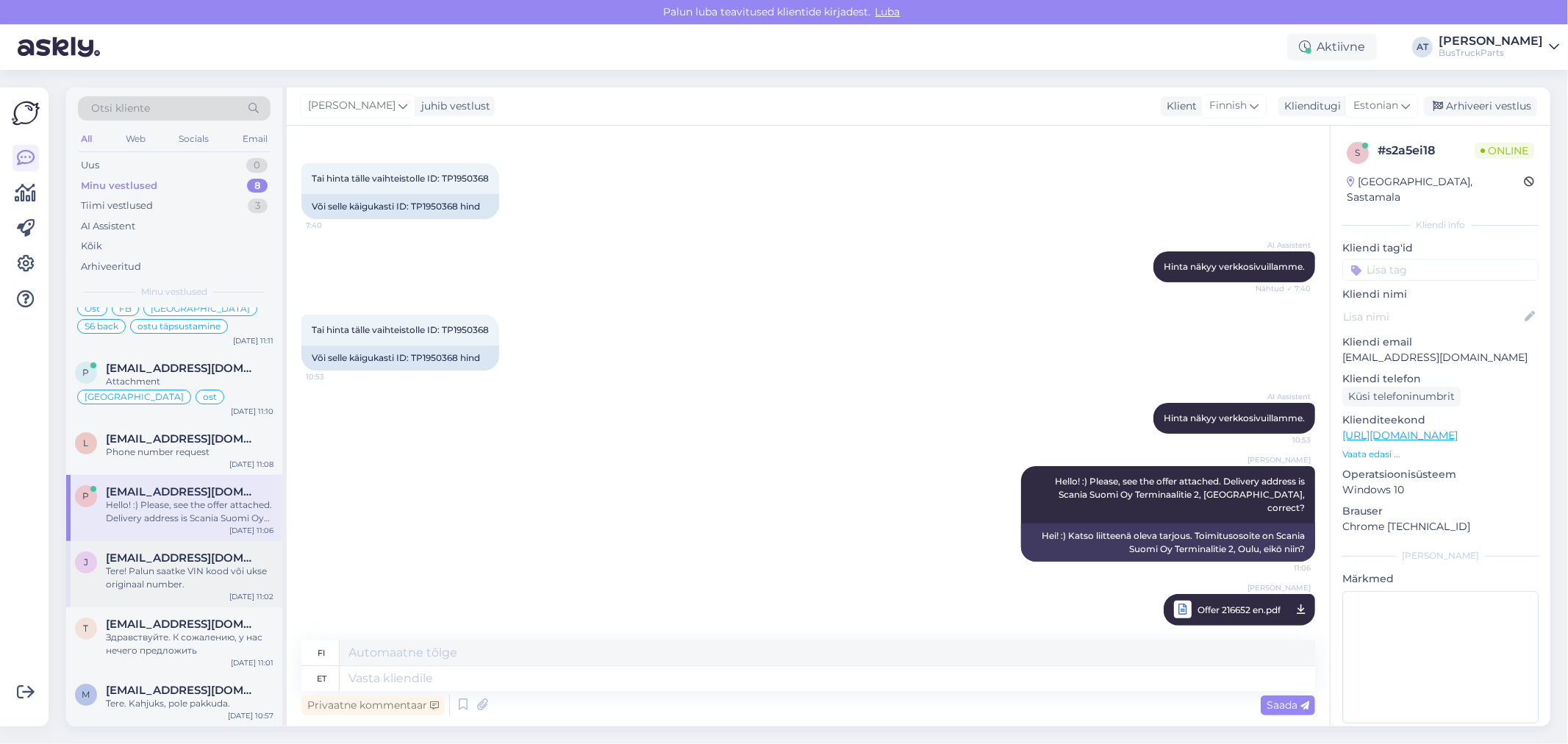
click at [192, 567] on div "Tere! Palun saatke VIN kood või ukse originaal number." at bounding box center [189, 577] width 167 height 26
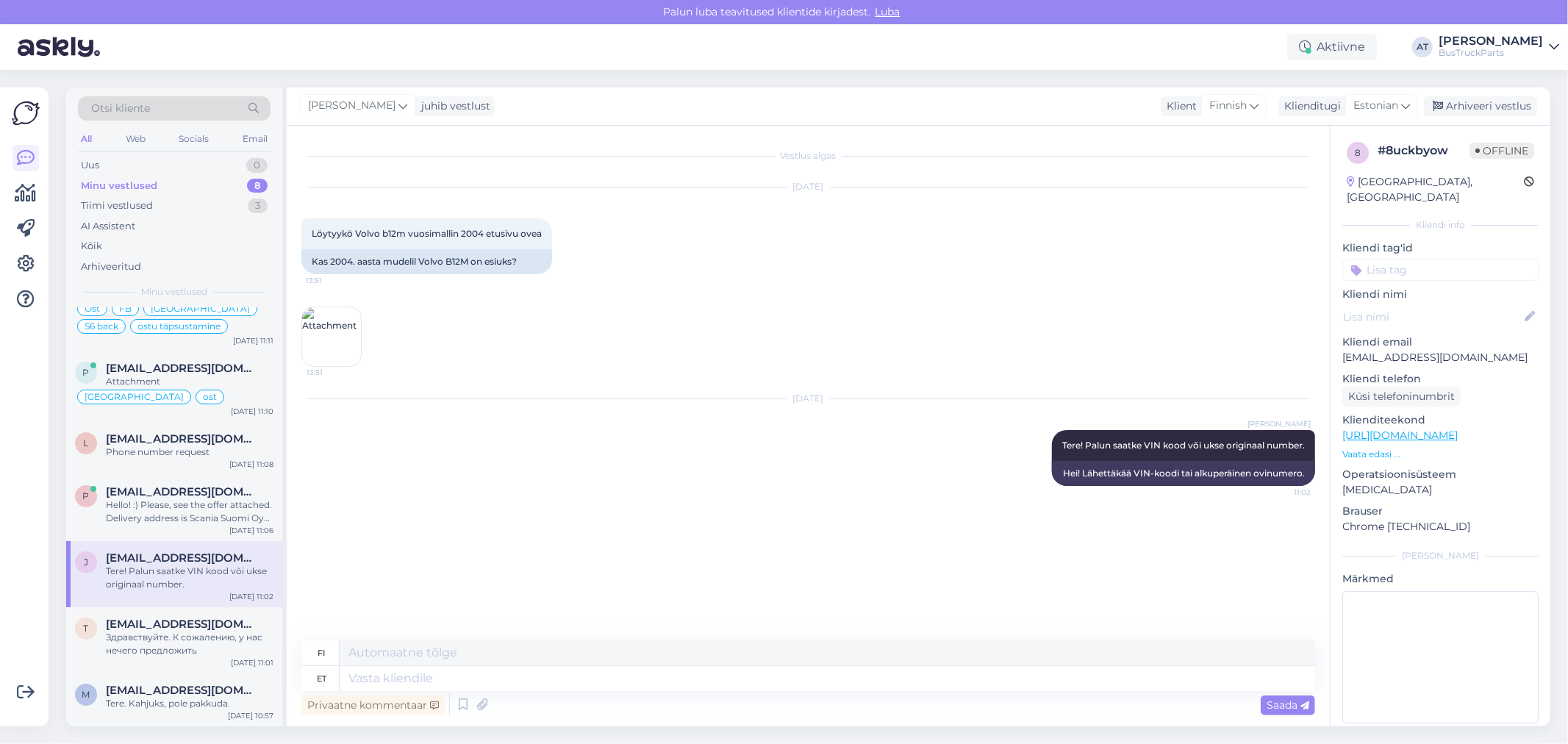
scroll to position [0, 0]
click at [157, 644] on div "Здравствуйте. К сожалению, у нас нечего предложить" at bounding box center [189, 643] width 167 height 26
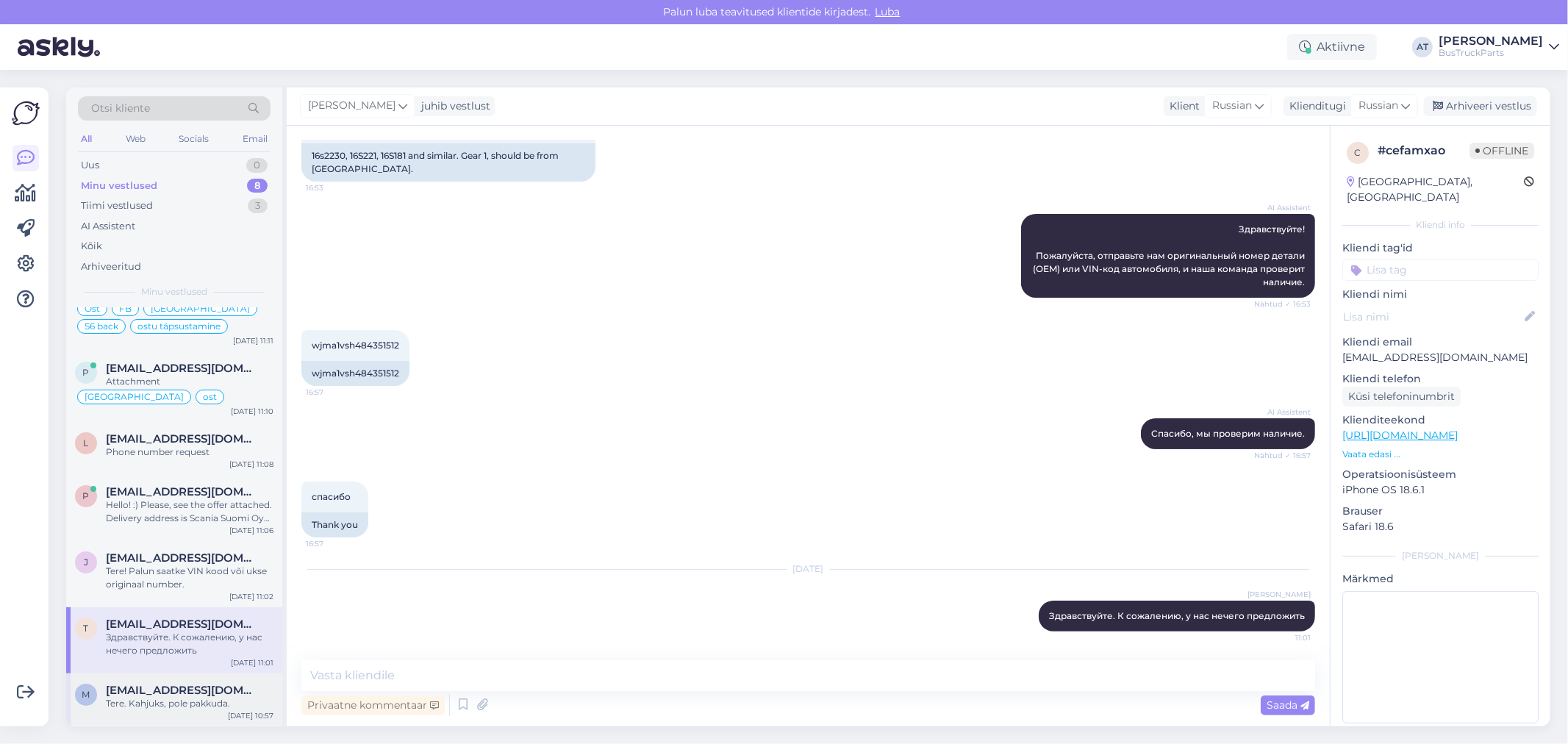
click at [180, 697] on div "Tere. Kahjuks, pole pakkuda." at bounding box center [189, 703] width 167 height 14
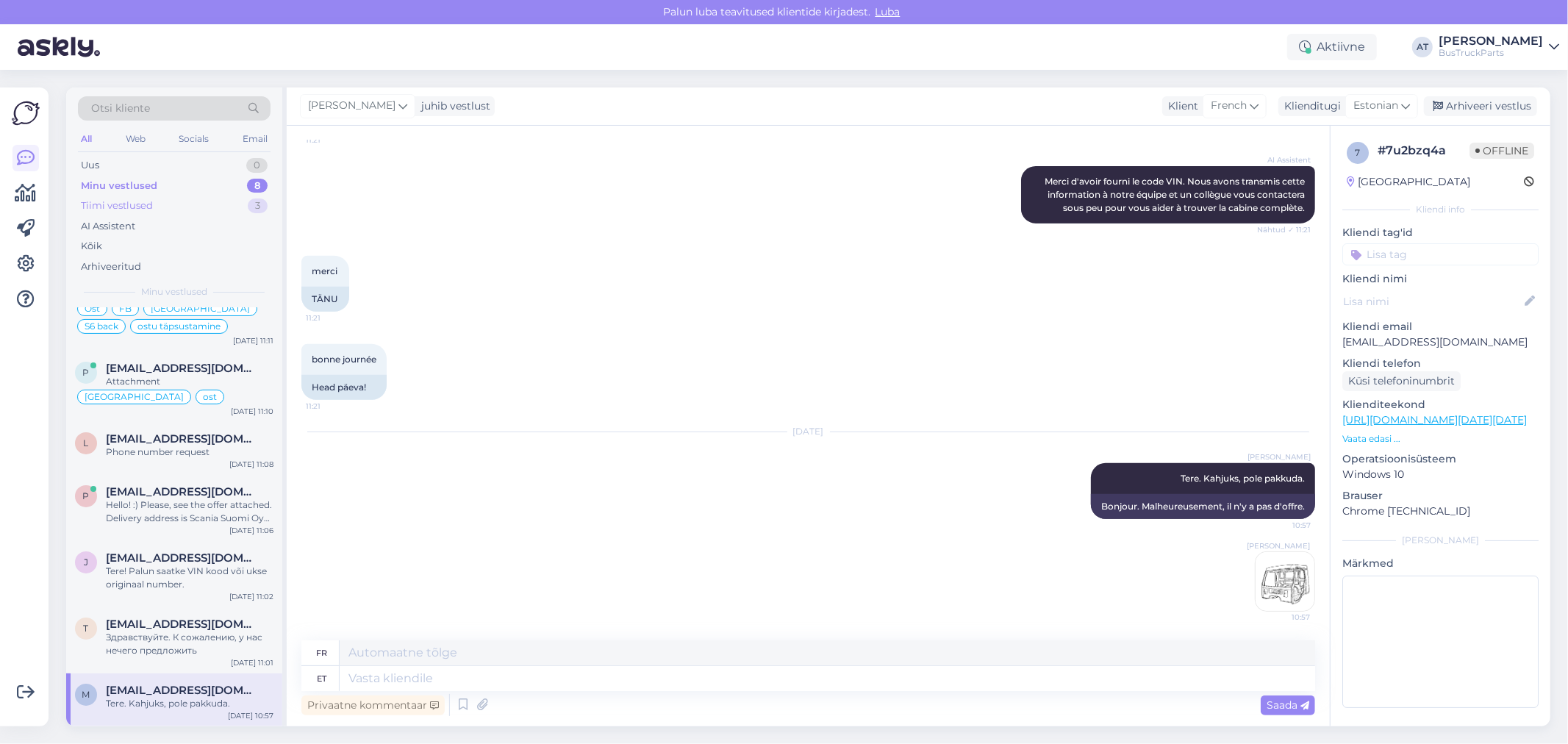
click at [140, 202] on div "Tiimi vestlused" at bounding box center [117, 205] width 72 height 14
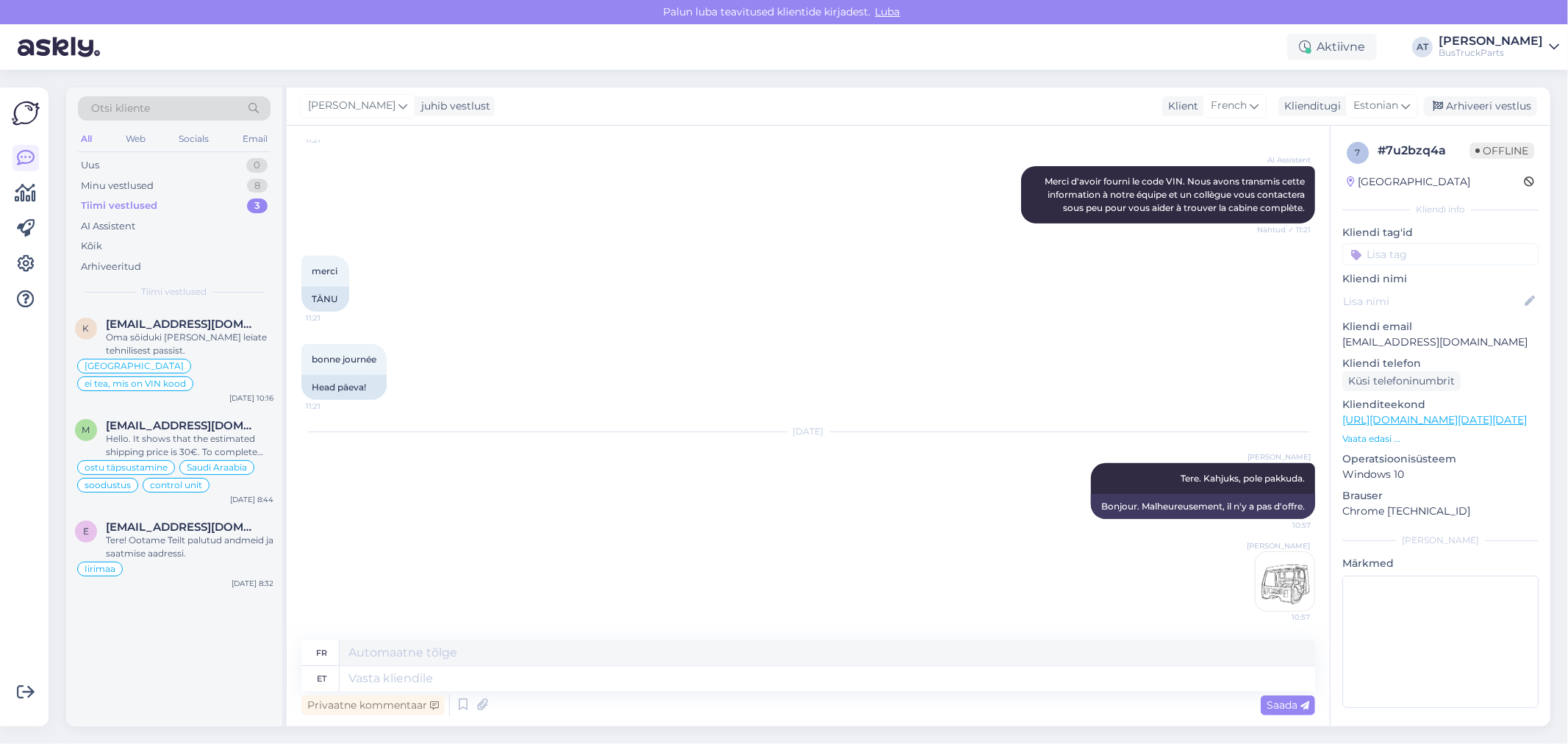
scroll to position [0, 0]
click at [167, 328] on span "[EMAIL_ADDRESS][DOMAIN_NAME]" at bounding box center [182, 325] width 153 height 14
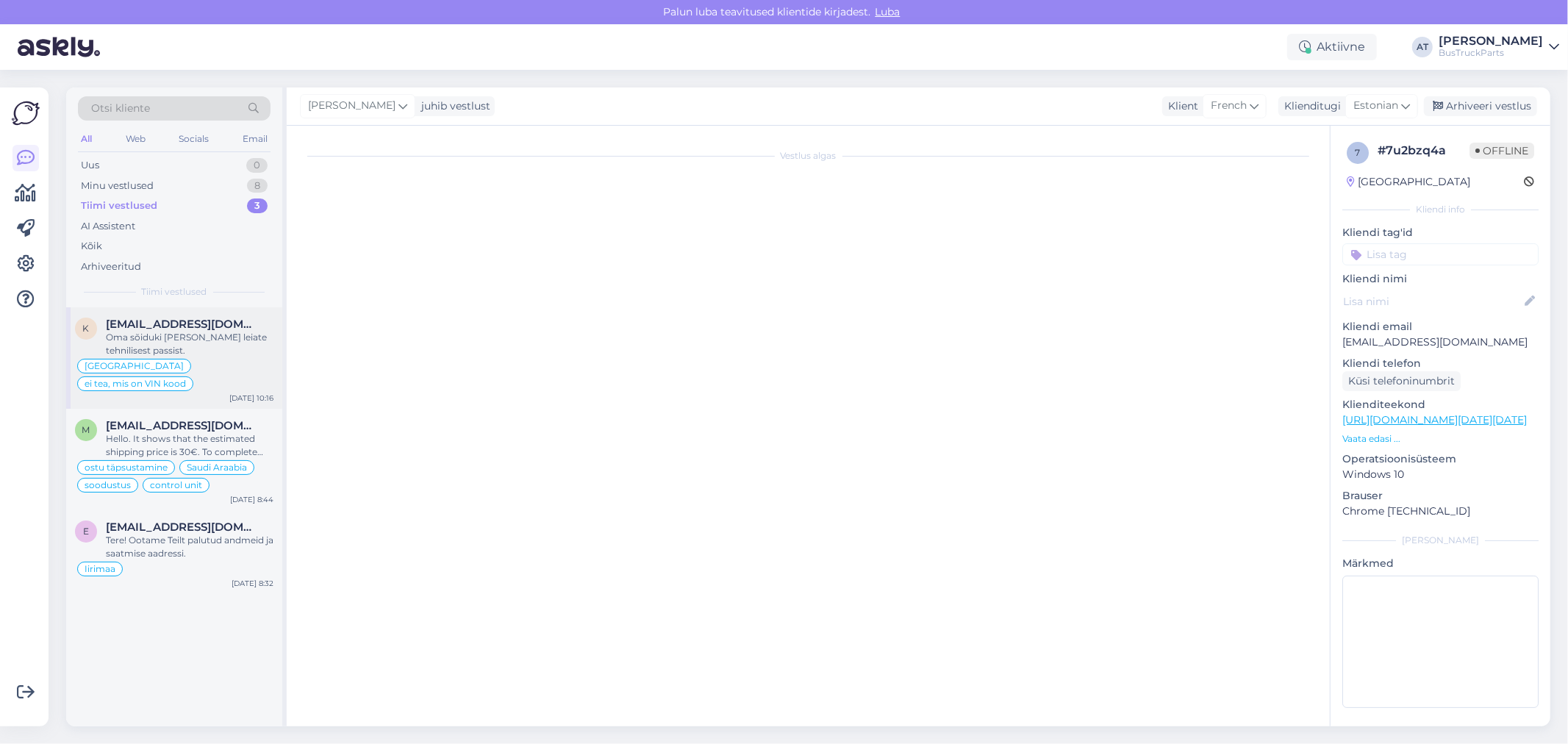
scroll to position [658, 0]
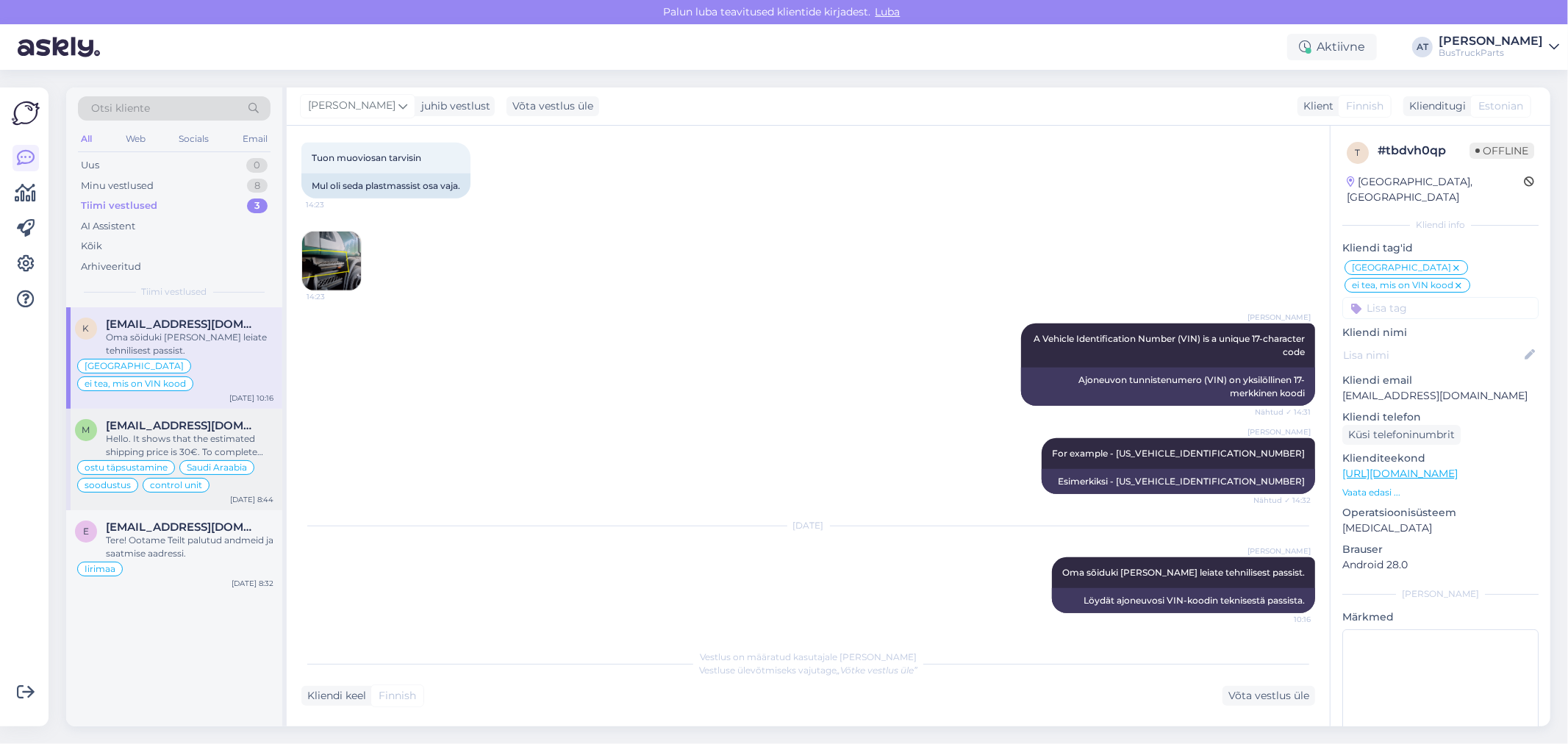
click at [157, 432] on div "Hello. It shows that the estimated shipping price is 30€. To complete the purch…" at bounding box center [189, 445] width 167 height 26
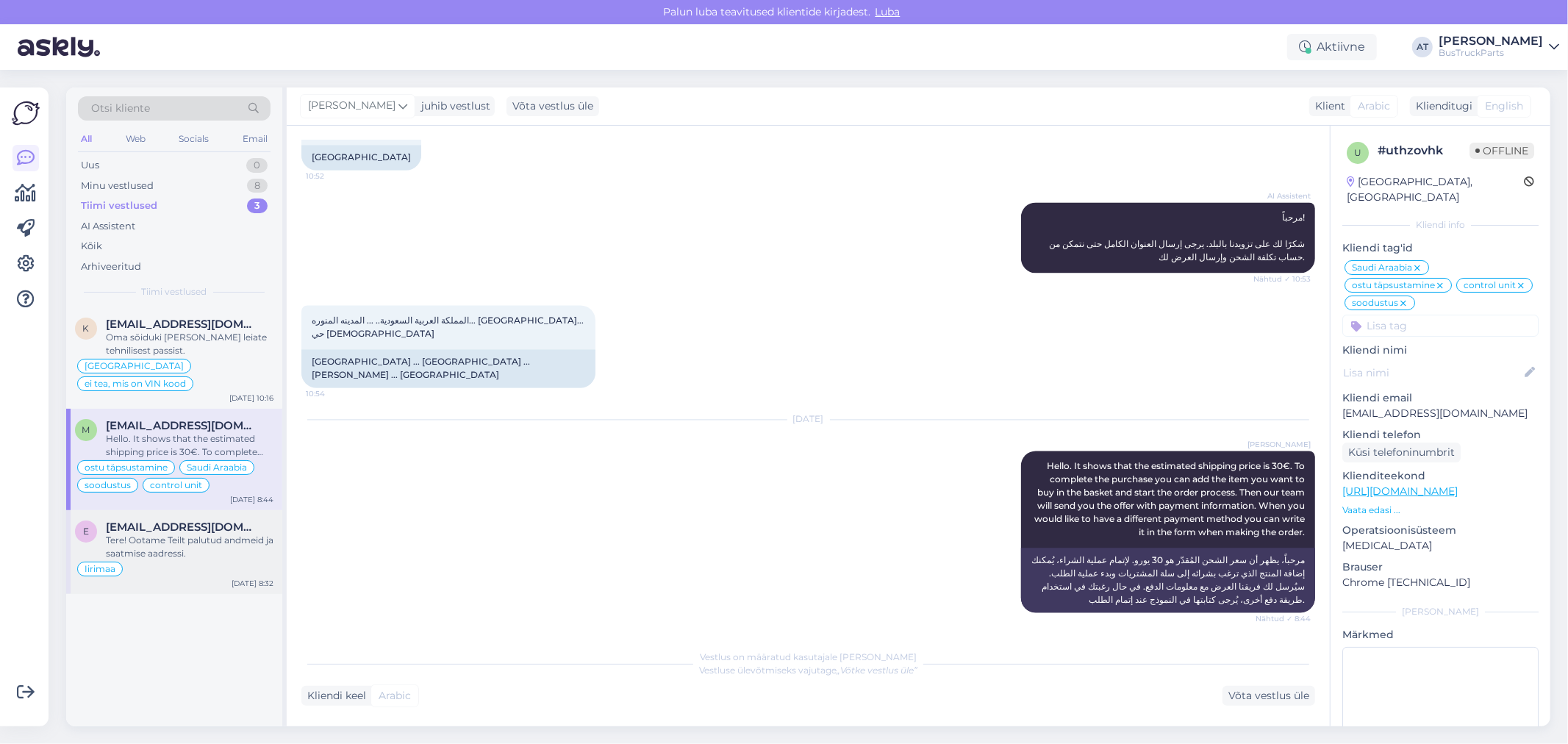
click at [158, 521] on span "[EMAIL_ADDRESS][DOMAIN_NAME]" at bounding box center [182, 528] width 153 height 14
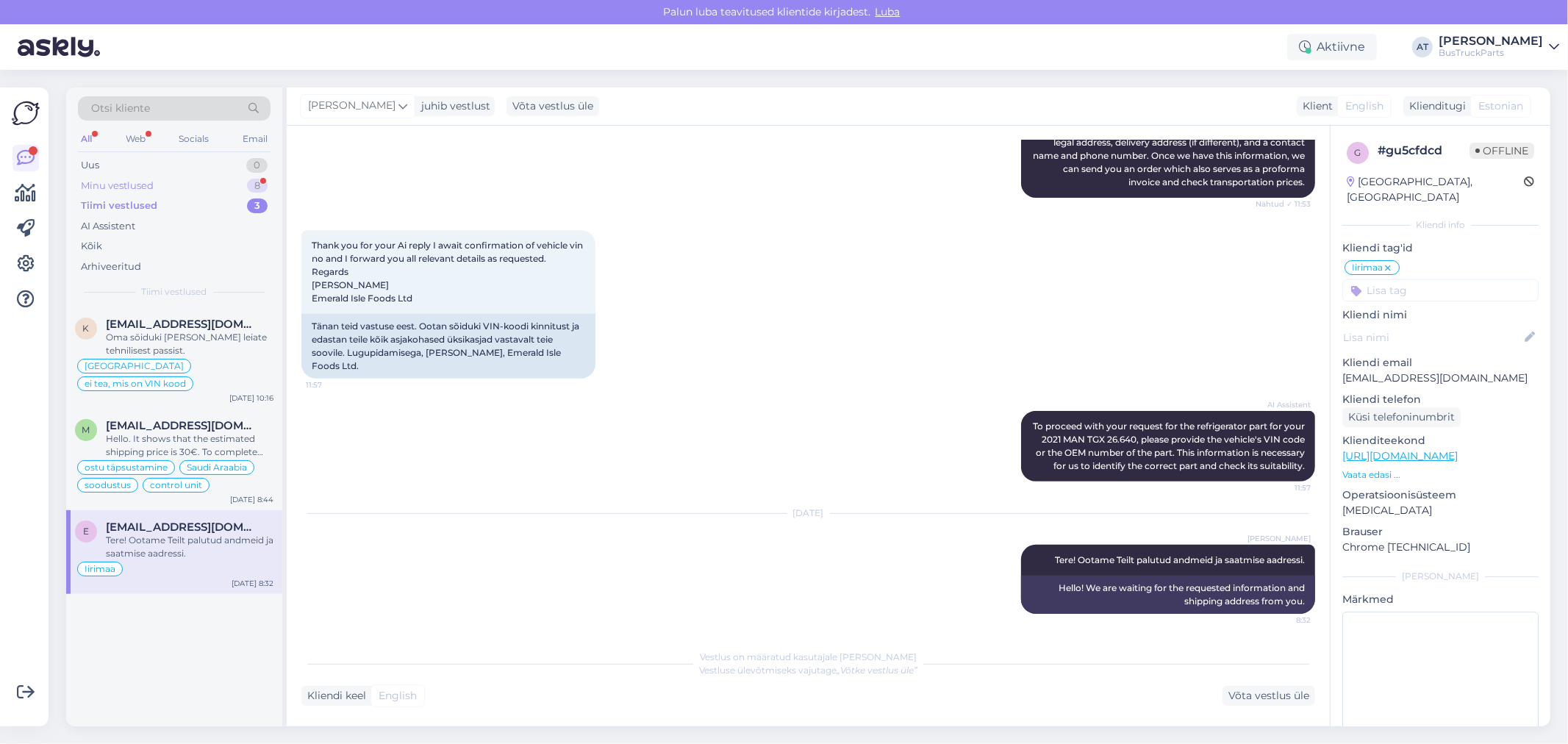
click at [194, 179] on div "Minu vestlused 8" at bounding box center [174, 186] width 193 height 20
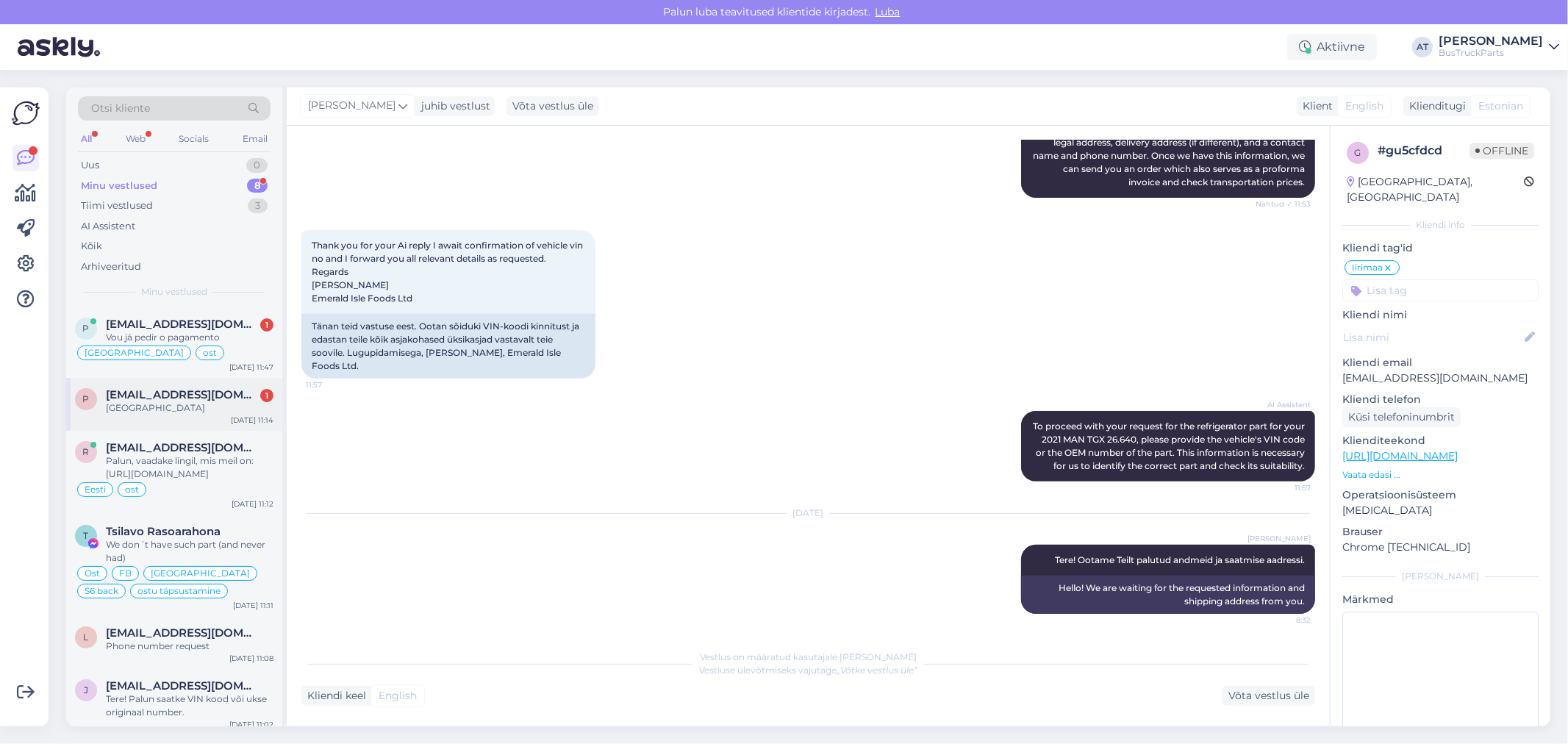
click at [211, 400] on span "[EMAIL_ADDRESS][DOMAIN_NAME]" at bounding box center [182, 395] width 153 height 14
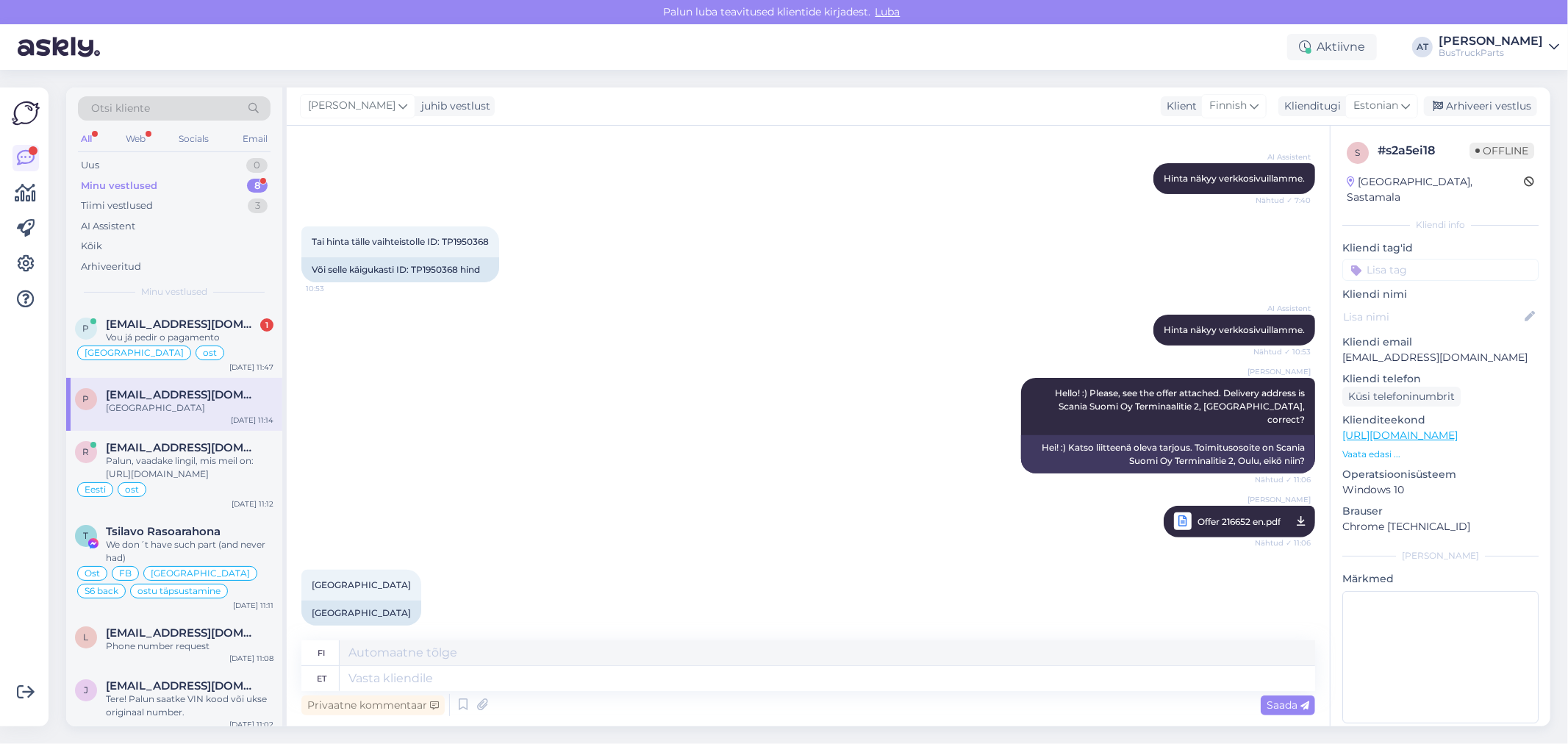
drag, startPoint x: 511, startPoint y: 701, endPoint x: 510, endPoint y: 692, distance: 9.1
click at [511, 702] on div "Privaatne kommentaar Saada" at bounding box center [808, 704] width 1013 height 28
click at [500, 681] on textarea at bounding box center [828, 679] width 975 height 25
click at [1437, 259] on input at bounding box center [1440, 270] width 196 height 22
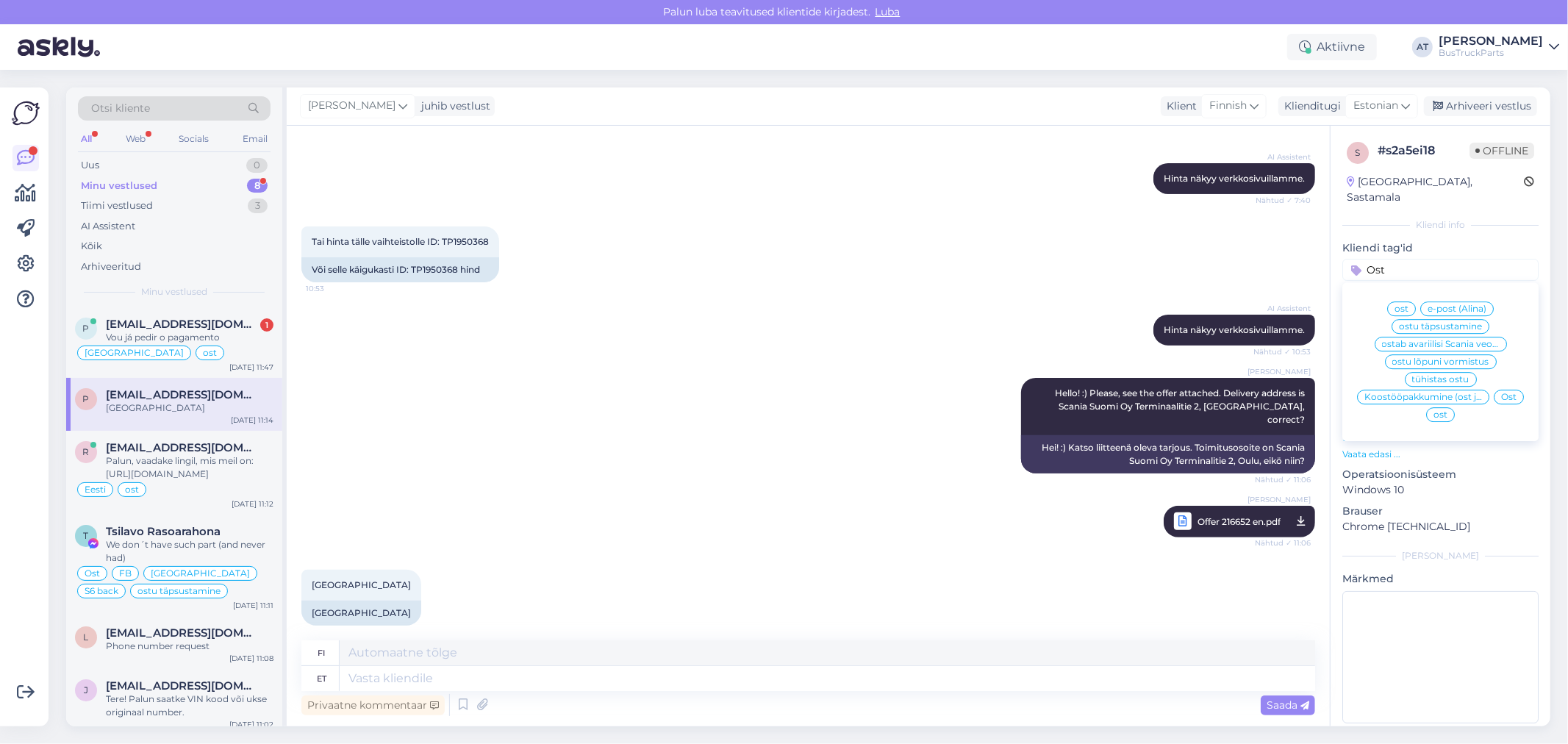
type input "Ost"
click at [1503, 392] on span "Ost" at bounding box center [1509, 397] width 15 height 8
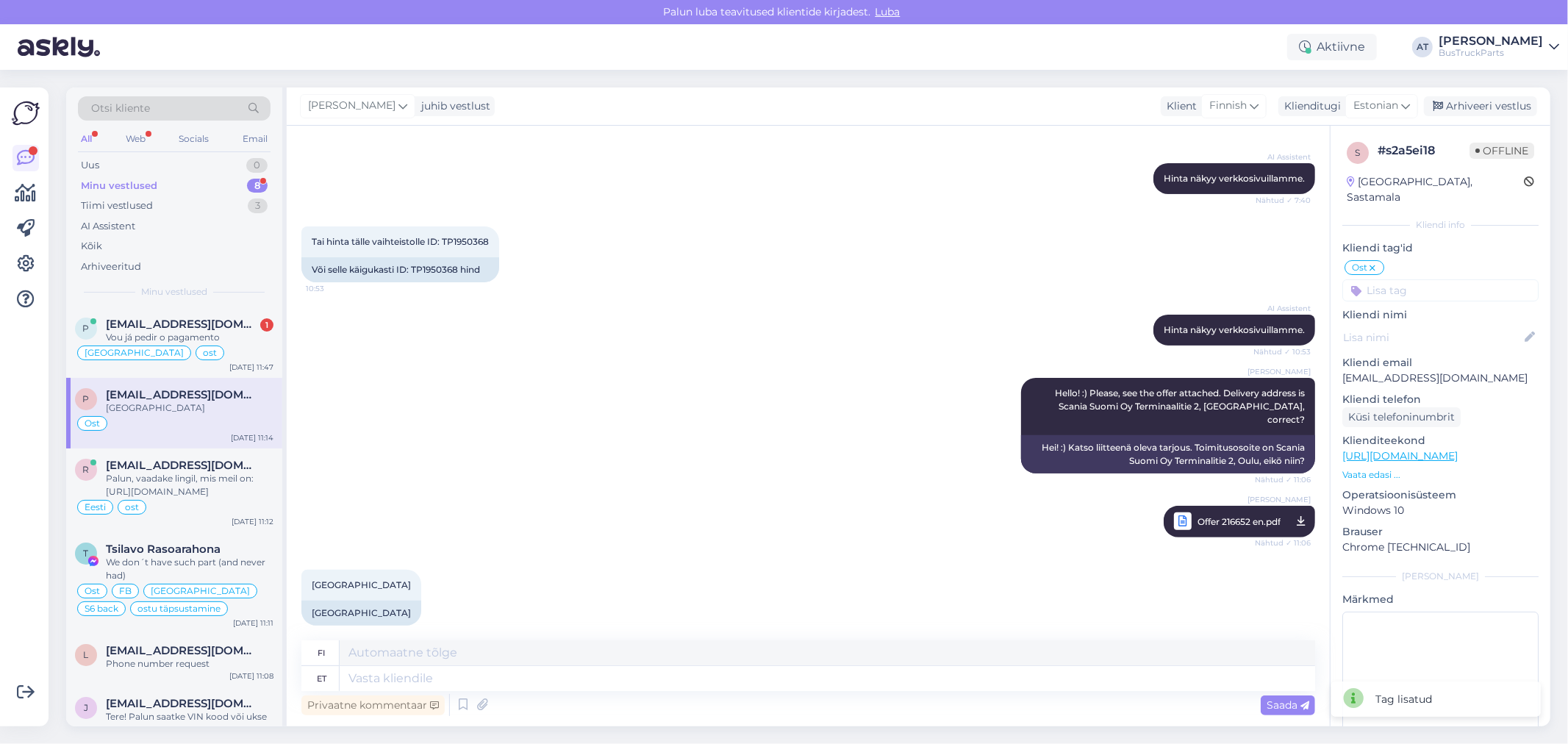
click at [1460, 282] on input at bounding box center [1440, 290] width 196 height 22
type input "Telli"
click at [1489, 322] on div "tellimus" at bounding box center [1495, 329] width 50 height 14
click at [787, 314] on div "AI Assistent [PERSON_NAME] verkkosivuillamme. Nähtud ✓ 10:53" at bounding box center [808, 330] width 1013 height 63
click at [853, 408] on div "[PERSON_NAME] Hello! :) Please, see the offer attached. Delivery address is Sca…" at bounding box center [808, 457] width 1013 height 192
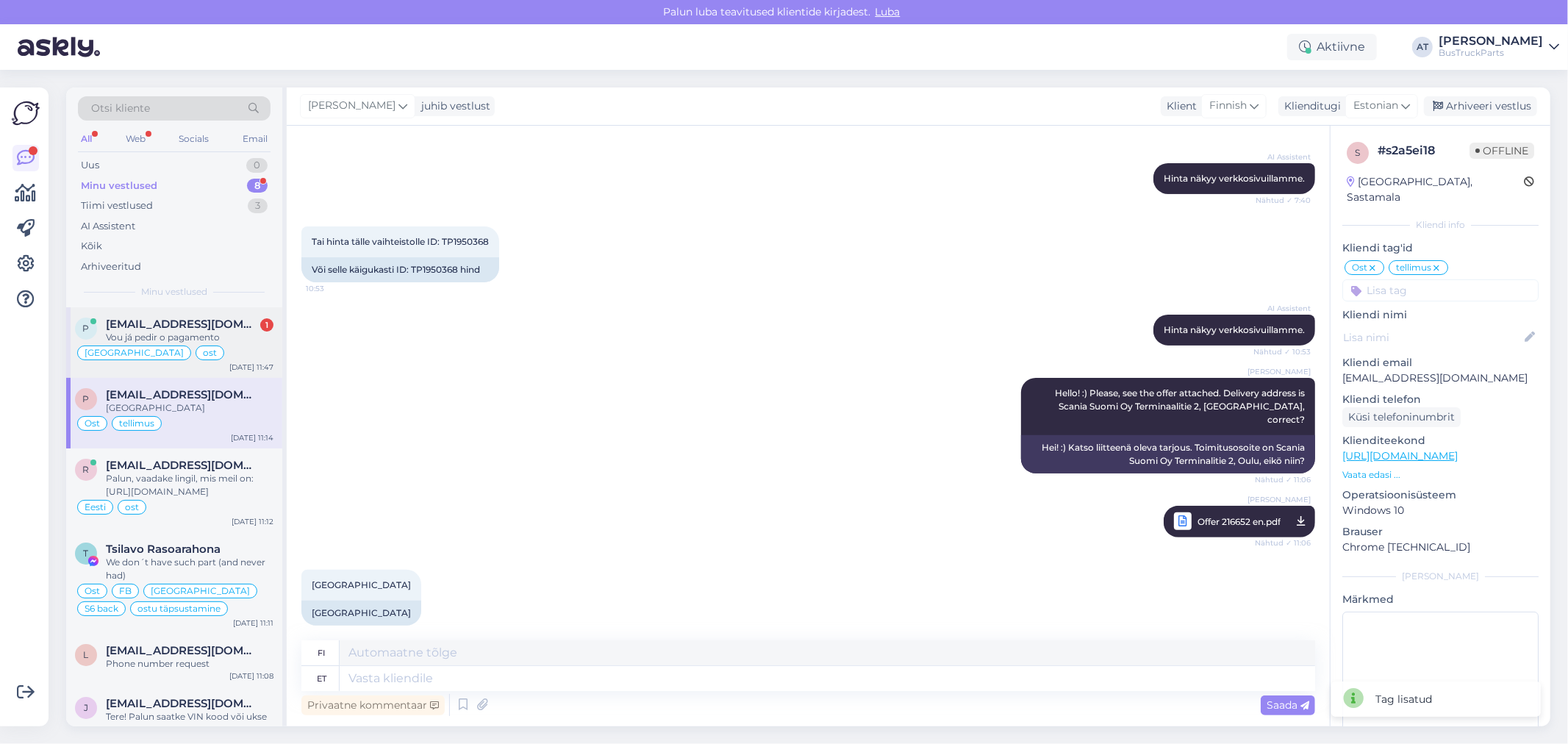
click at [232, 339] on div "Vou já pedir o pagamento" at bounding box center [189, 337] width 167 height 14
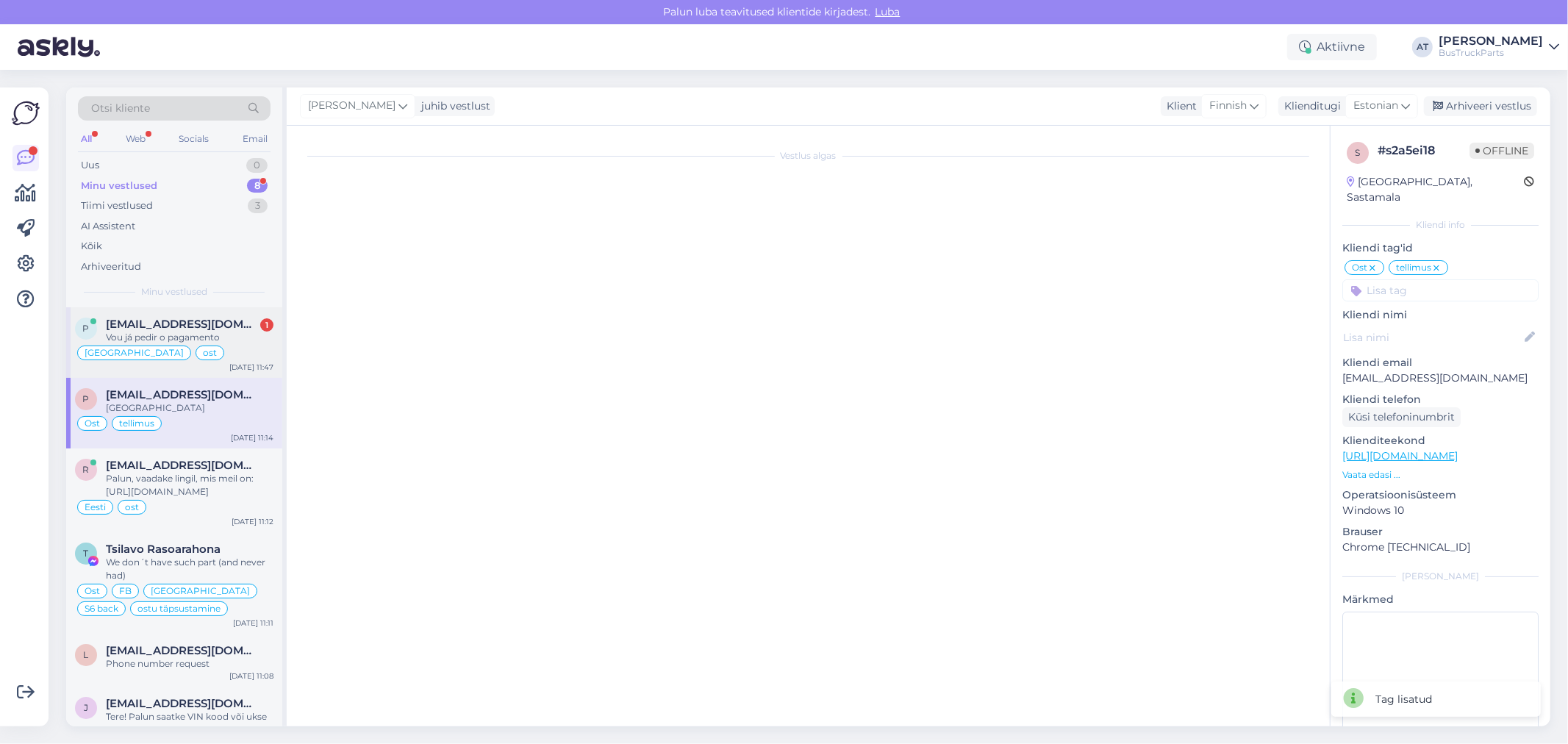
scroll to position [8714, 0]
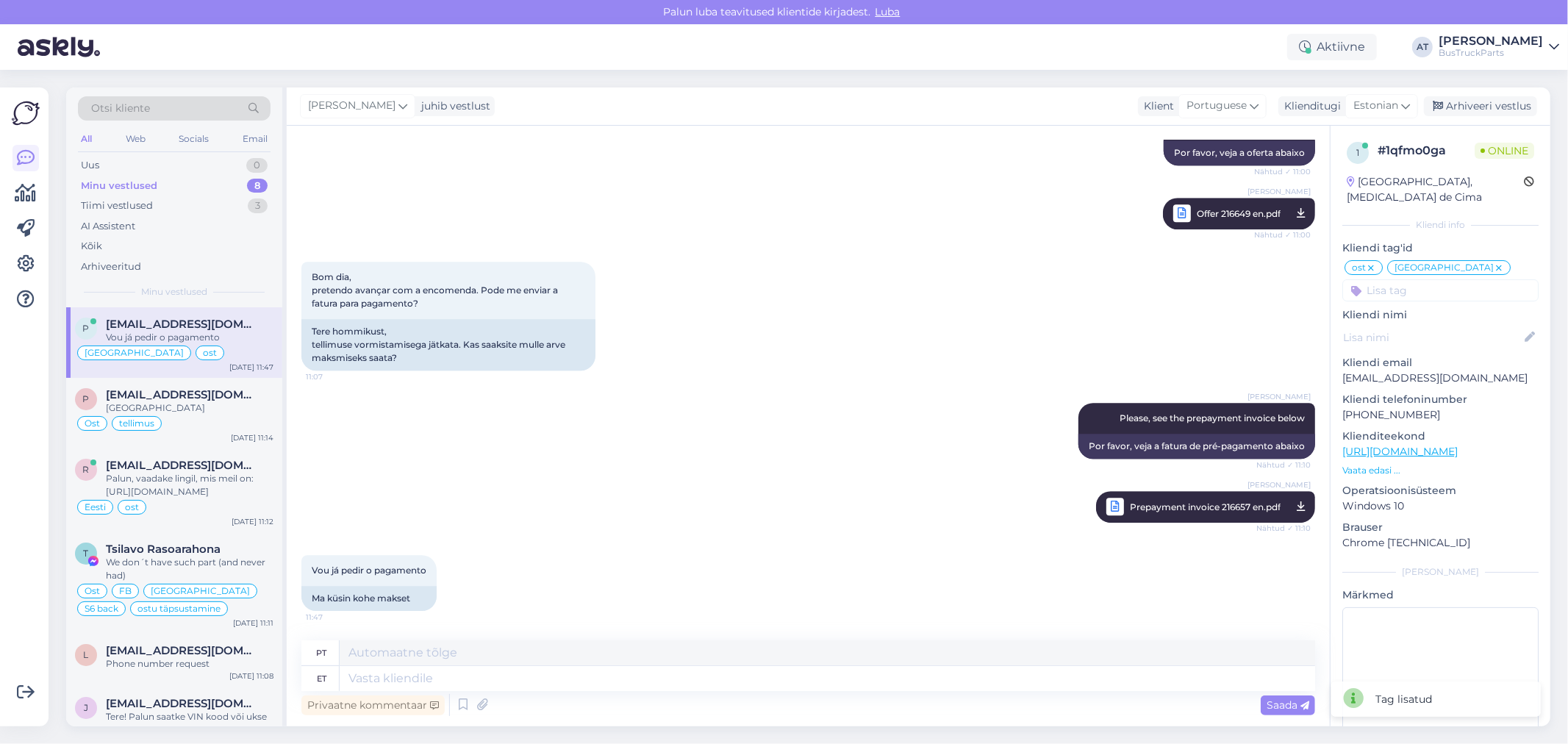
click at [707, 484] on div "[PERSON_NAME] Prepayment invoice 216657 en.pdf Nähtud ✓ 11:10" at bounding box center [808, 507] width 1013 height 64
click at [616, 677] on textarea at bounding box center [828, 679] width 975 height 25
type textarea "Good!"
type textarea "Bom!"
type textarea "Good! Thank Y"
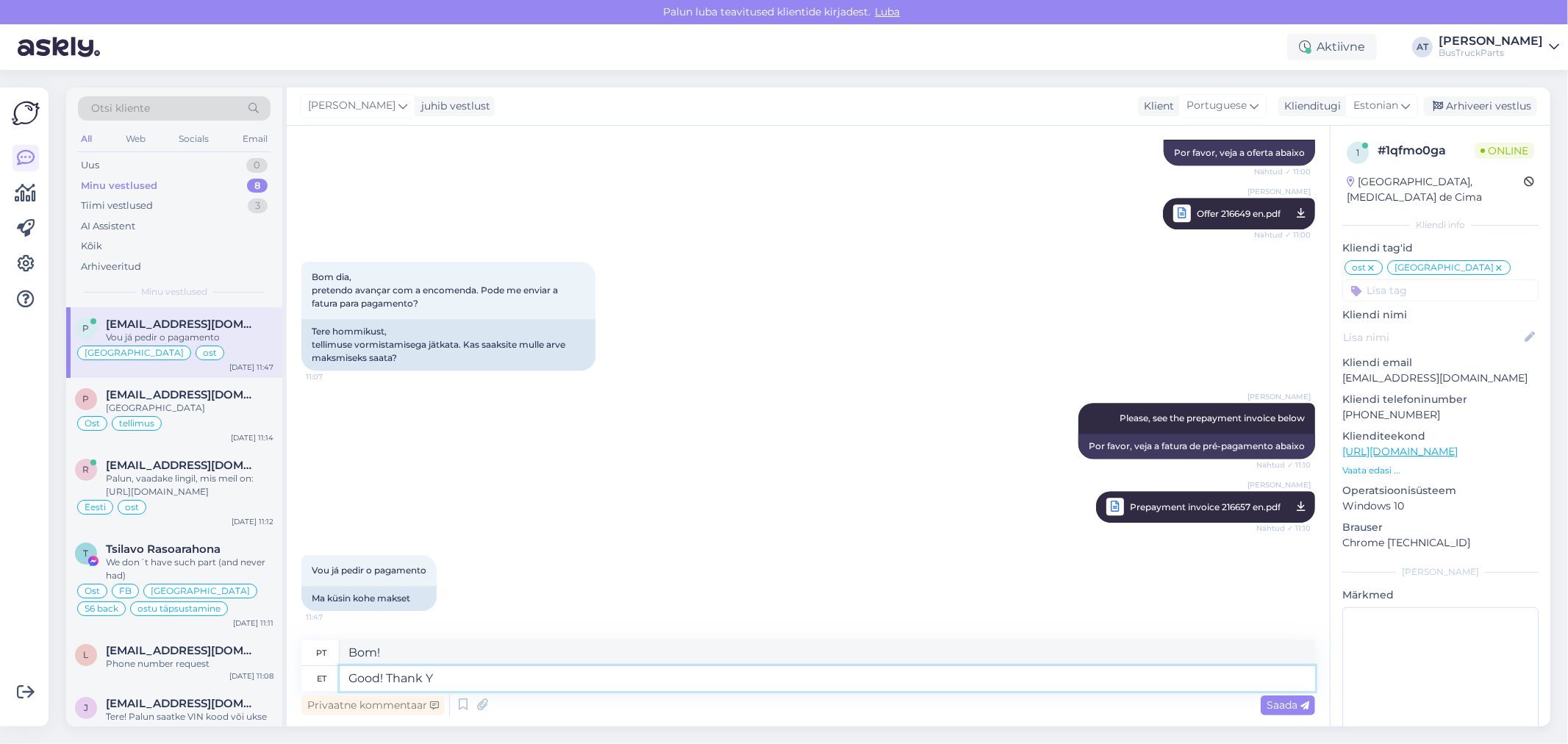
type textarea "Ótimo! Obrigado!"
click at [446, 682] on textarea "Good! Thank YOu!" at bounding box center [828, 679] width 975 height 25
type textarea "Good! Thank You!"
click at [1288, 703] on span "Saada" at bounding box center [1287, 705] width 42 height 14
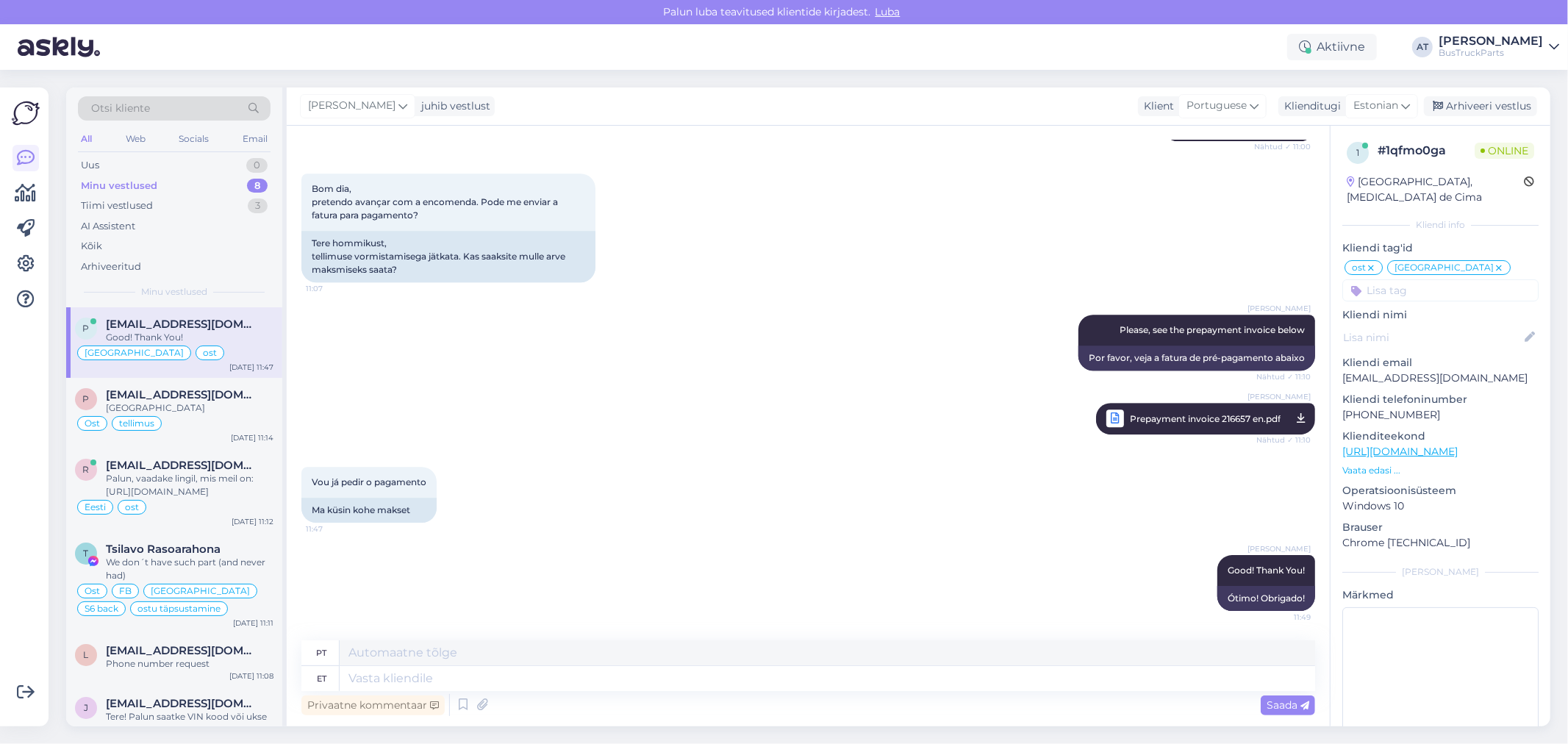
scroll to position [8803, 0]
